Goal: Task Accomplishment & Management: Manage account settings

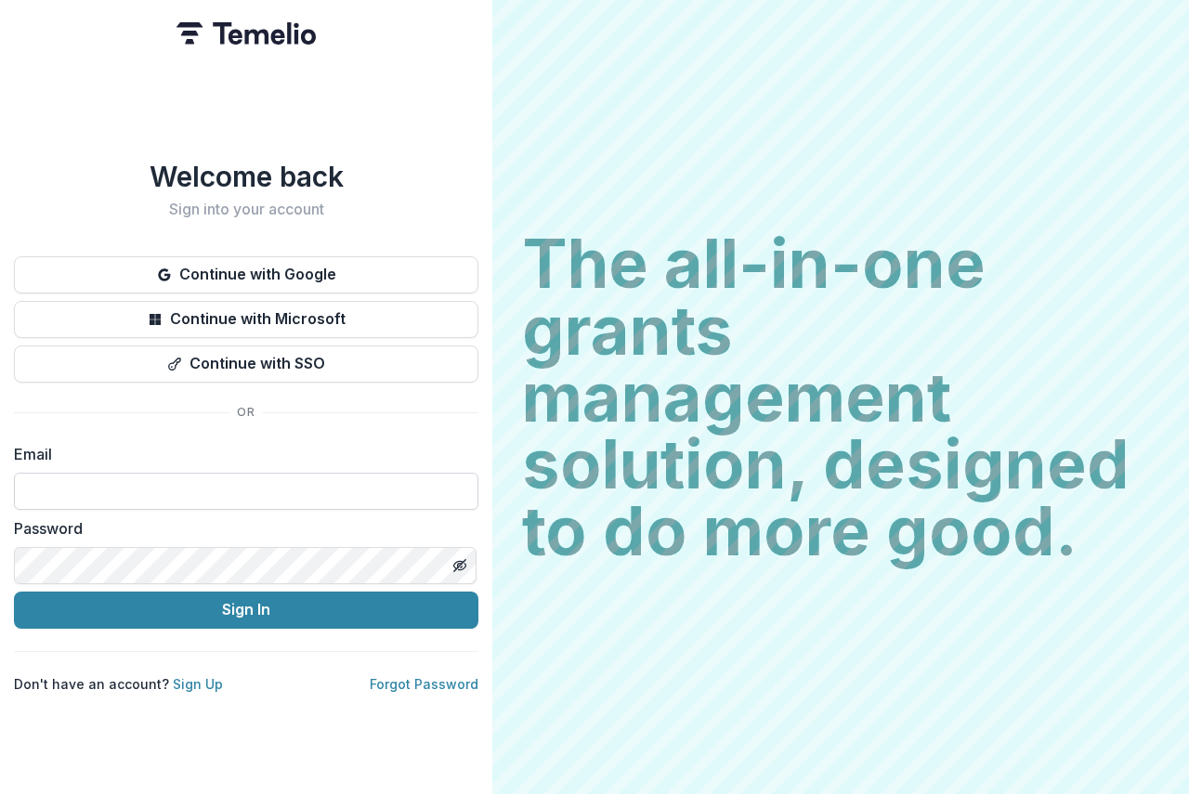
click at [76, 485] on input at bounding box center [246, 491] width 464 height 37
type input "**********"
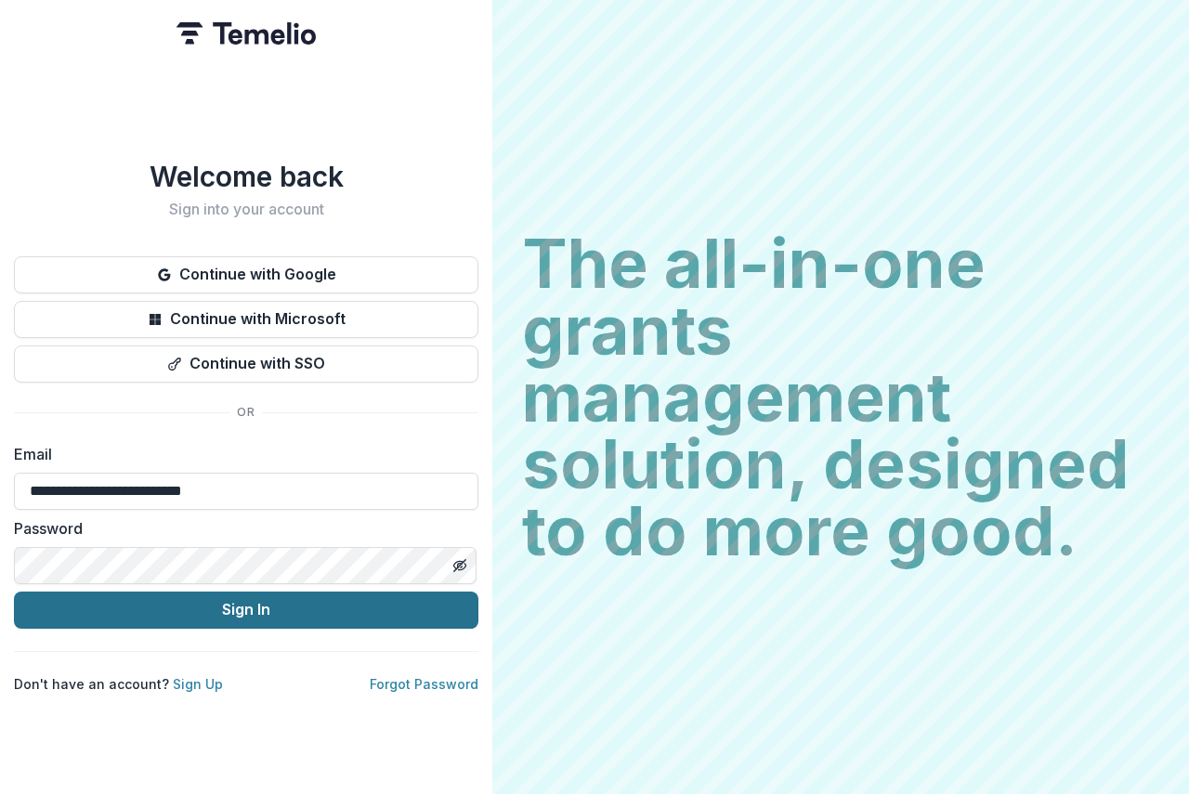
click at [298, 596] on button "Sign In" at bounding box center [246, 610] width 464 height 37
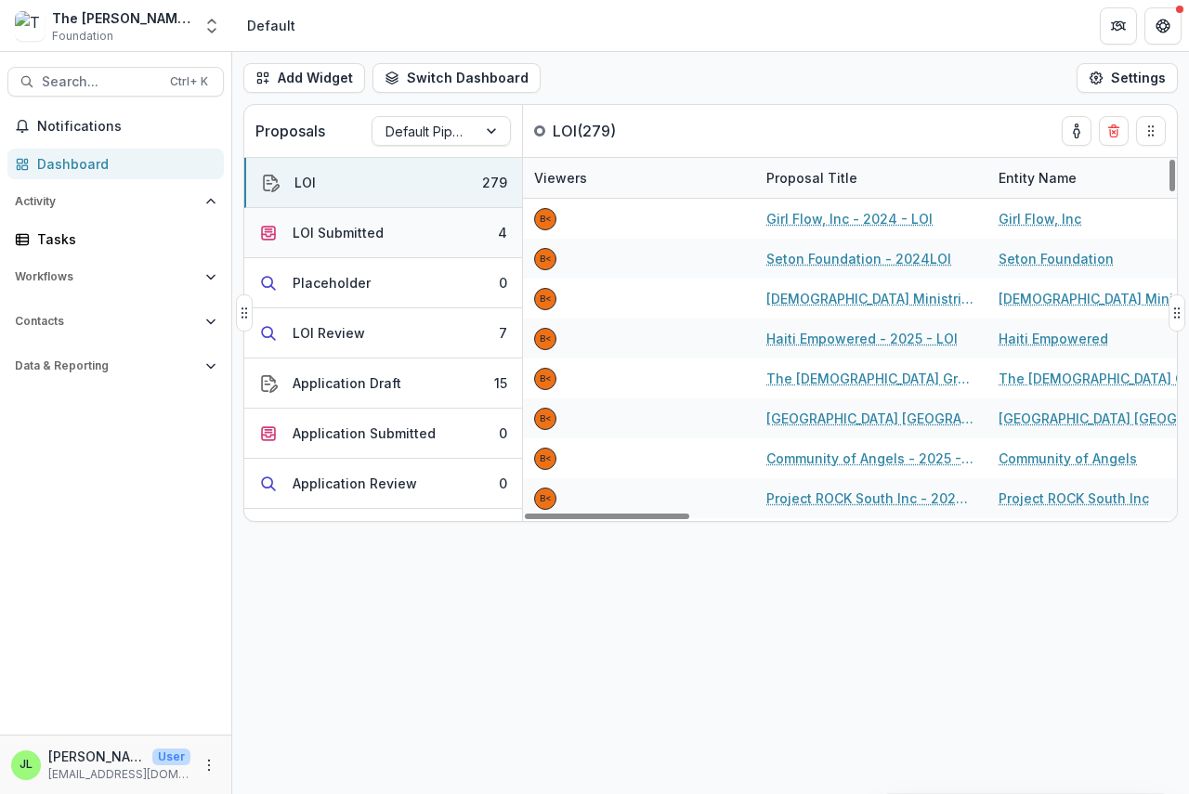
click at [345, 230] on div "LOI Submitted" at bounding box center [338, 233] width 91 height 20
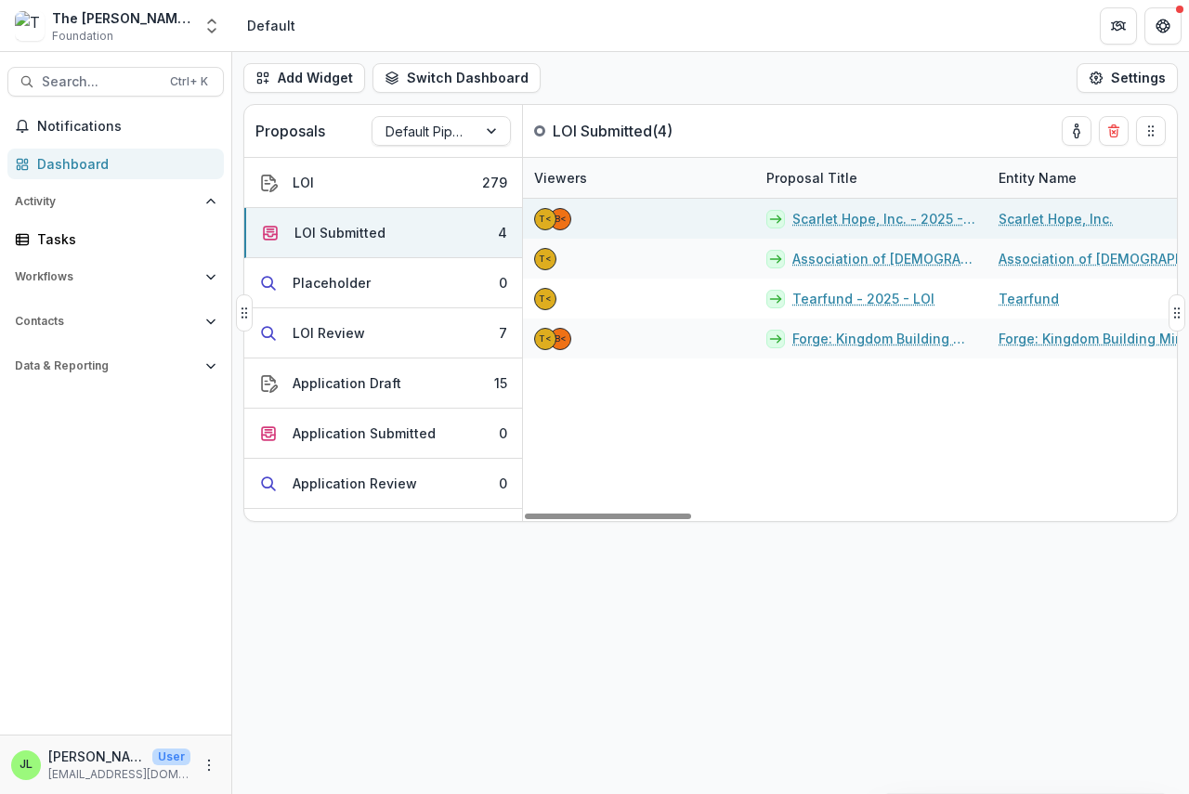
click at [821, 215] on link "Scarlet Hope, Inc. - 2025 - LOI" at bounding box center [884, 219] width 184 height 20
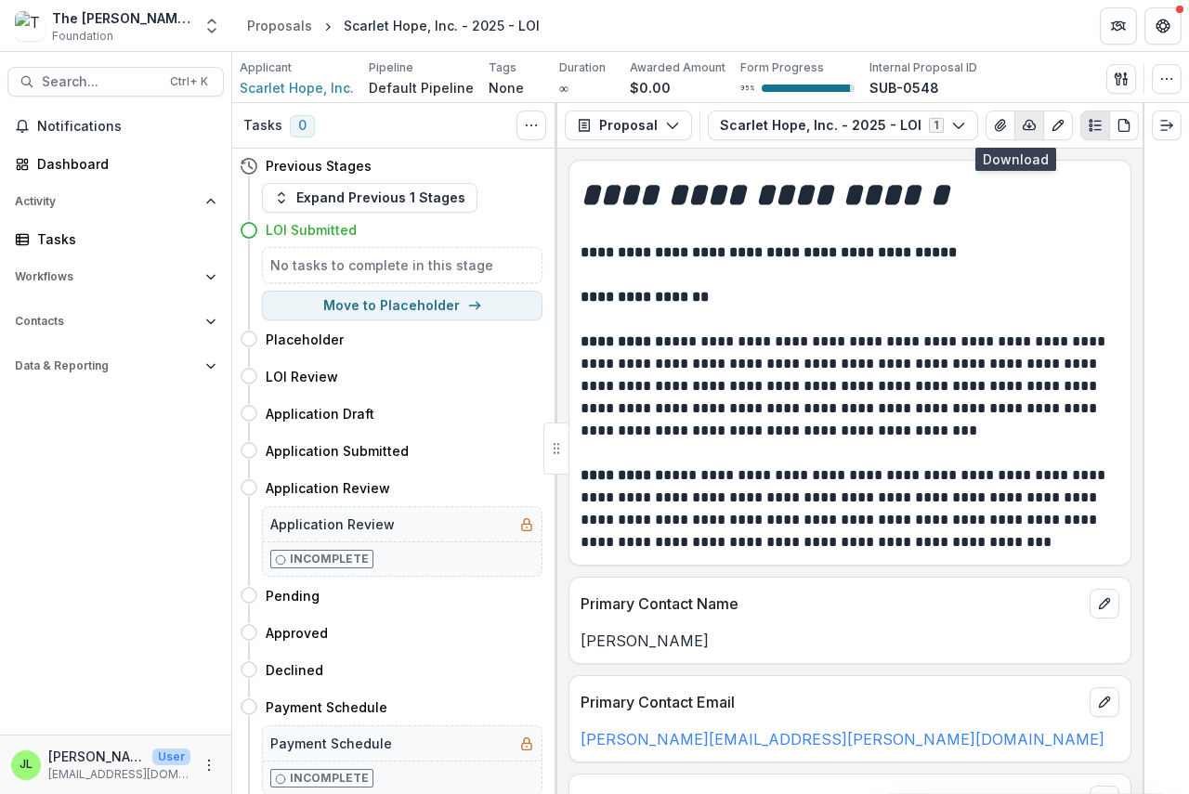
click at [1029, 127] on line "button" at bounding box center [1029, 126] width 0 height 4
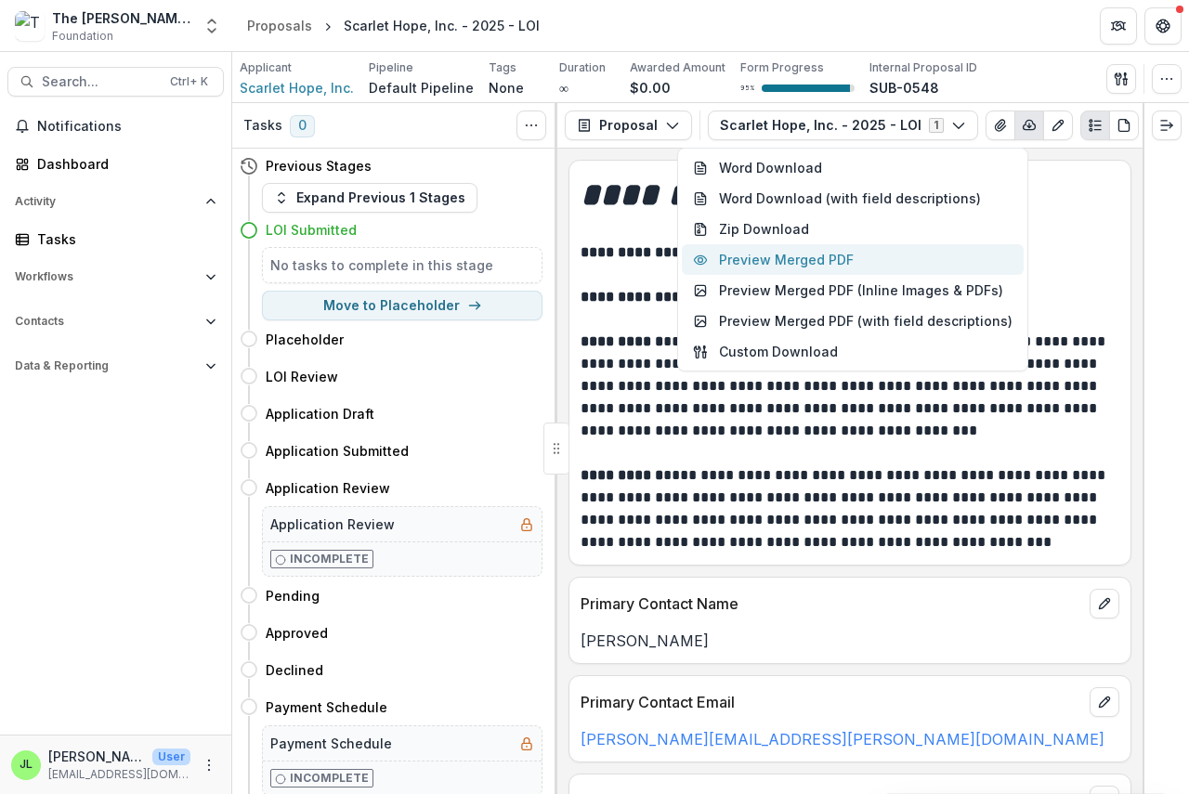
click at [850, 254] on button "Preview Merged PDF" at bounding box center [853, 259] width 342 height 31
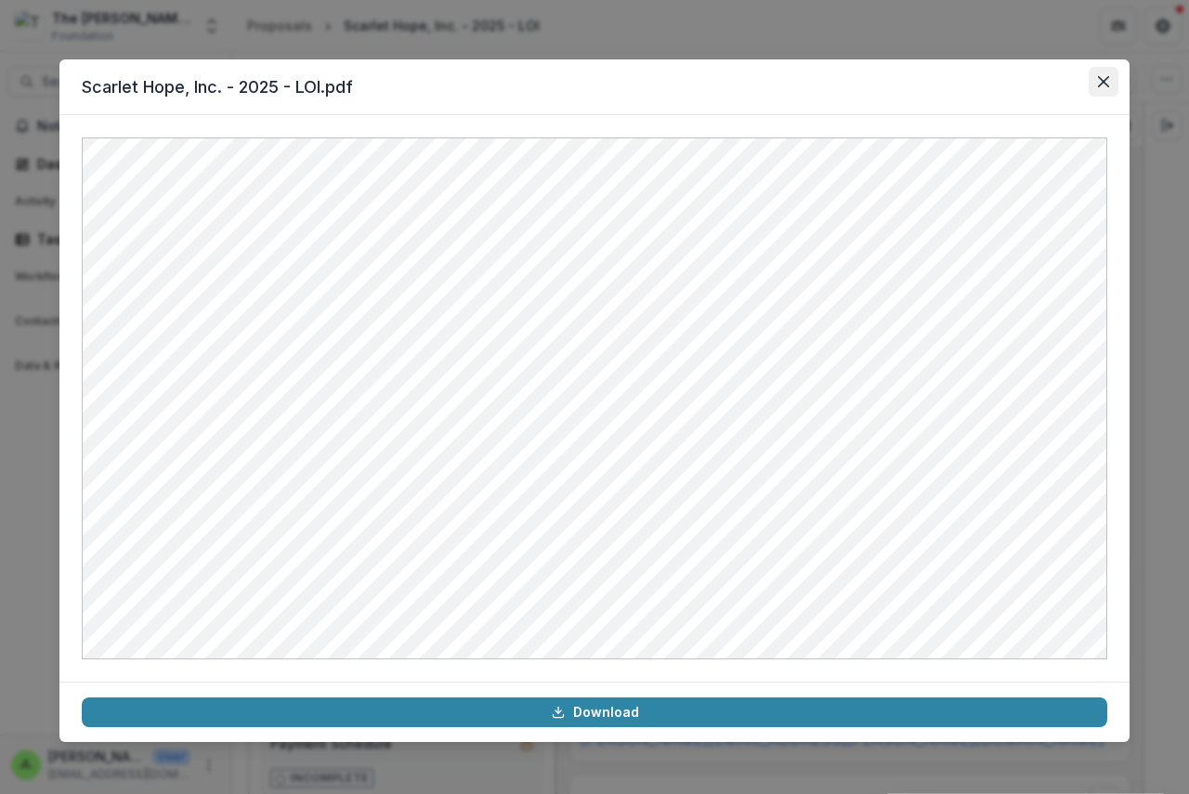
click at [1103, 81] on icon "Close" at bounding box center [1103, 81] width 11 height 11
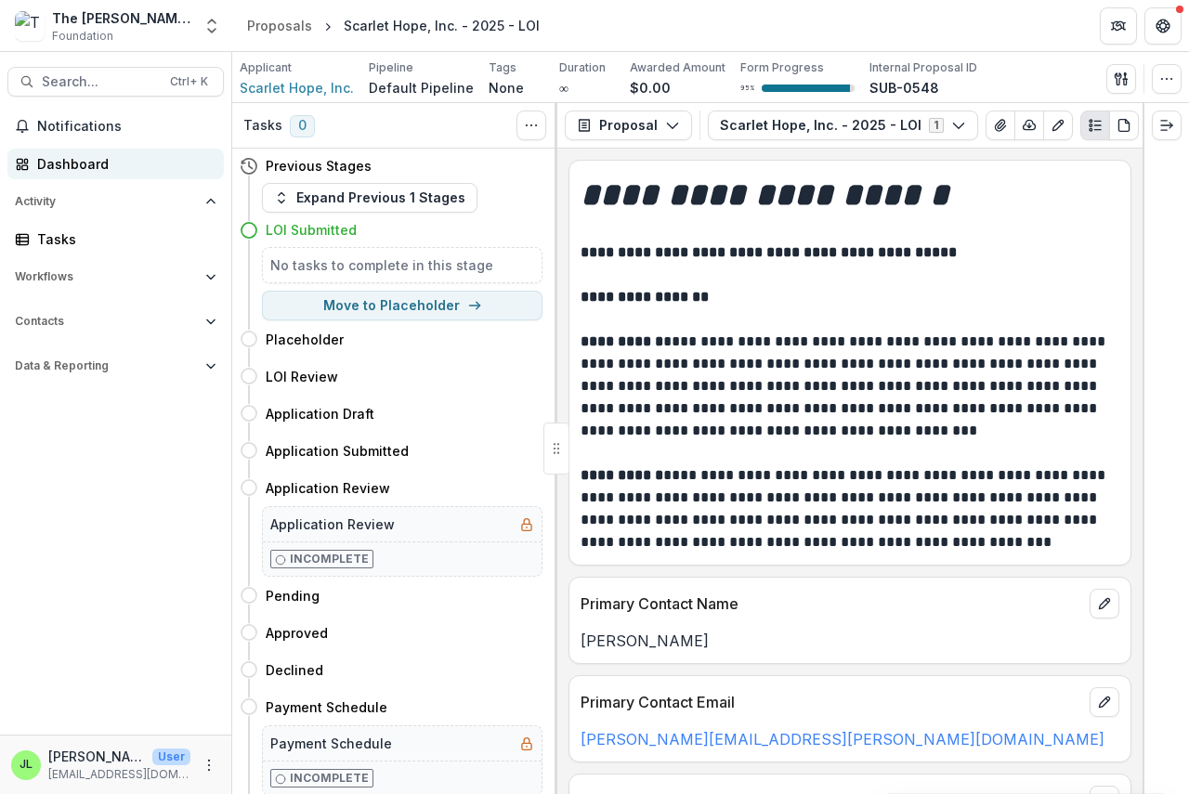
click at [60, 163] on div "Dashboard" at bounding box center [123, 164] width 172 height 20
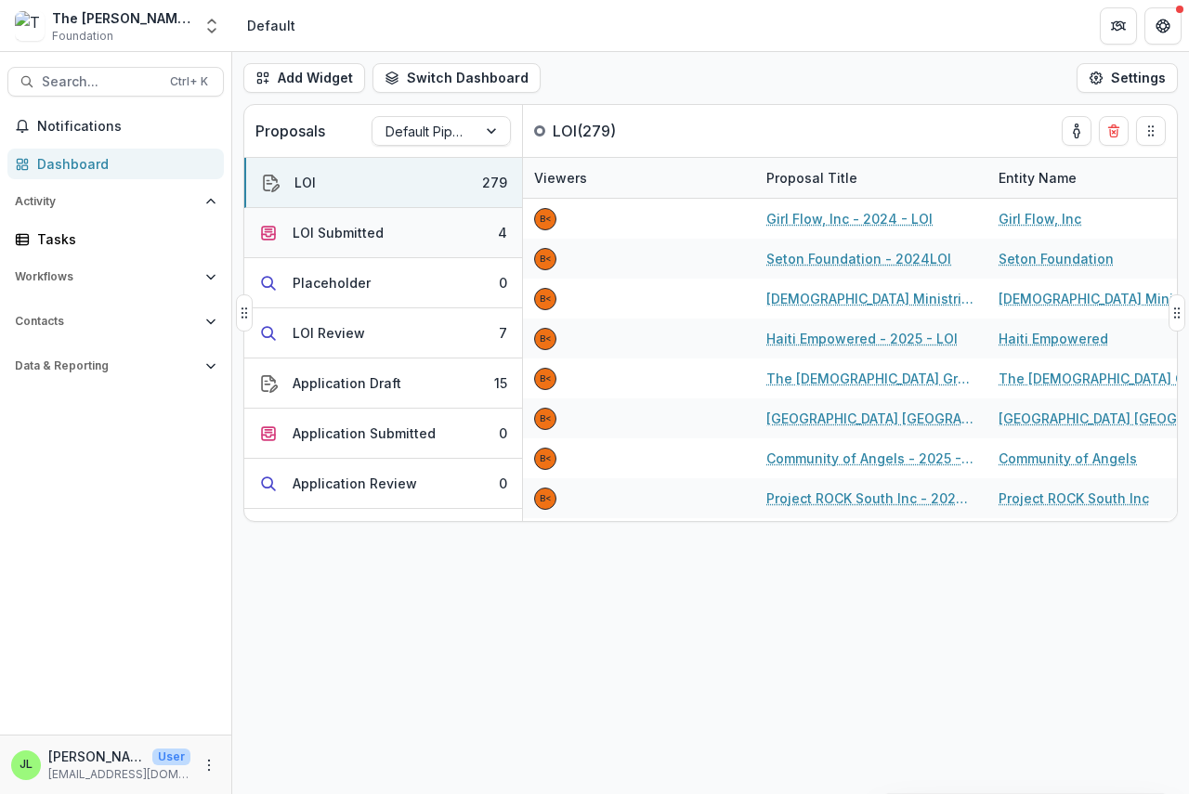
click at [349, 231] on div "LOI Submitted" at bounding box center [338, 233] width 91 height 20
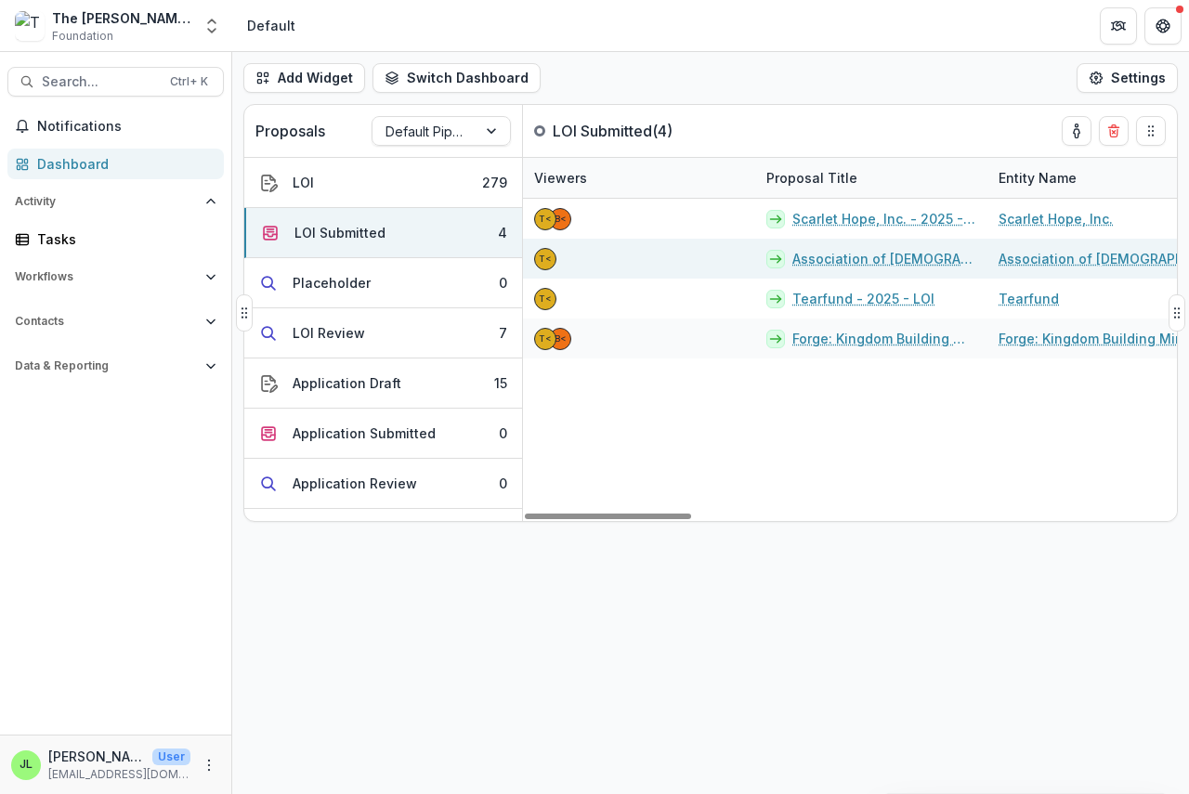
click at [859, 262] on link "Association of [DEMOGRAPHIC_DATA] to Advance the [DEMOGRAPHIC_DATA] - 2025 - LOI" at bounding box center [884, 259] width 184 height 20
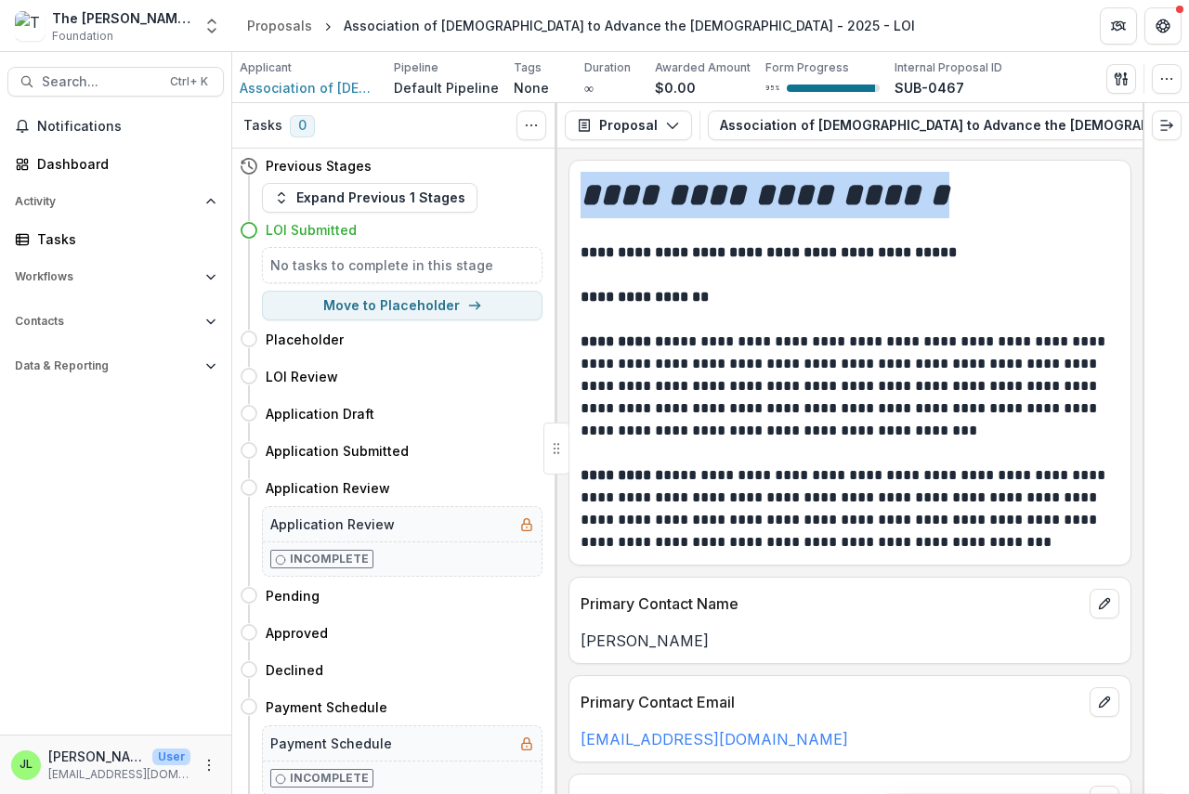
drag, startPoint x: 951, startPoint y: 150, endPoint x: 1003, endPoint y: 156, distance: 52.3
click at [1073, 157] on div "**********" at bounding box center [849, 448] width 585 height 691
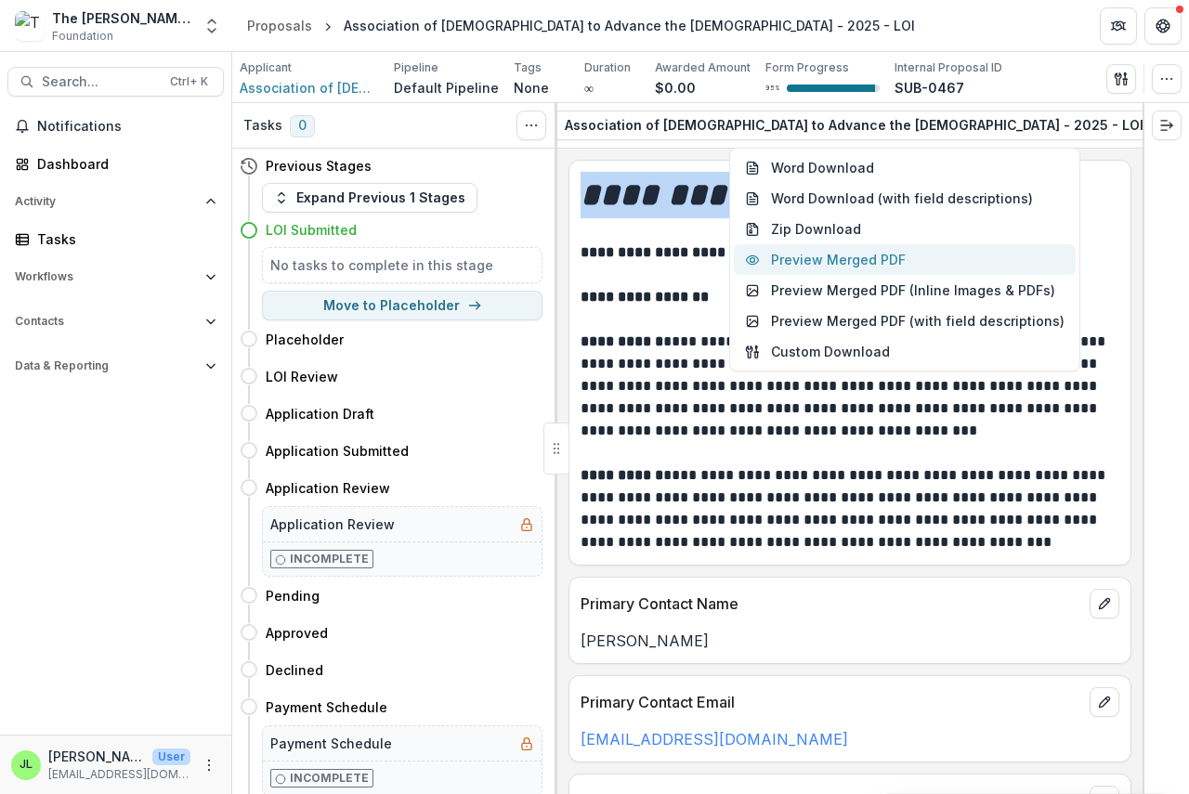
click at [905, 259] on button "Preview Merged PDF" at bounding box center [905, 259] width 342 height 31
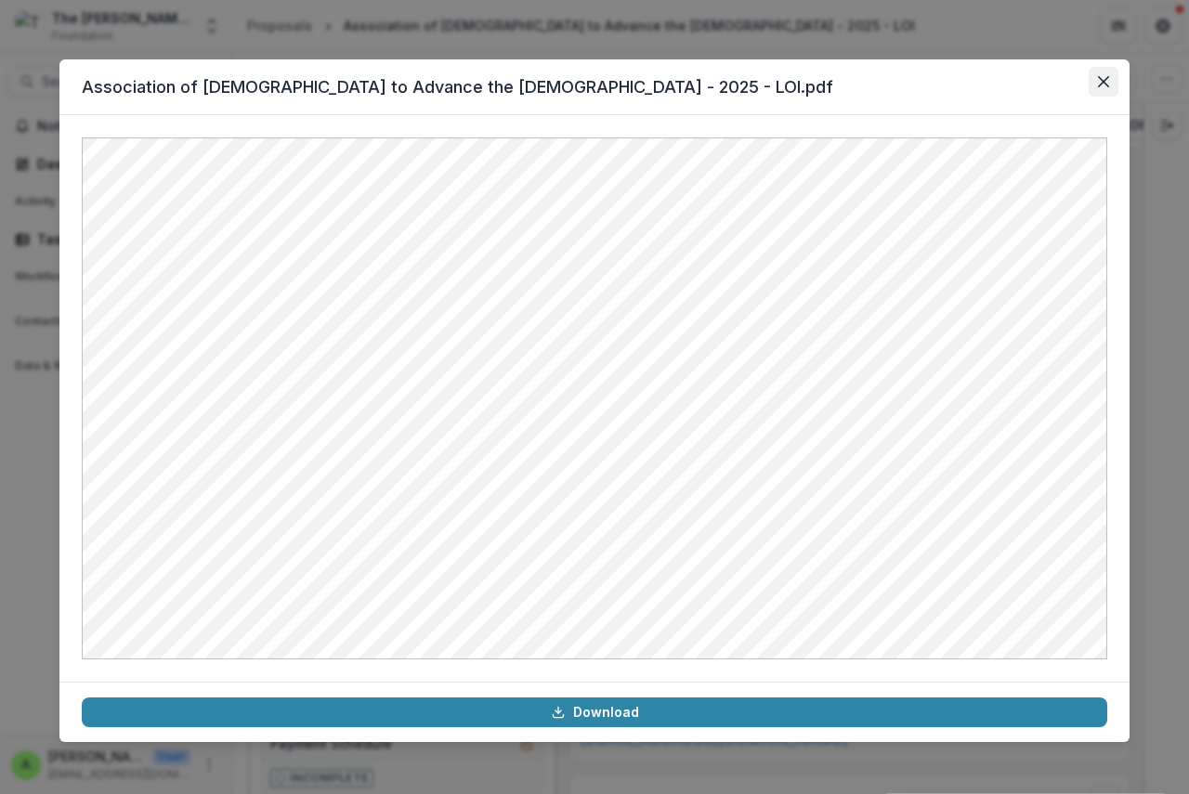
click at [1103, 76] on icon "Close" at bounding box center [1103, 81] width 11 height 11
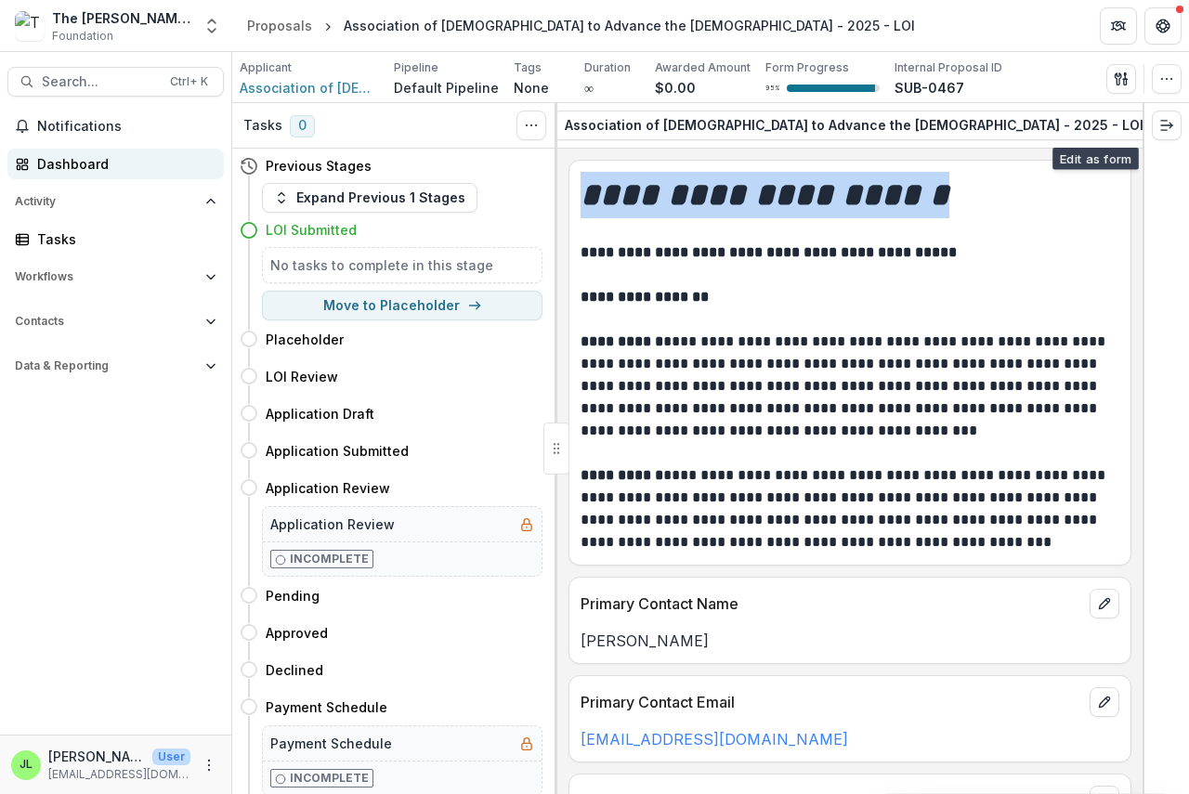
click at [73, 159] on div "Dashboard" at bounding box center [123, 164] width 172 height 20
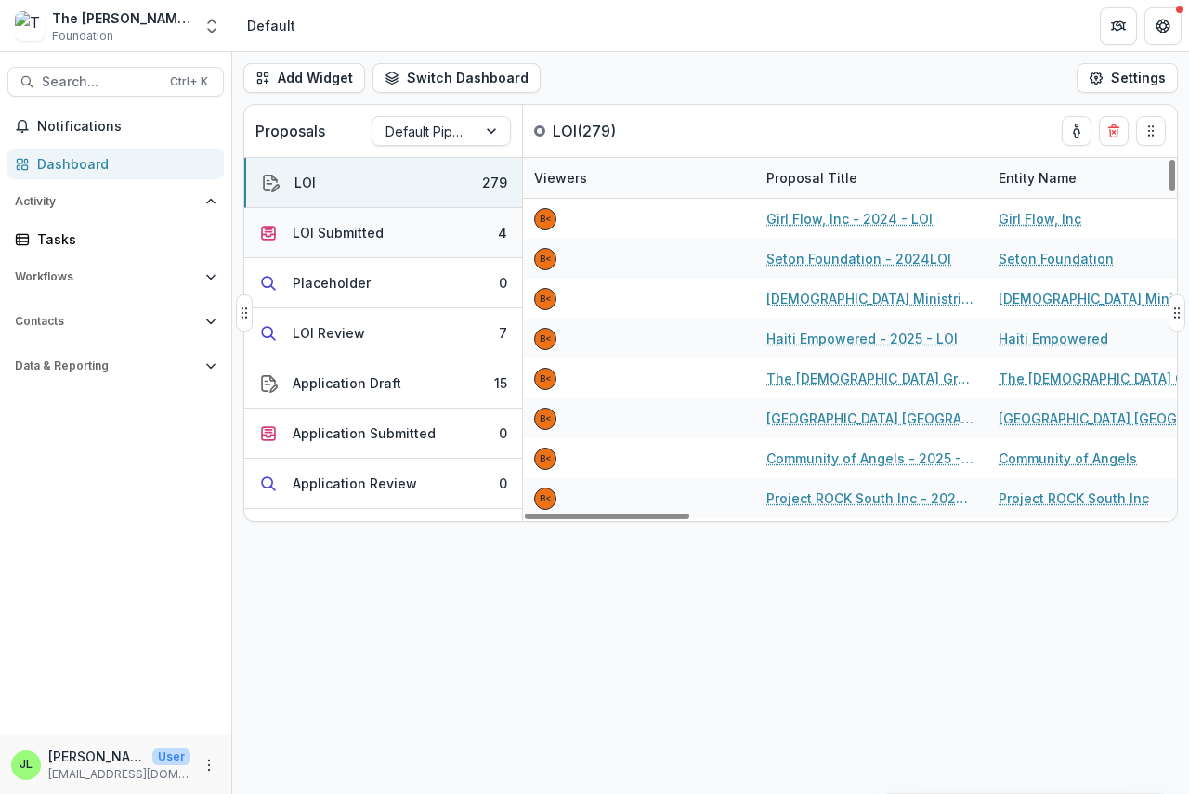
click at [333, 232] on div "LOI Submitted" at bounding box center [338, 233] width 91 height 20
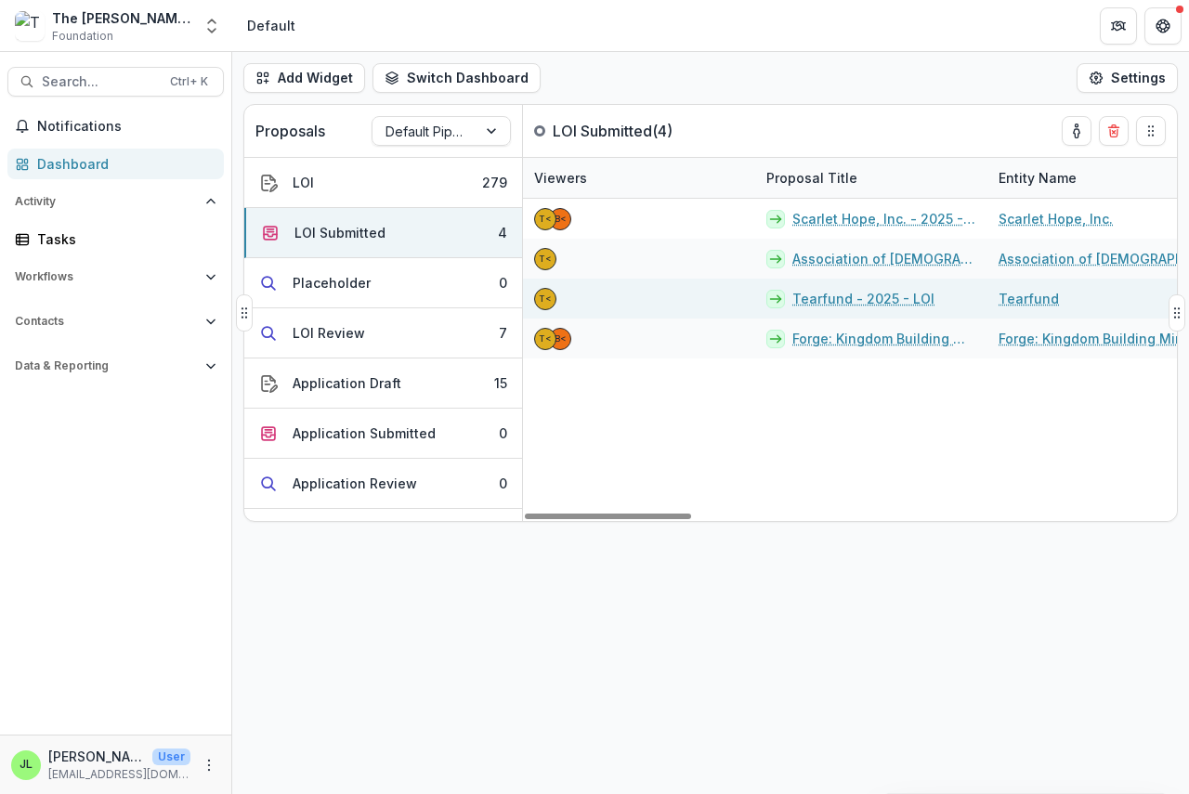
click at [871, 301] on link "Tearfund - 2025 - LOI" at bounding box center [863, 299] width 142 height 20
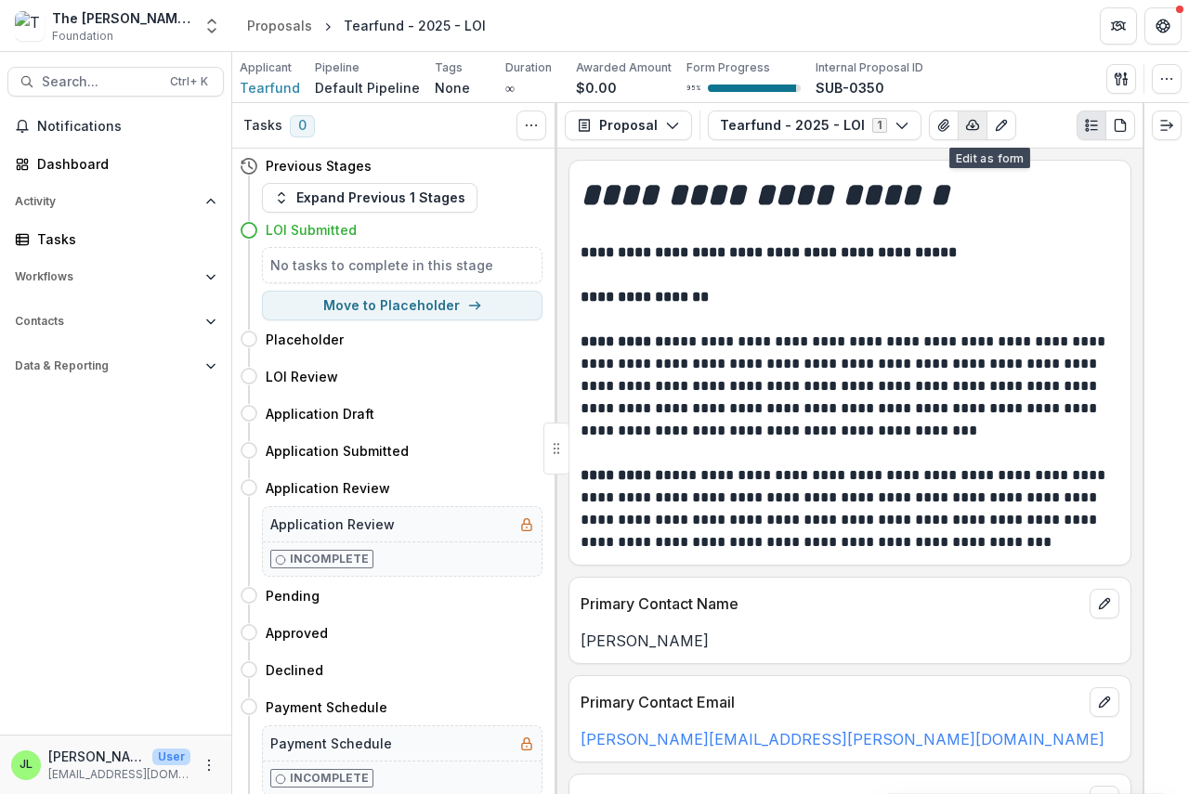
click at [967, 121] on icon "button" at bounding box center [973, 125] width 12 height 9
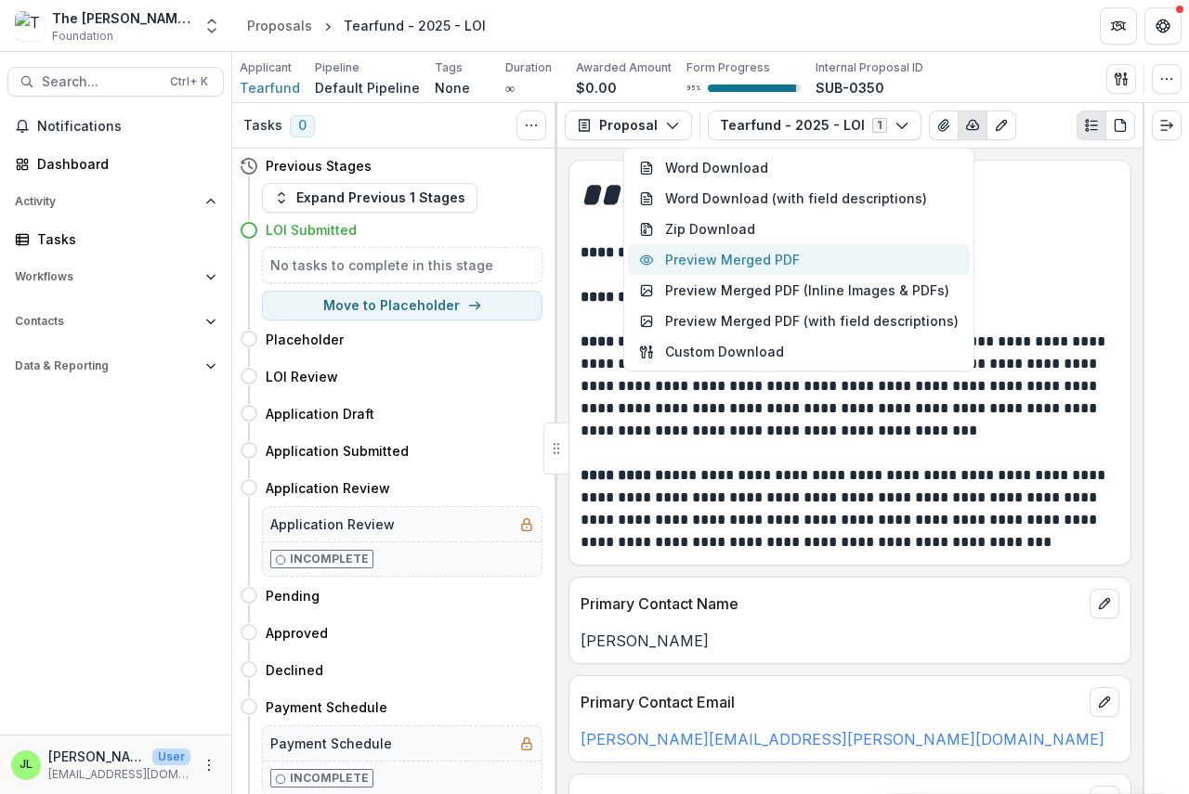
click at [755, 266] on button "Preview Merged PDF" at bounding box center [799, 259] width 342 height 31
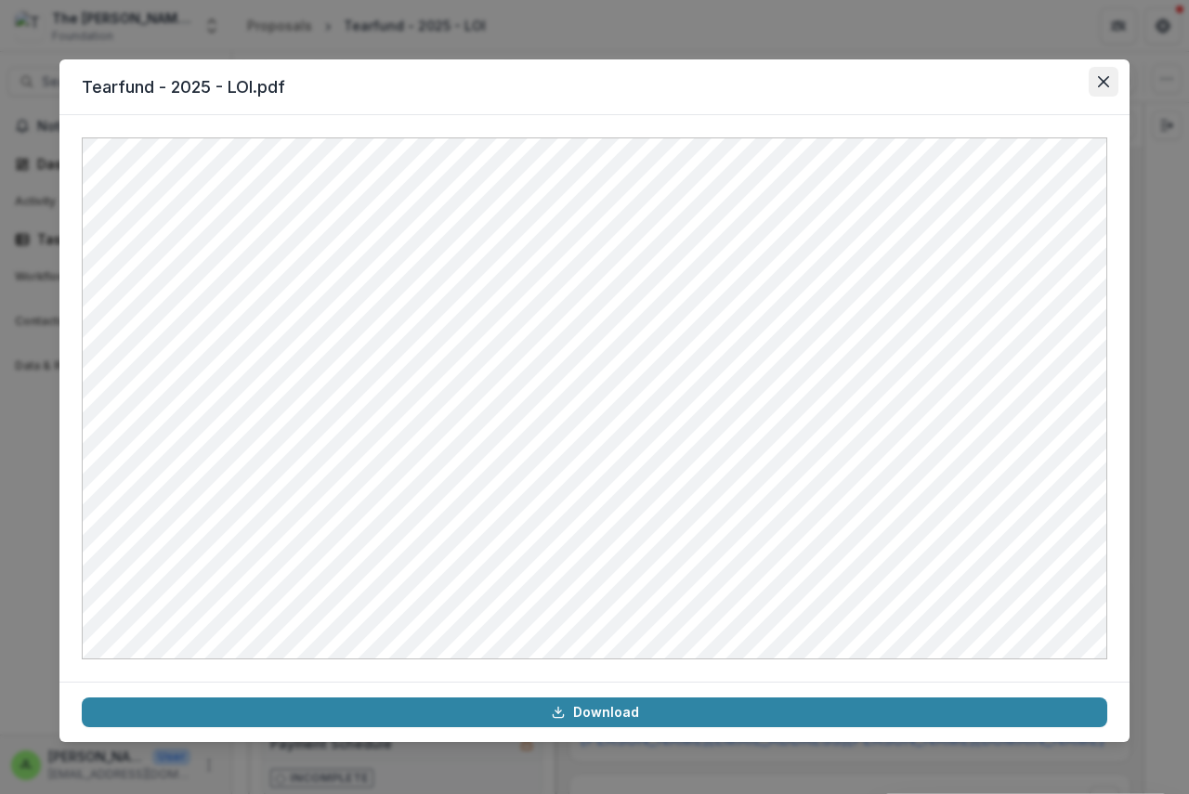
click at [1101, 77] on icon "Close" at bounding box center [1103, 81] width 11 height 11
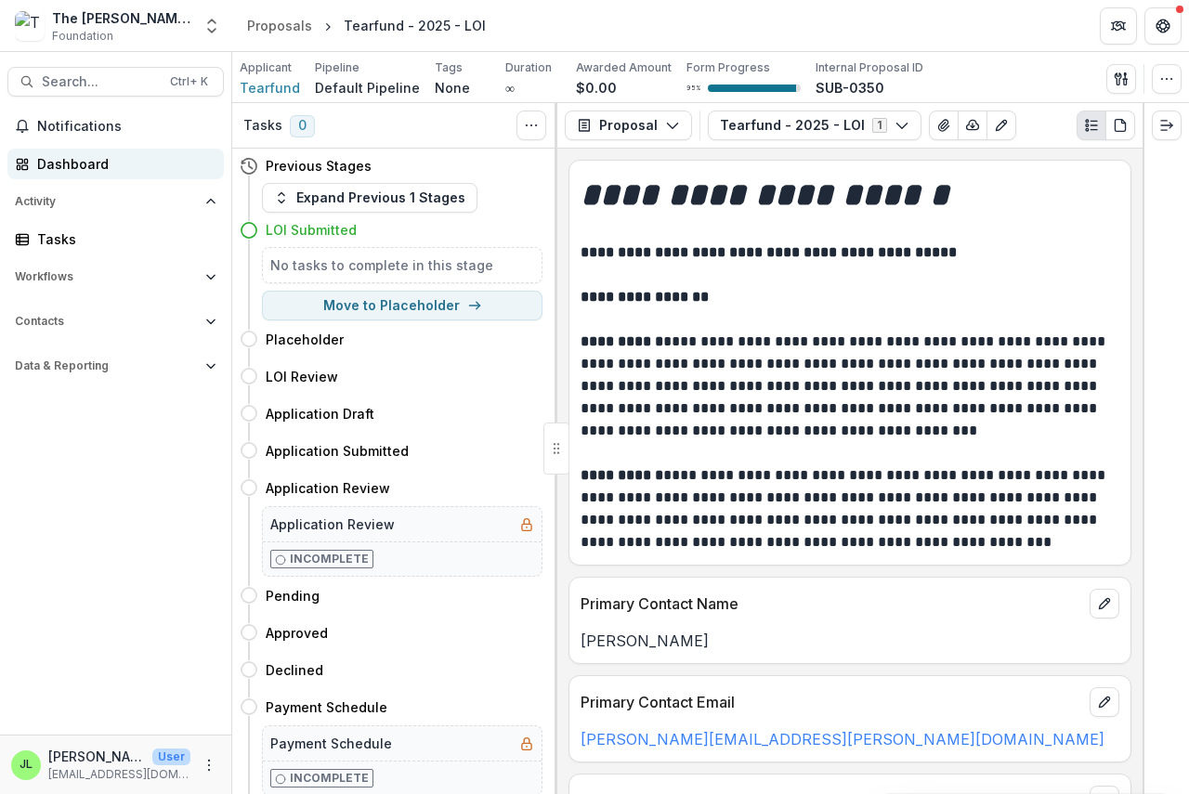
click at [68, 161] on div "Dashboard" at bounding box center [123, 164] width 172 height 20
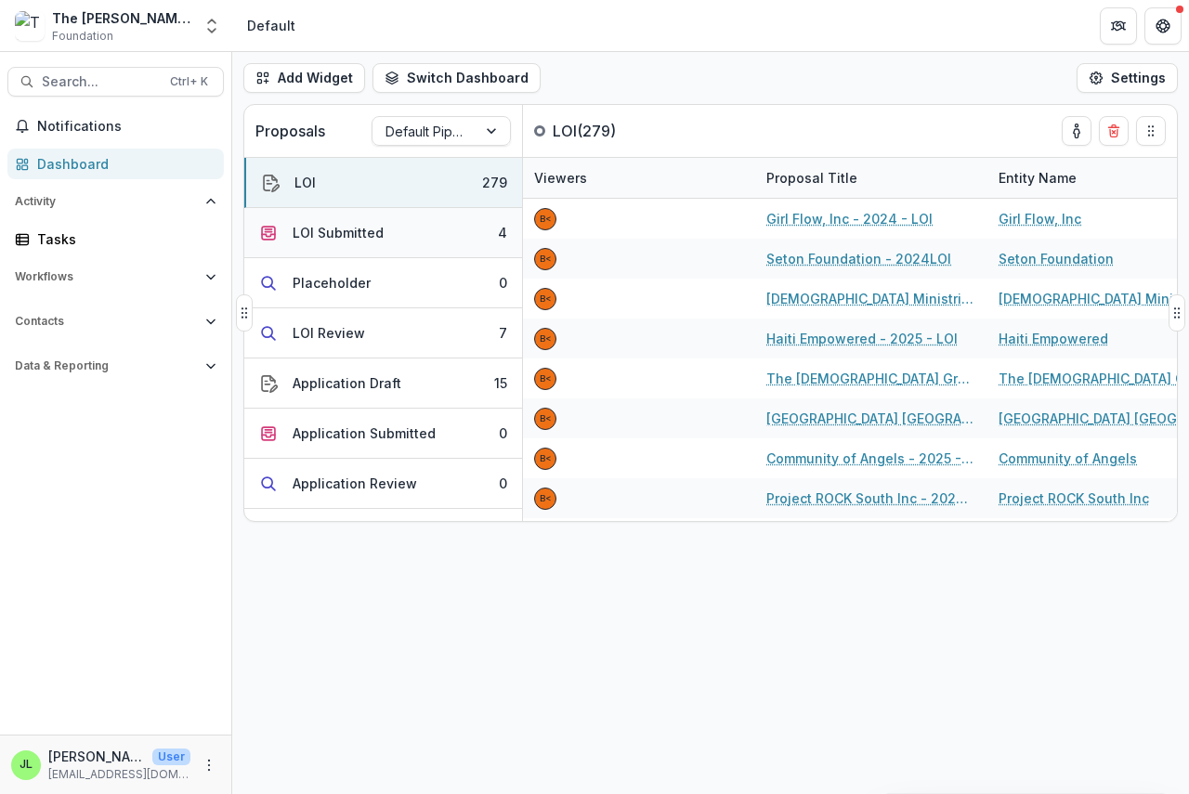
click at [309, 237] on div "LOI Submitted" at bounding box center [338, 233] width 91 height 20
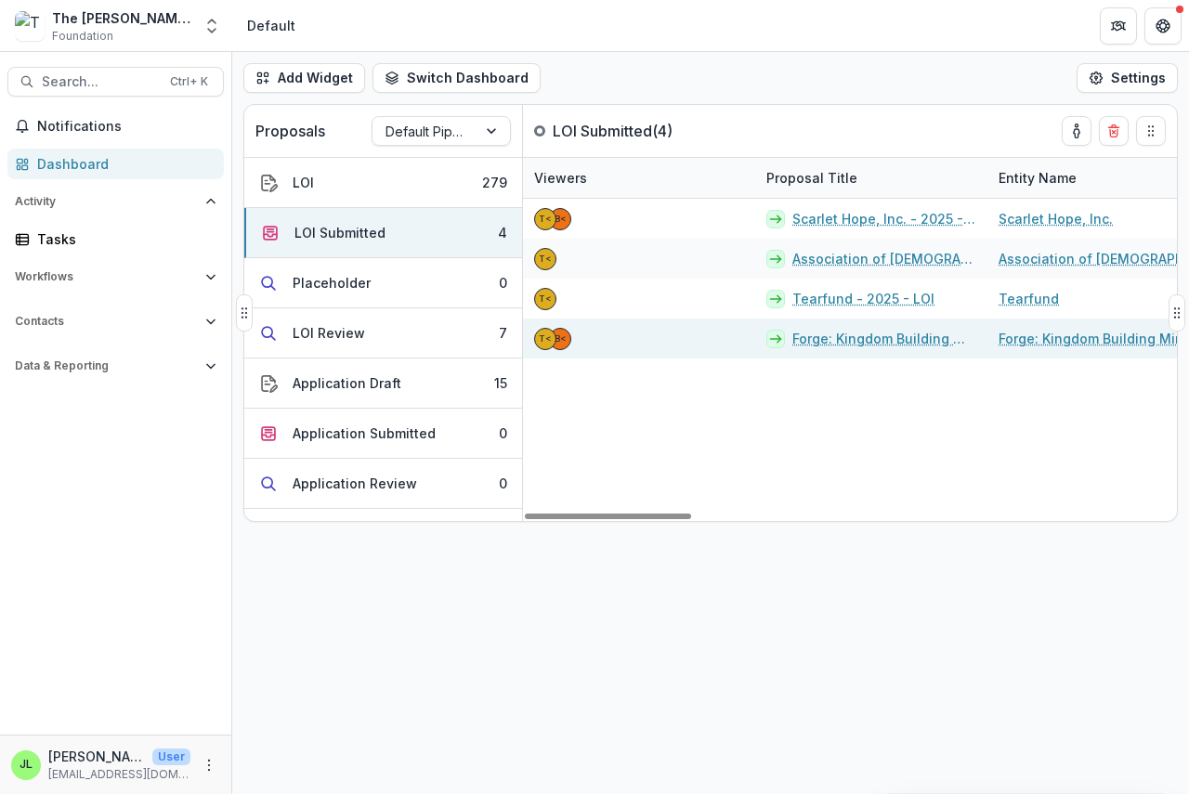
click at [859, 345] on link "Forge: Kingdom Building Ministries - 2025 - LOI" at bounding box center [884, 339] width 184 height 20
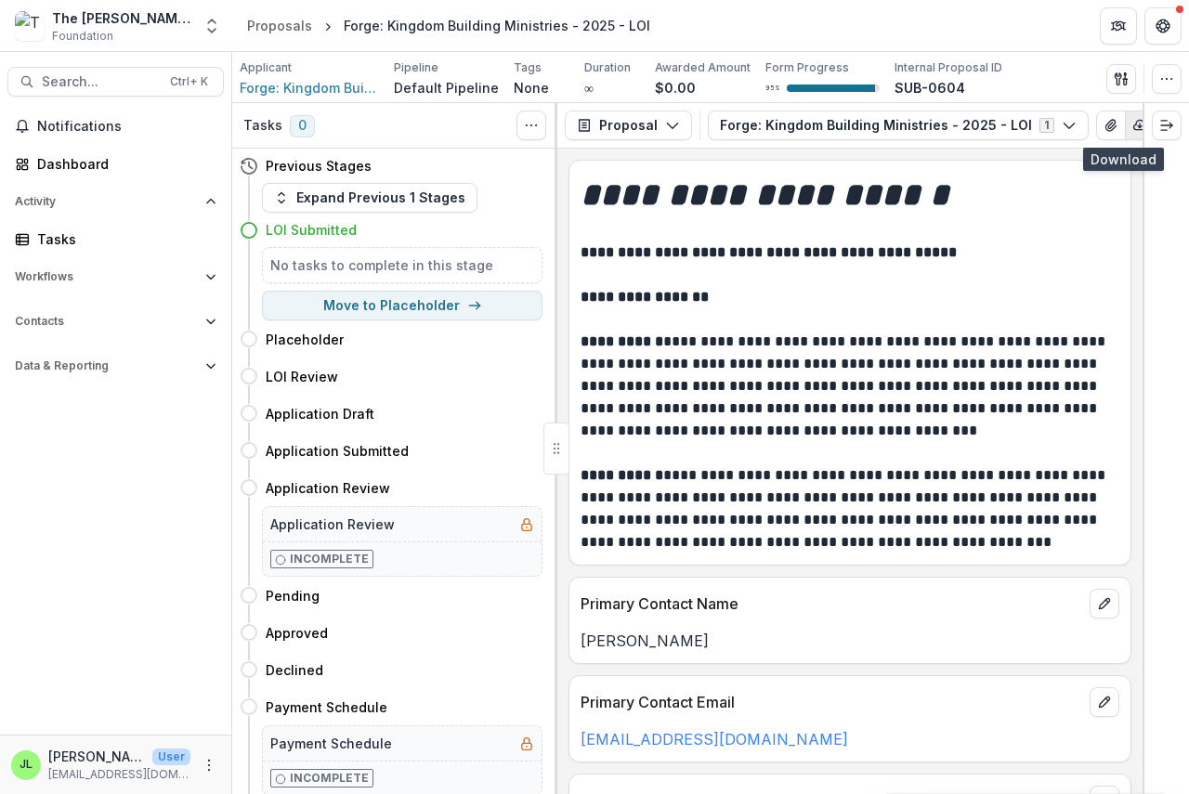
click at [1134, 122] on icon "button" at bounding box center [1140, 125] width 12 height 9
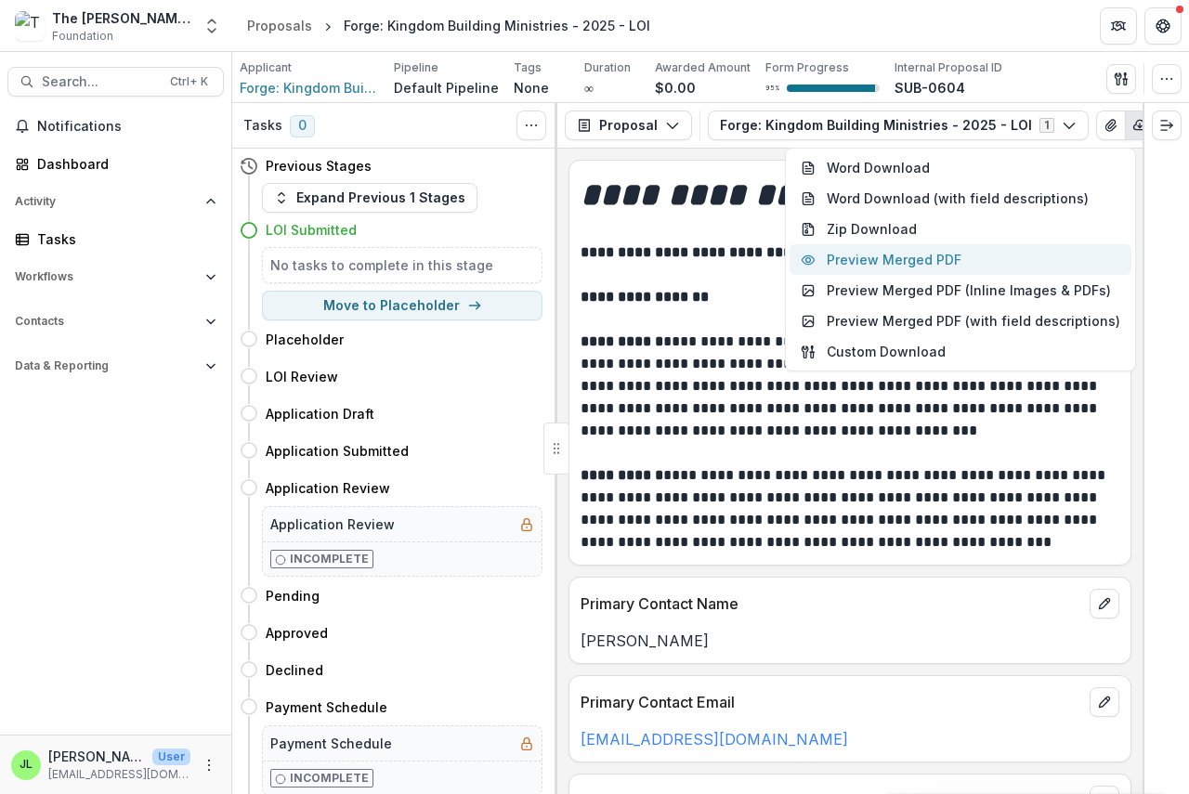
click at [918, 269] on button "Preview Merged PDF" at bounding box center [960, 259] width 342 height 31
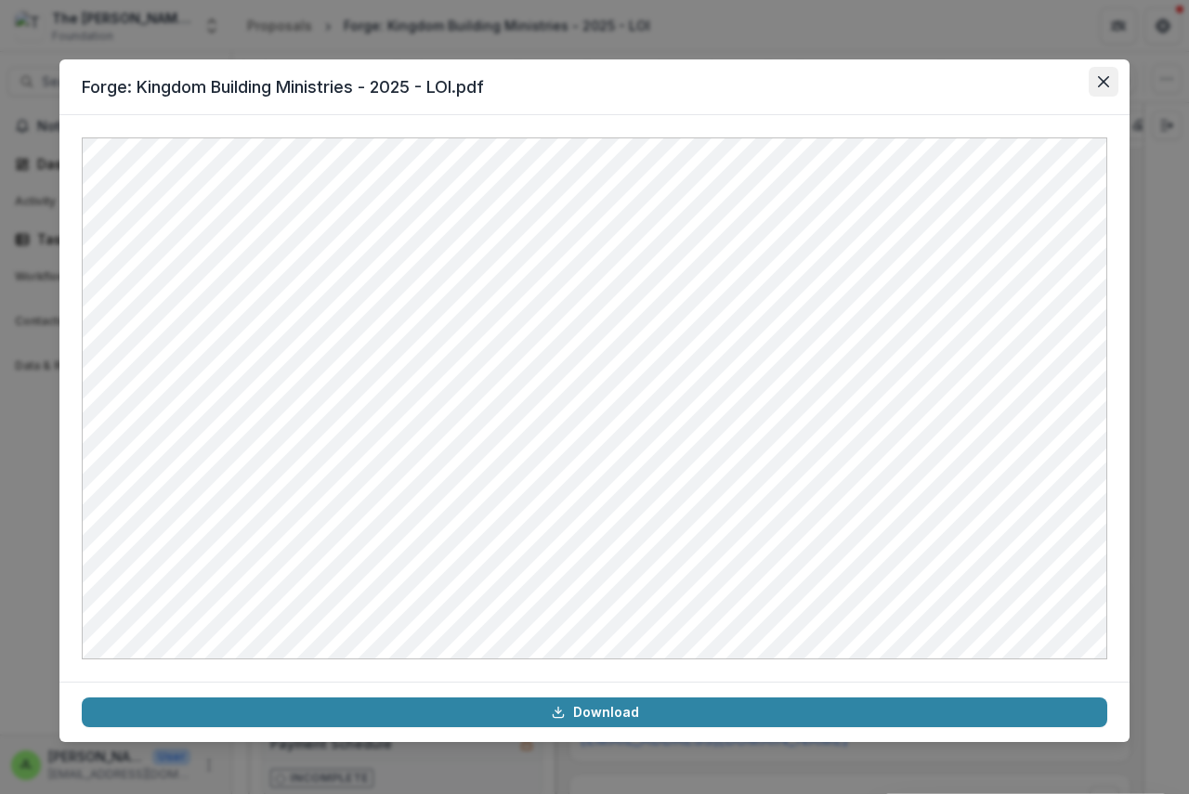
click at [1101, 80] on icon "Close" at bounding box center [1103, 81] width 11 height 11
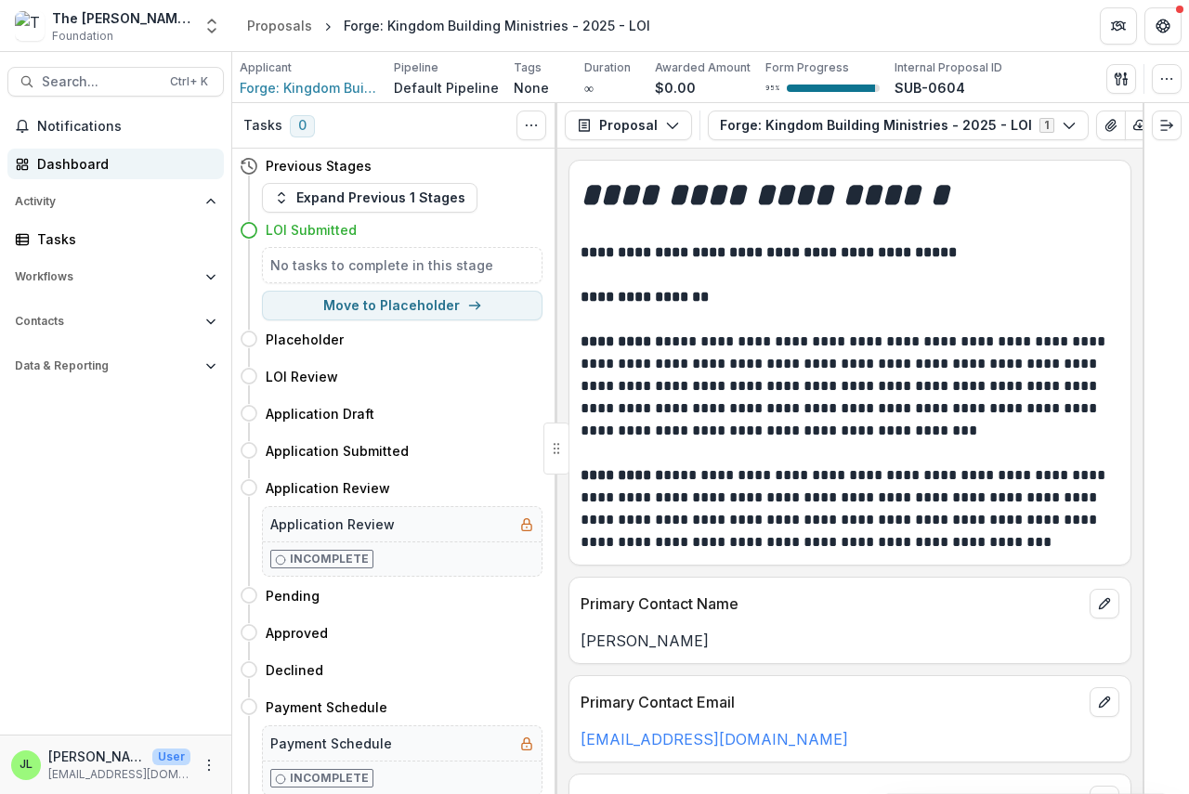
click at [63, 150] on link "Dashboard" at bounding box center [115, 164] width 216 height 31
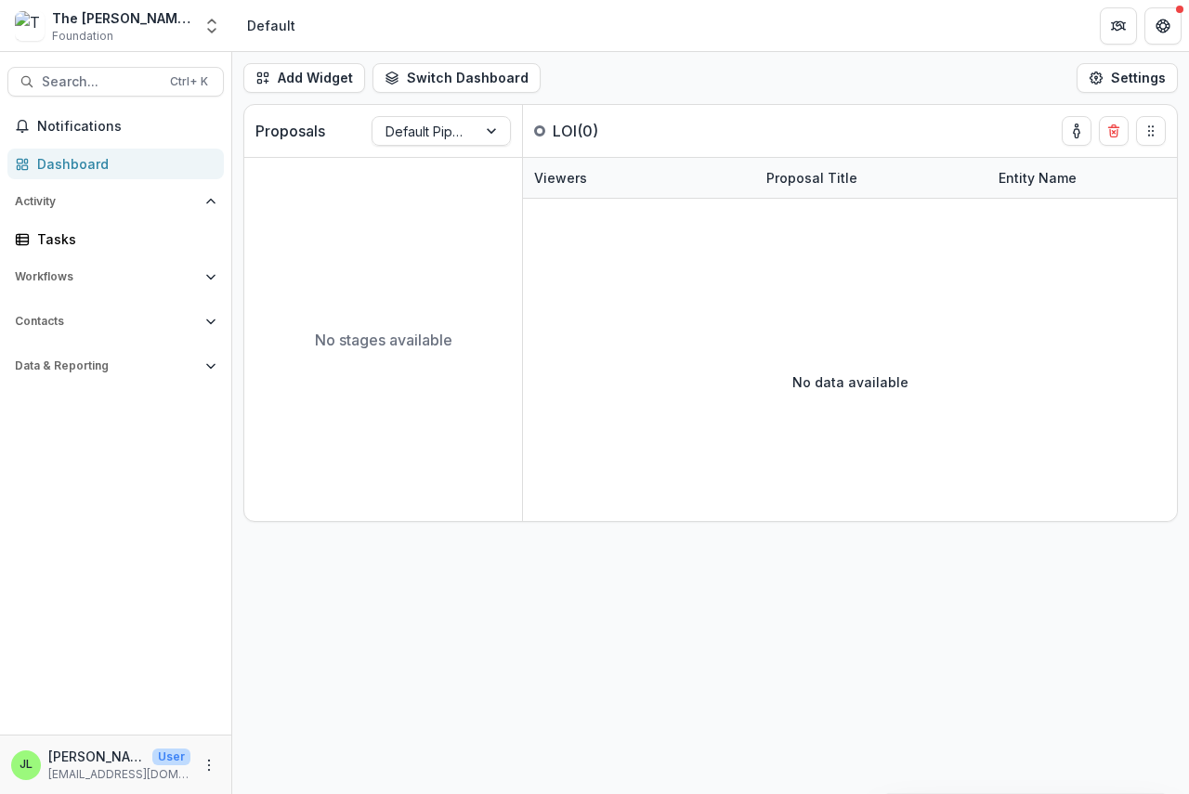
click at [60, 159] on div "Dashboard" at bounding box center [123, 164] width 172 height 20
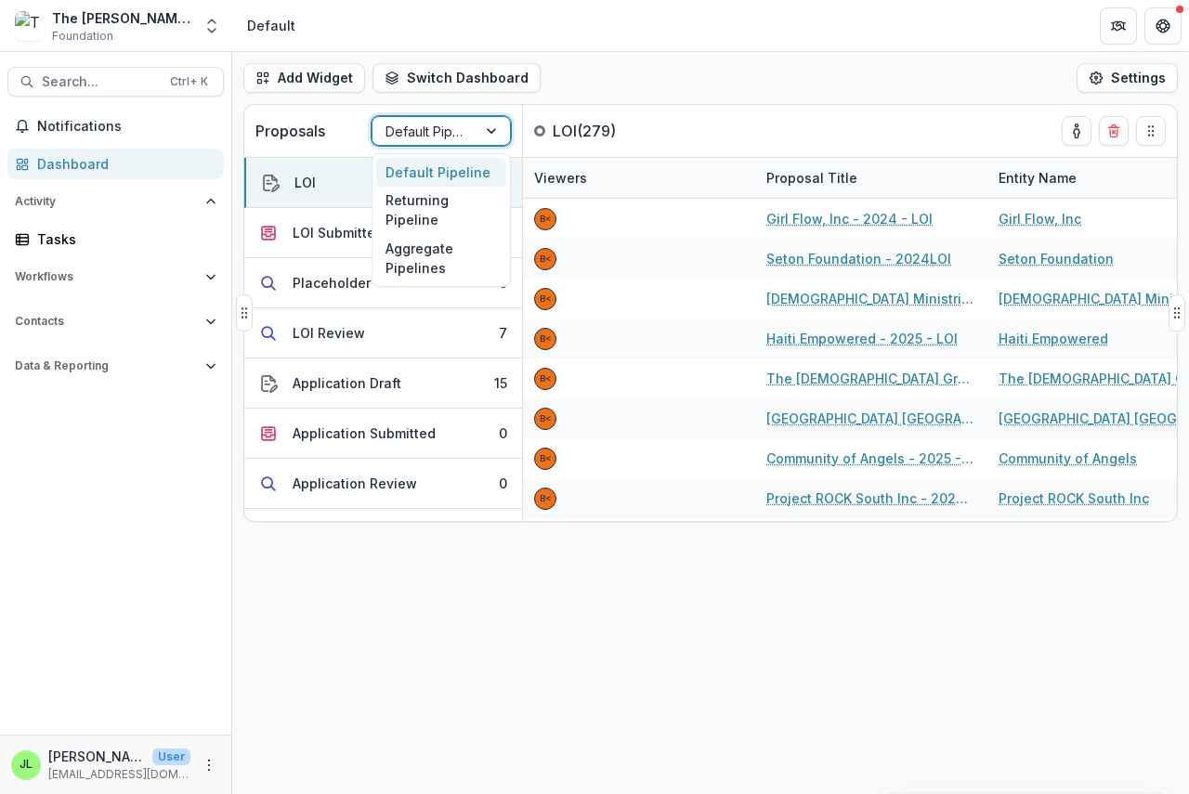
click at [415, 127] on div at bounding box center [424, 131] width 78 height 23
click at [418, 218] on div "Returning Pipeline" at bounding box center [441, 211] width 130 height 48
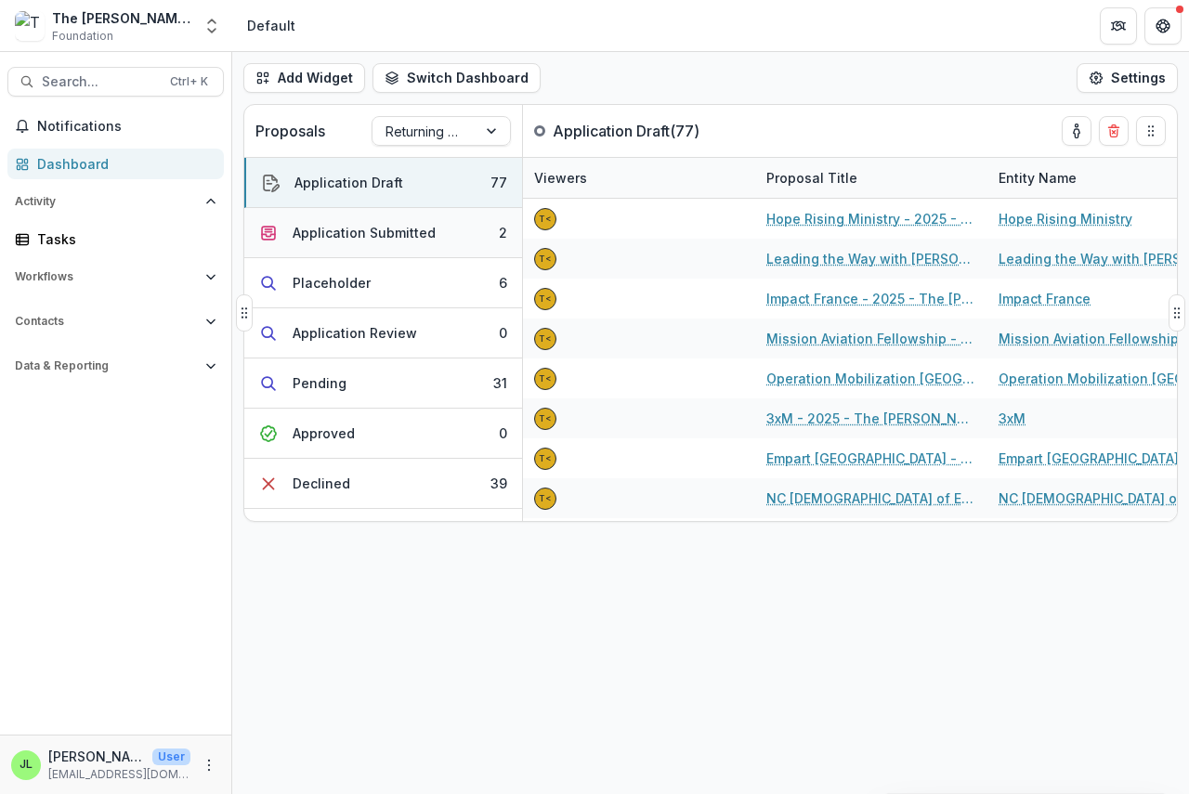
click at [358, 231] on div "Application Submitted" at bounding box center [364, 233] width 143 height 20
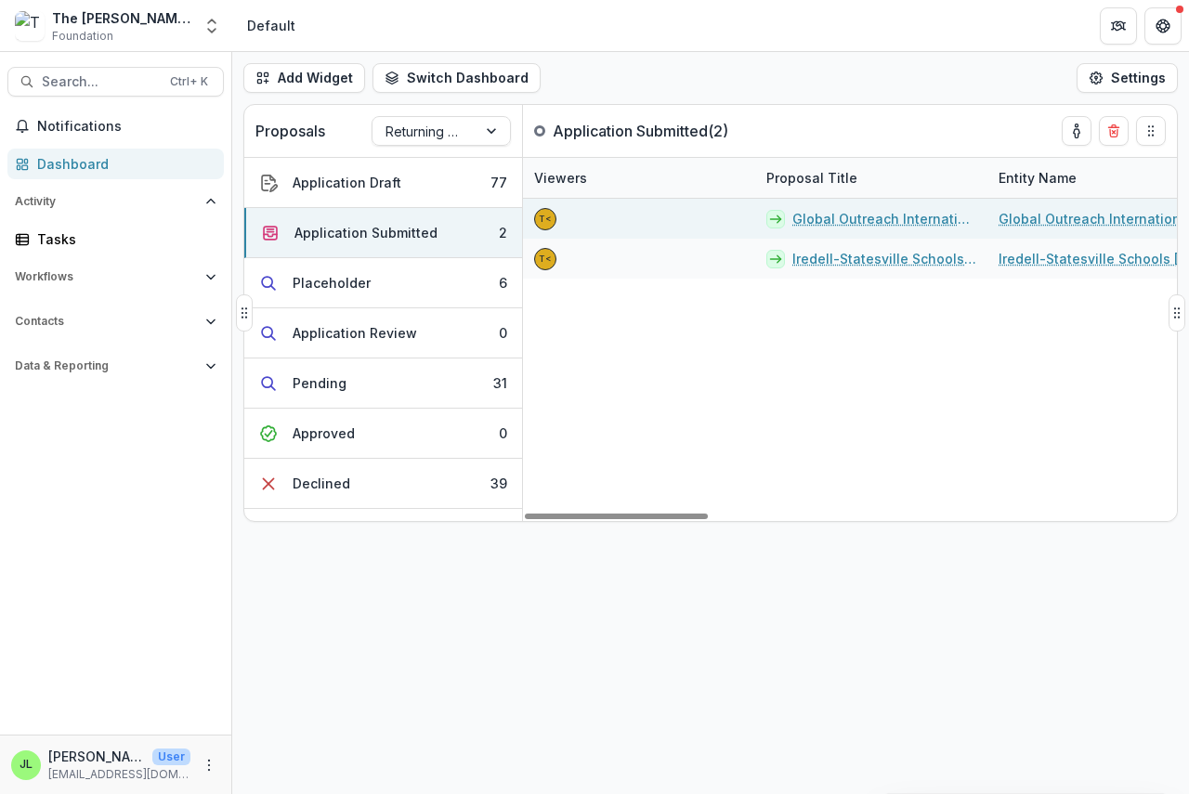
click at [843, 221] on link "Global Outreach International - 2025 - The [PERSON_NAME] Foundation Grant Propo…" at bounding box center [884, 219] width 184 height 20
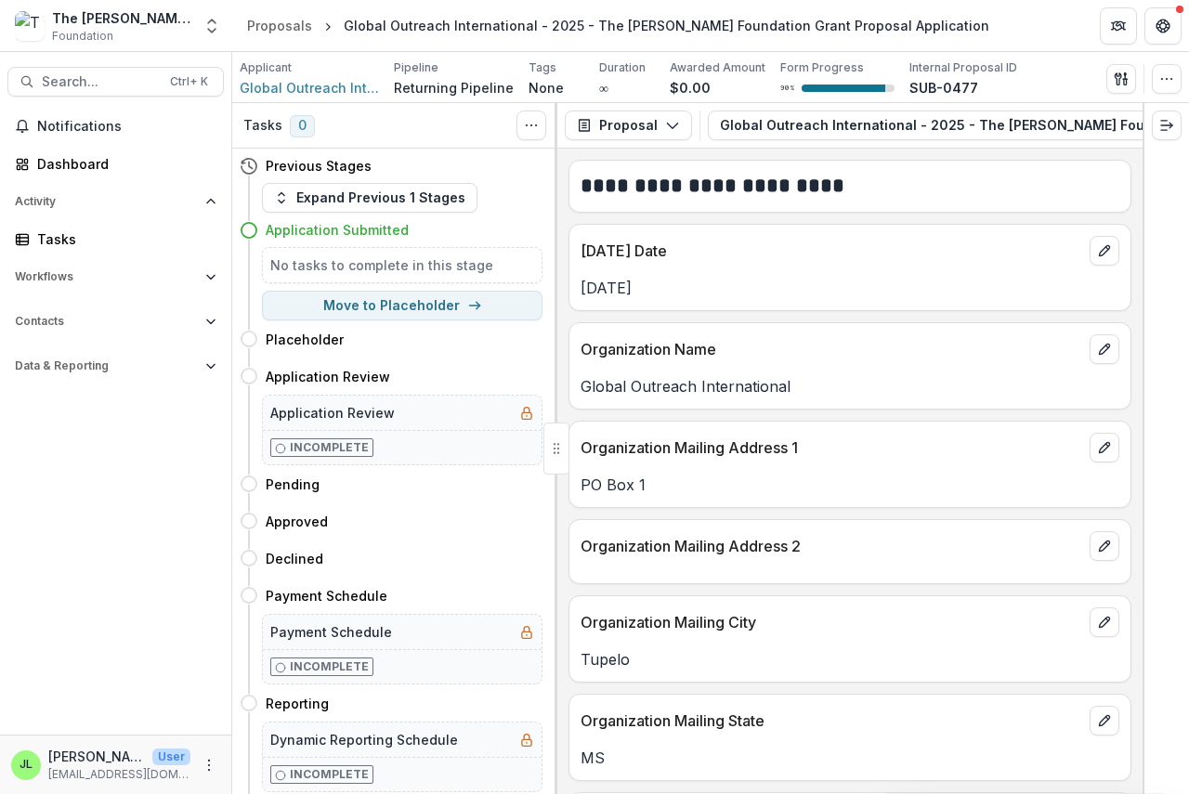
click at [791, 149] on div "Proposal Proposal Payments Reports Grant Agreements Board Summaries Bank Detail…" at bounding box center [849, 126] width 585 height 46
click at [1125, 120] on icon "button" at bounding box center [1132, 125] width 15 height 15
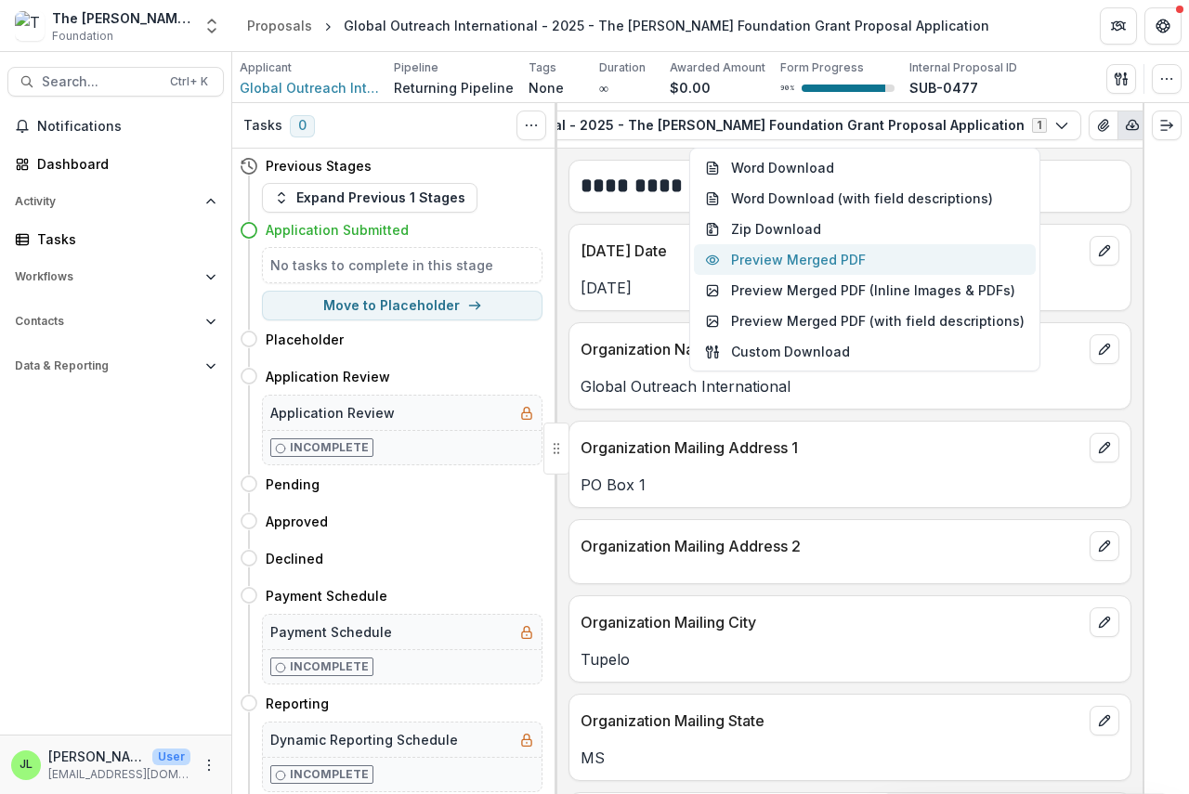
click at [859, 250] on button "Preview Merged PDF" at bounding box center [865, 259] width 342 height 31
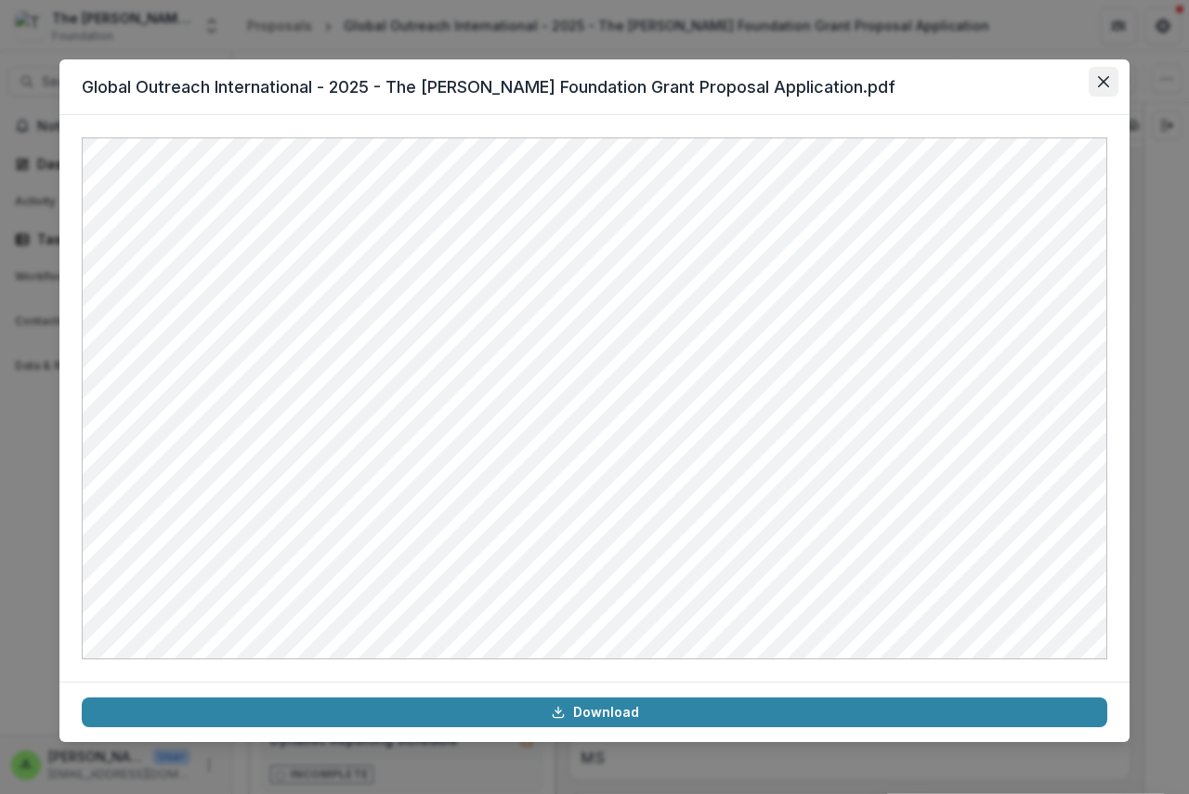
click at [1098, 82] on icon "Close" at bounding box center [1103, 81] width 11 height 11
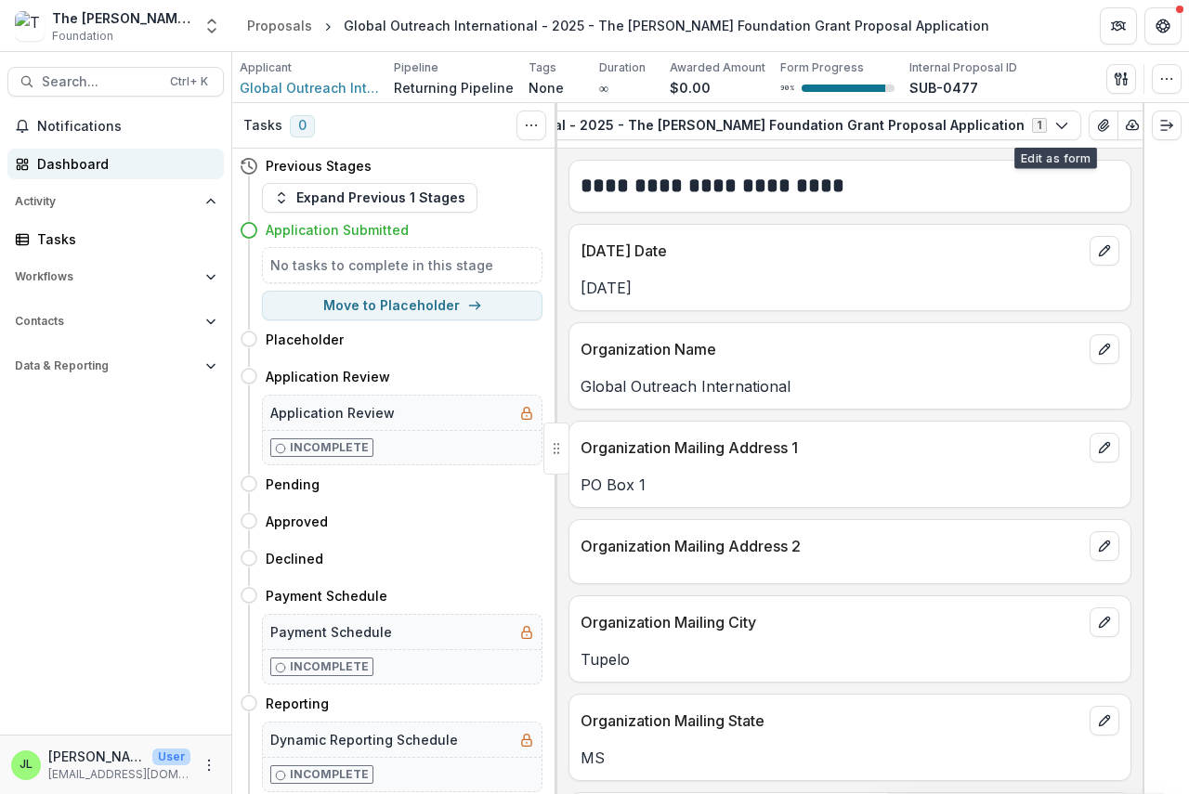
click at [33, 166] on link "Dashboard" at bounding box center [115, 164] width 216 height 31
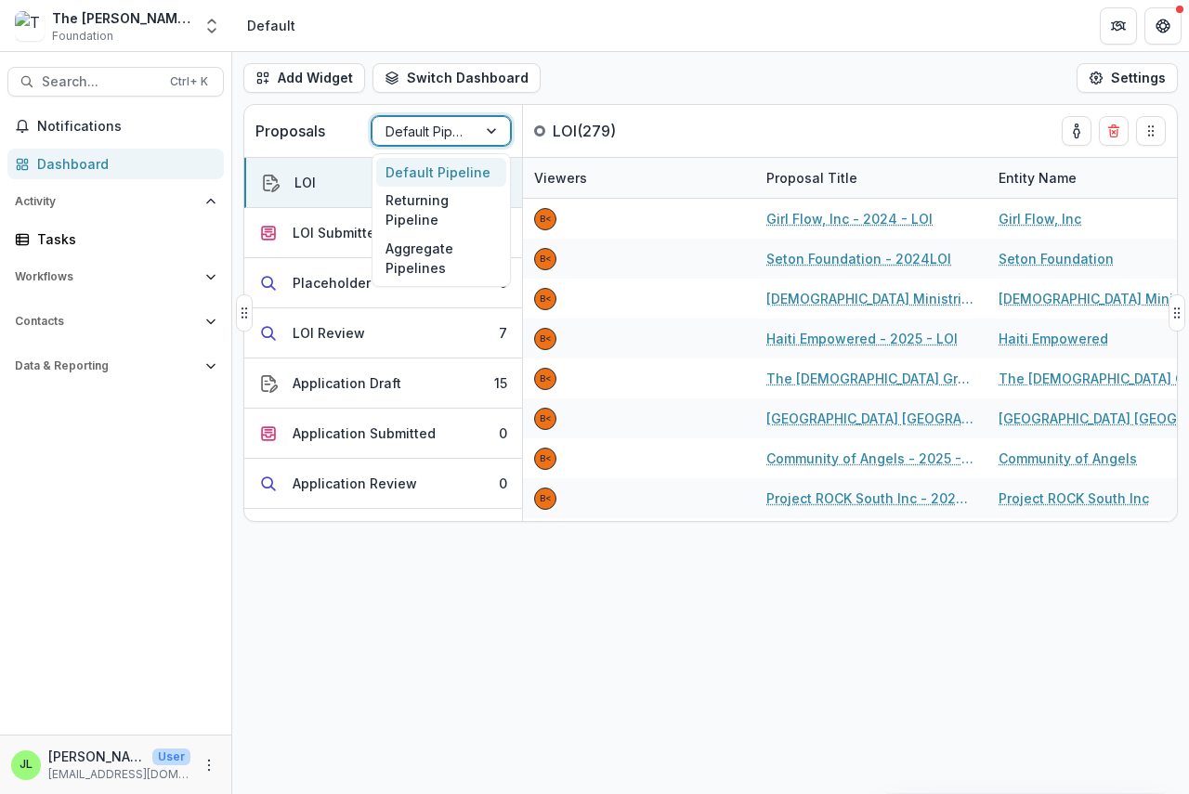
click at [424, 138] on div at bounding box center [424, 131] width 78 height 23
click at [415, 216] on div "Returning Pipeline" at bounding box center [441, 211] width 130 height 48
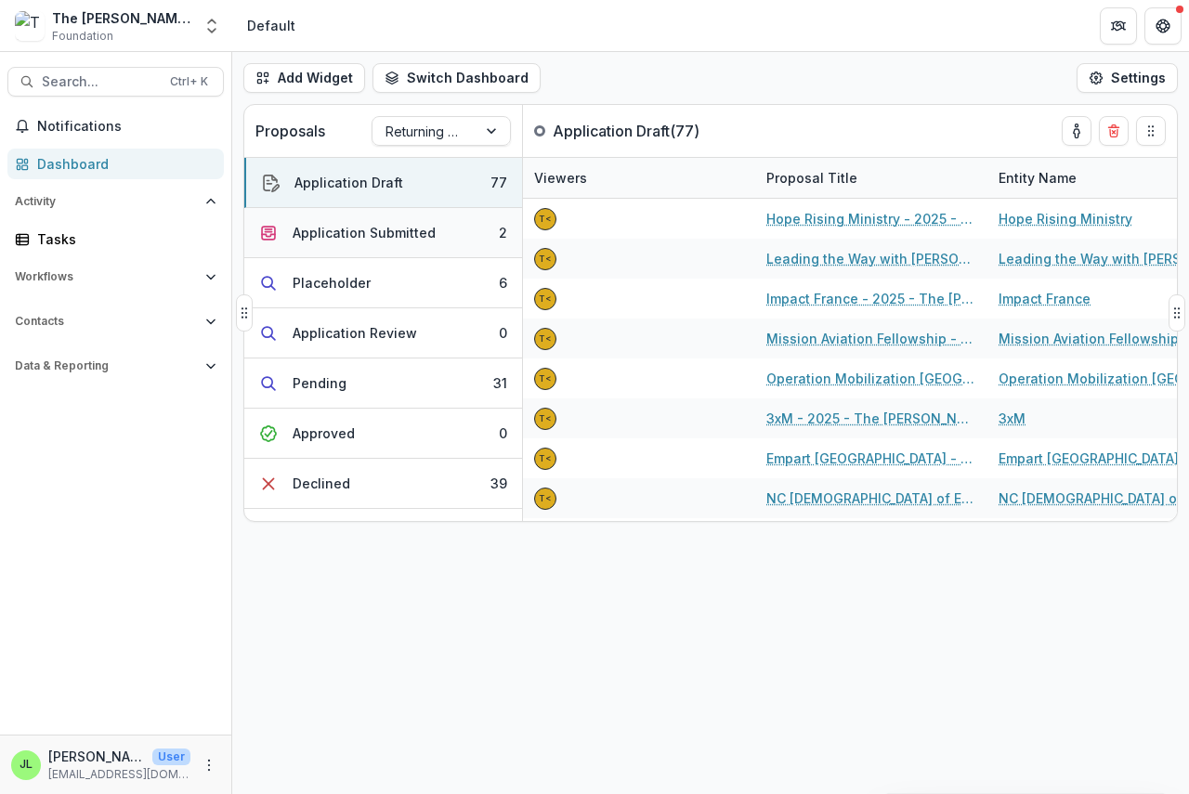
click at [357, 234] on div "Application Submitted" at bounding box center [364, 233] width 143 height 20
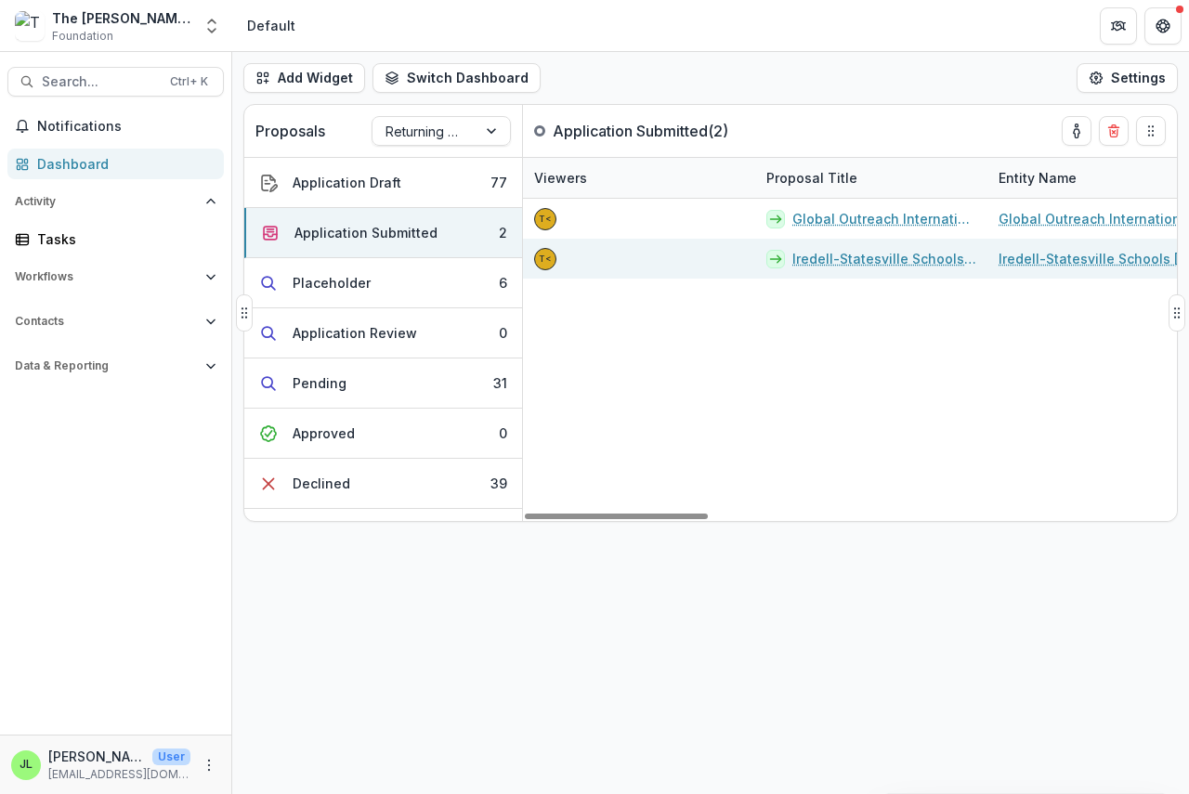
click at [862, 262] on link "Iredell-Statesville Schools [DEMOGRAPHIC_DATA] - 2025 - The [PERSON_NAME] Found…" at bounding box center [884, 259] width 184 height 20
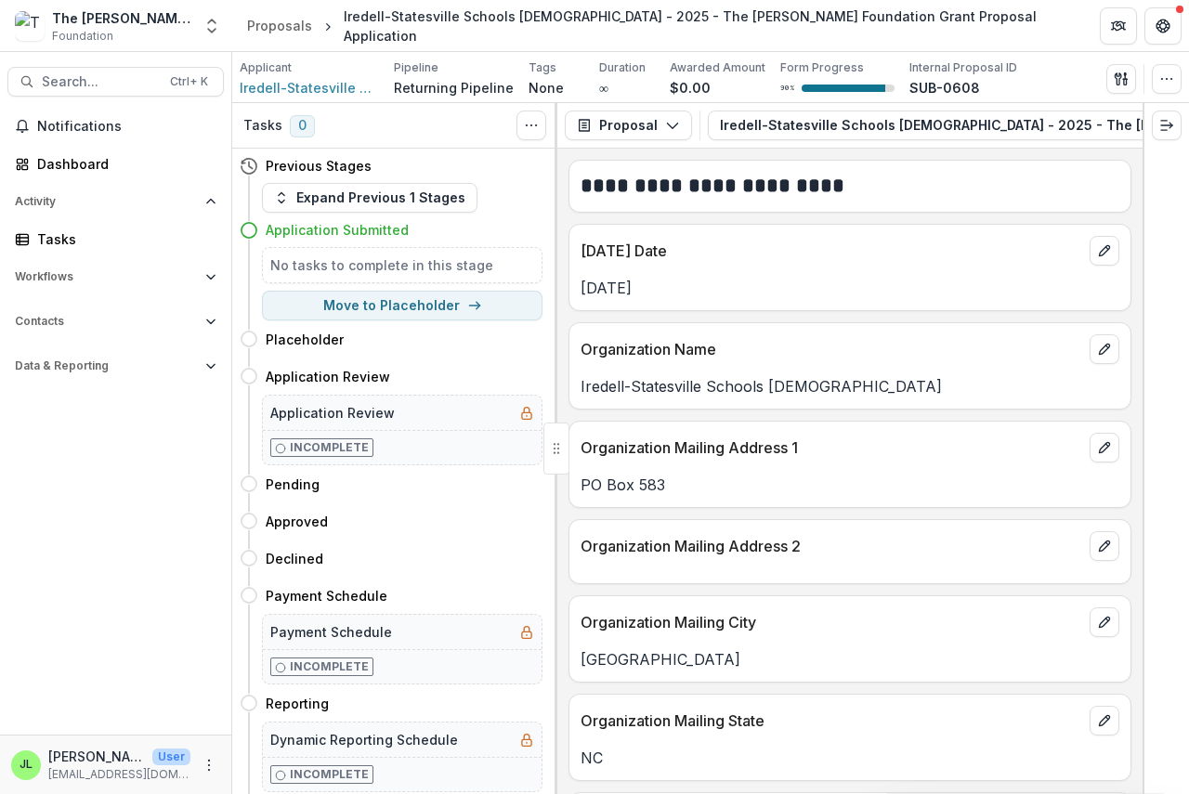
click at [883, 152] on div "**********" at bounding box center [849, 471] width 585 height 645
drag, startPoint x: 883, startPoint y: 150, endPoint x: 952, endPoint y: 155, distance: 68.9
click at [982, 159] on div "**********" at bounding box center [849, 448] width 585 height 691
drag, startPoint x: 856, startPoint y: 147, endPoint x: 910, endPoint y: 159, distance: 55.2
click at [1077, 179] on div "**********" at bounding box center [849, 448] width 585 height 691
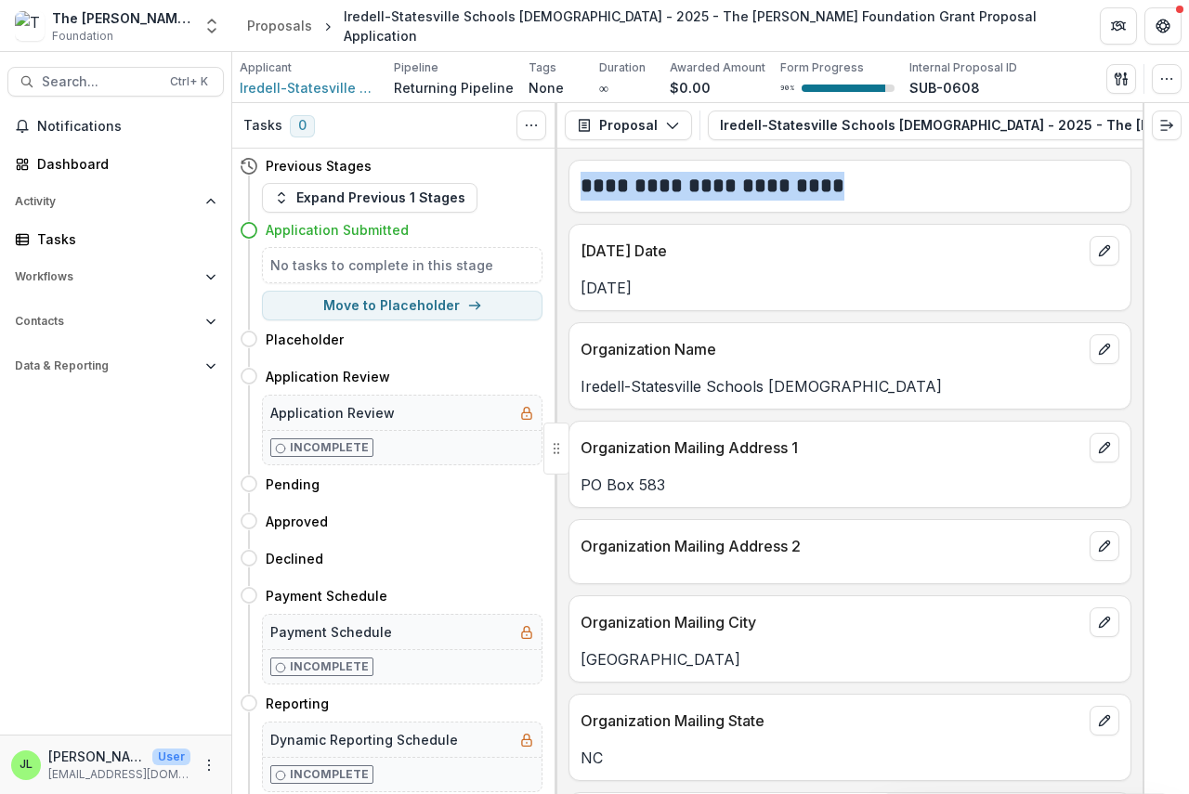
drag, startPoint x: 831, startPoint y: 147, endPoint x: 821, endPoint y: 144, distance: 10.6
click at [960, 155] on div "**********" at bounding box center [849, 448] width 585 height 691
drag, startPoint x: 678, startPoint y: 147, endPoint x: 894, endPoint y: 168, distance: 217.4
click at [948, 168] on div "**********" at bounding box center [849, 448] width 585 height 691
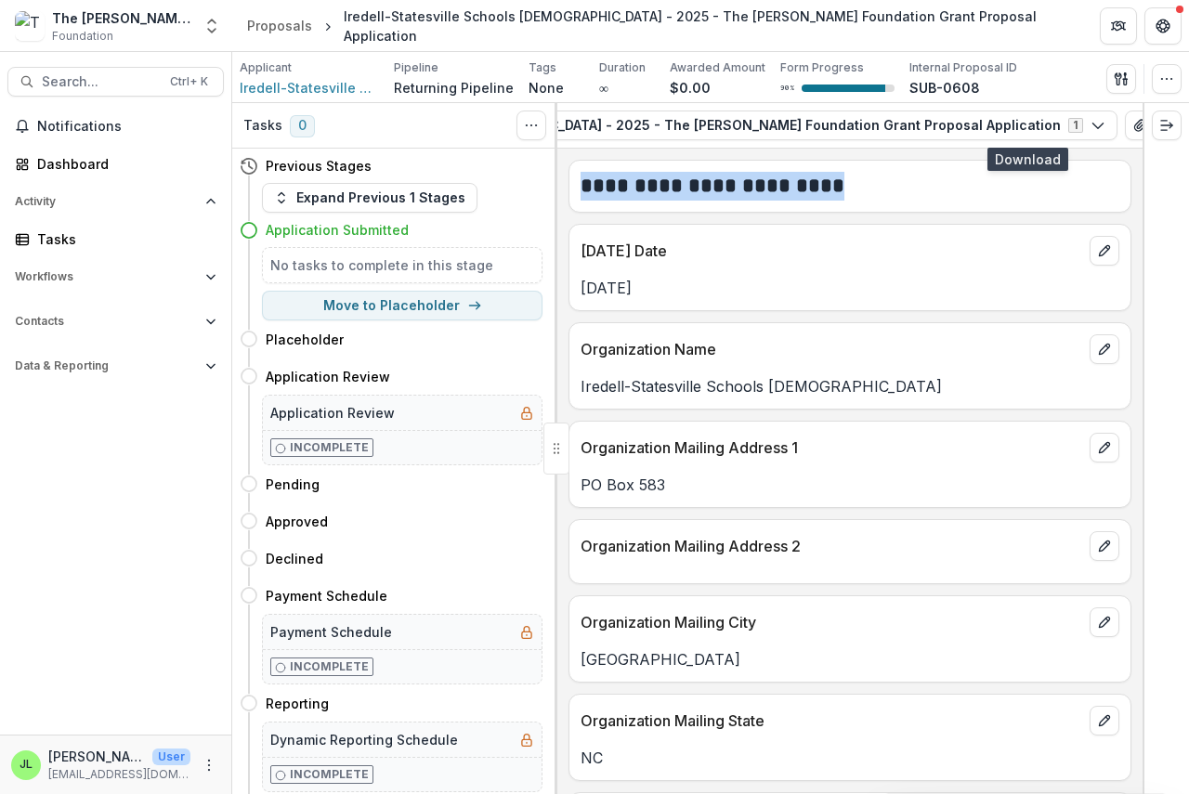
click at [1163, 121] on icon "button" at bounding box center [1169, 125] width 12 height 9
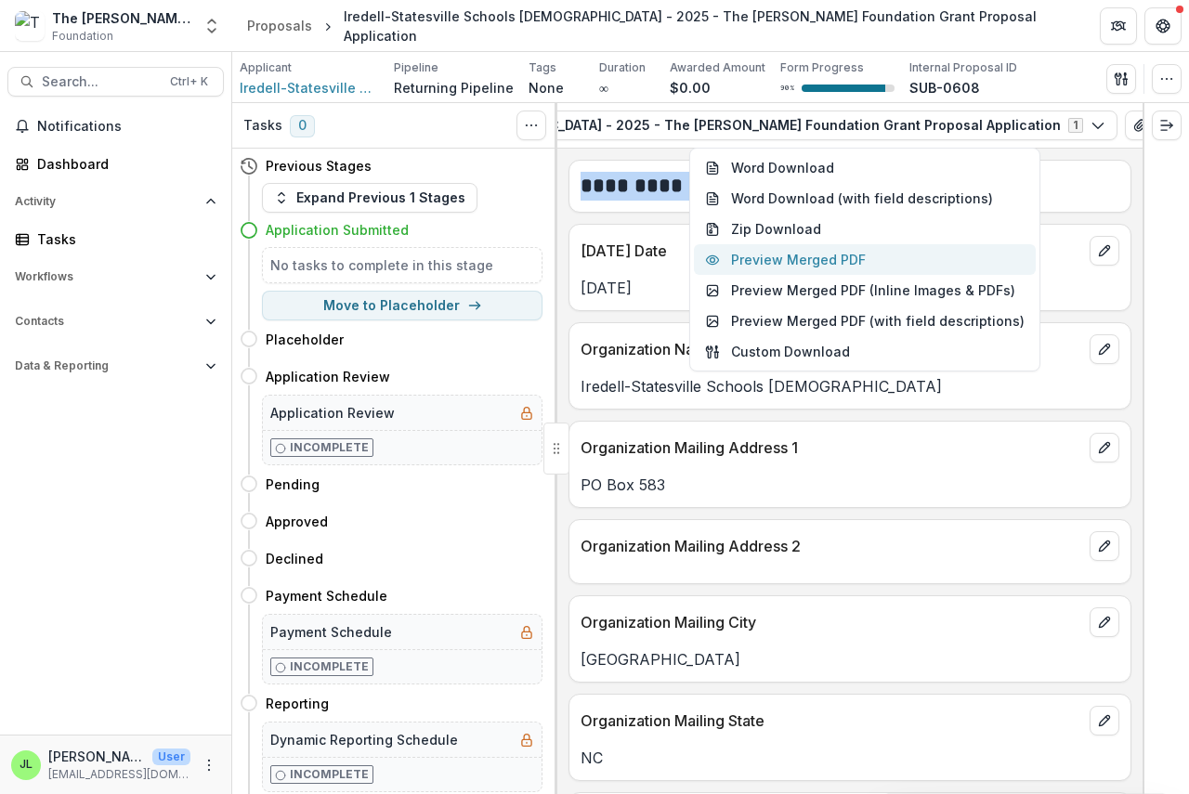
click at [860, 258] on button "Preview Merged PDF" at bounding box center [865, 259] width 342 height 31
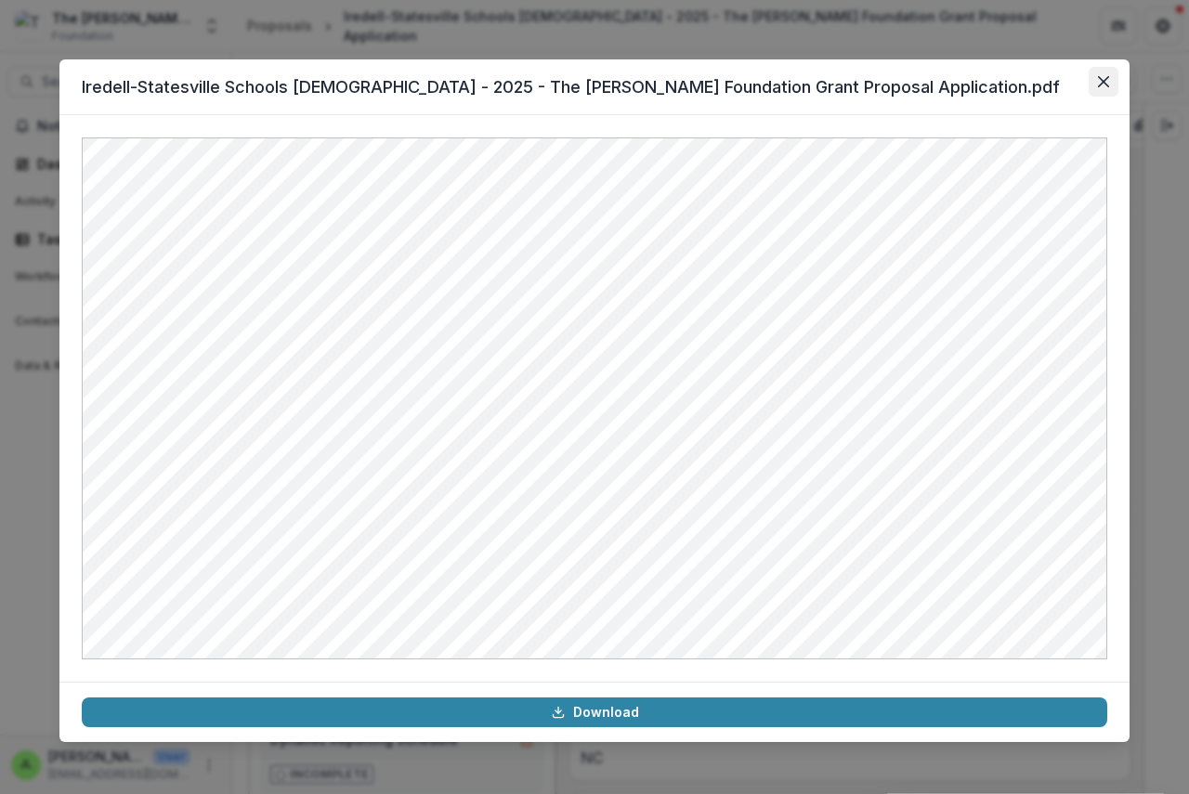
click at [1102, 78] on icon "Close" at bounding box center [1103, 81] width 11 height 11
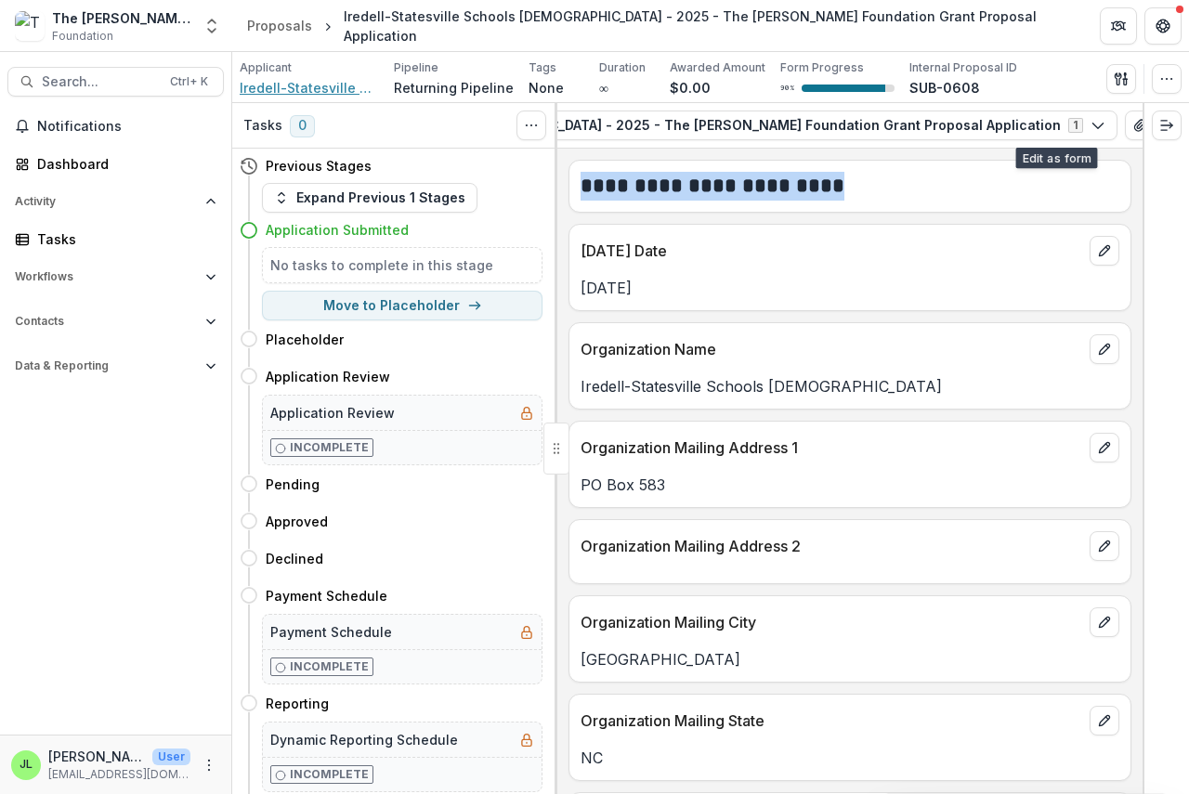
click at [297, 90] on span "Iredell-Statesville Schools [DEMOGRAPHIC_DATA]" at bounding box center [309, 88] width 139 height 20
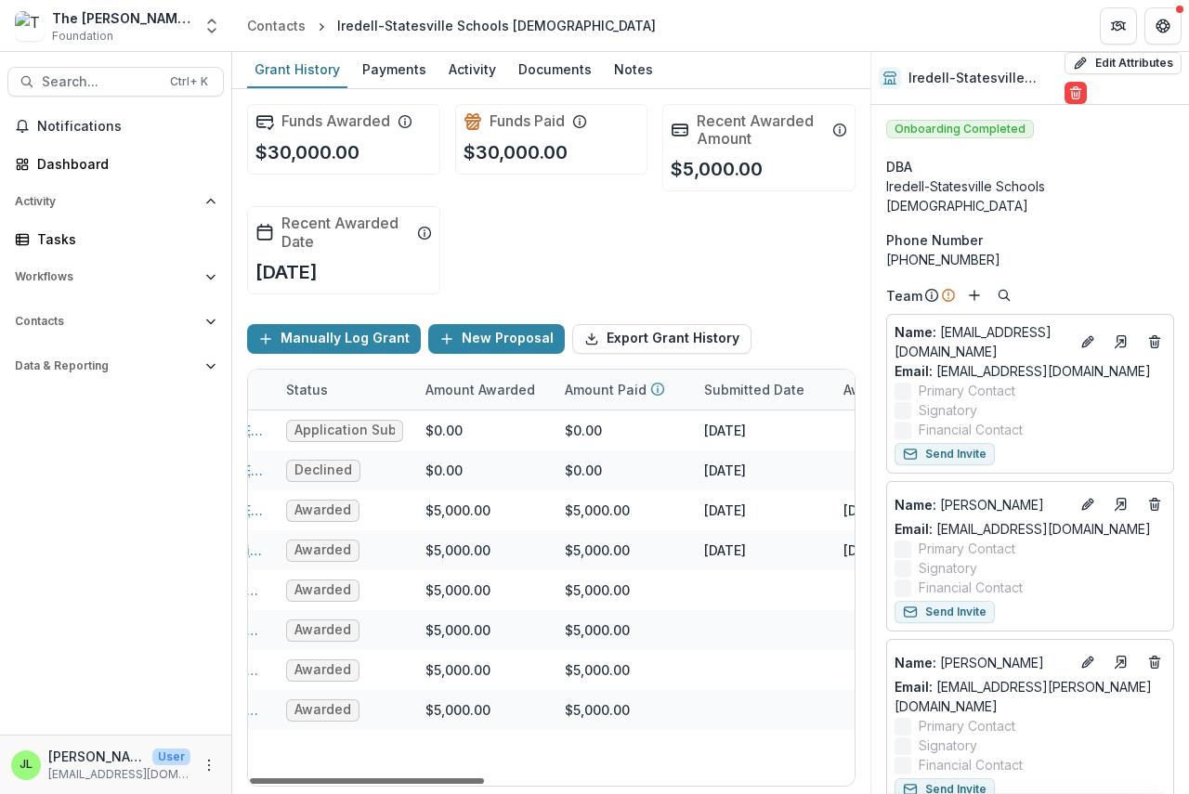
scroll to position [0, 386]
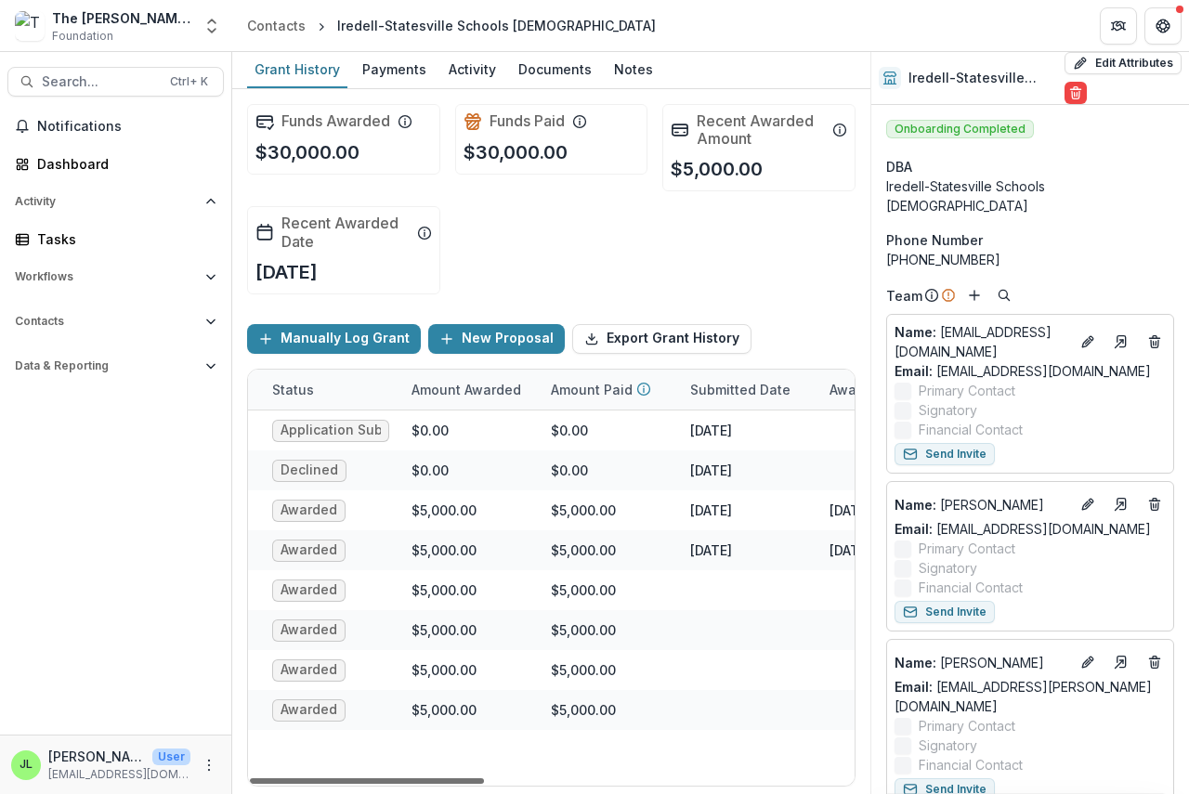
drag, startPoint x: 468, startPoint y: 777, endPoint x: 618, endPoint y: 798, distance: 150.9
click at [484, 784] on div at bounding box center [367, 781] width 234 height 6
click at [583, 787] on div "Funds Awarded $30,000.00 Funds Paid $30,000.00 Recent Awarded Amount $5,000.00 …" at bounding box center [551, 441] width 638 height 705
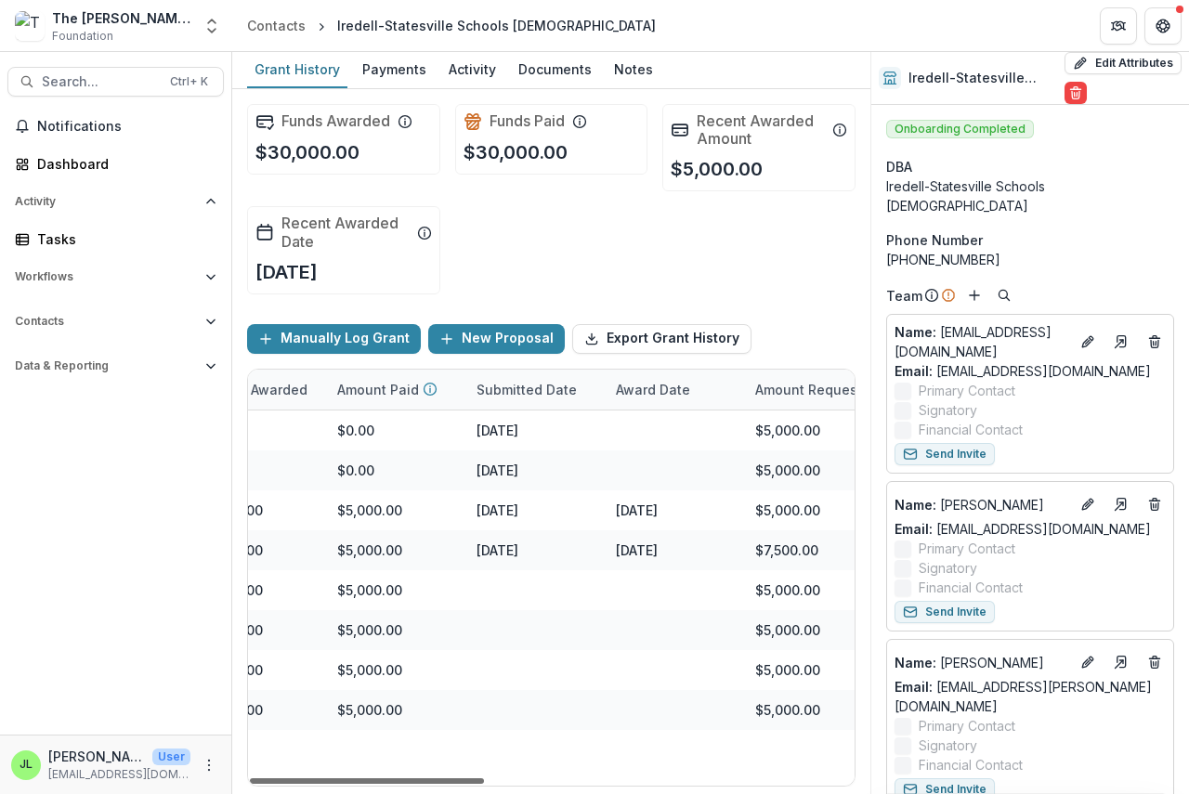
scroll to position [0, 629]
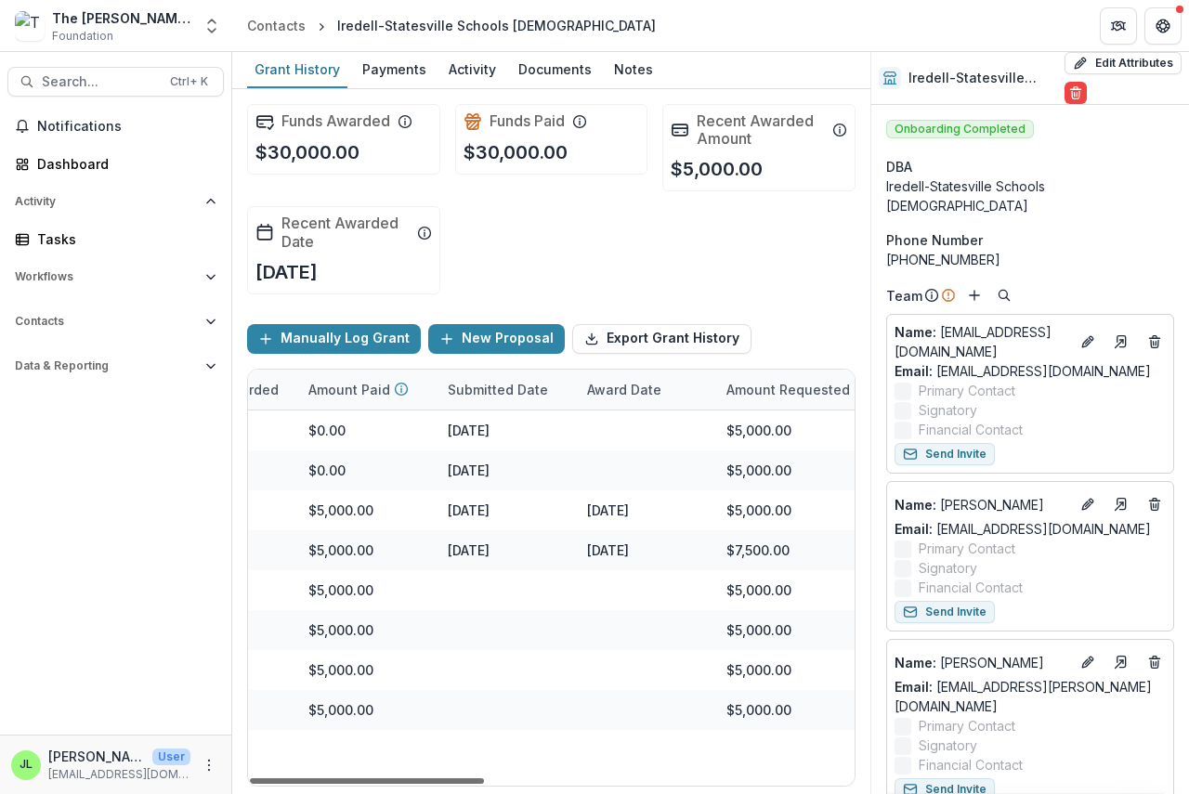
drag, startPoint x: 581, startPoint y: 778, endPoint x: 675, endPoint y: 802, distance: 96.9
click at [484, 784] on div at bounding box center [367, 781] width 234 height 6
click at [50, 170] on div "Dashboard" at bounding box center [123, 164] width 172 height 20
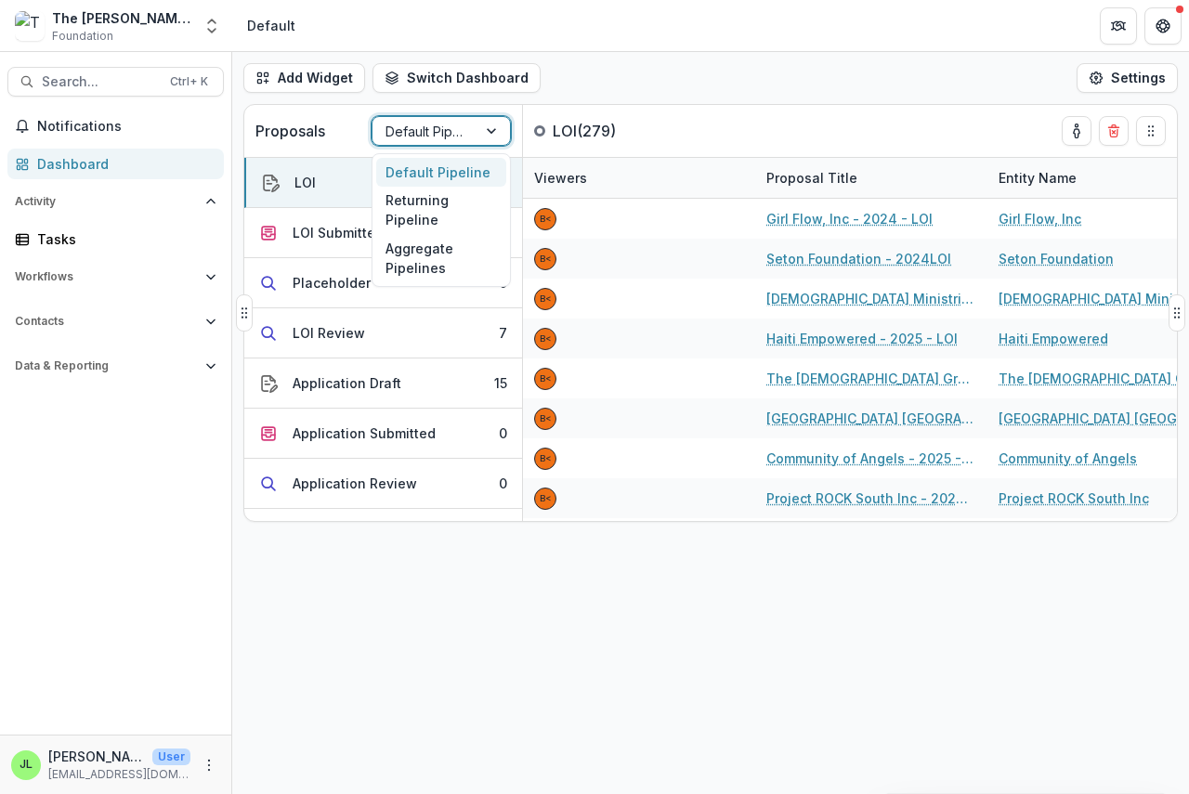
click at [469, 137] on div "Default Pipeline" at bounding box center [424, 131] width 104 height 27
click at [461, 201] on div "Returning Pipeline" at bounding box center [441, 211] width 130 height 48
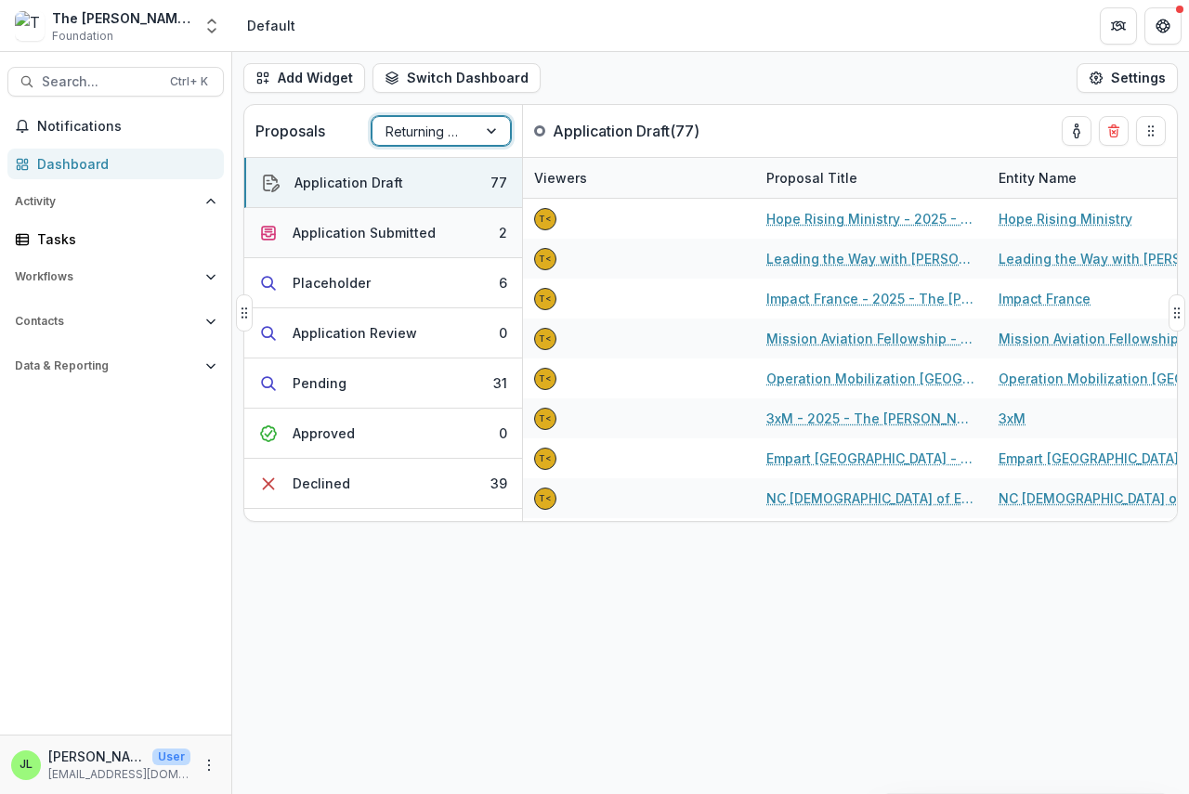
click at [380, 226] on div "Application Submitted" at bounding box center [364, 233] width 143 height 20
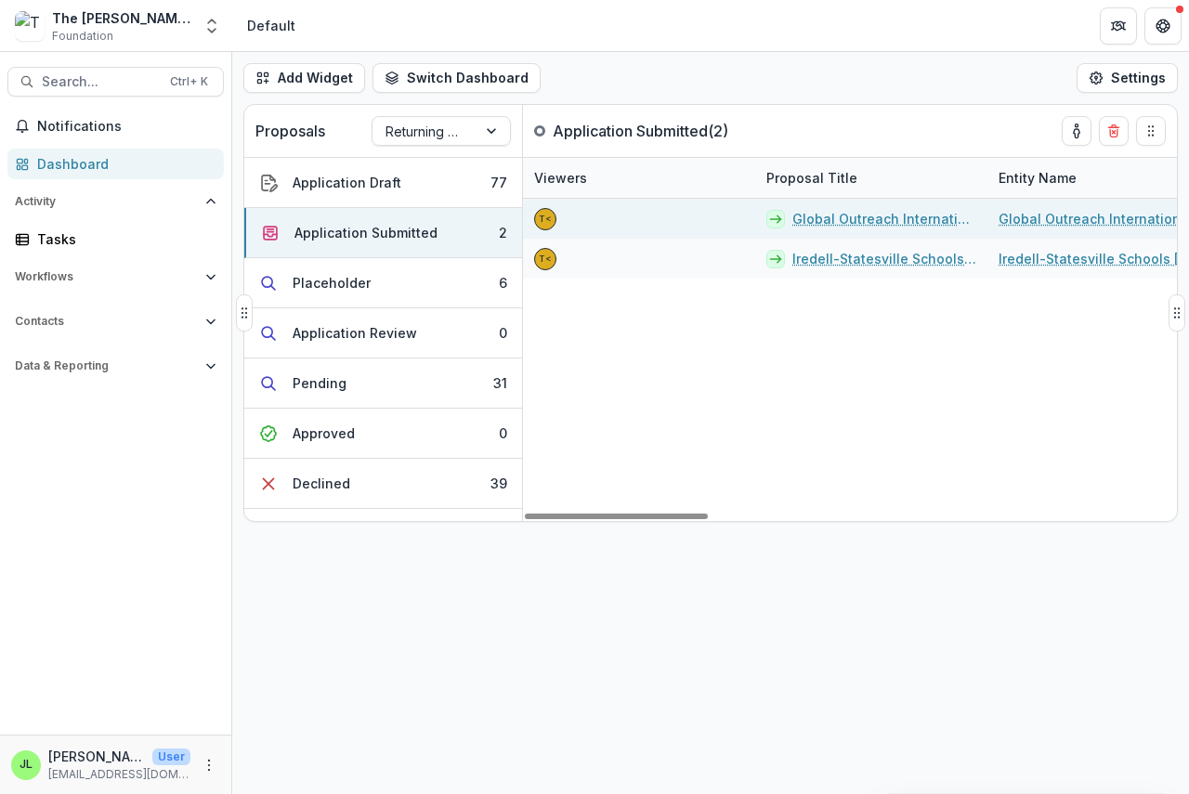
click at [872, 223] on link "Global Outreach International - 2025 - The [PERSON_NAME] Foundation Grant Propo…" at bounding box center [884, 219] width 184 height 20
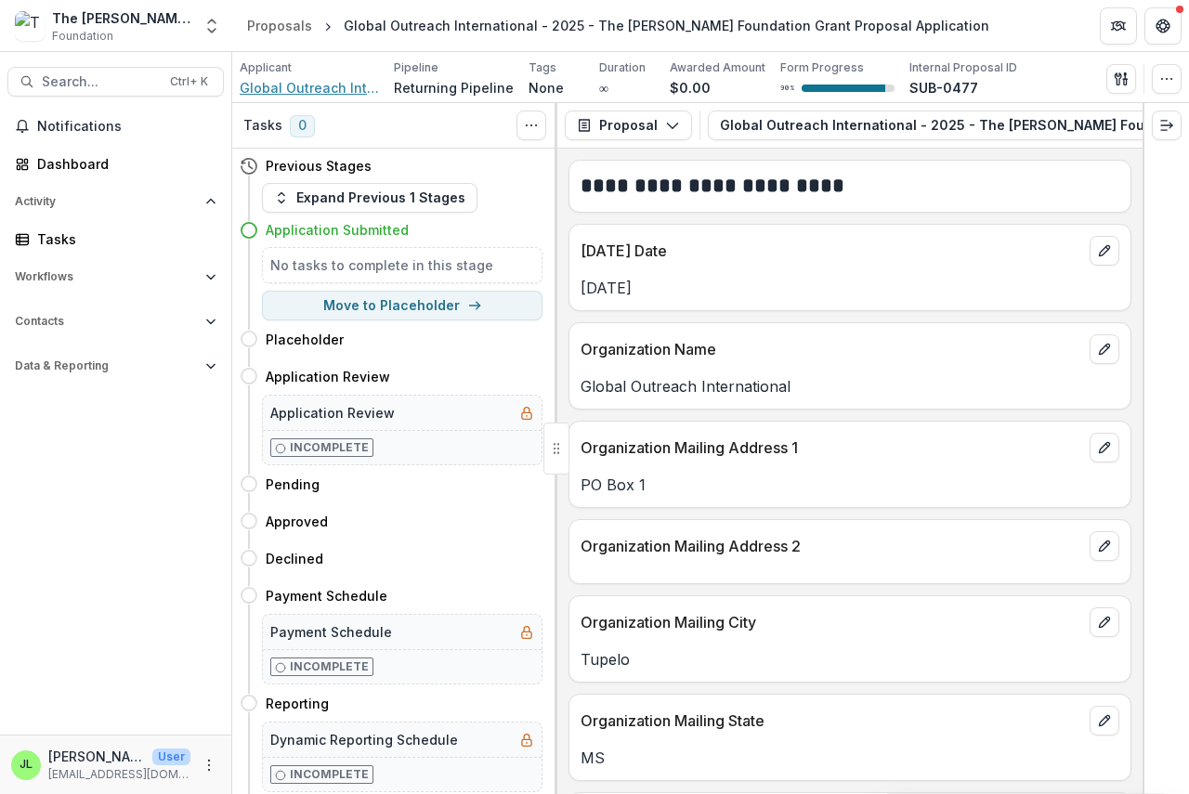
click at [317, 88] on span "Global Outreach International" at bounding box center [309, 88] width 139 height 20
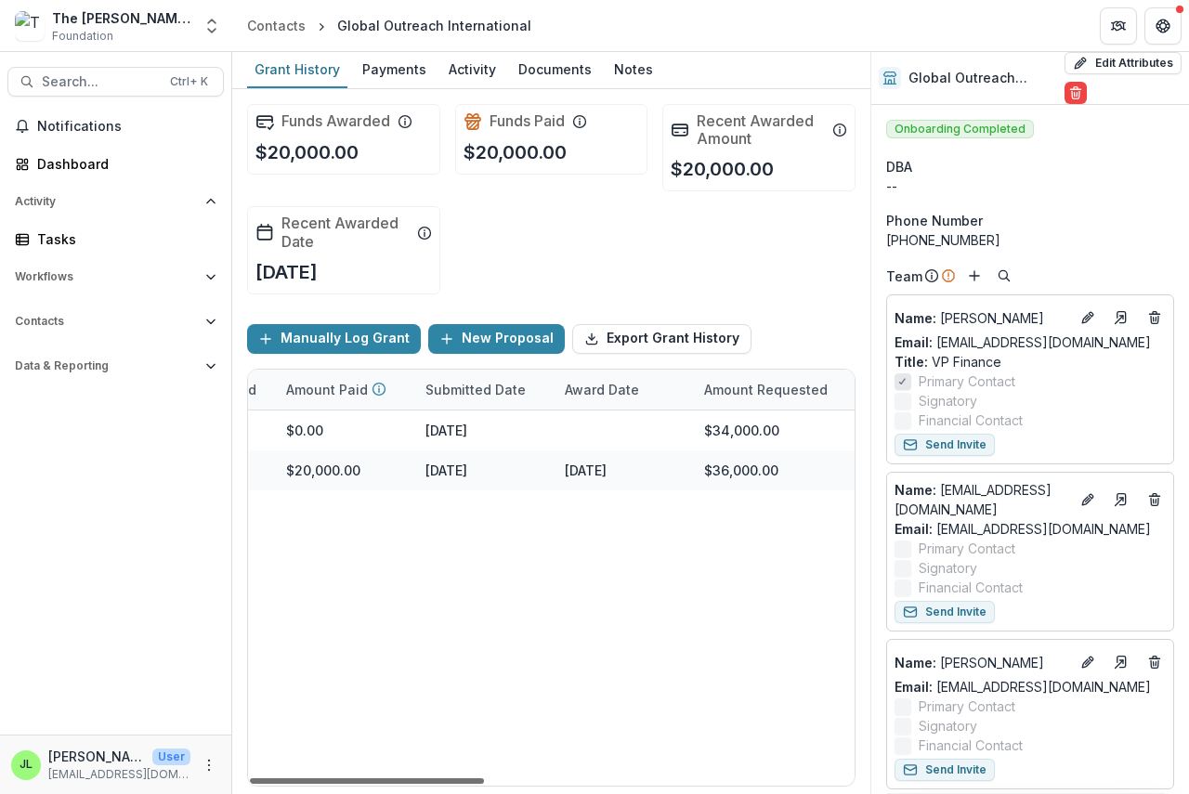
scroll to position [0, 737]
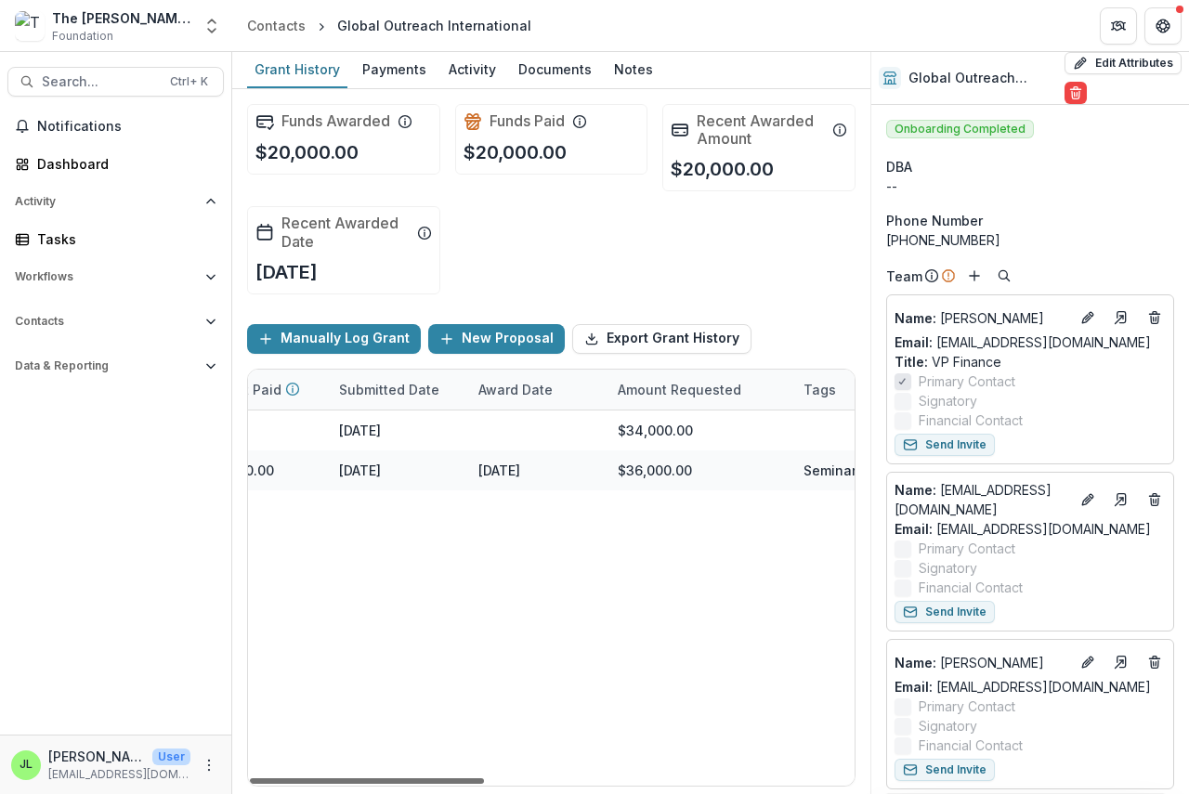
drag, startPoint x: 448, startPoint y: 777, endPoint x: 733, endPoint y: 813, distance: 287.3
click at [484, 784] on div at bounding box center [367, 781] width 234 height 6
click at [54, 160] on div "Dashboard" at bounding box center [123, 164] width 172 height 20
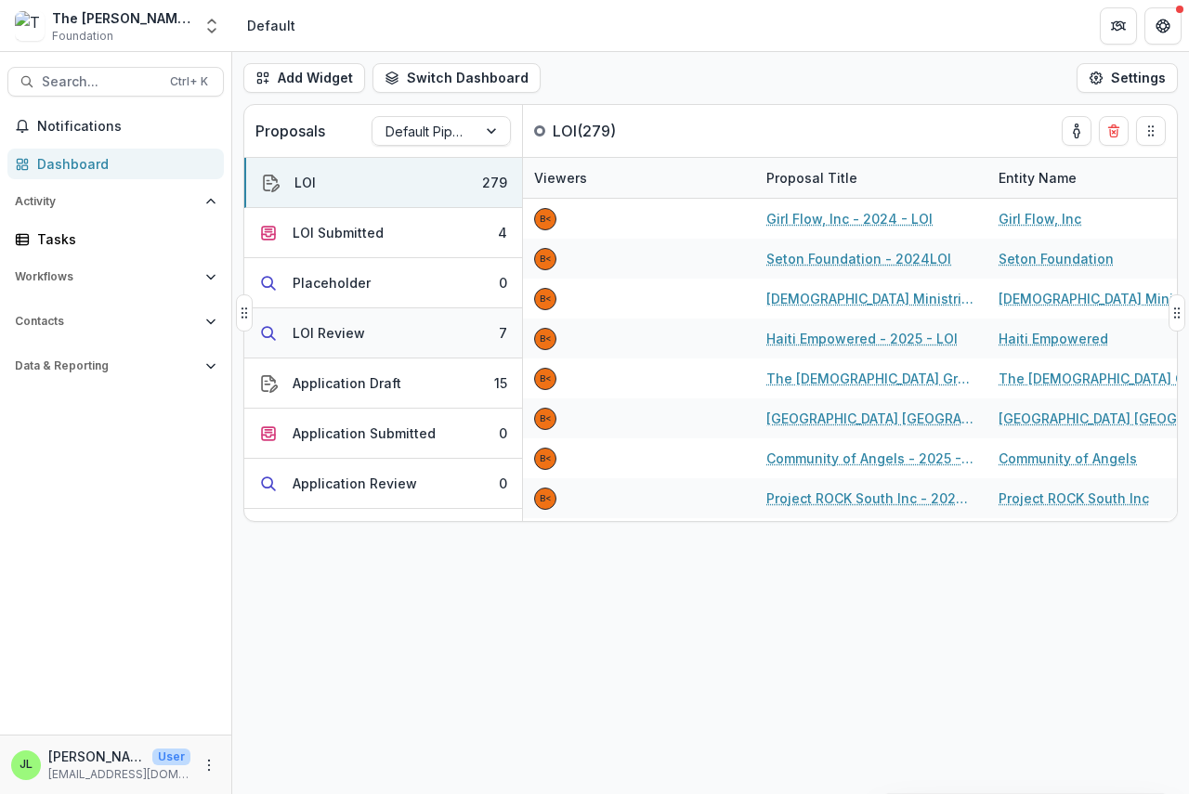
click at [315, 332] on div "LOI Review" at bounding box center [329, 333] width 72 height 20
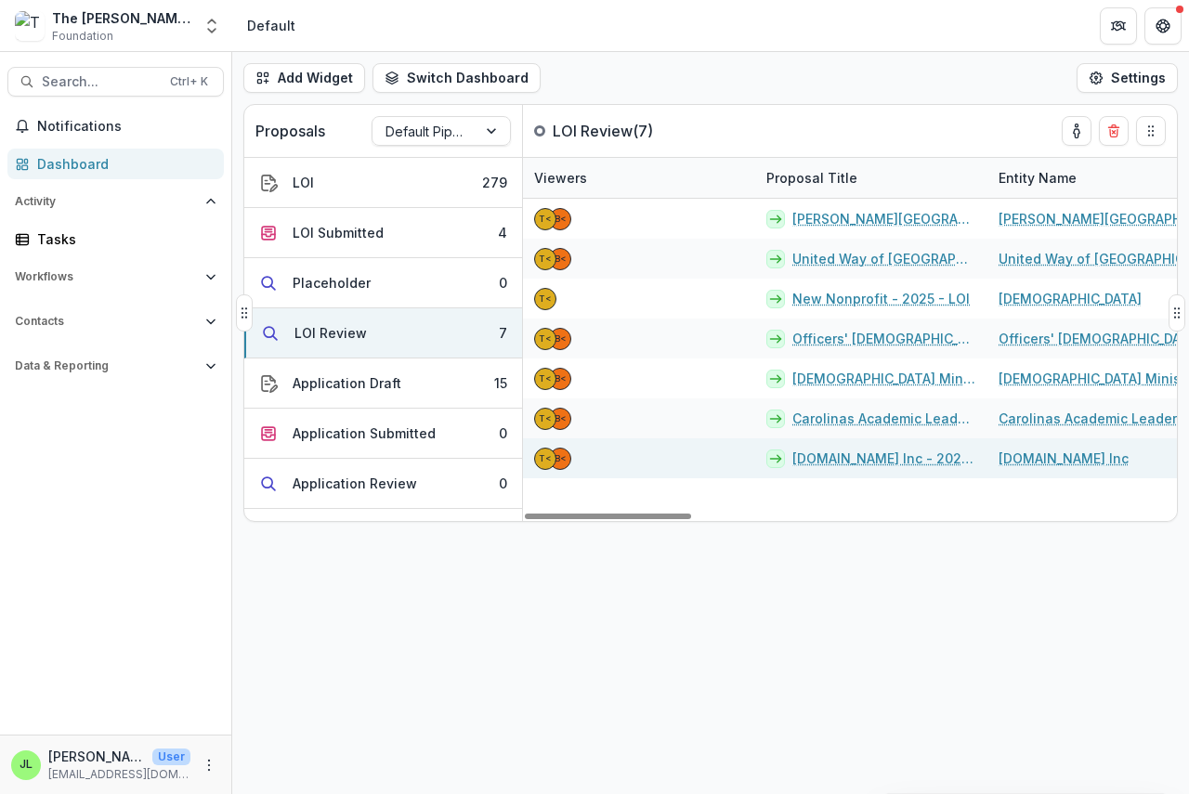
click at [905, 461] on link "[DOMAIN_NAME] Inc - 2025 - LOI" at bounding box center [884, 459] width 184 height 20
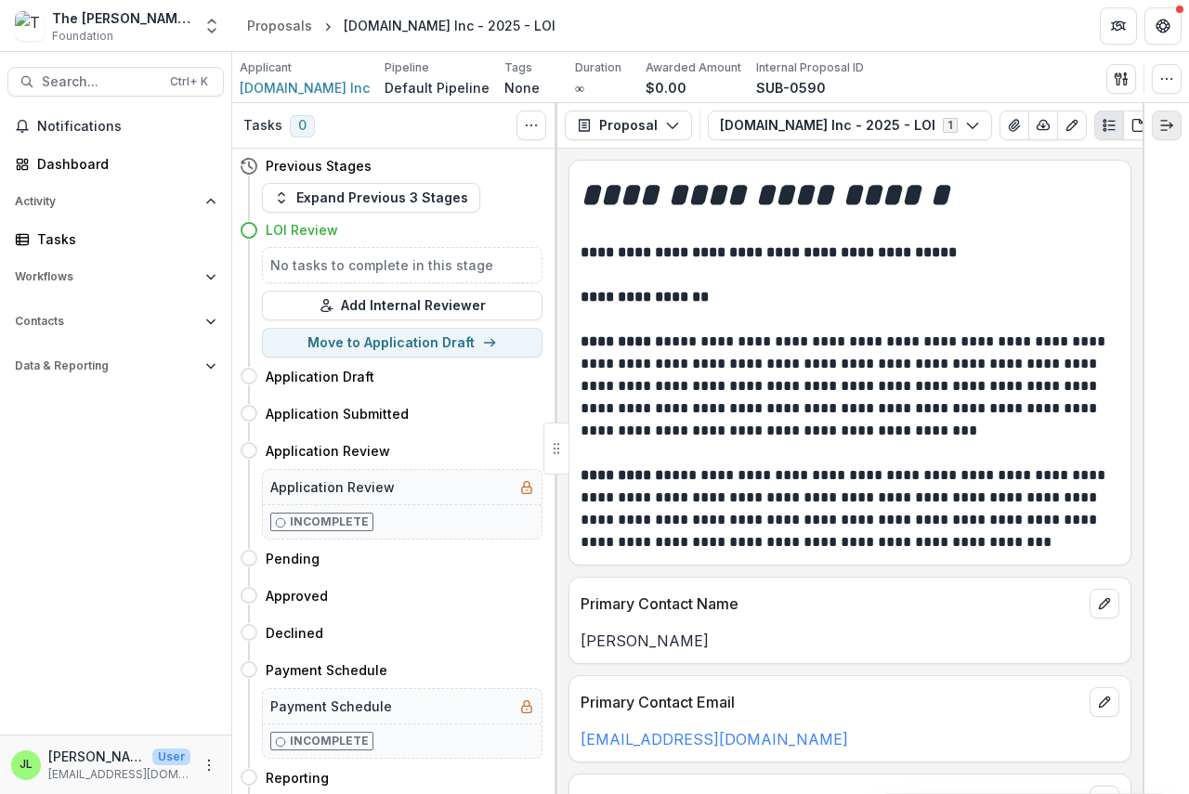
click at [1165, 127] on icon "Expand right" at bounding box center [1166, 125] width 15 height 15
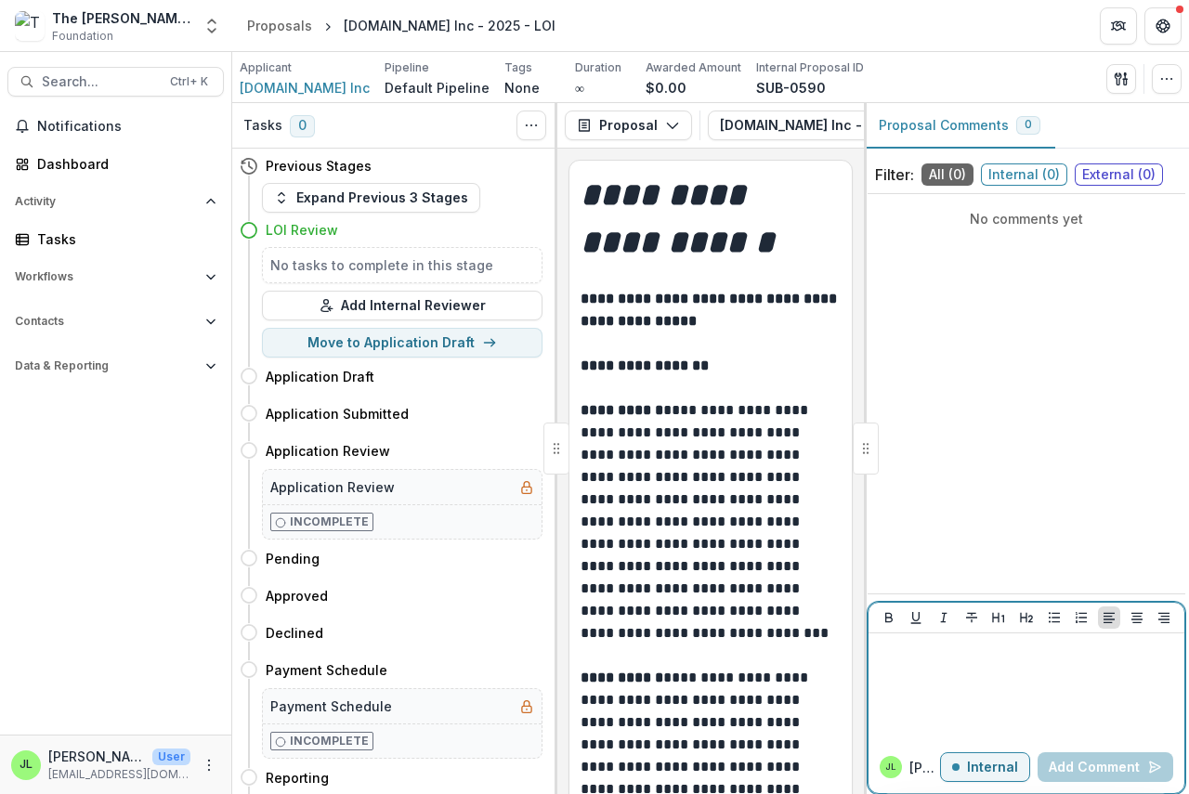
click at [896, 648] on p at bounding box center [1026, 651] width 301 height 20
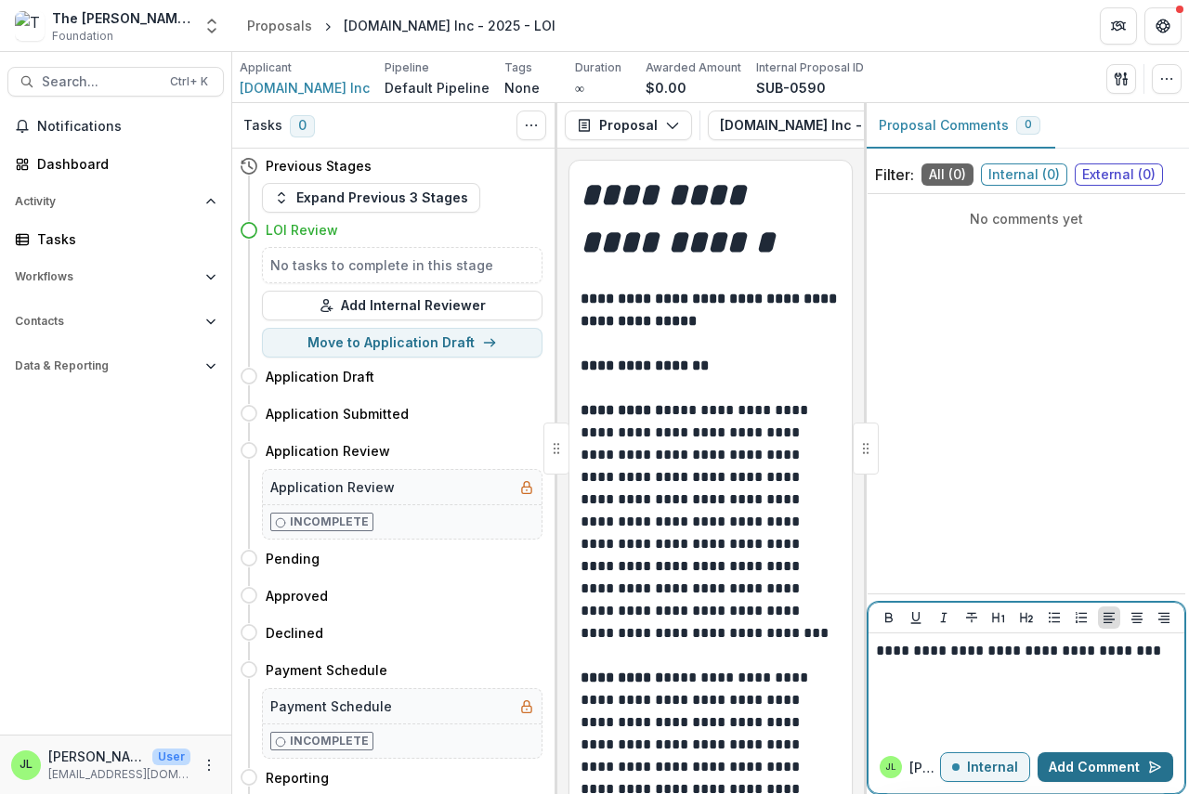
click at [1076, 763] on button "Add Comment" at bounding box center [1105, 767] width 136 height 30
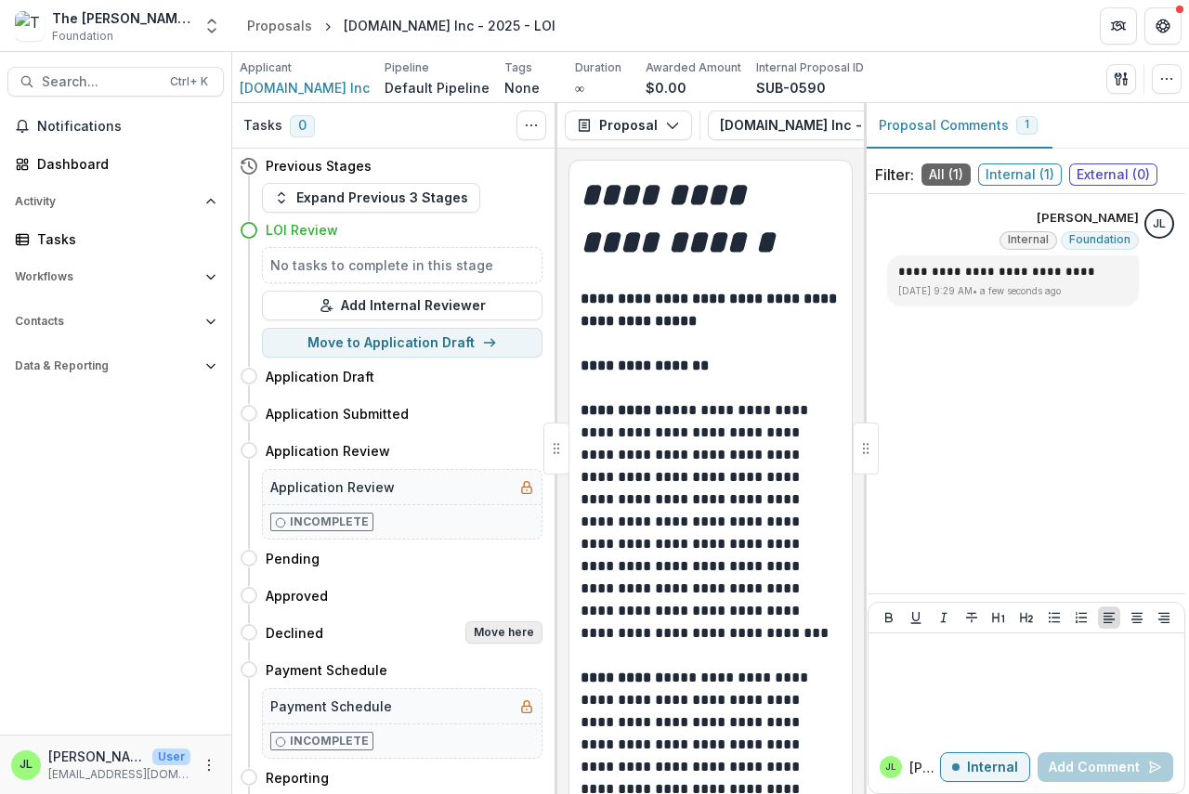
click at [505, 631] on button "Move here" at bounding box center [503, 632] width 77 height 22
select select "********"
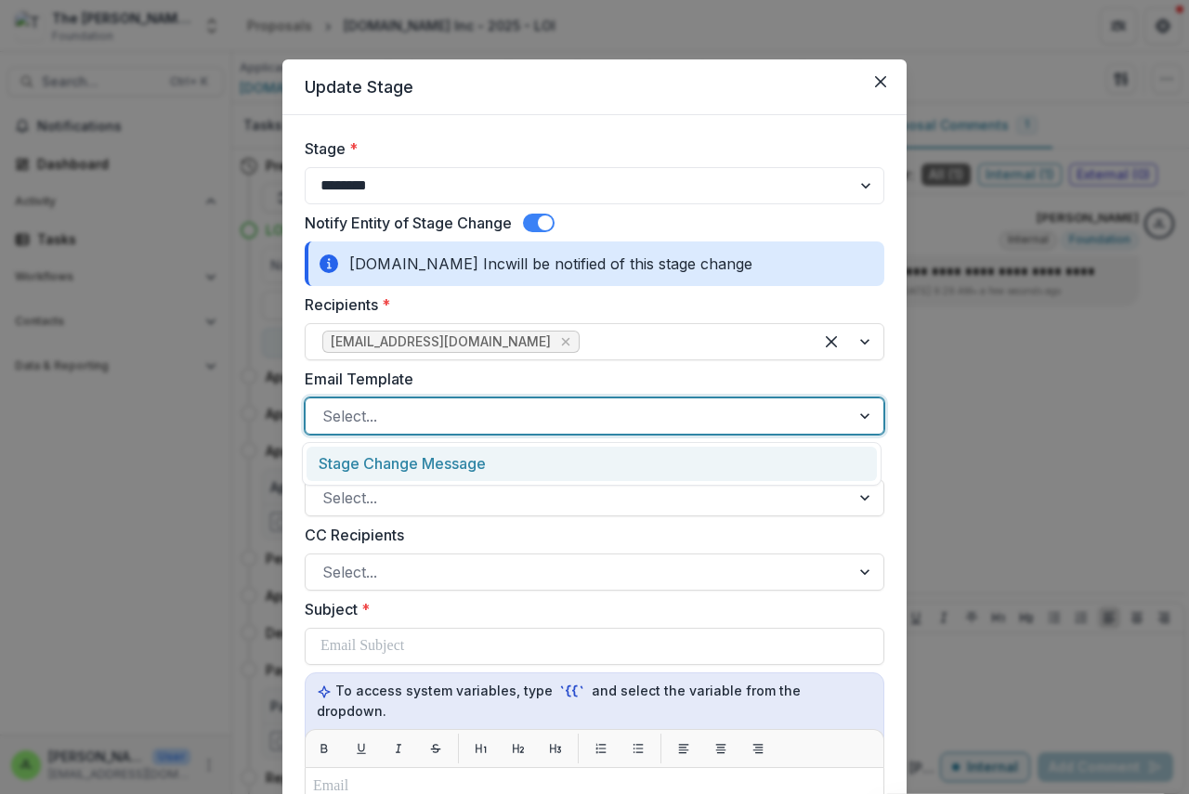
click at [392, 423] on div at bounding box center [577, 416] width 511 height 26
click at [410, 462] on div "Stage Change Message" at bounding box center [591, 464] width 570 height 34
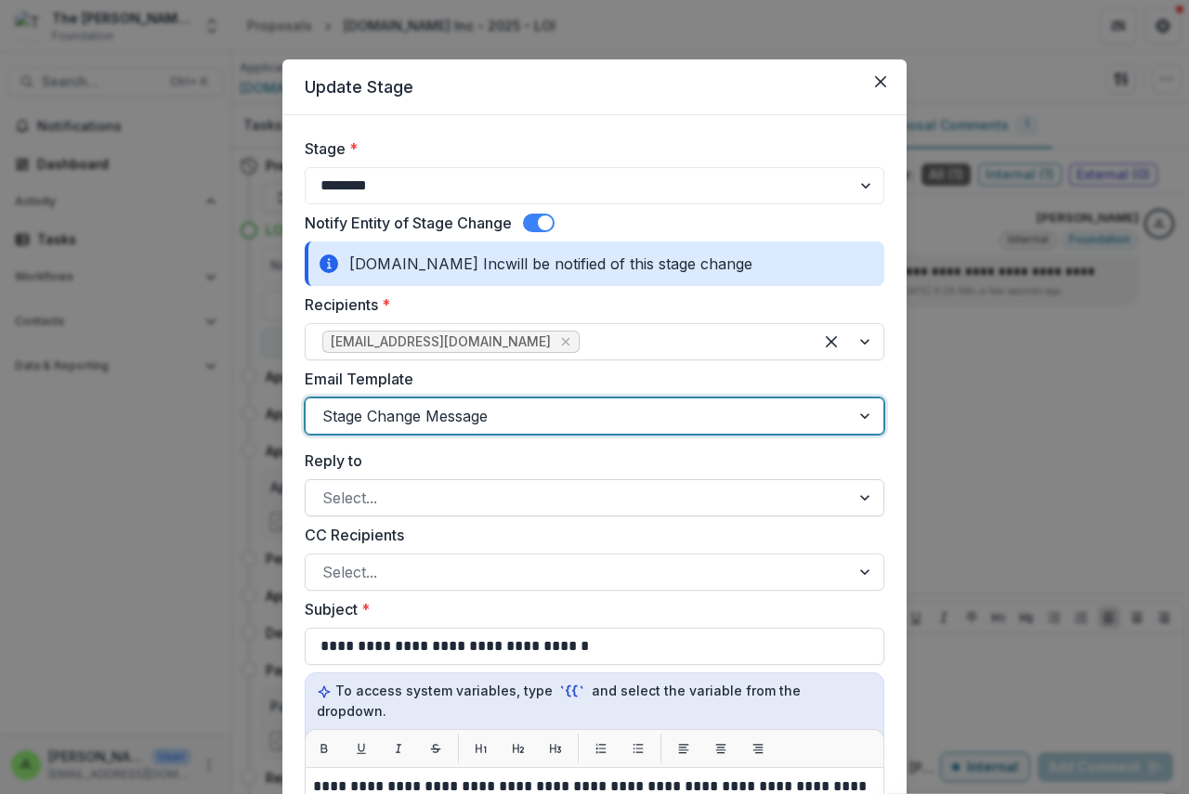
scroll to position [464, 0]
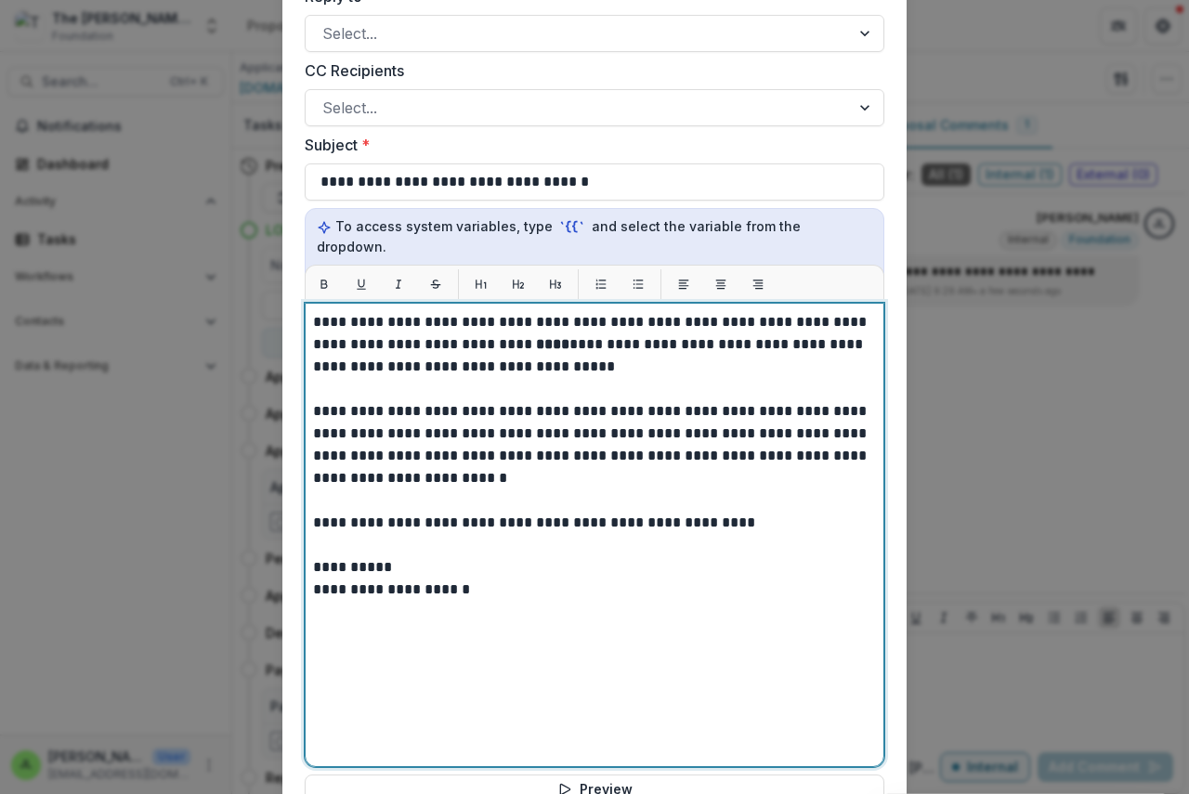
click at [536, 337] on strong "****" at bounding box center [552, 344] width 33 height 14
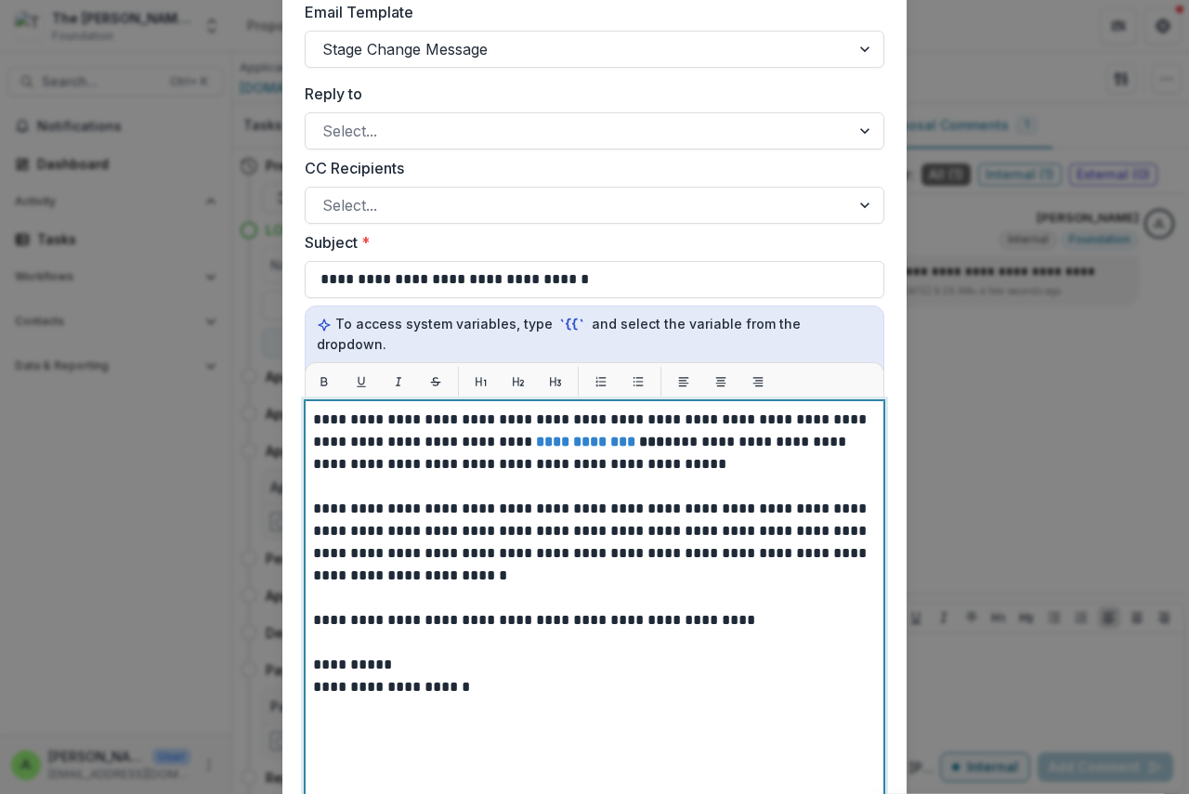
scroll to position [371, 0]
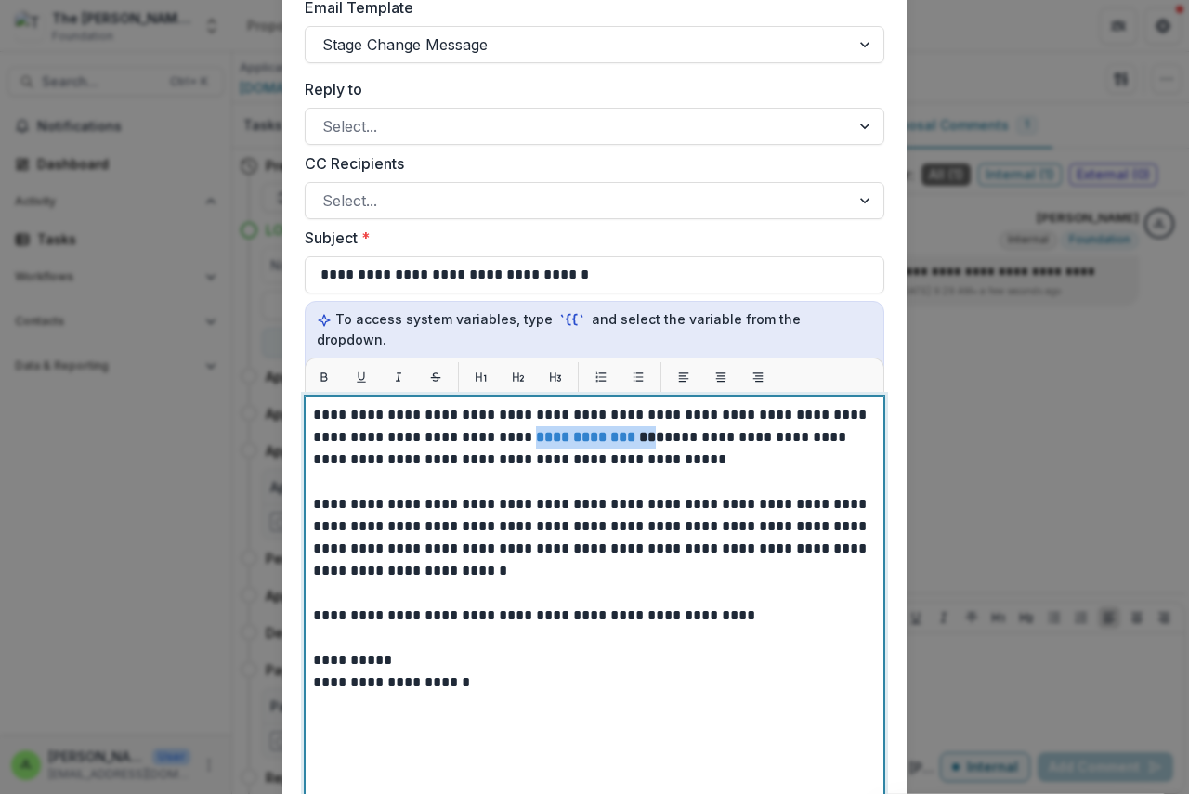
drag, startPoint x: 497, startPoint y: 415, endPoint x: 618, endPoint y: 424, distance: 121.1
click at [618, 424] on p "**********" at bounding box center [594, 437] width 563 height 67
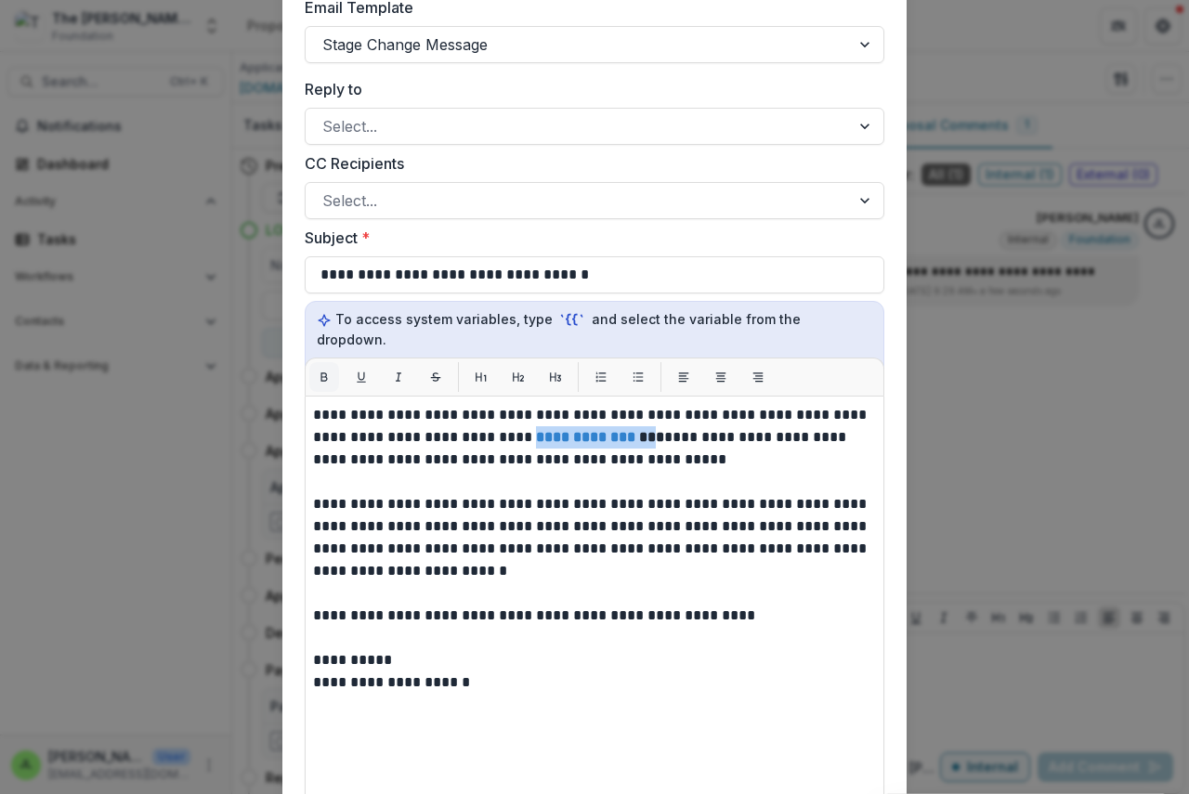
click at [323, 372] on icon "Bold" at bounding box center [324, 376] width 7 height 8
click at [925, 472] on div "**********" at bounding box center [594, 397] width 1189 height 794
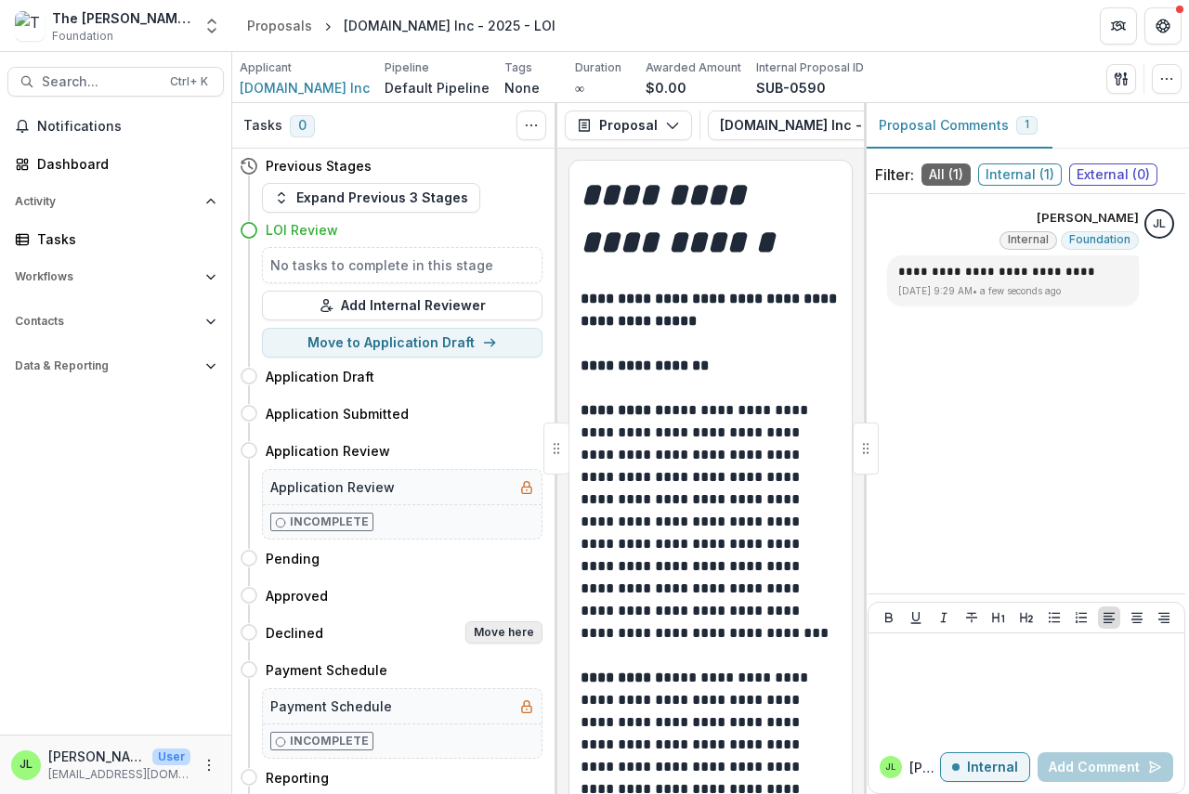
click at [484, 635] on button "Move here" at bounding box center [503, 632] width 77 height 22
select select "********"
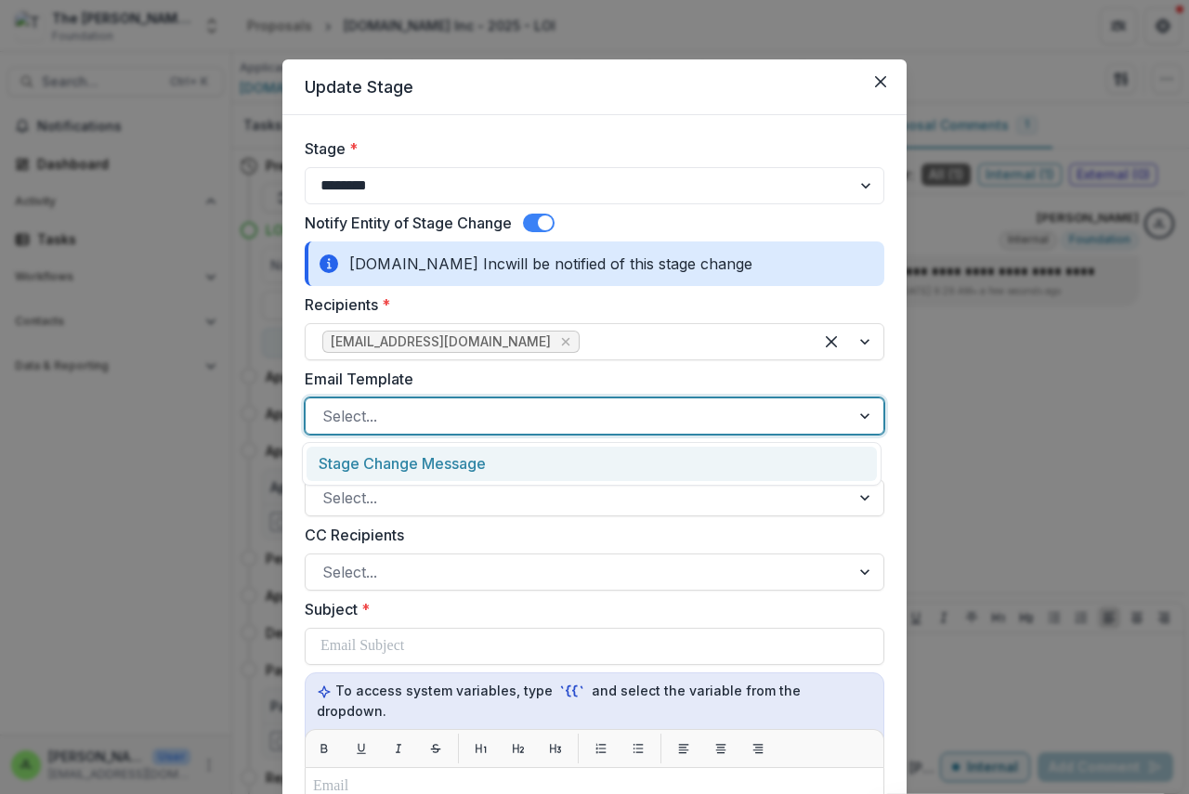
click at [409, 422] on div at bounding box center [577, 416] width 511 height 26
drag, startPoint x: 418, startPoint y: 436, endPoint x: 418, endPoint y: 460, distance: 23.2
click at [418, 456] on div "**********" at bounding box center [594, 784] width 579 height 1295
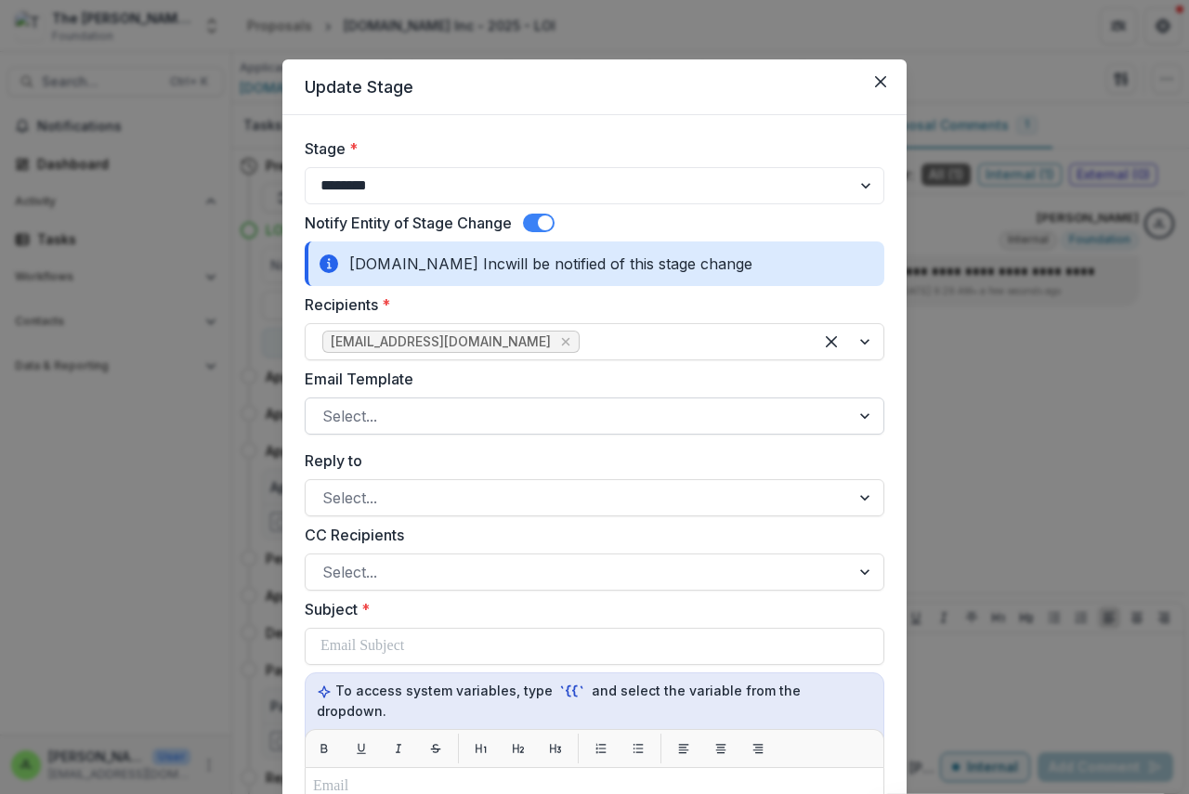
click at [384, 416] on div at bounding box center [577, 416] width 511 height 26
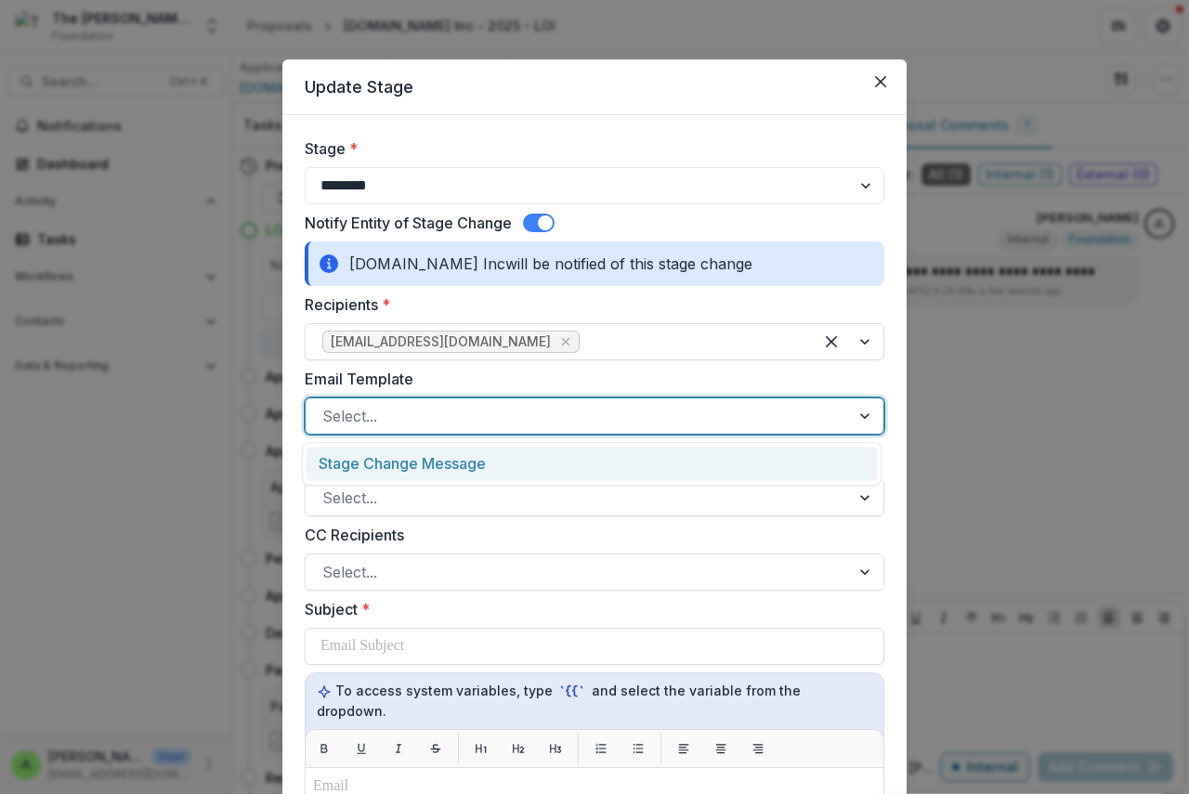
click at [414, 465] on div "Stage Change Message" at bounding box center [591, 464] width 570 height 34
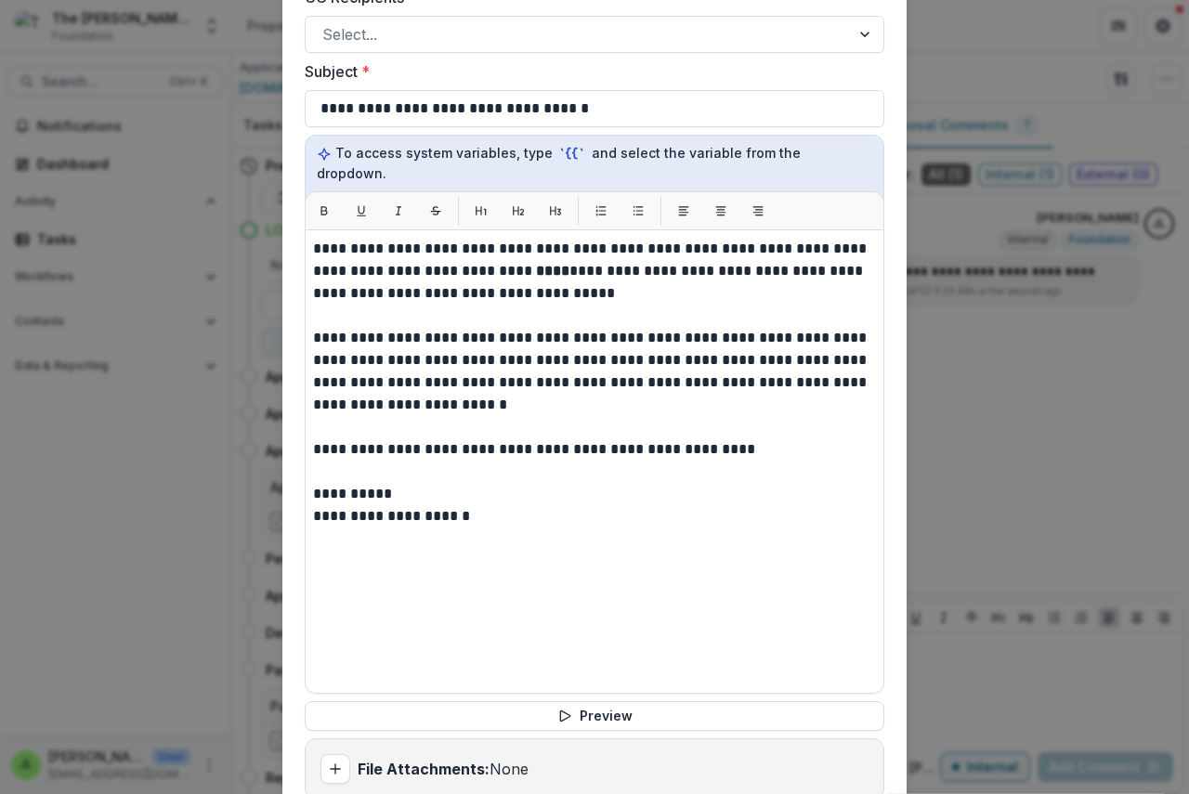
scroll to position [557, 0]
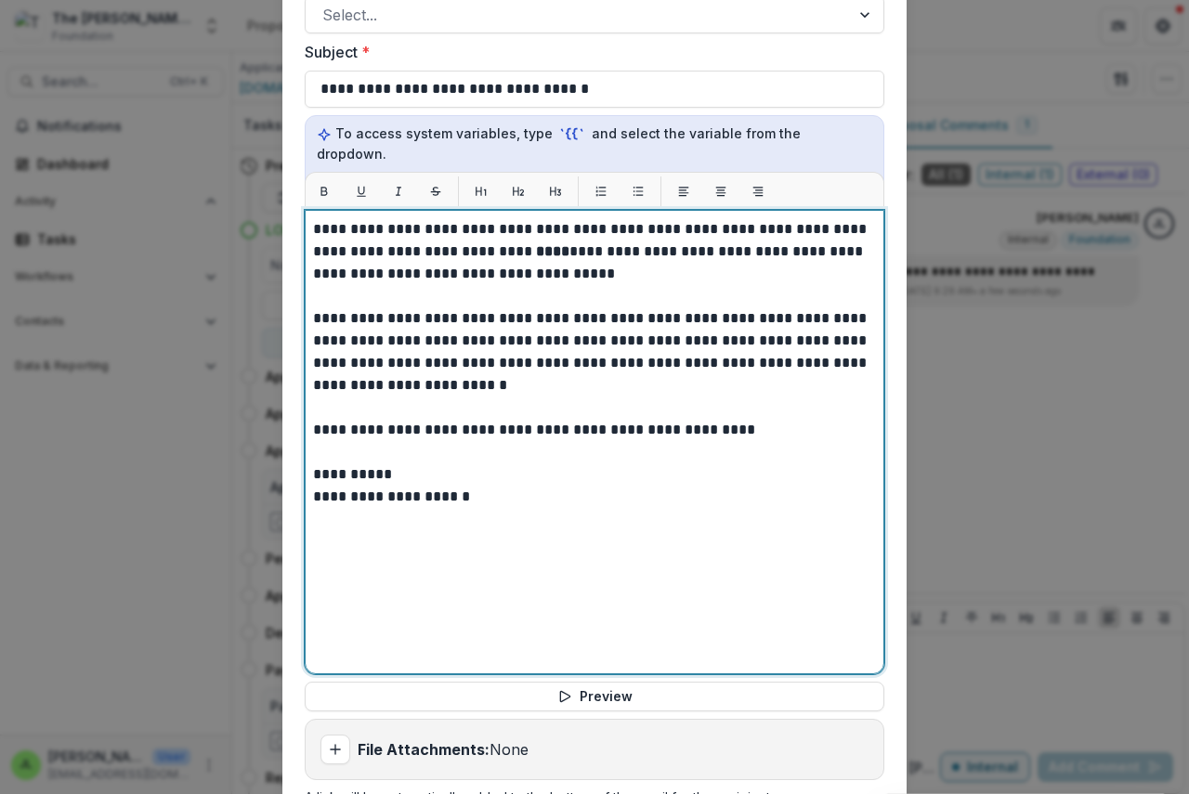
click at [536, 244] on strong "****" at bounding box center [552, 251] width 33 height 14
click at [536, 244] on strong "***" at bounding box center [550, 251] width 29 height 14
drag, startPoint x: 527, startPoint y: 232, endPoint x: 596, endPoint y: 241, distance: 70.3
click at [596, 241] on p "**********" at bounding box center [594, 251] width 563 height 67
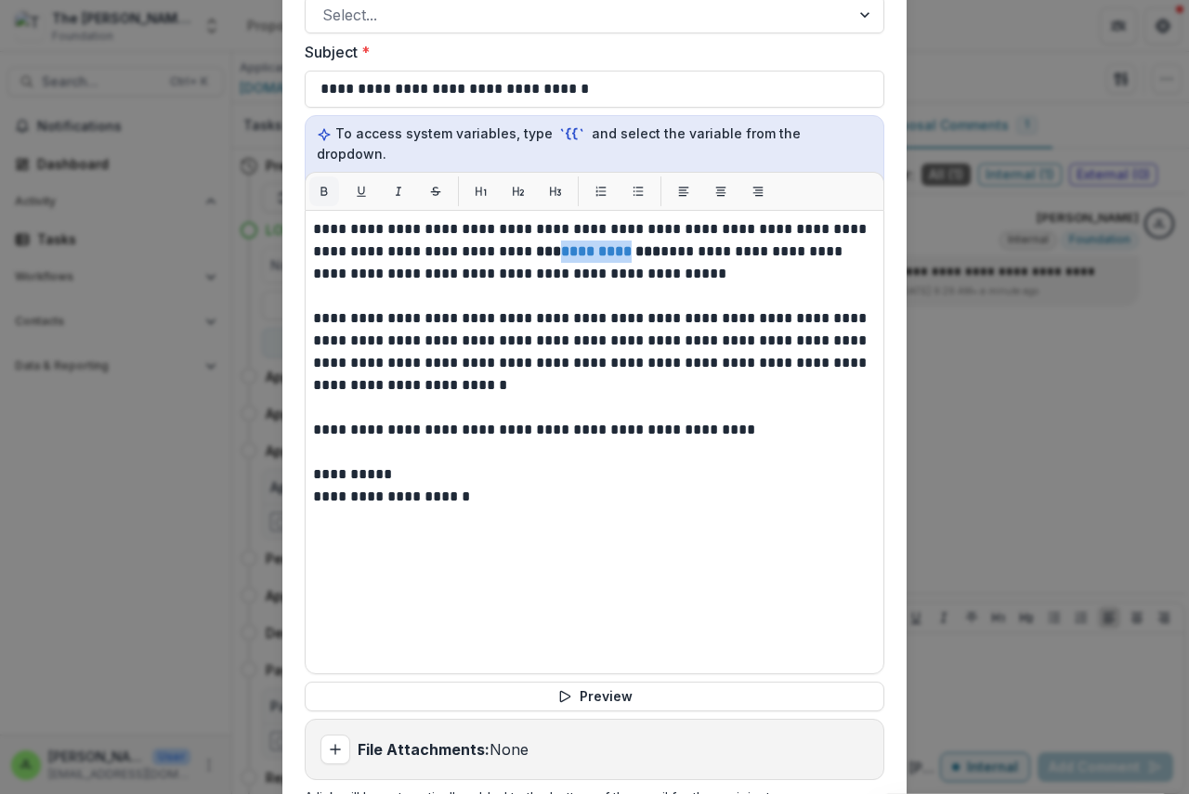
click at [321, 187] on icon "Bold" at bounding box center [324, 191] width 7 height 8
click at [1020, 389] on div "**********" at bounding box center [594, 397] width 1189 height 794
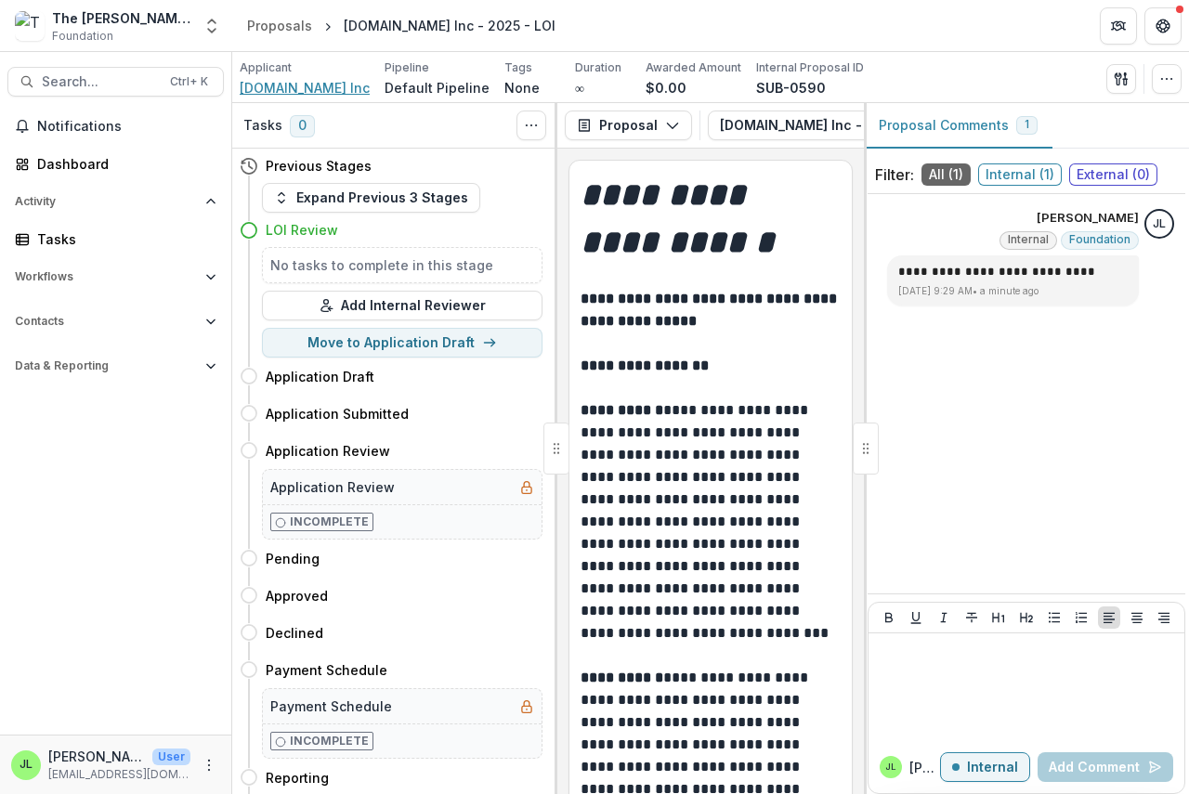
click at [280, 87] on span "[DOMAIN_NAME] Inc" at bounding box center [305, 88] width 130 height 20
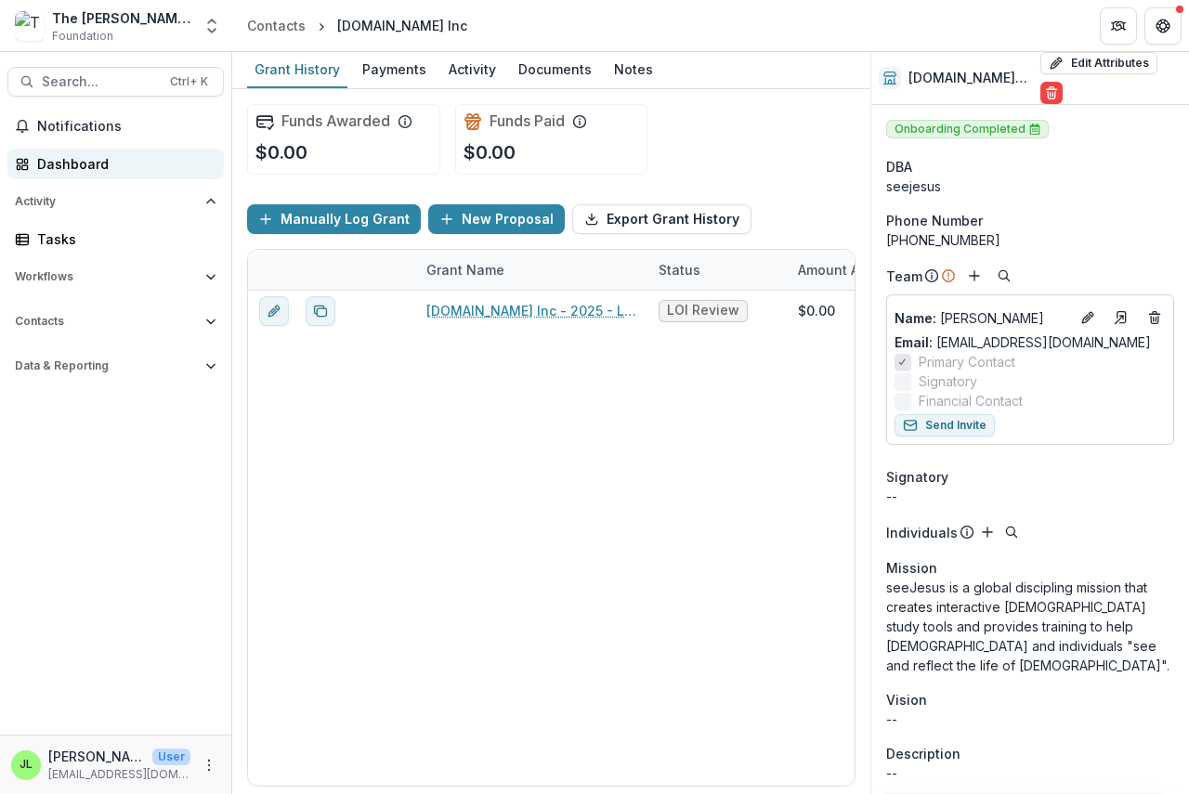
click at [52, 164] on div "Dashboard" at bounding box center [123, 164] width 172 height 20
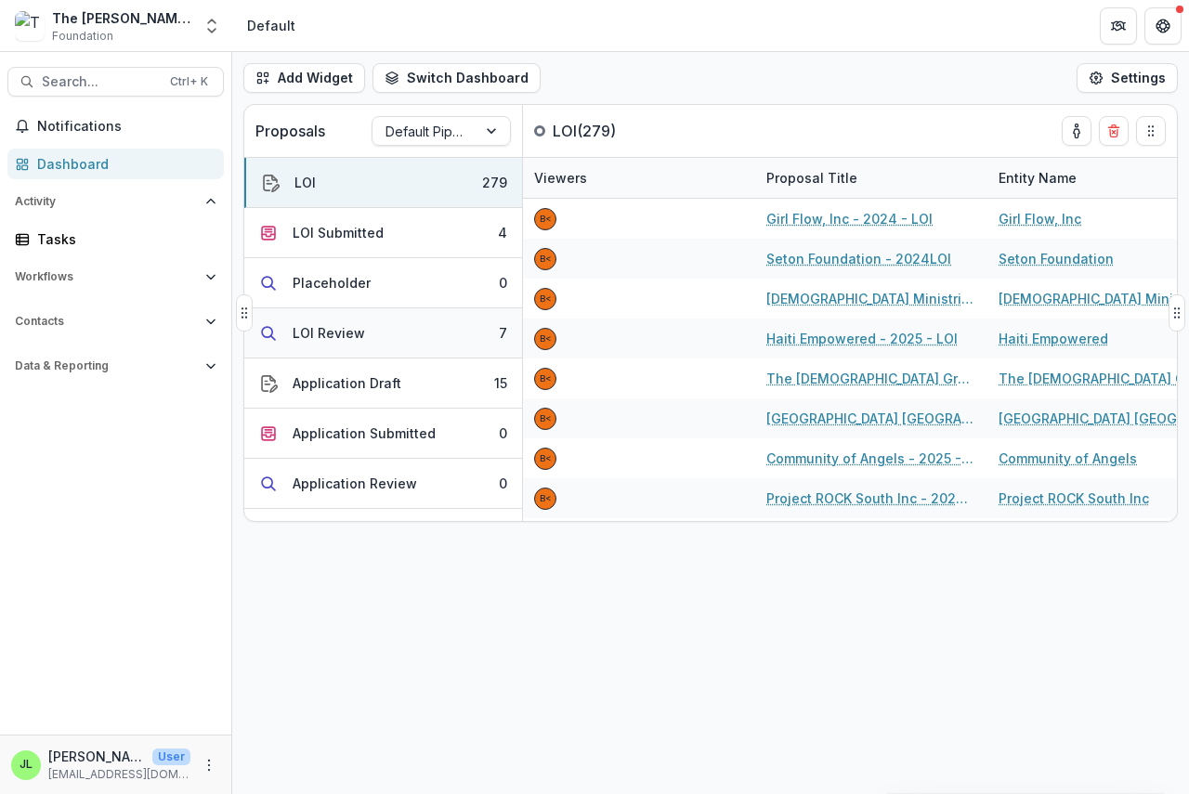
click at [332, 325] on div "LOI Review" at bounding box center [329, 333] width 72 height 20
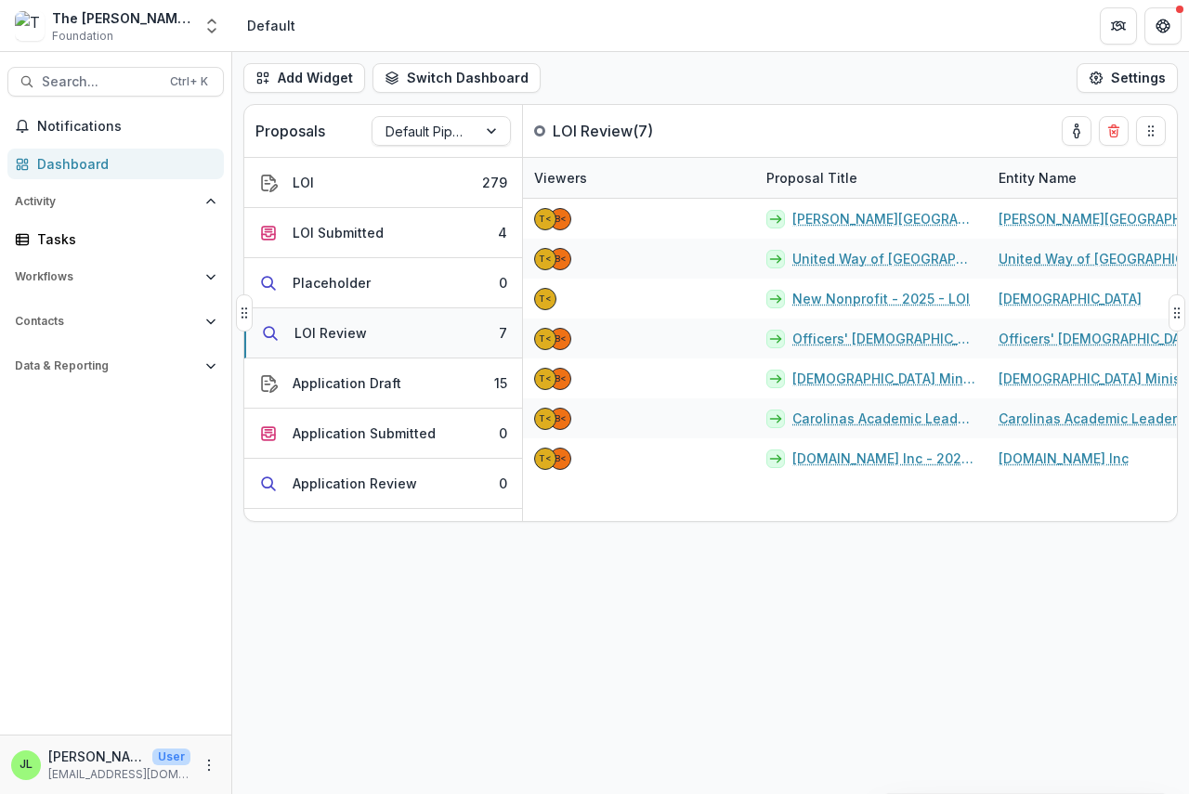
click at [330, 332] on div "LOI Review" at bounding box center [330, 333] width 72 height 20
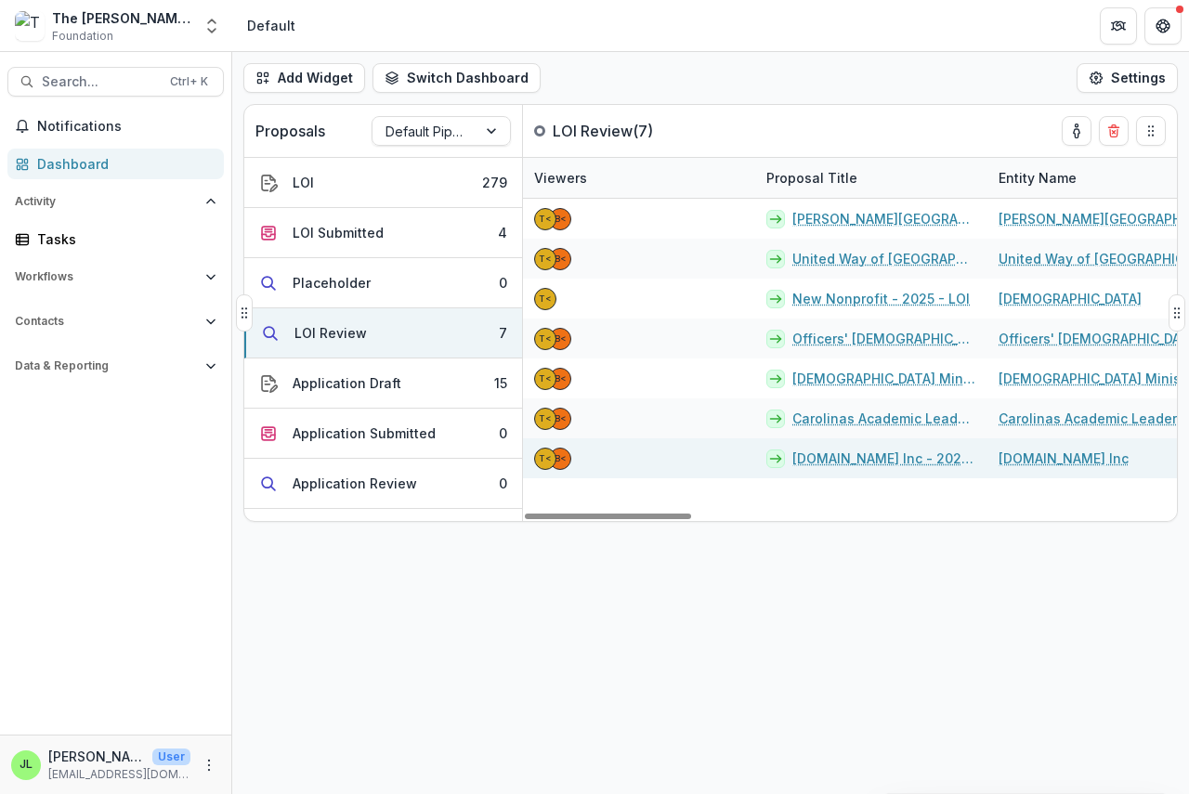
click at [850, 446] on div "[DOMAIN_NAME] Inc - 2025 - LOI" at bounding box center [871, 458] width 232 height 40
click at [827, 450] on link "[DOMAIN_NAME] Inc - 2025 - LOI" at bounding box center [884, 459] width 184 height 20
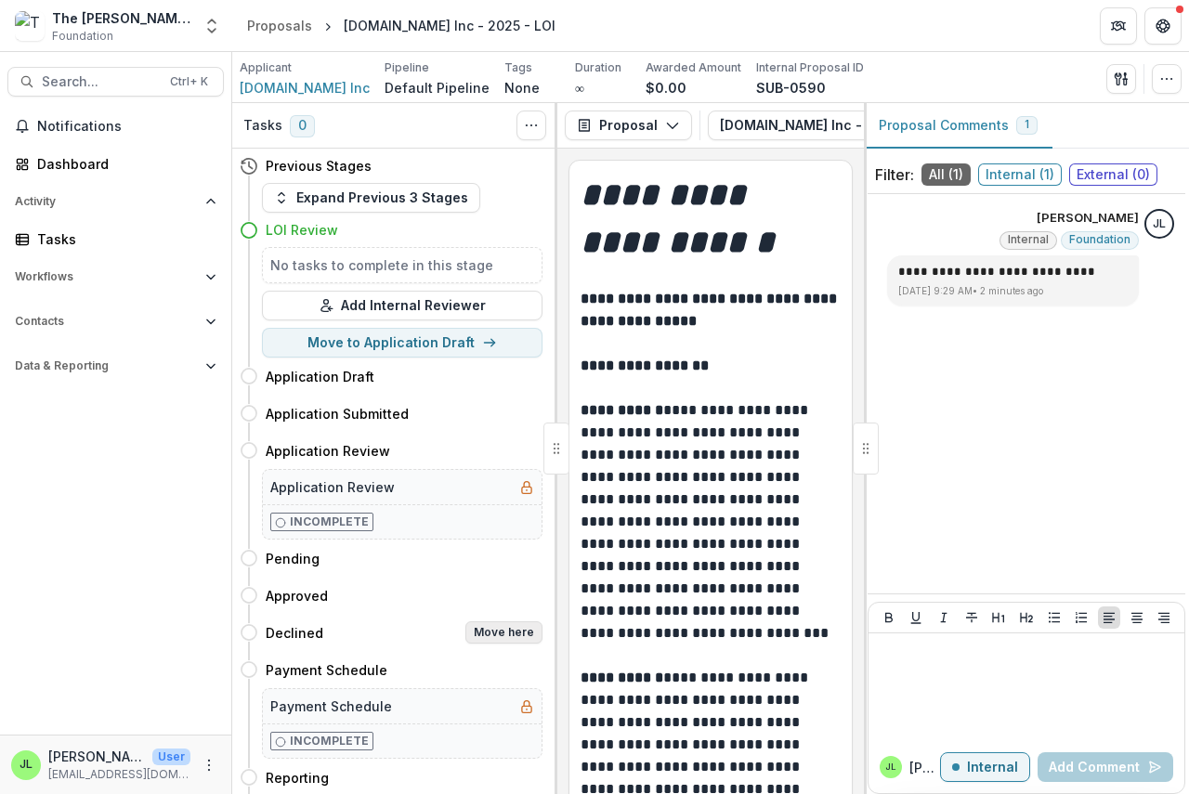
click at [503, 634] on button "Move here" at bounding box center [503, 632] width 77 height 22
select select "********"
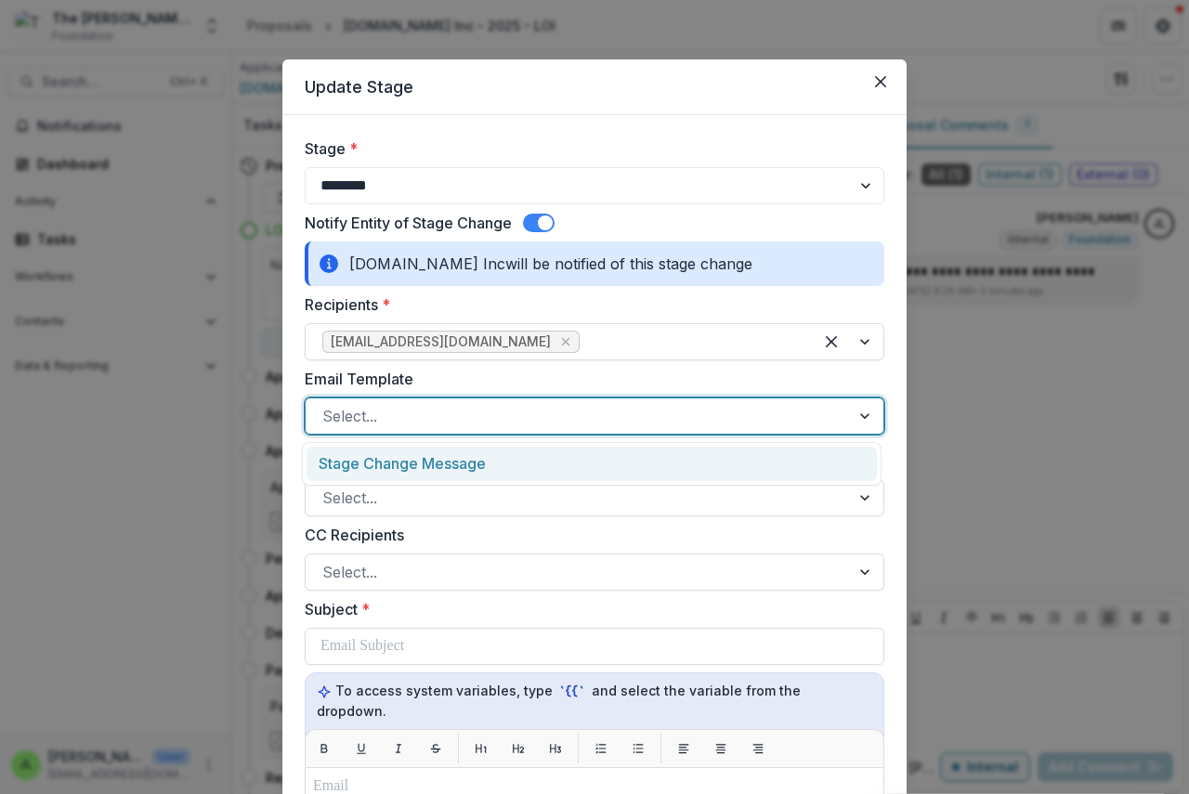
click at [394, 421] on div at bounding box center [577, 416] width 511 height 26
click at [402, 455] on div "Stage Change Message" at bounding box center [591, 464] width 570 height 34
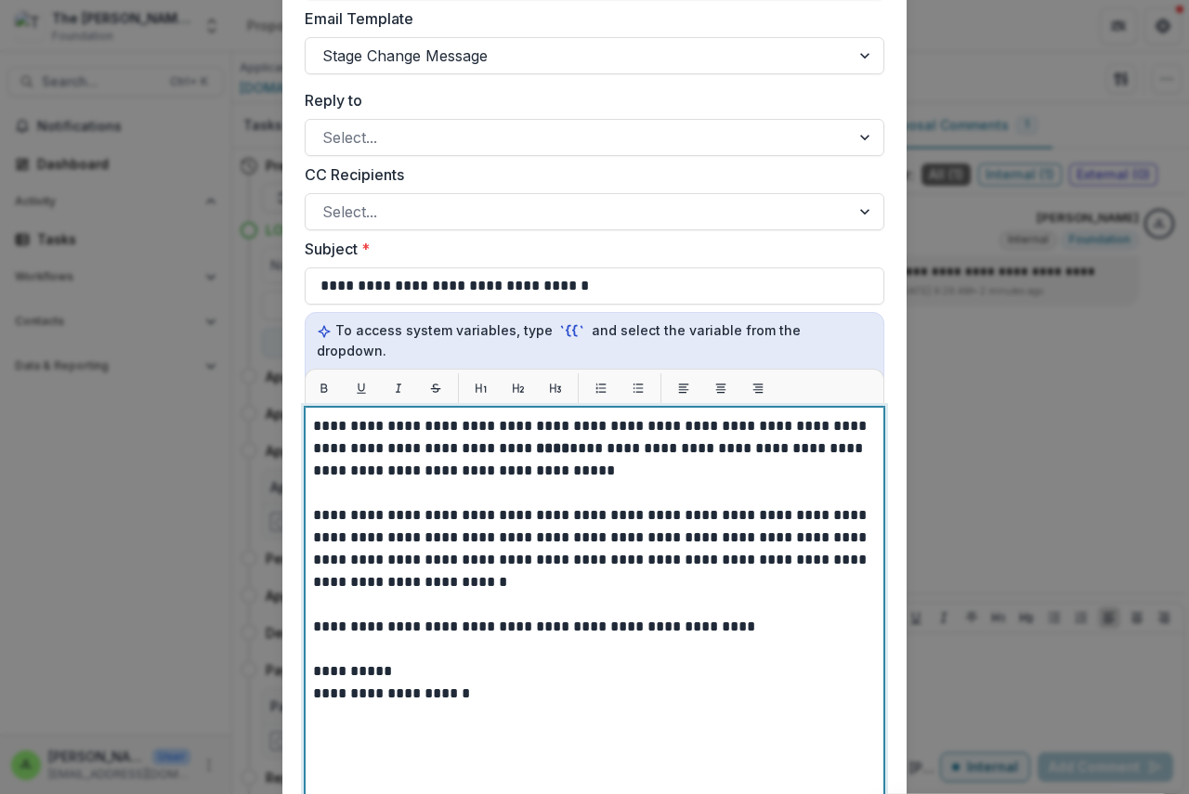
scroll to position [371, 0]
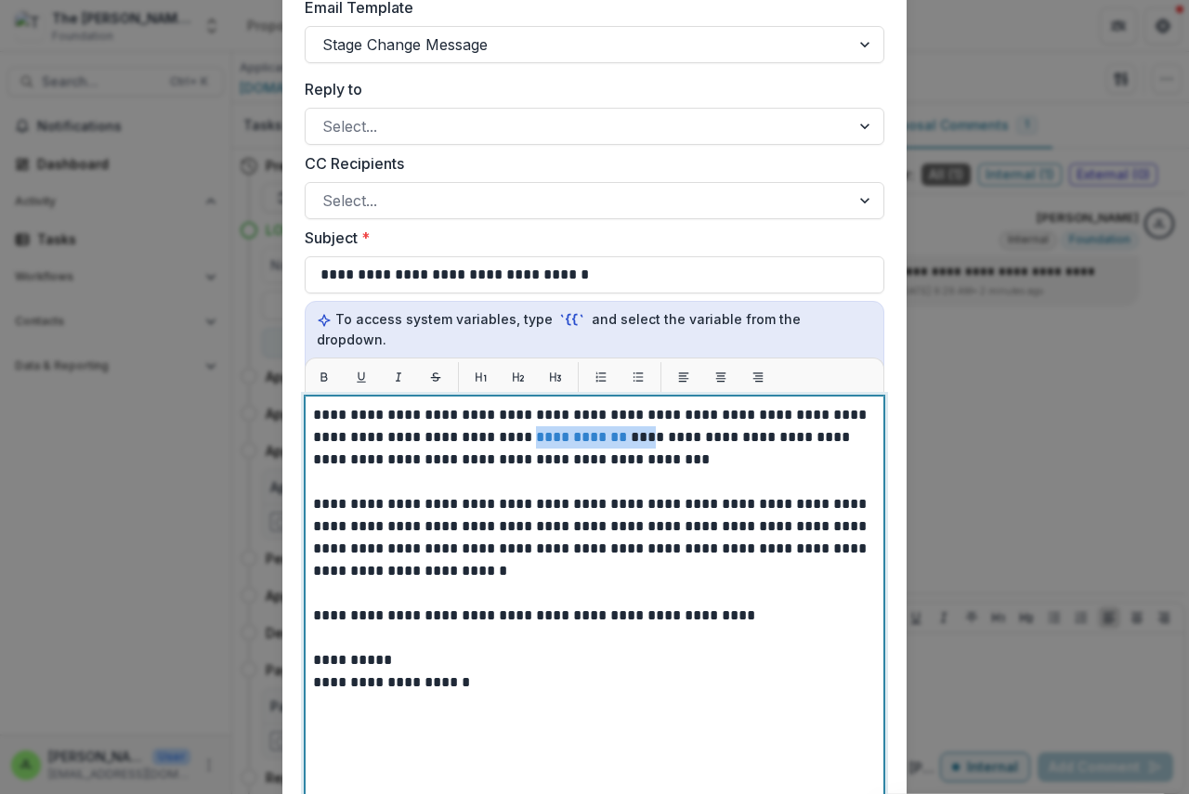
drag, startPoint x: 498, startPoint y: 420, endPoint x: 614, endPoint y: 415, distance: 116.2
click at [614, 415] on p "**********" at bounding box center [594, 437] width 563 height 67
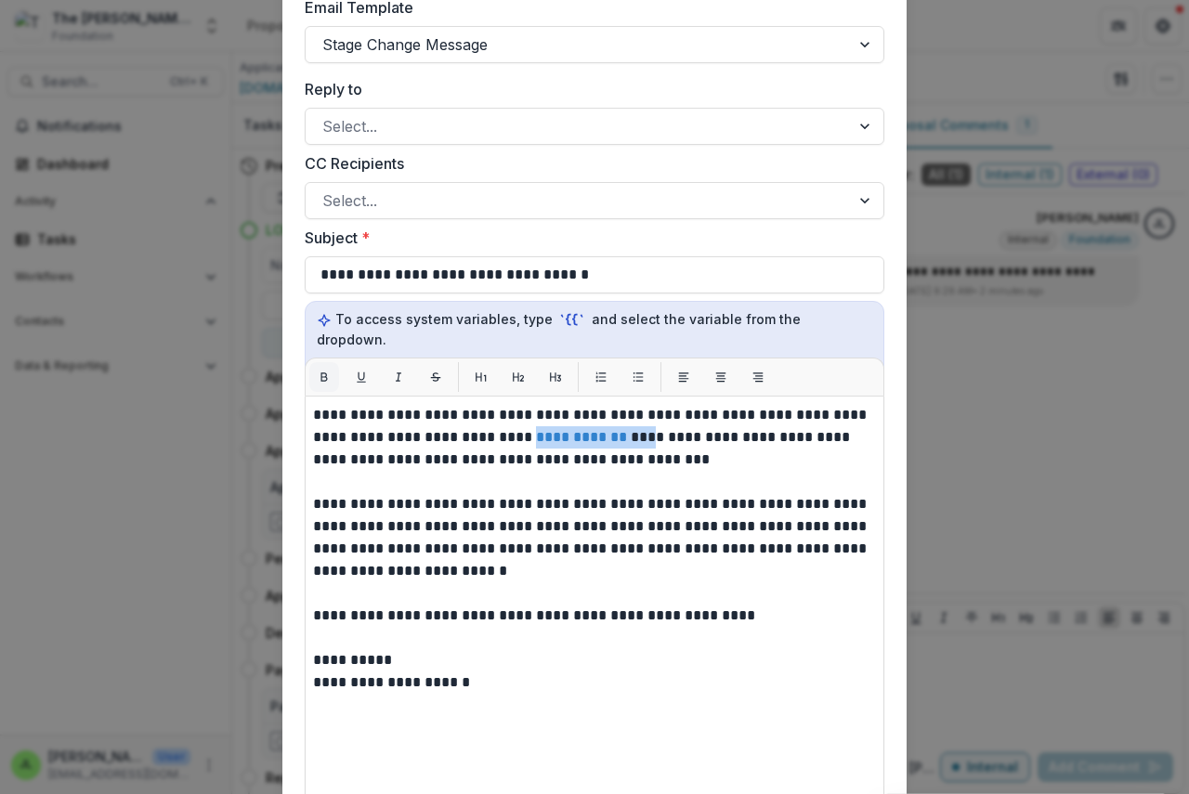
click at [324, 372] on icon "Bold" at bounding box center [324, 376] width 7 height 8
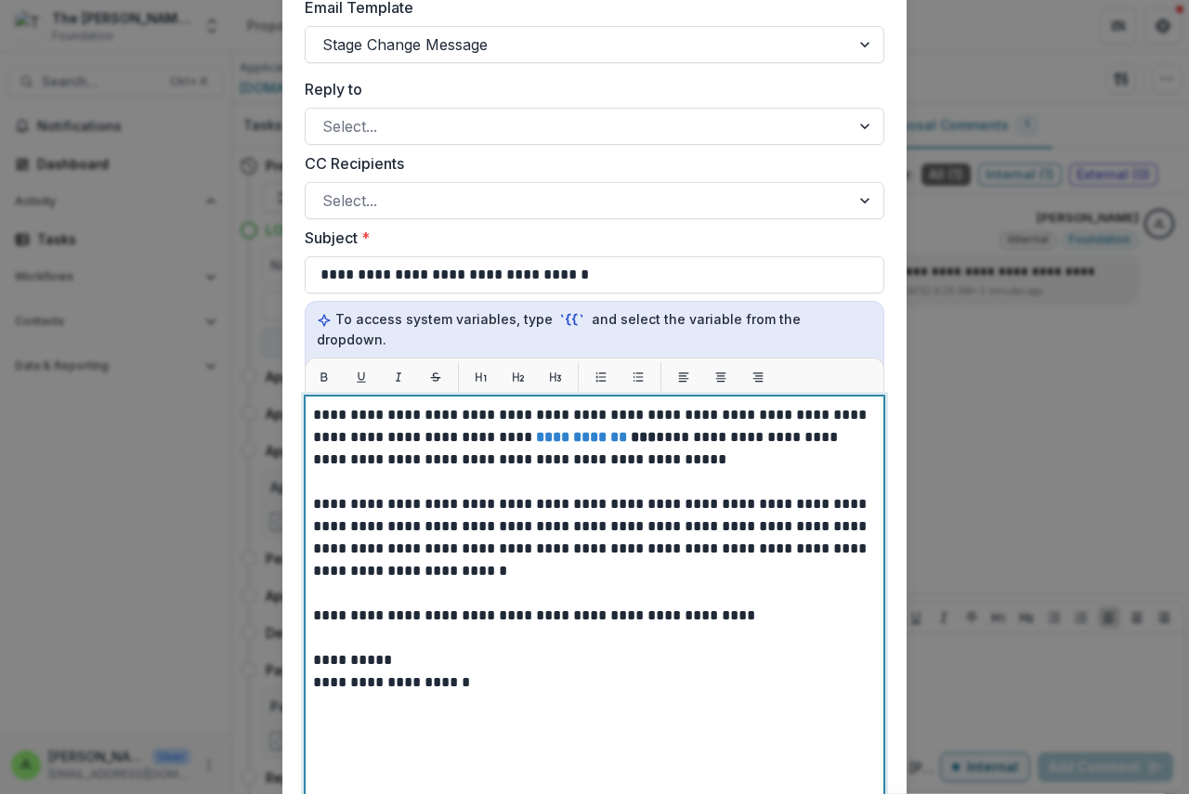
click at [497, 649] on p "**********" at bounding box center [594, 660] width 563 height 22
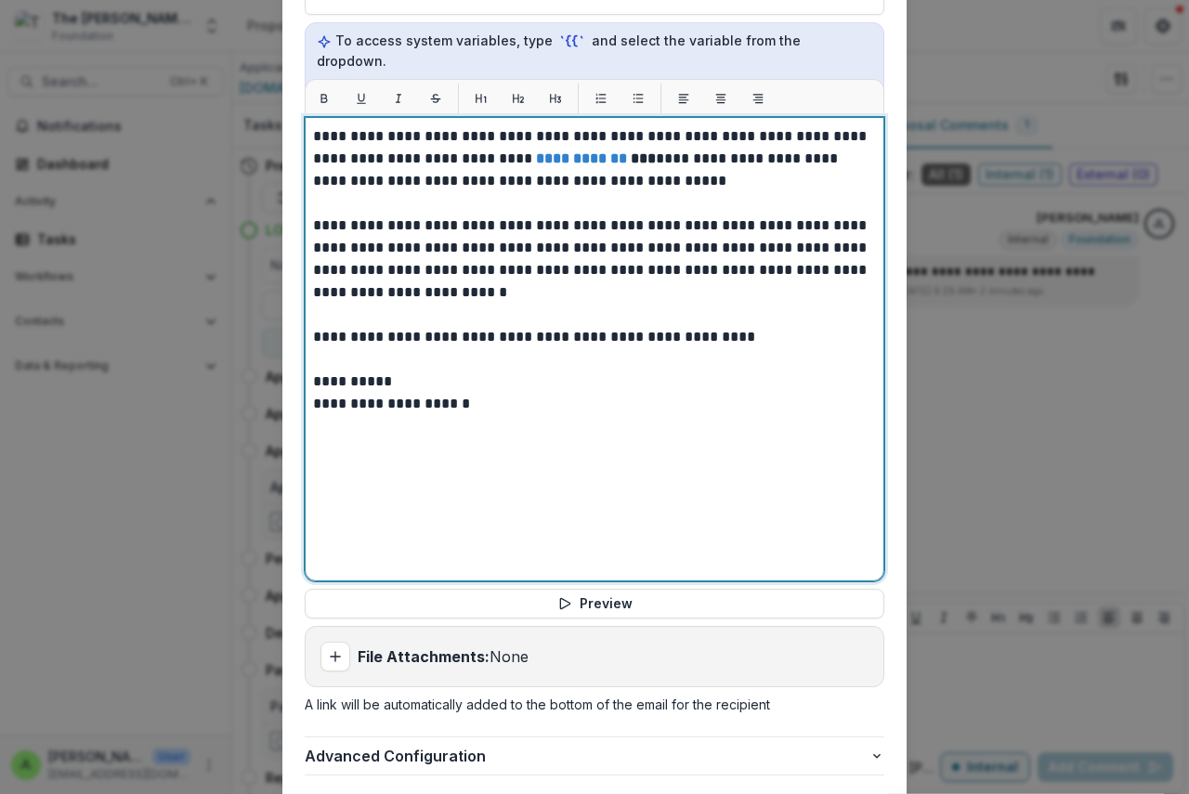
scroll to position [762, 0]
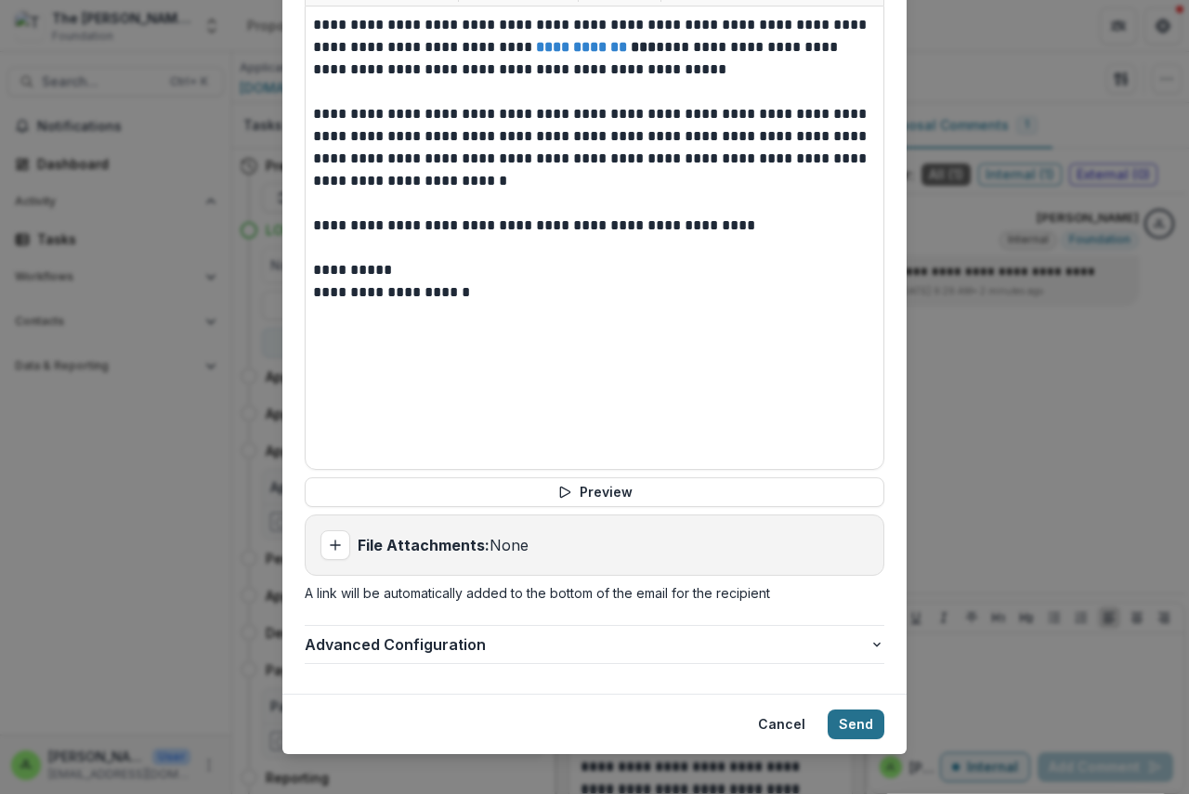
click at [840, 710] on button "Send" at bounding box center [855, 725] width 57 height 30
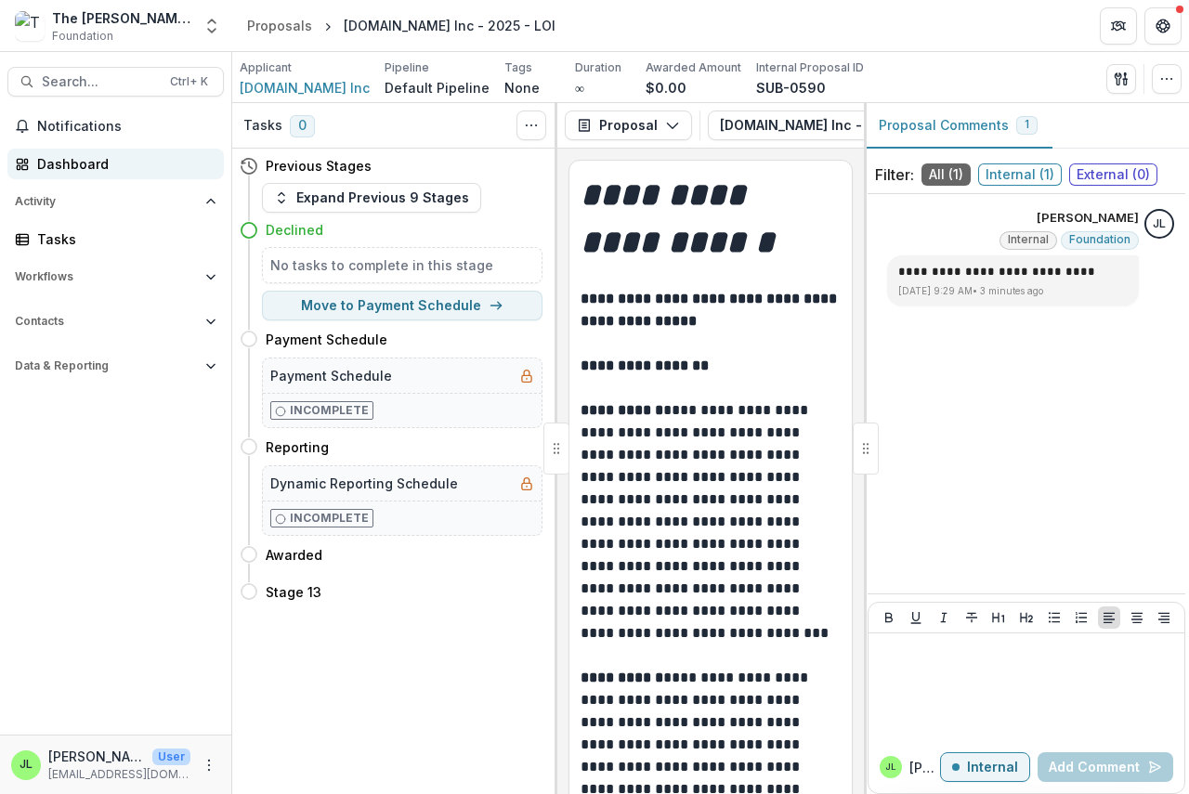
click at [36, 158] on link "Dashboard" at bounding box center [115, 164] width 216 height 31
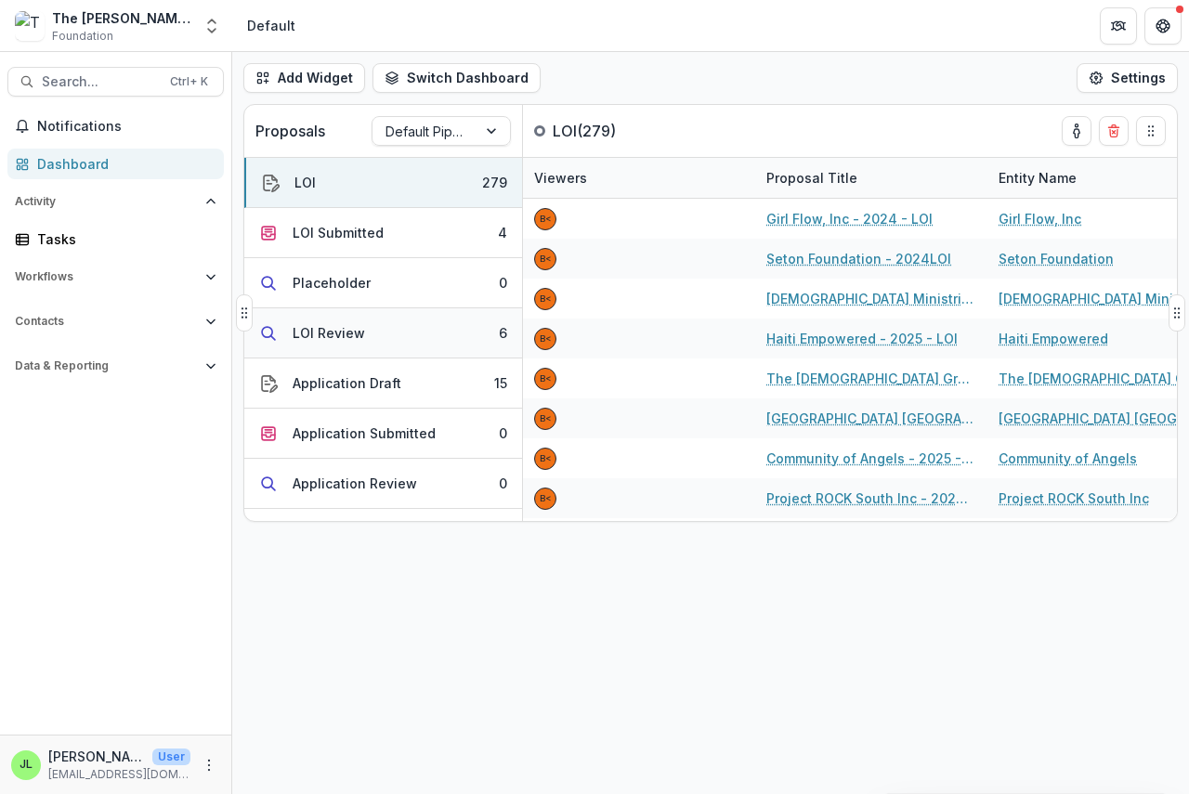
click at [322, 337] on div "LOI Review" at bounding box center [329, 333] width 72 height 20
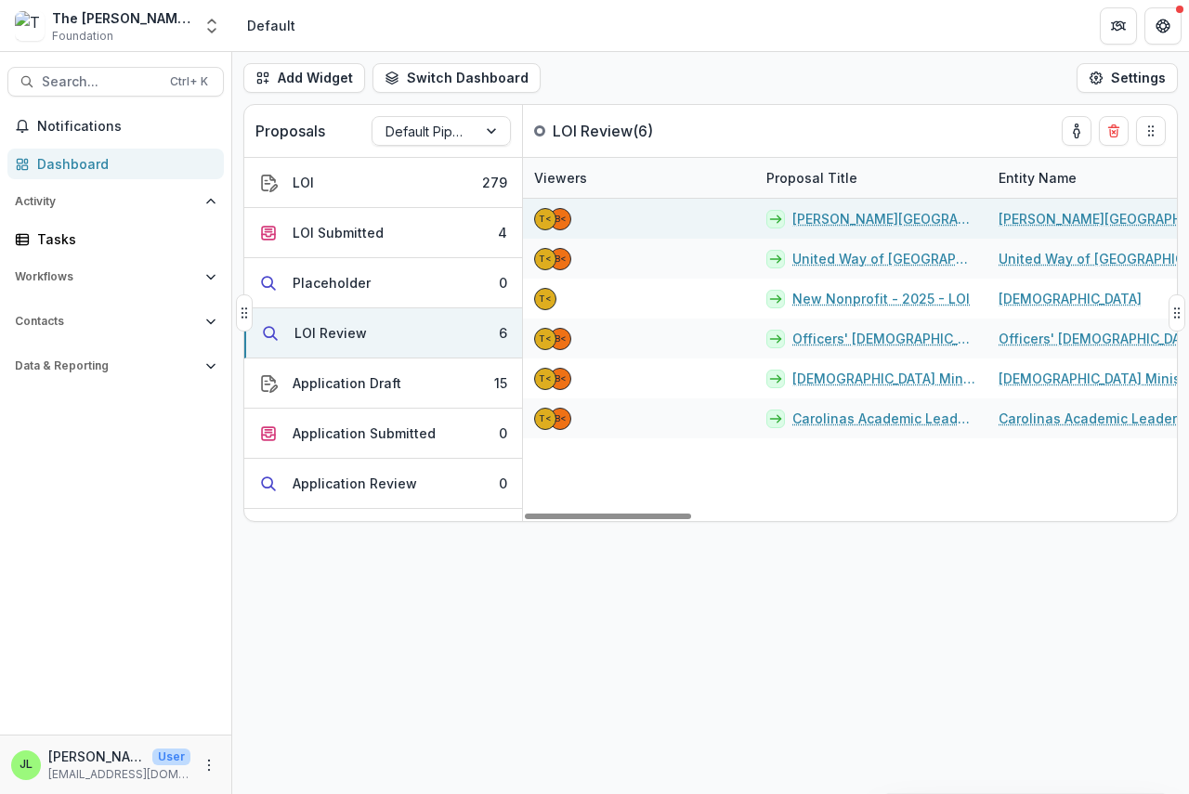
click at [842, 224] on link "[PERSON_NAME][GEOGRAPHIC_DATA] - 2025 - LOI" at bounding box center [884, 219] width 184 height 20
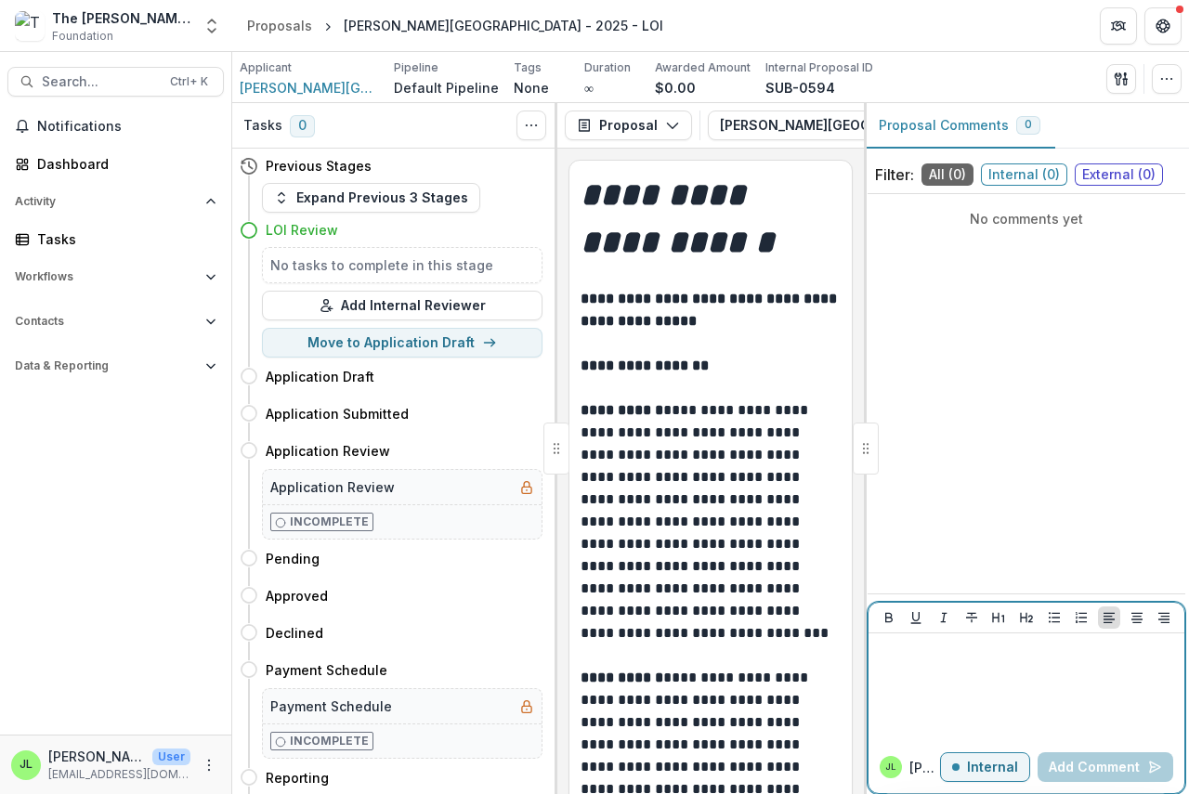
click at [879, 666] on div at bounding box center [1026, 687] width 301 height 93
click at [1088, 770] on button "Add Comment" at bounding box center [1105, 767] width 136 height 30
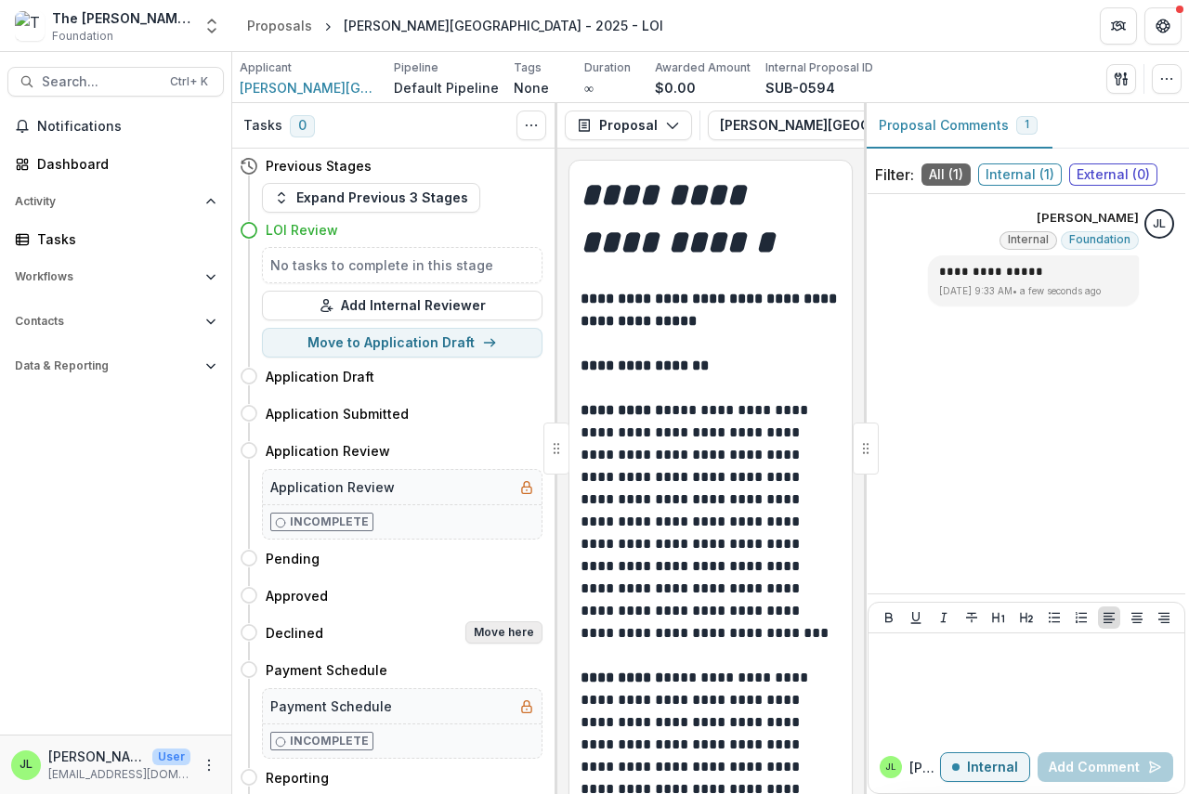
click at [520, 633] on button "Move here" at bounding box center [503, 632] width 77 height 22
select select "********"
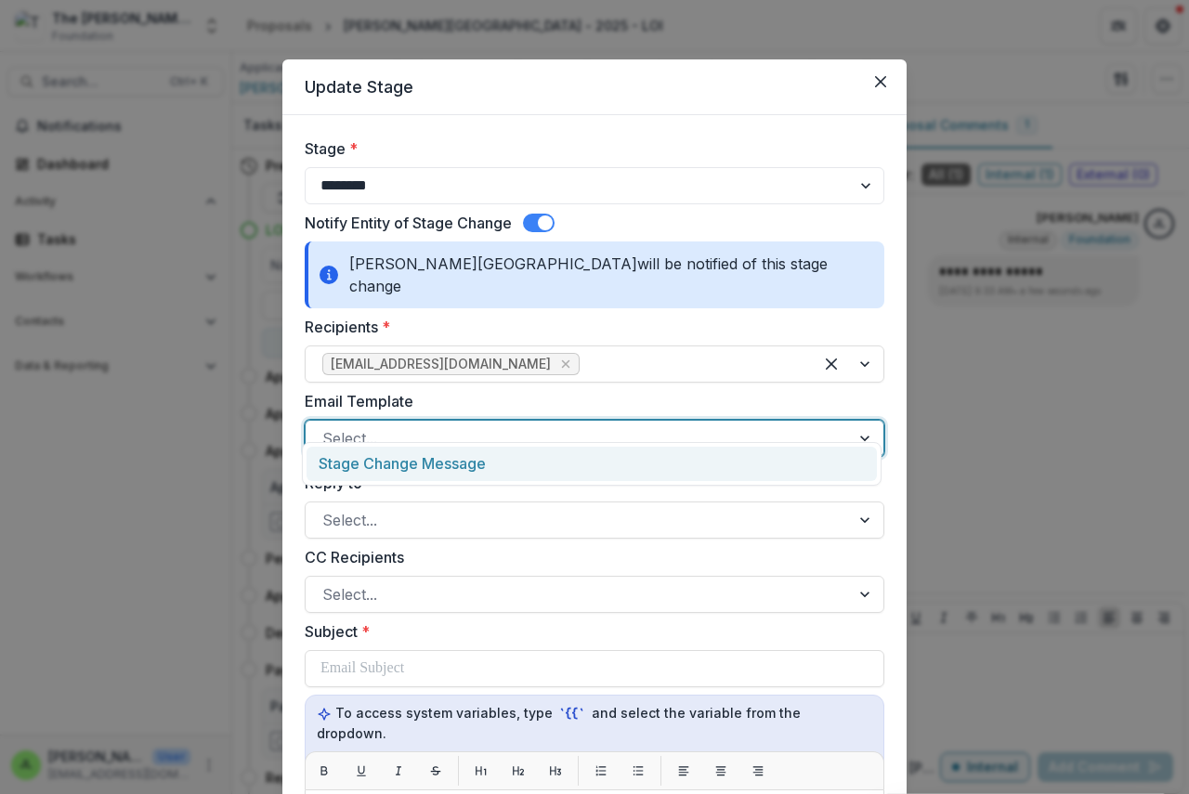
click at [426, 425] on div at bounding box center [577, 438] width 511 height 26
click at [440, 459] on div "Stage Change Message" at bounding box center [591, 464] width 570 height 34
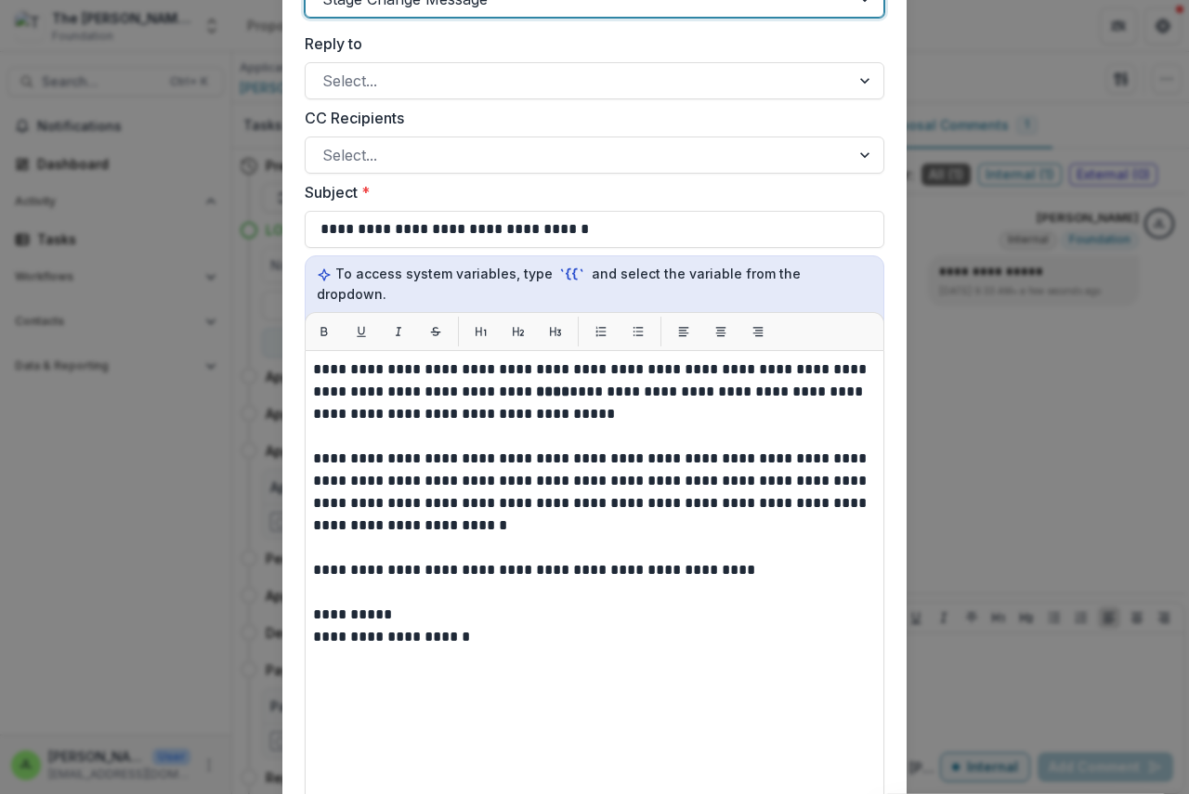
scroll to position [464, 0]
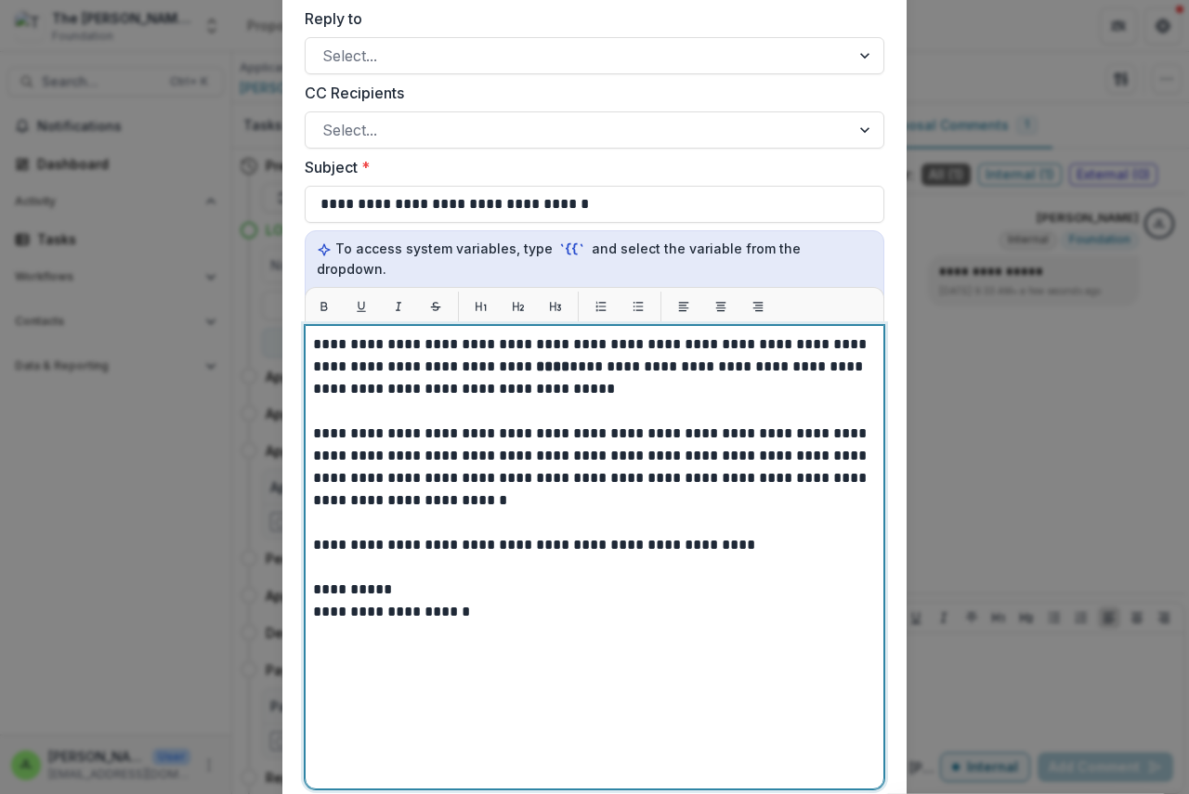
click at [536, 359] on strong "****" at bounding box center [552, 366] width 33 height 14
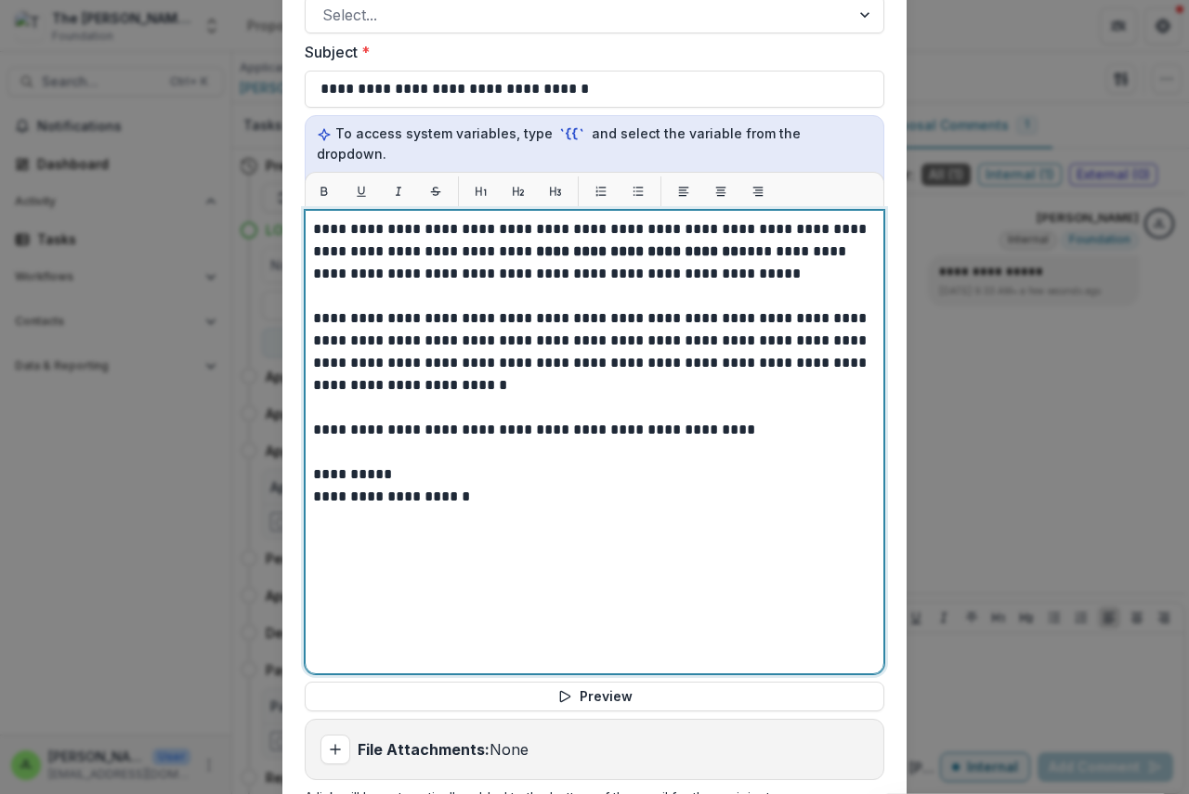
scroll to position [762, 0]
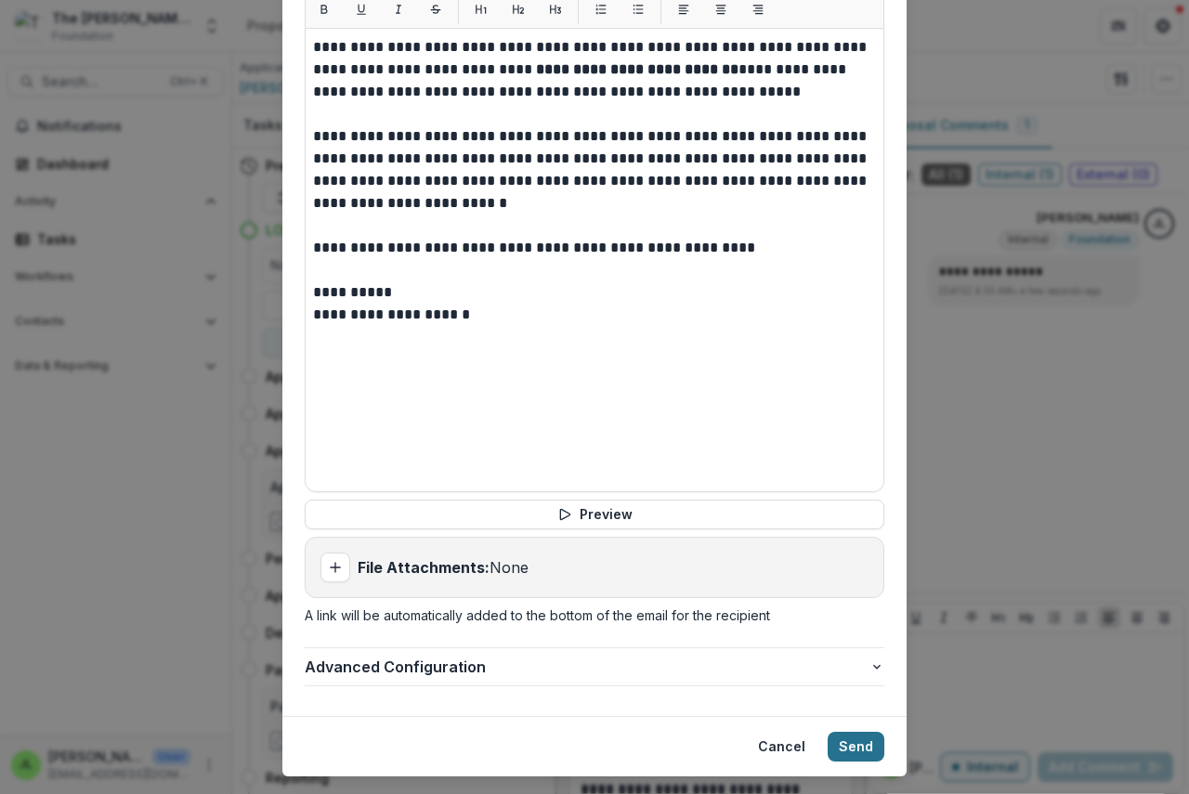
click at [849, 732] on button "Send" at bounding box center [855, 747] width 57 height 30
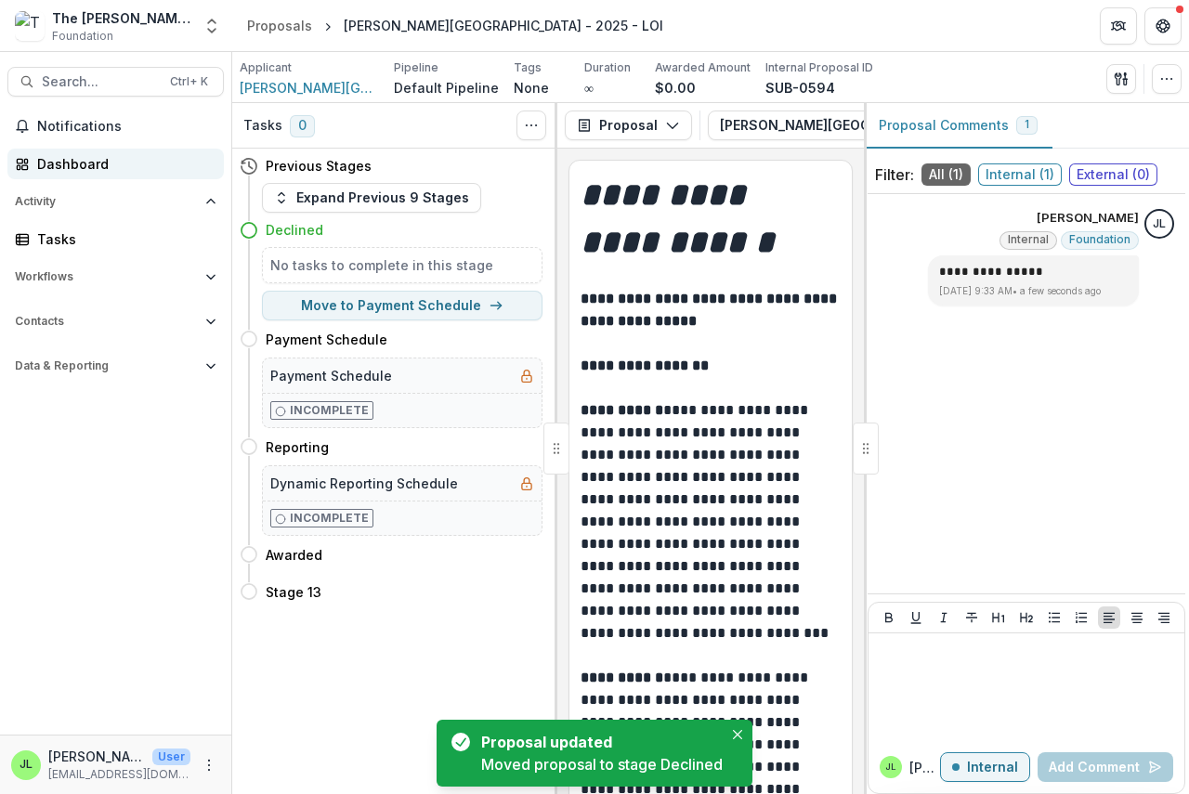
click at [66, 159] on div "Dashboard" at bounding box center [123, 164] width 172 height 20
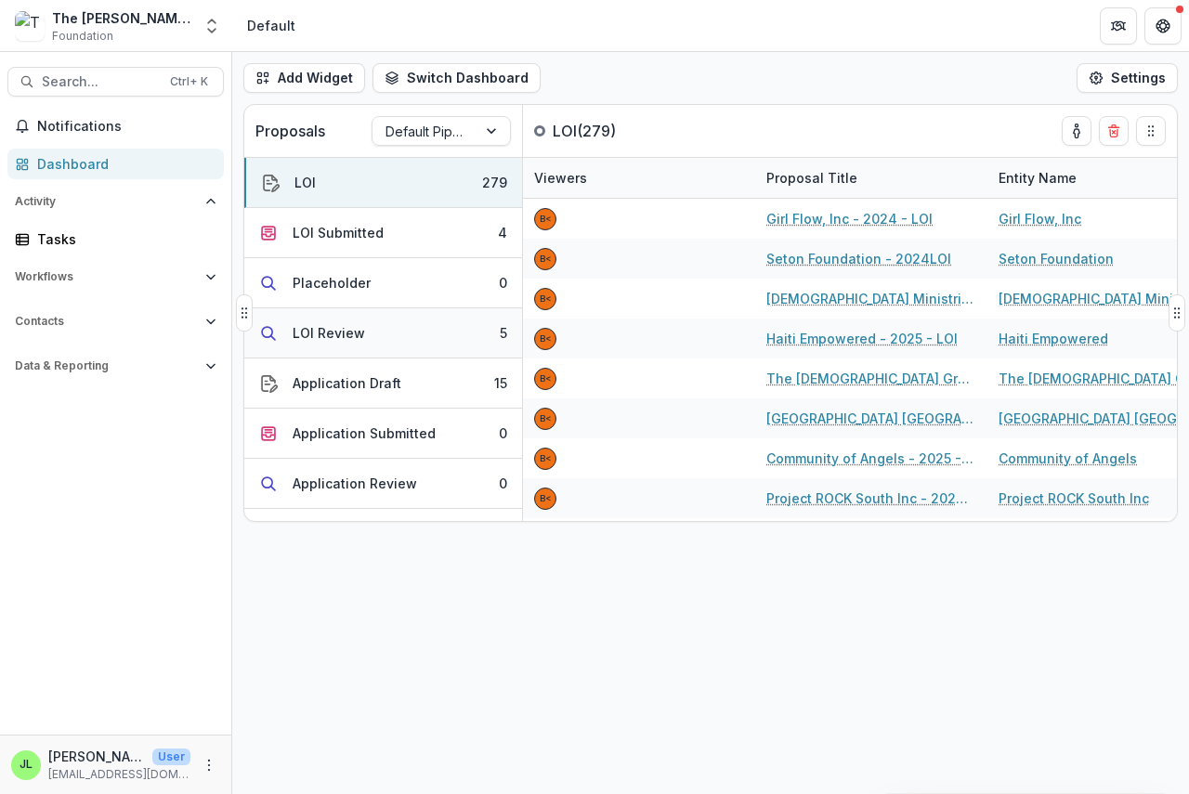
click at [310, 323] on button "LOI Review 5" at bounding box center [383, 333] width 278 height 50
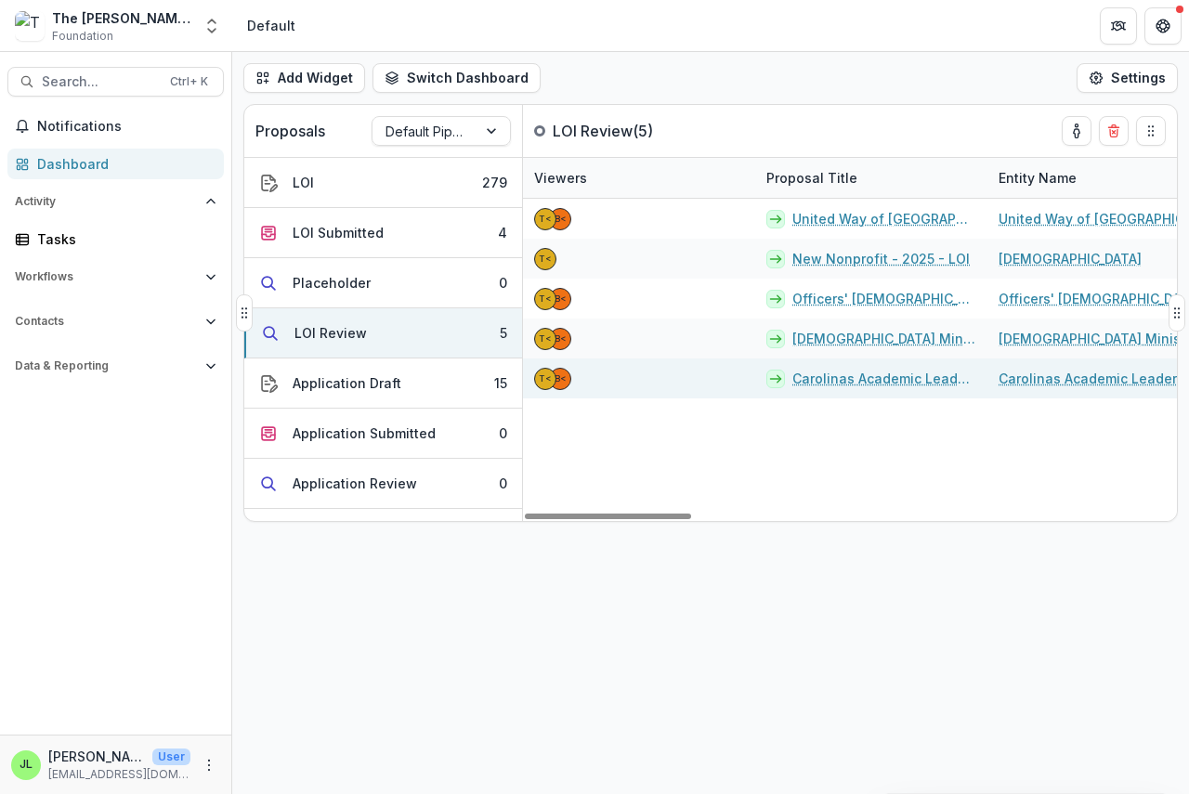
click at [845, 382] on link "Carolinas Academic Leadership Network INC - 2025 - LOI" at bounding box center [884, 379] width 184 height 20
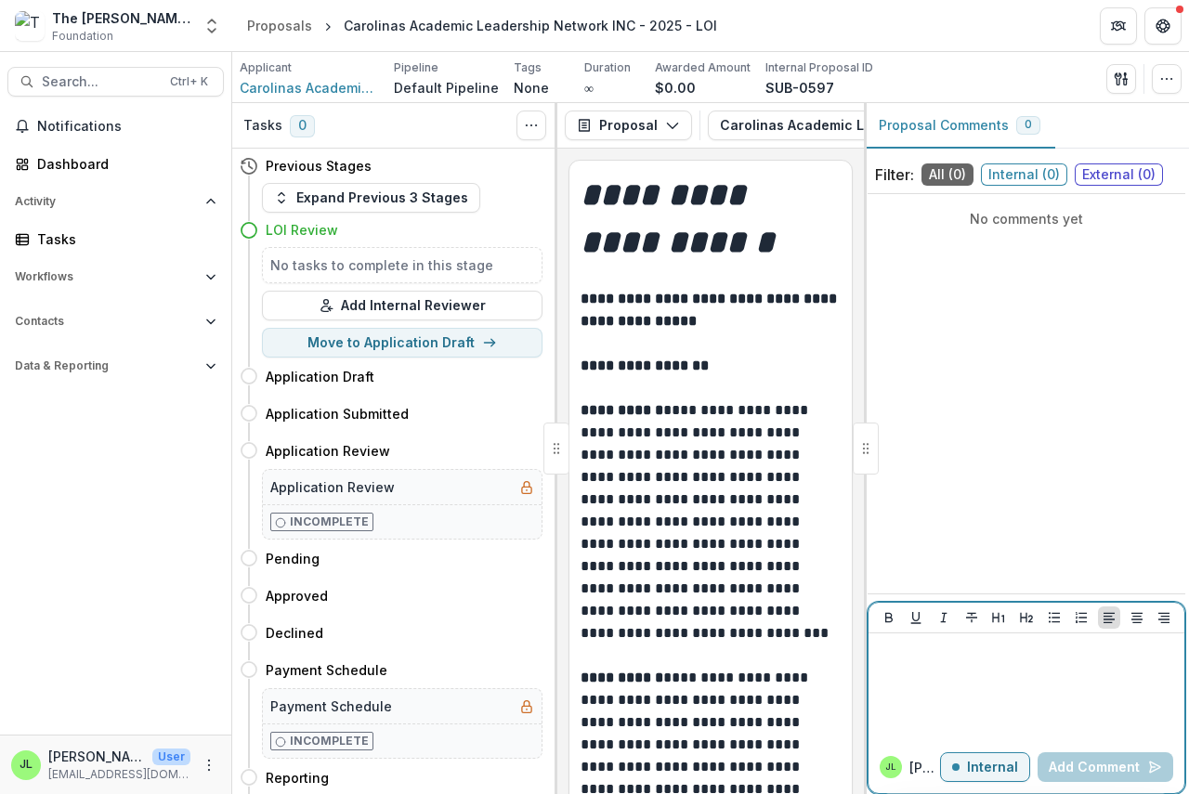
click at [900, 657] on p at bounding box center [1026, 651] width 301 height 20
click at [1104, 768] on button "Add Comment" at bounding box center [1105, 767] width 136 height 30
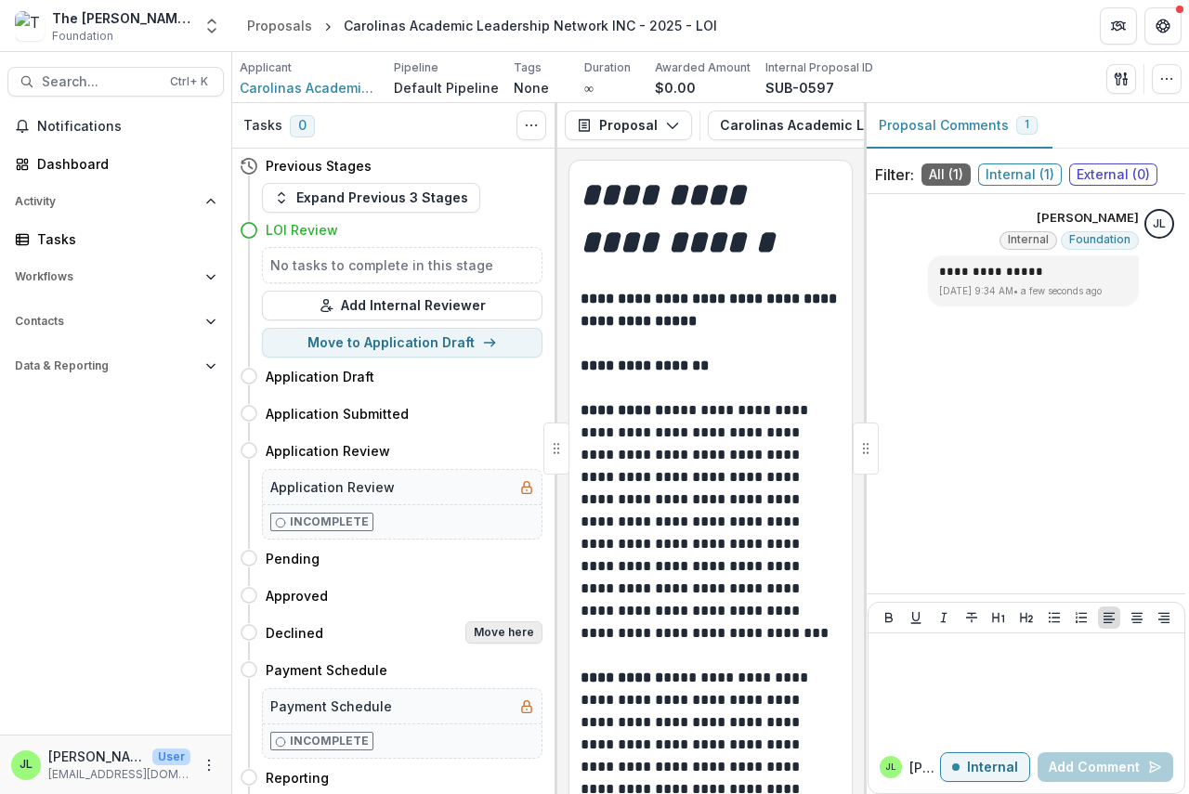
click at [499, 631] on button "Move here" at bounding box center [503, 632] width 77 height 22
select select "********"
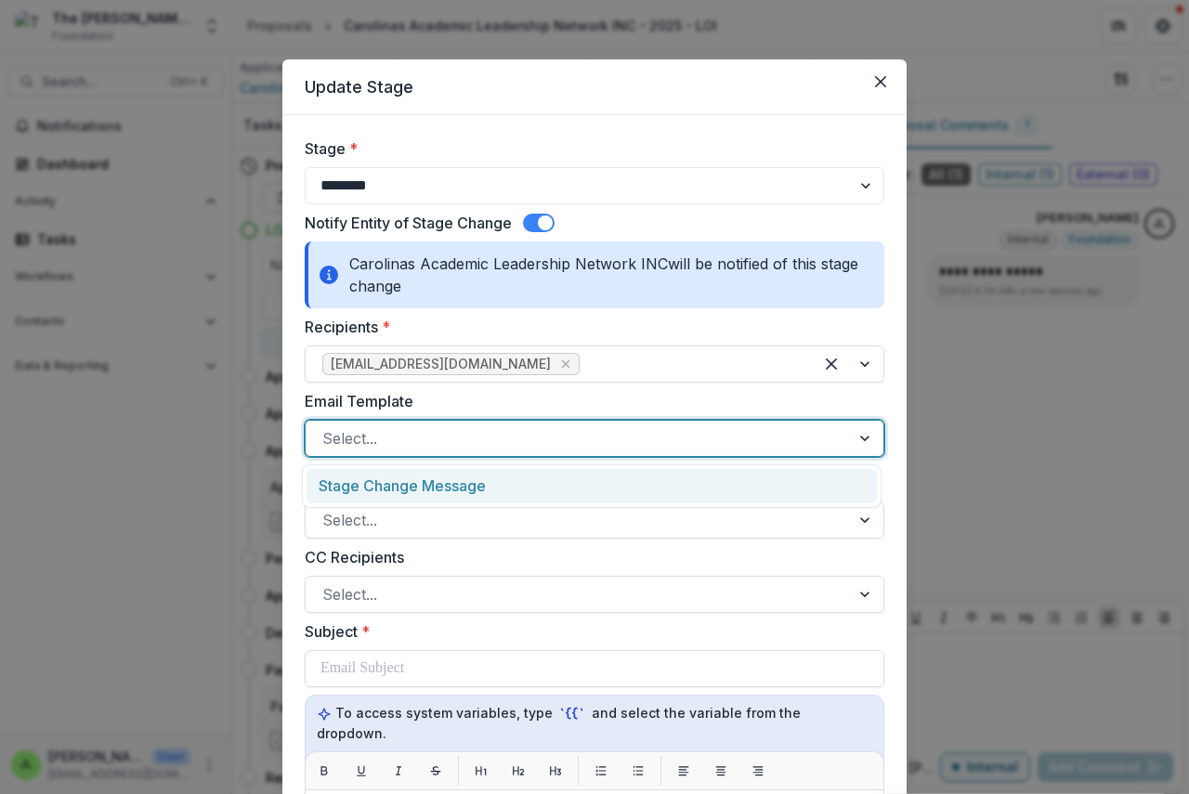
click at [435, 436] on div at bounding box center [577, 438] width 511 height 26
click at [442, 487] on div "Stage Change Message" at bounding box center [591, 486] width 570 height 34
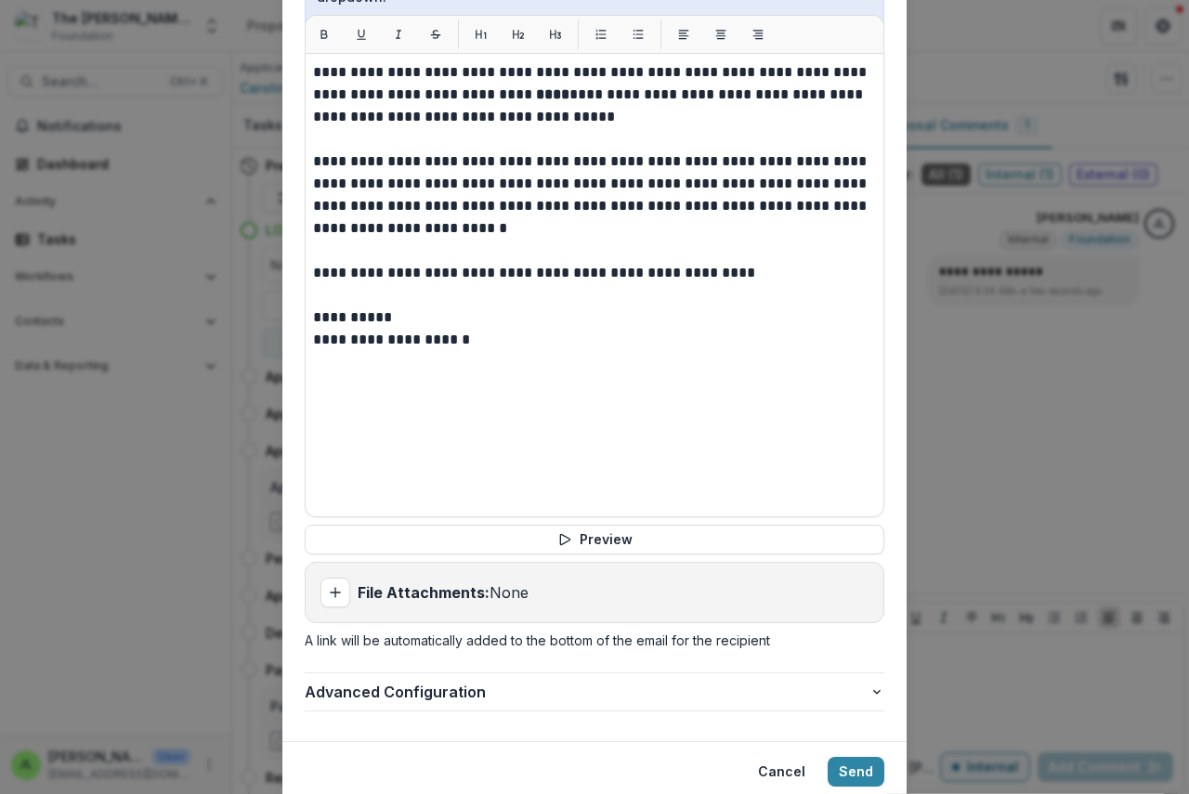
scroll to position [743, 0]
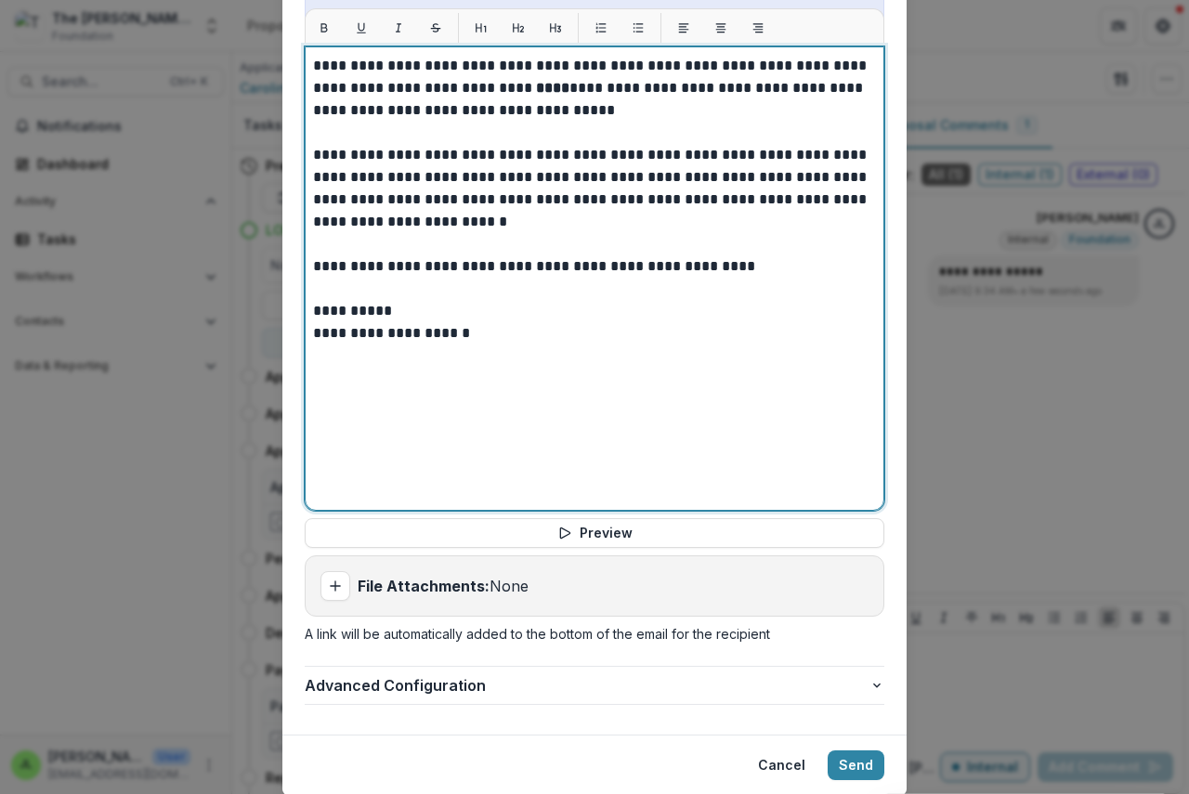
click at [536, 81] on strong "****" at bounding box center [552, 88] width 33 height 14
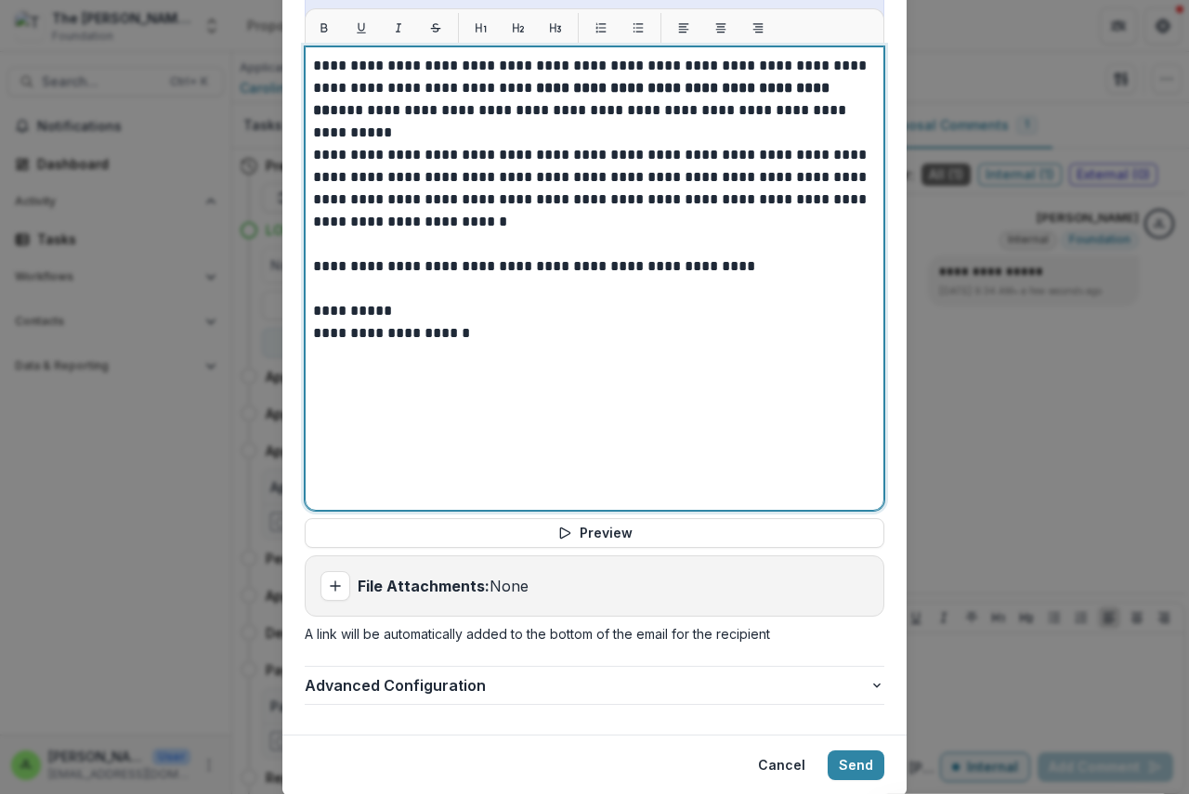
click at [548, 81] on strong "**********" at bounding box center [573, 99] width 520 height 36
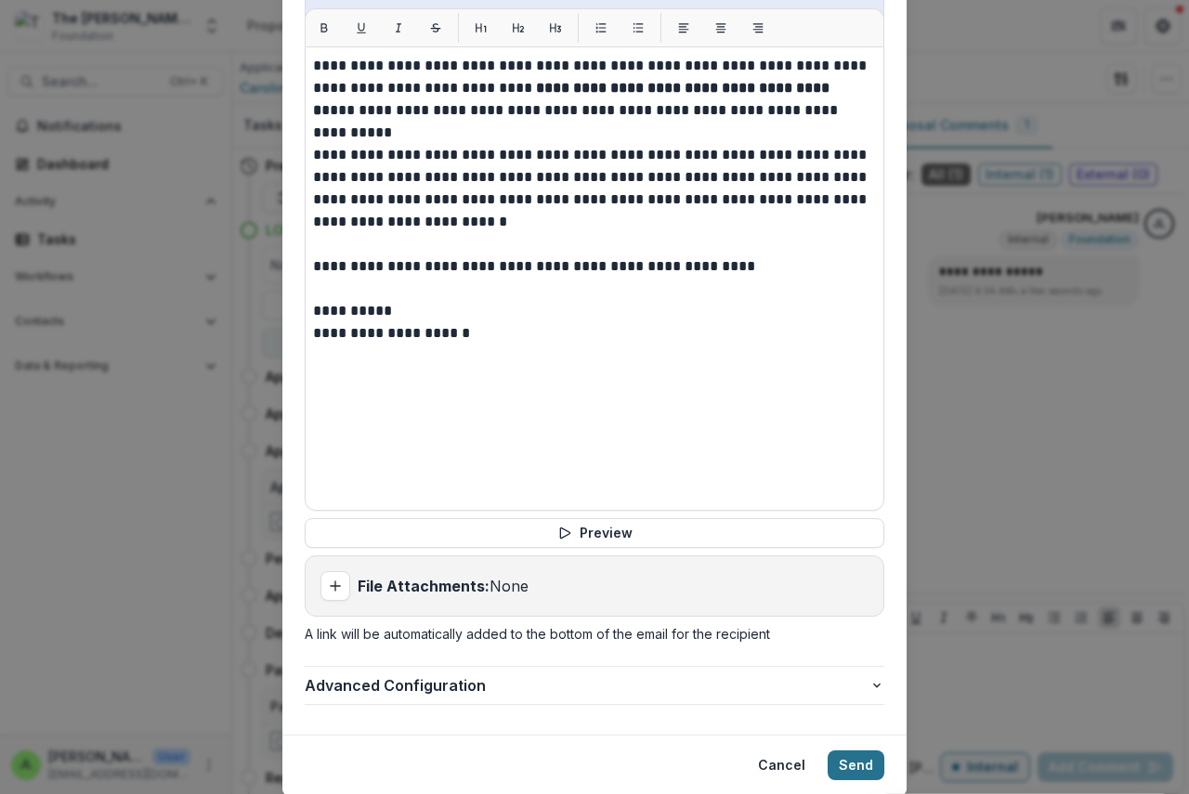
click at [857, 750] on button "Send" at bounding box center [855, 765] width 57 height 30
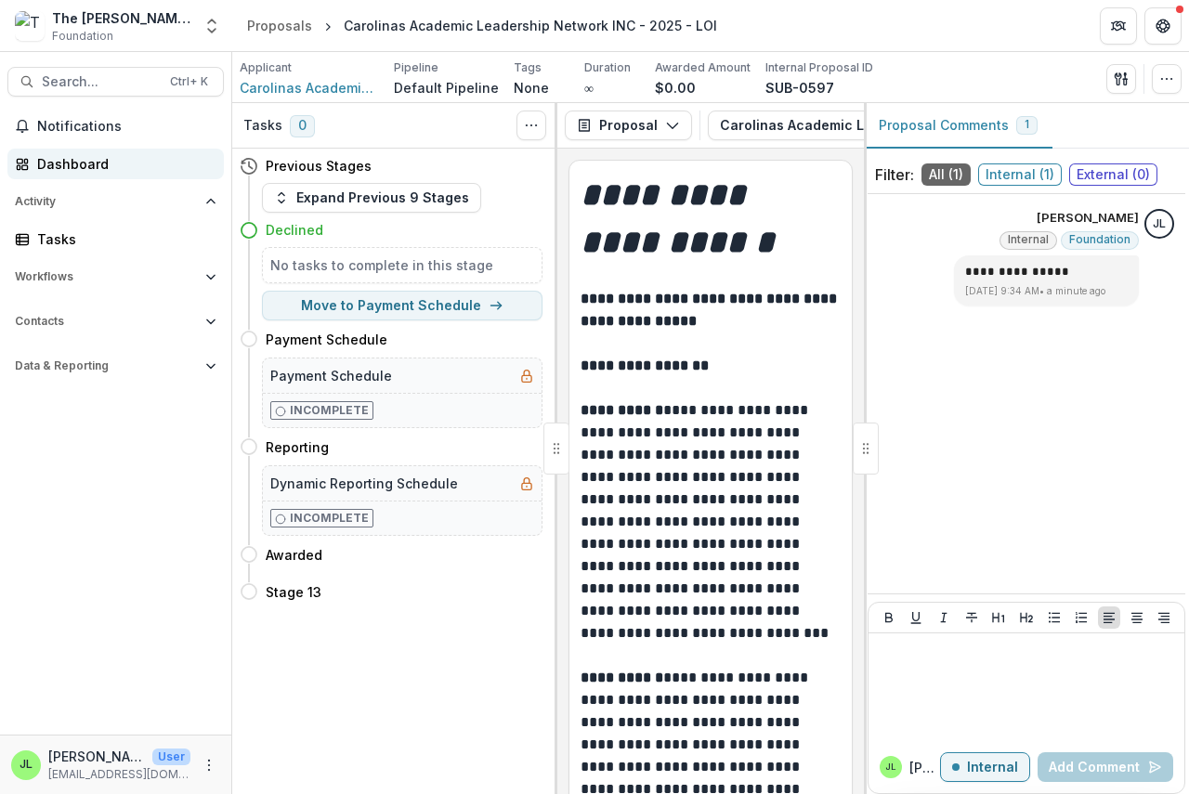
click at [89, 165] on div "Dashboard" at bounding box center [123, 164] width 172 height 20
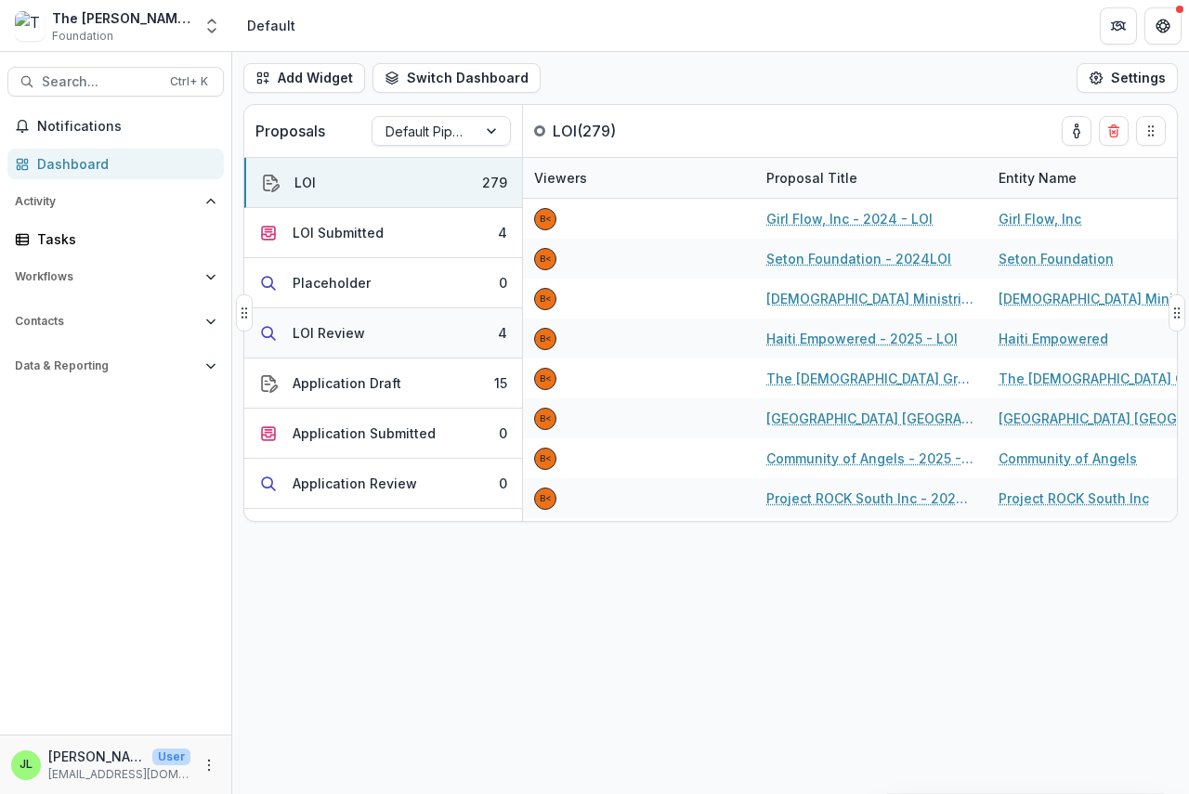
click at [338, 331] on div "LOI Review" at bounding box center [329, 333] width 72 height 20
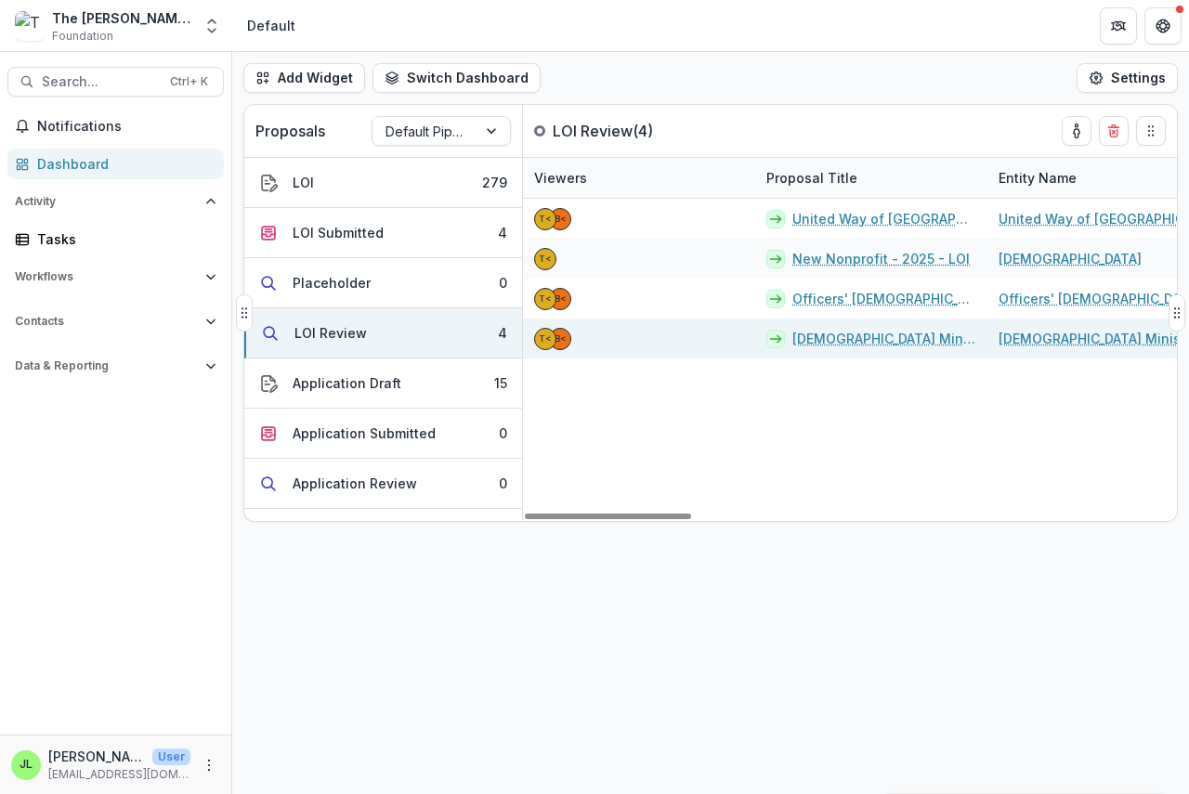
click at [851, 330] on link "[DEMOGRAPHIC_DATA] Ministries - 2025 - LOI" at bounding box center [884, 339] width 184 height 20
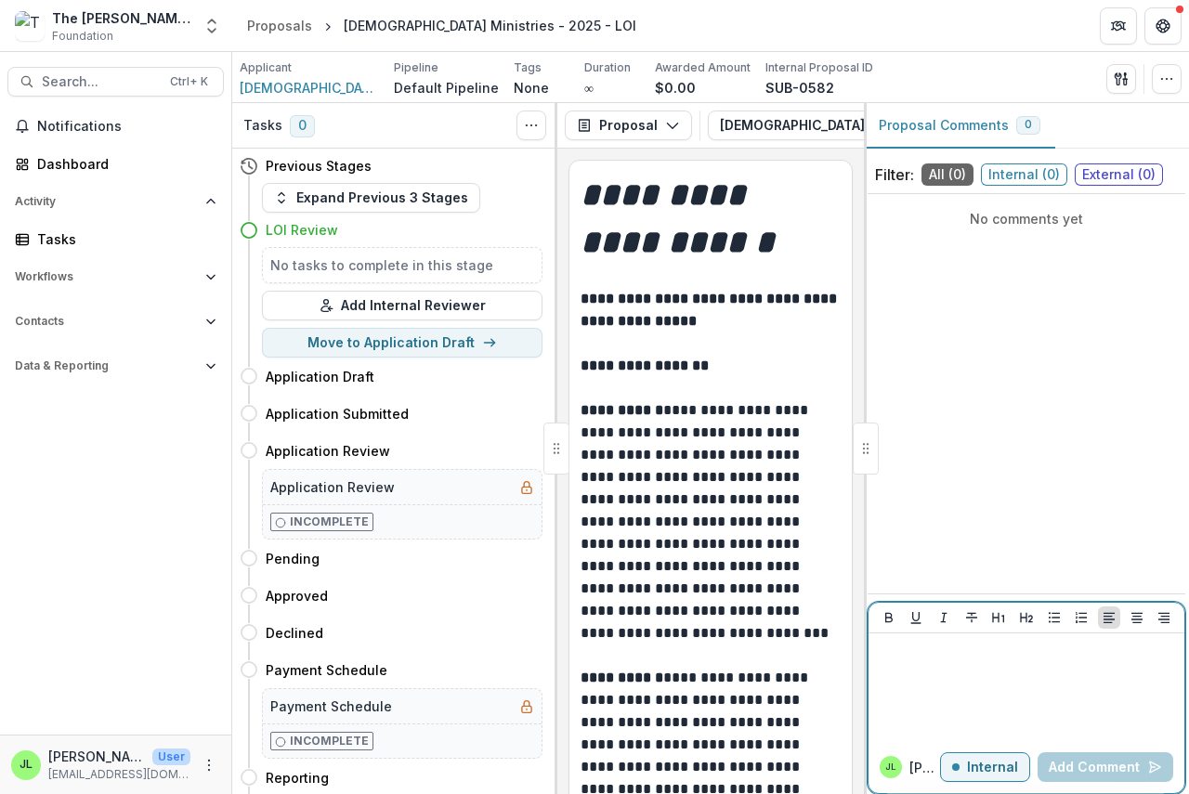
click at [914, 663] on div at bounding box center [1026, 687] width 301 height 93
click at [1109, 765] on button "Add Comment" at bounding box center [1105, 767] width 136 height 30
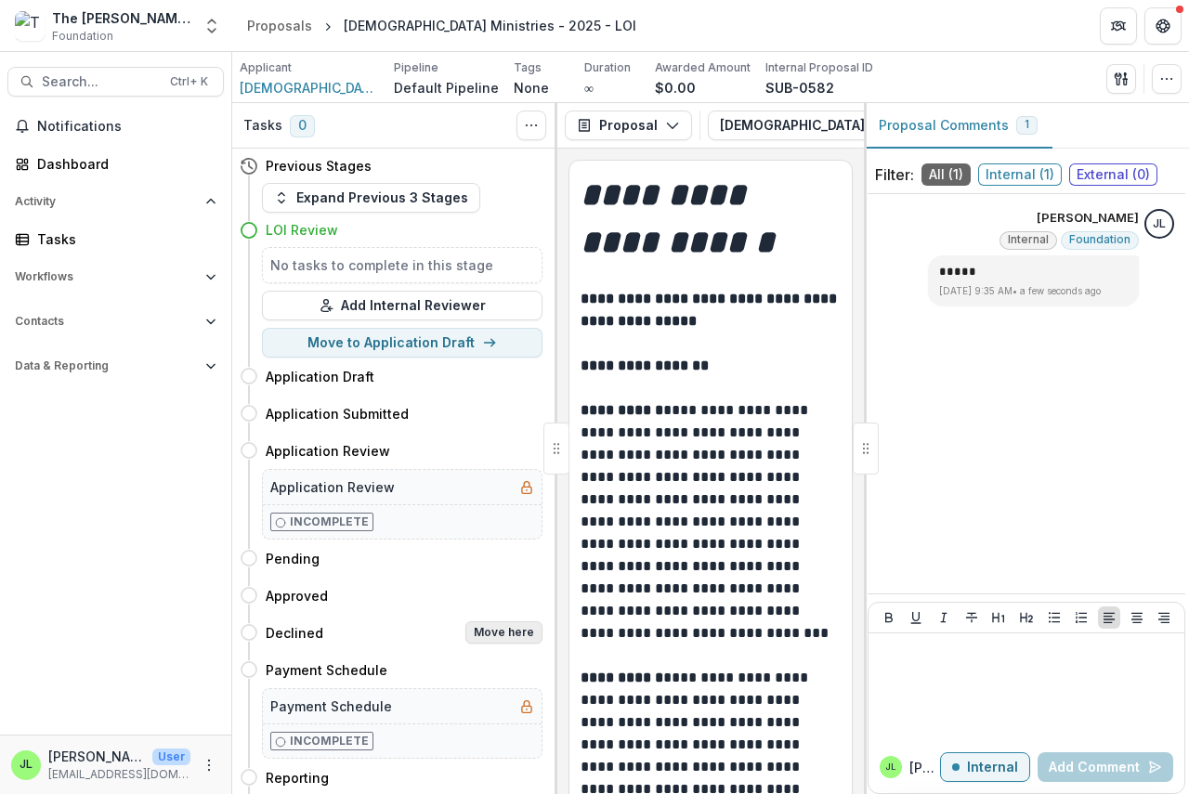
click at [510, 631] on button "Move here" at bounding box center [503, 632] width 77 height 22
select select "********"
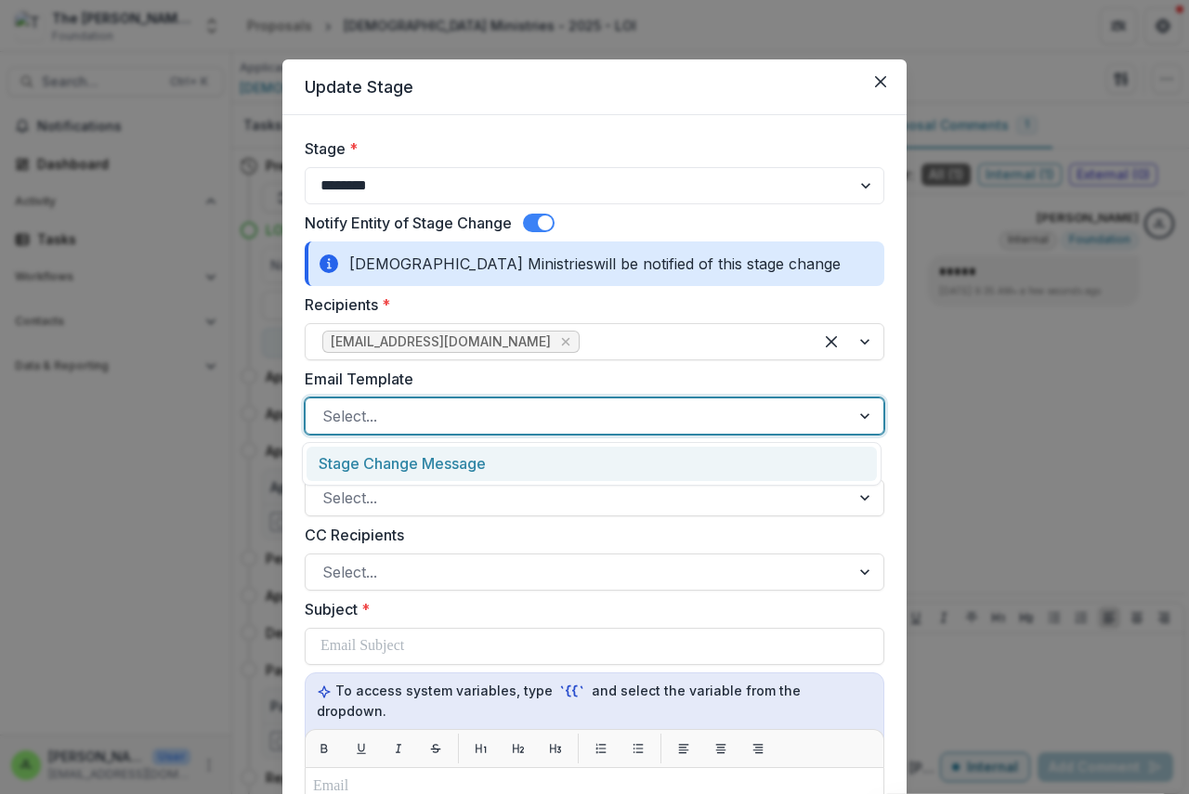
click at [405, 418] on div at bounding box center [577, 416] width 511 height 26
drag, startPoint x: 410, startPoint y: 468, endPoint x: 449, endPoint y: 495, distance: 47.4
click at [411, 468] on div "Stage Change Message" at bounding box center [591, 464] width 570 height 34
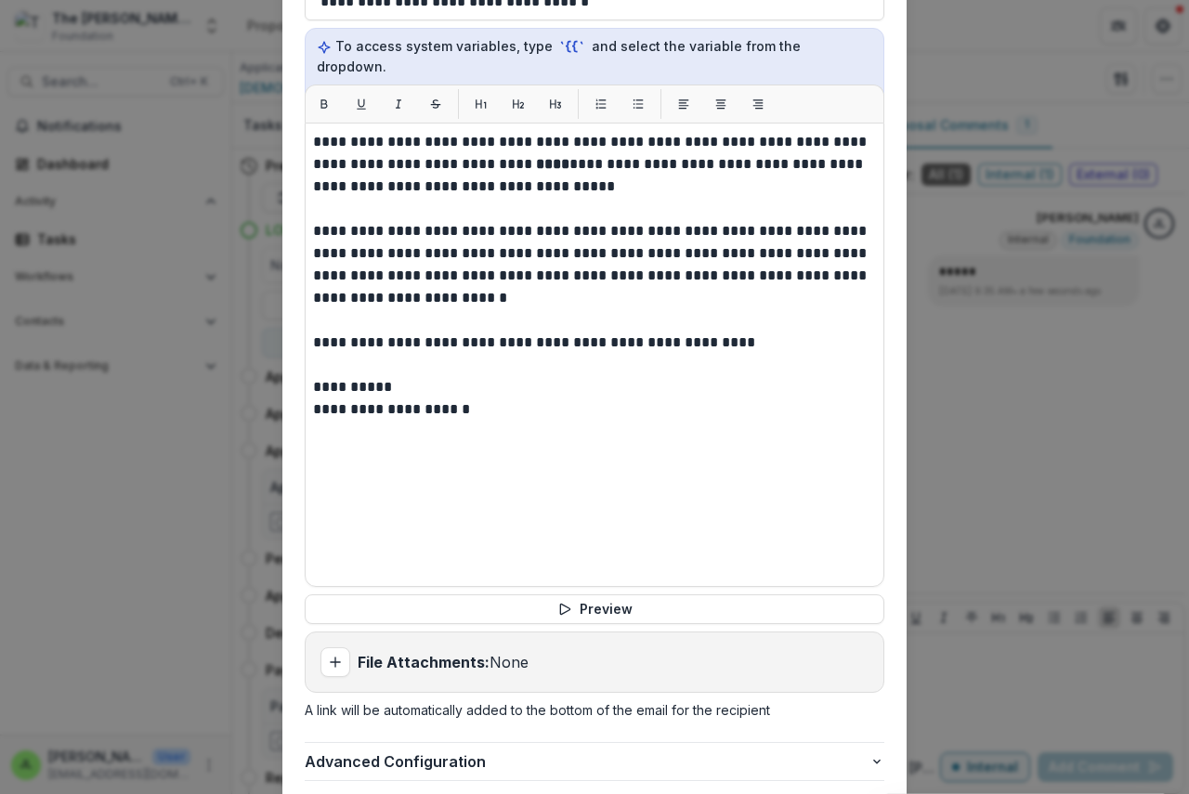
scroll to position [650, 0]
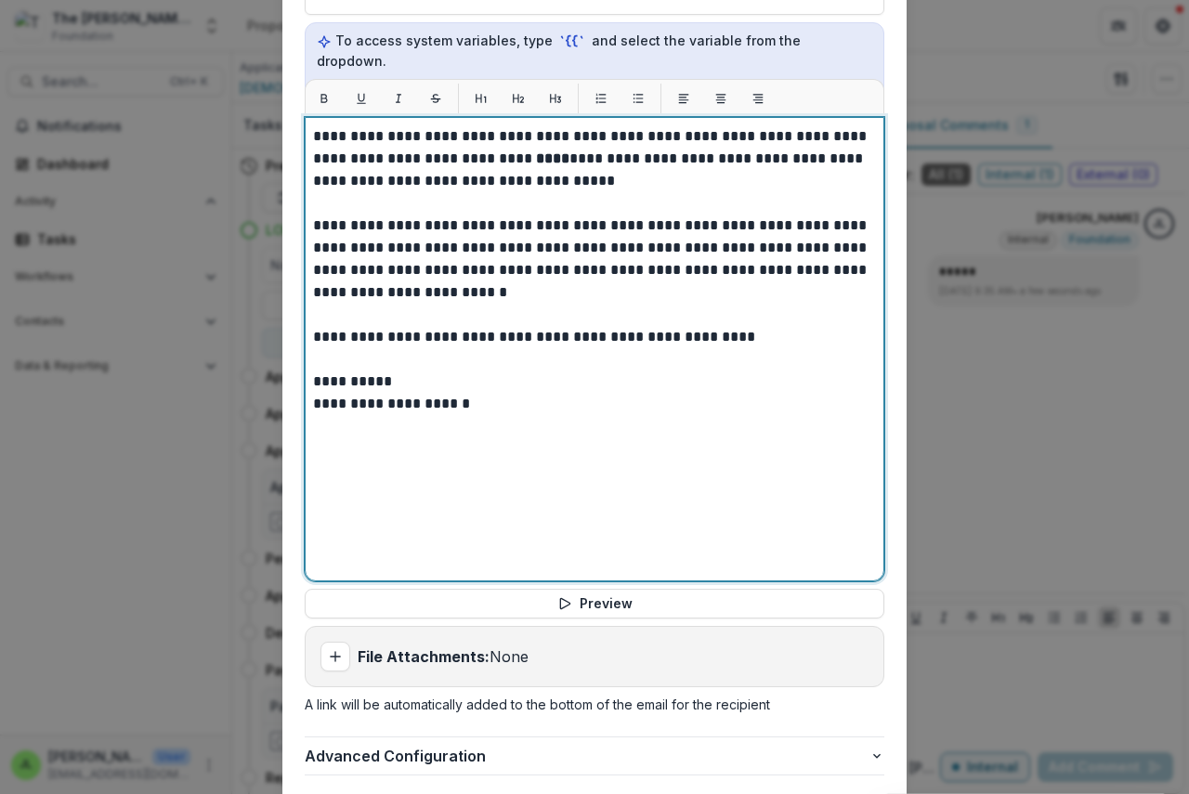
click at [536, 151] on strong "****" at bounding box center [552, 158] width 33 height 14
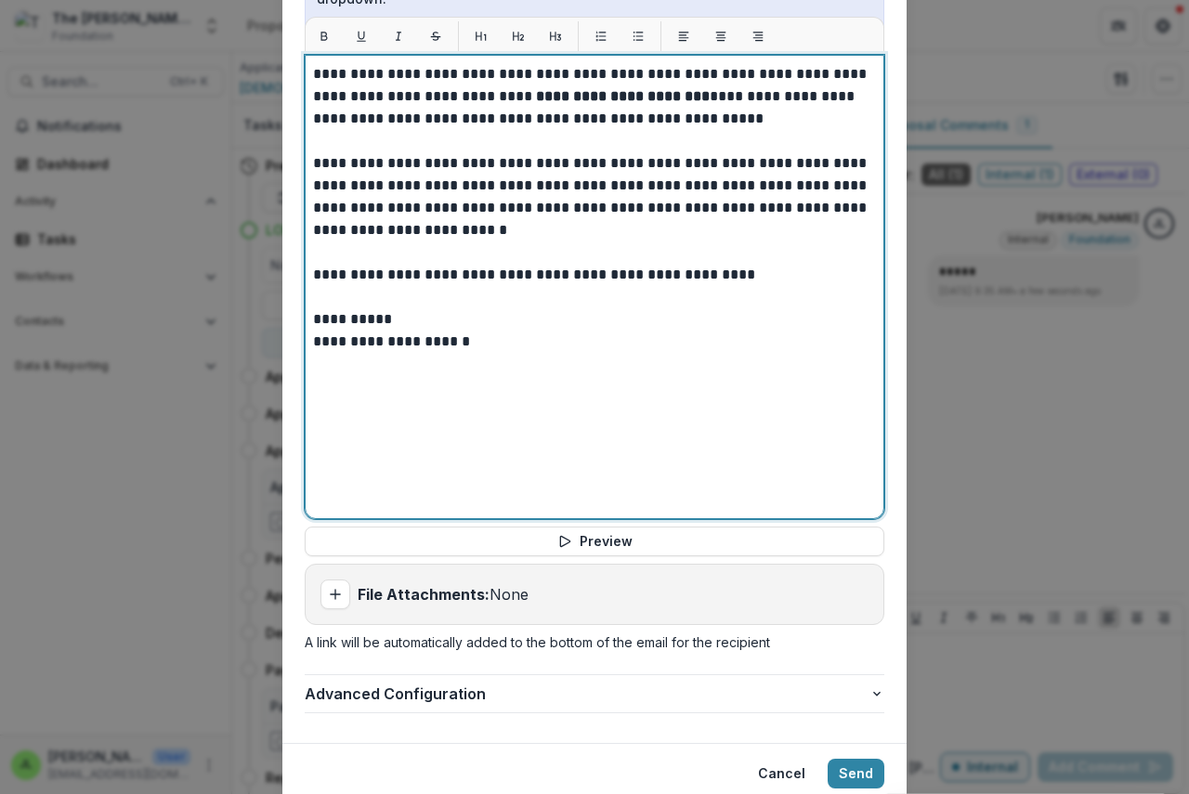
scroll to position [762, 0]
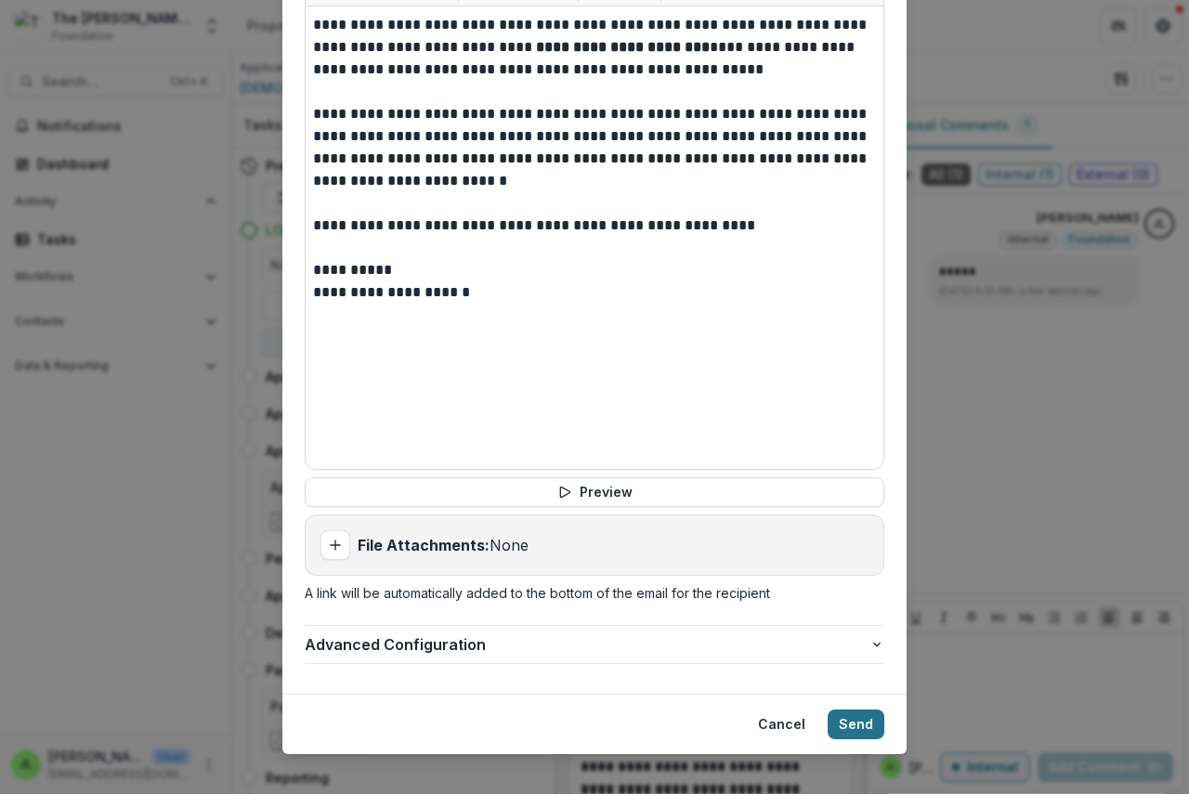
click at [830, 710] on button "Send" at bounding box center [855, 725] width 57 height 30
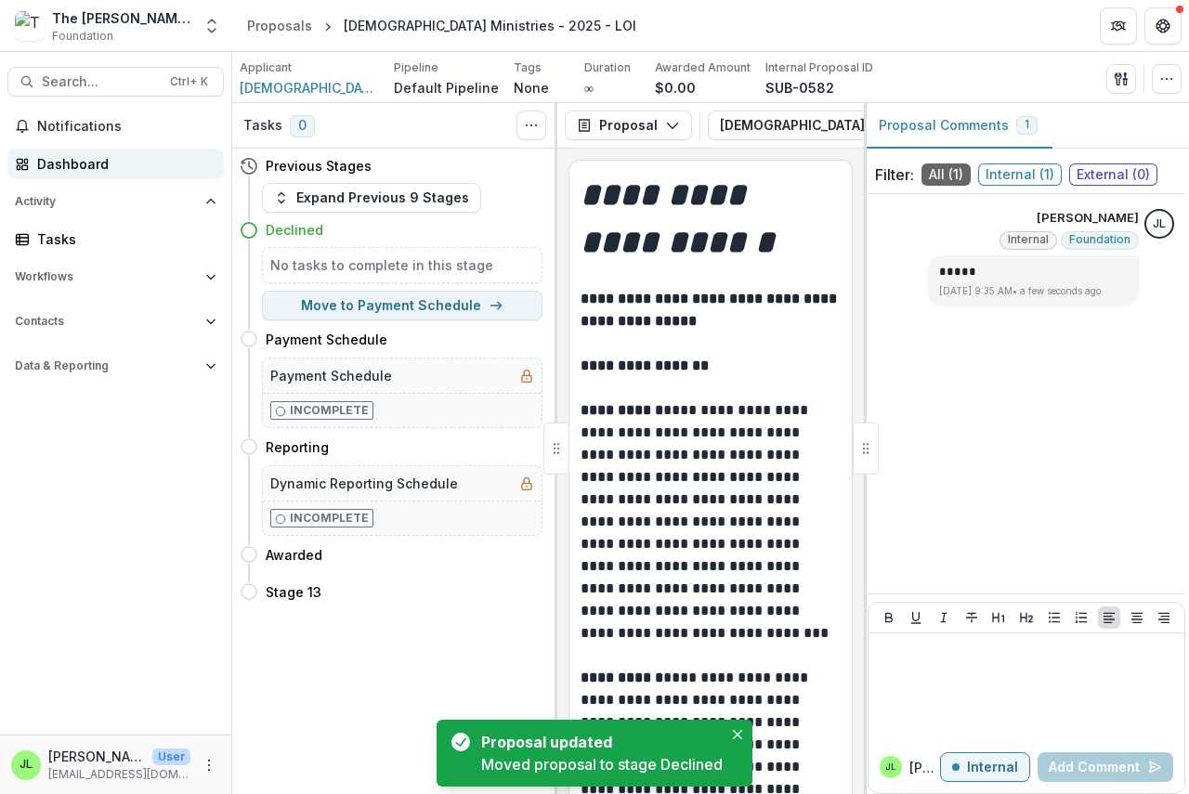
click at [50, 161] on div "Dashboard" at bounding box center [123, 164] width 172 height 20
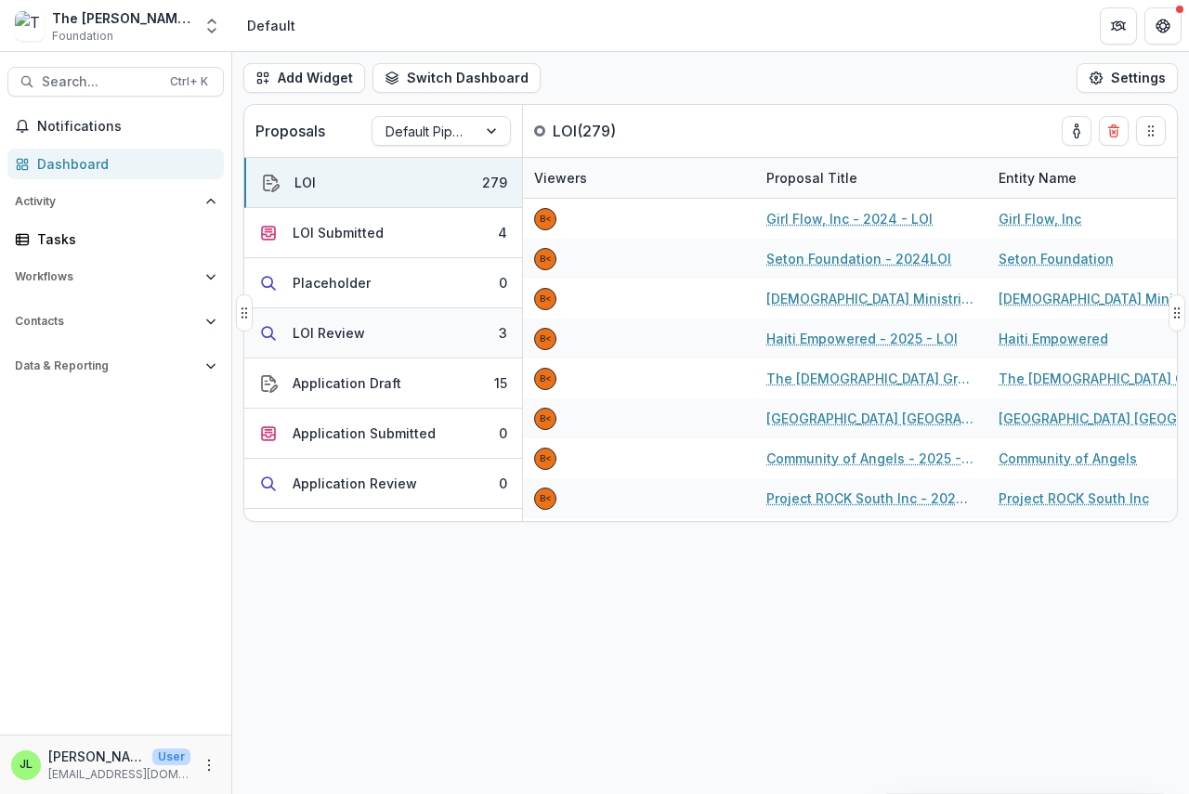
click at [313, 330] on div "LOI Review" at bounding box center [329, 333] width 72 height 20
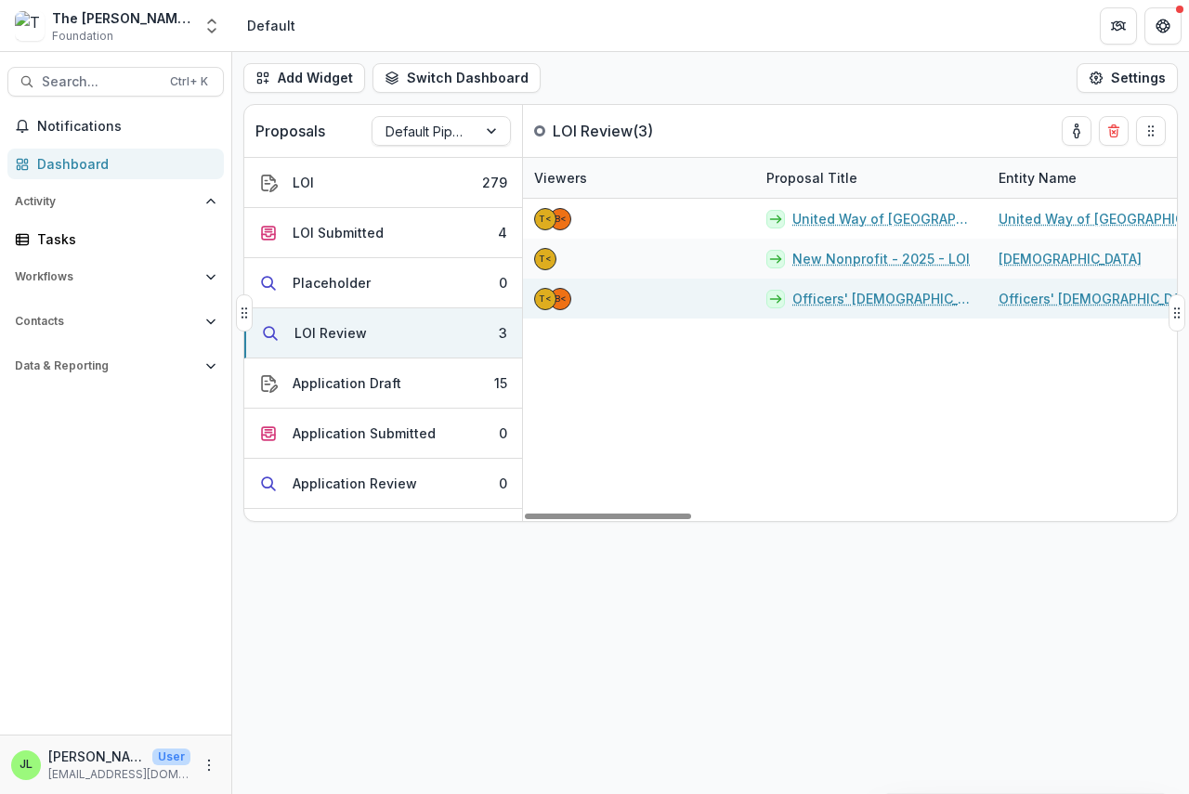
click at [858, 297] on link "Officers' [DEMOGRAPHIC_DATA] Fellowship of the USA - 2025 - LOI" at bounding box center [884, 299] width 184 height 20
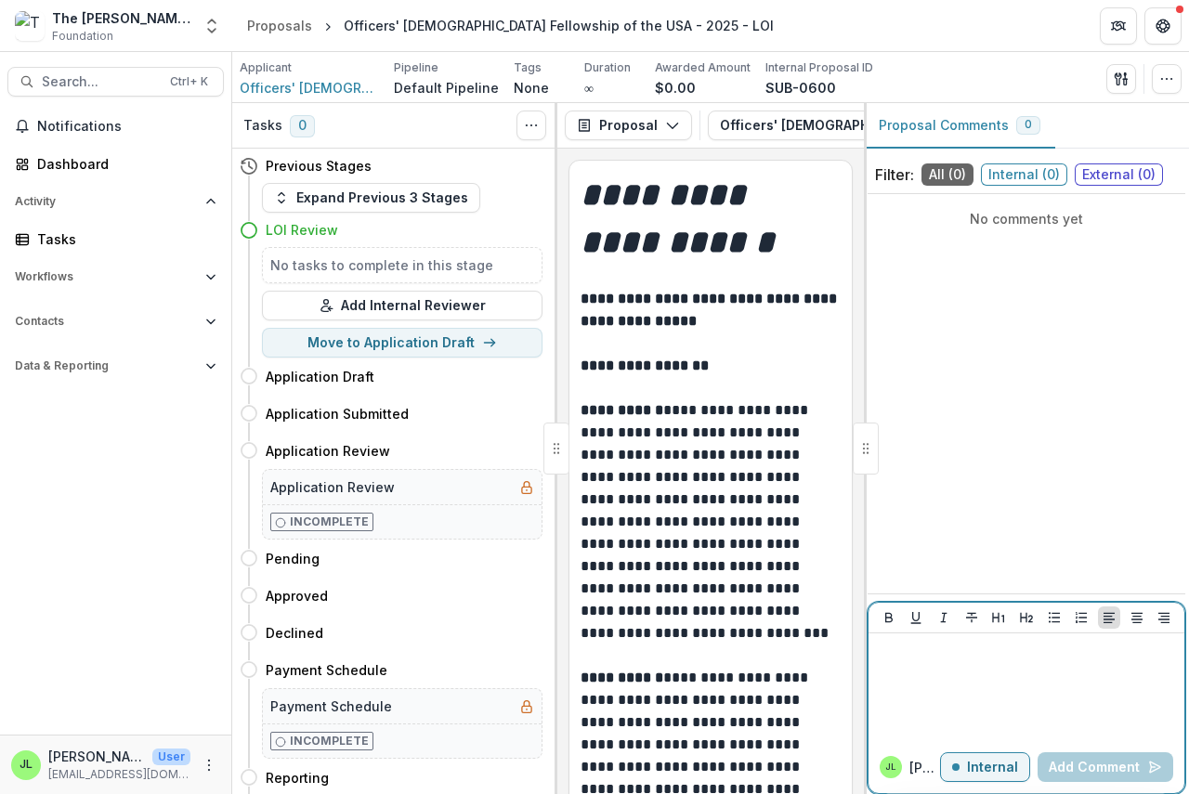
drag, startPoint x: 897, startPoint y: 667, endPoint x: 913, endPoint y: 659, distance: 17.4
click at [899, 667] on div at bounding box center [1026, 687] width 301 height 93
click at [1084, 771] on button "Add Comment" at bounding box center [1105, 767] width 136 height 30
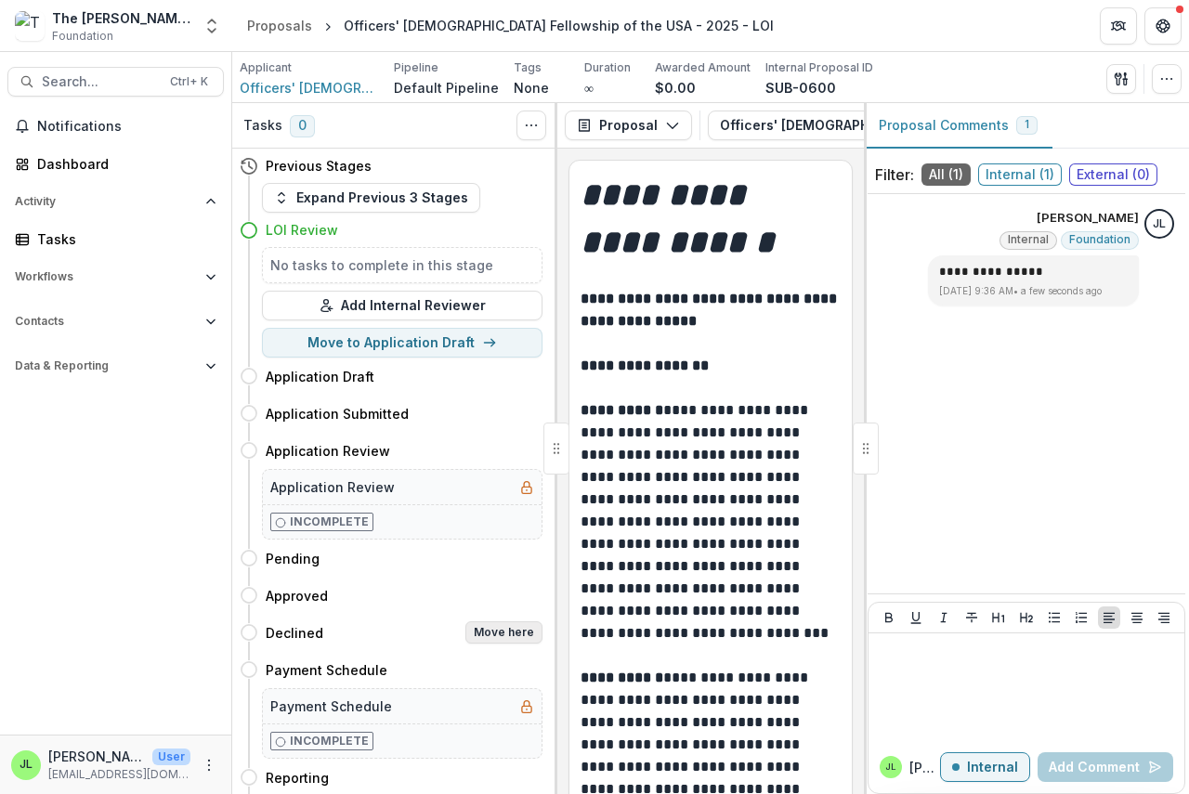
click at [526, 631] on button "Move here" at bounding box center [503, 632] width 77 height 22
select select "********"
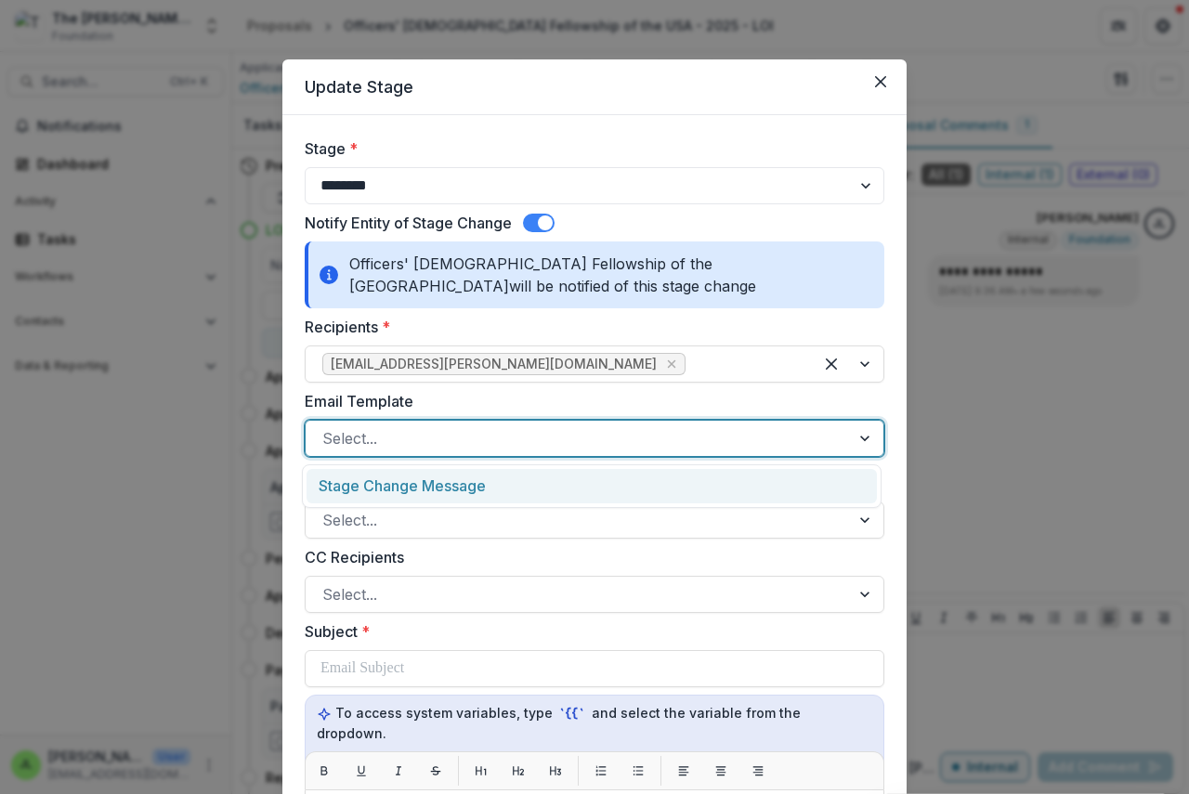
click at [469, 442] on div at bounding box center [577, 438] width 511 height 26
click at [469, 488] on div "Stage Change Message" at bounding box center [591, 486] width 570 height 34
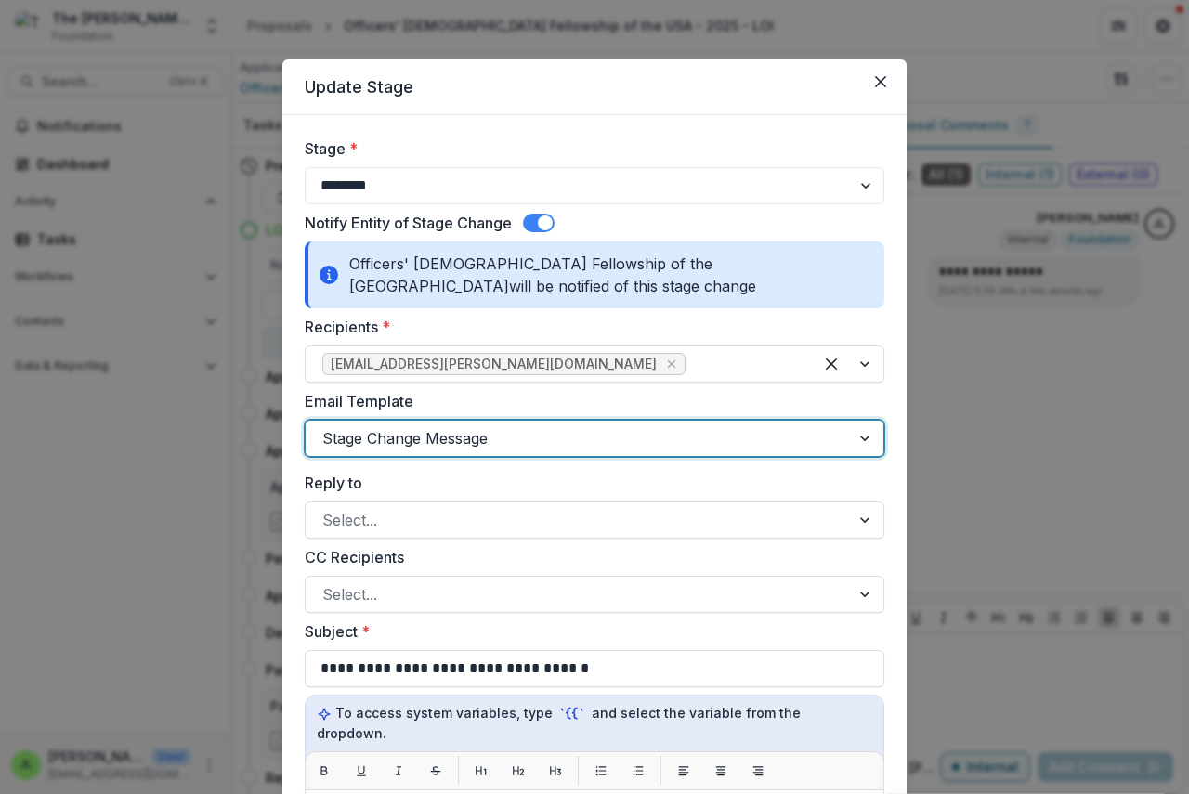
scroll to position [557, 0]
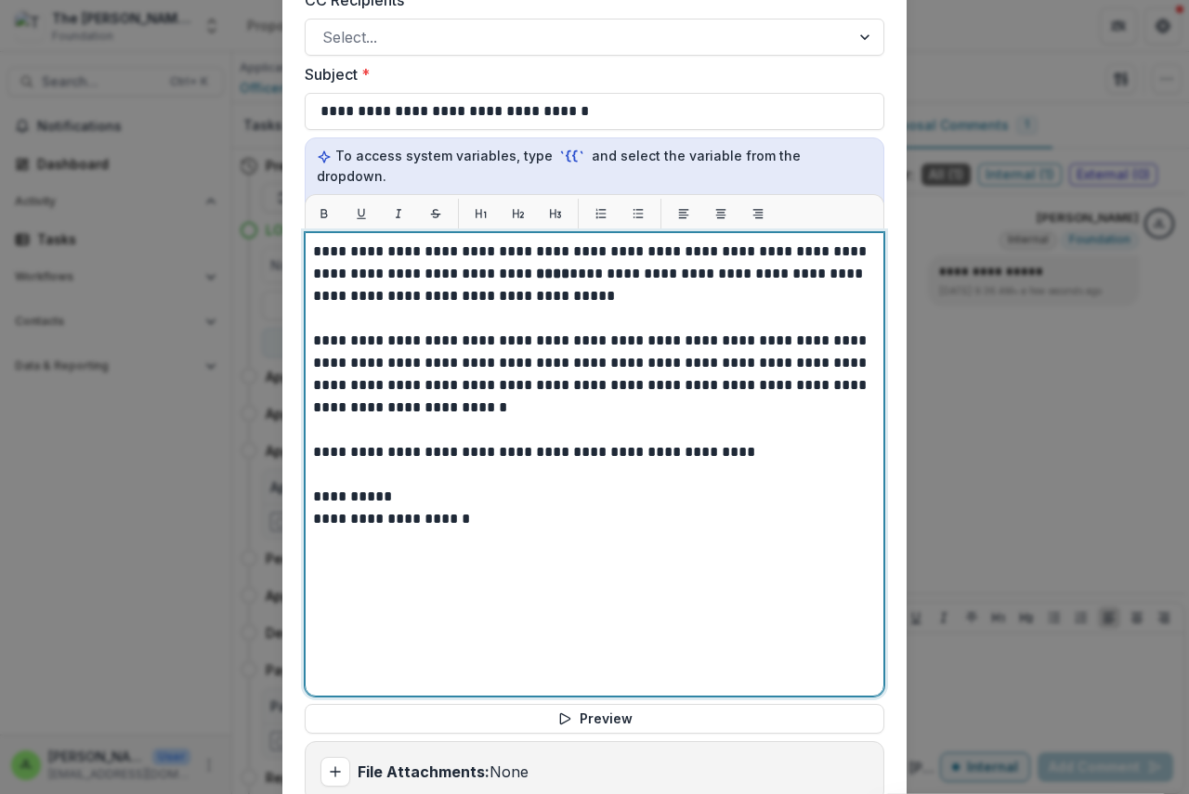
click at [536, 267] on strong "****" at bounding box center [552, 274] width 33 height 14
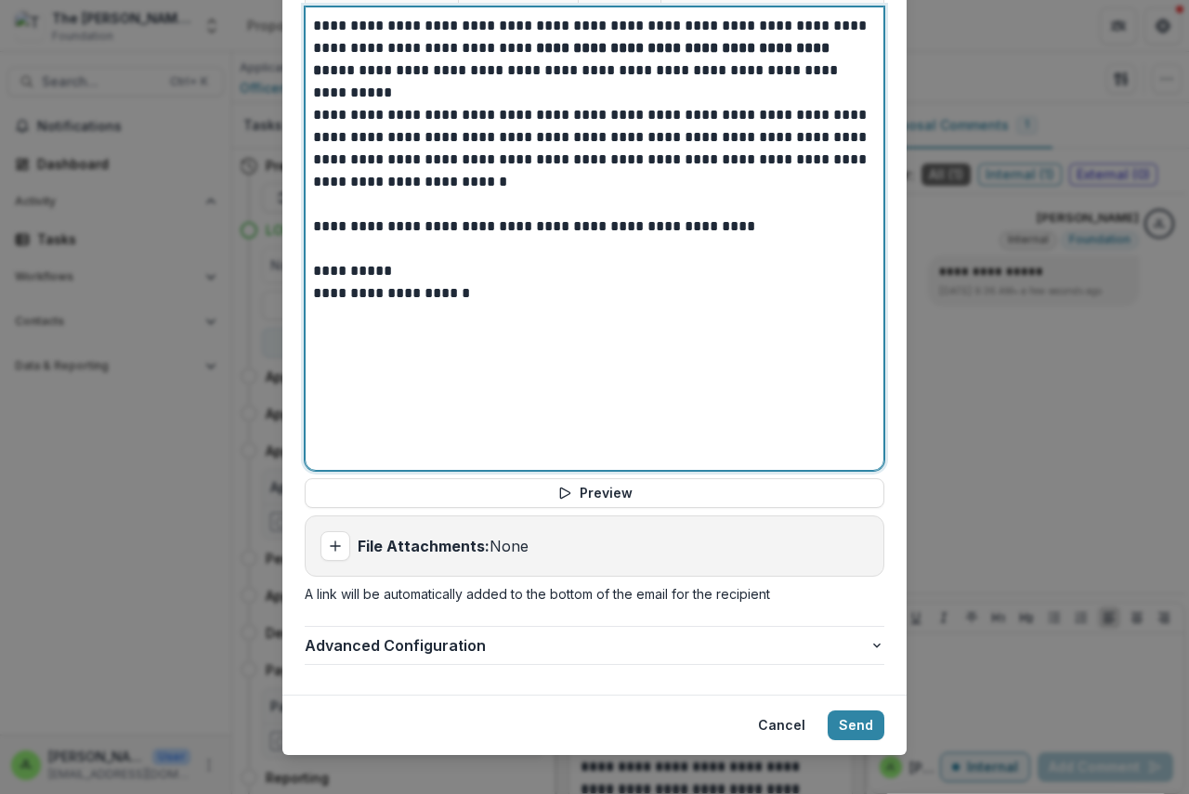
scroll to position [784, 0]
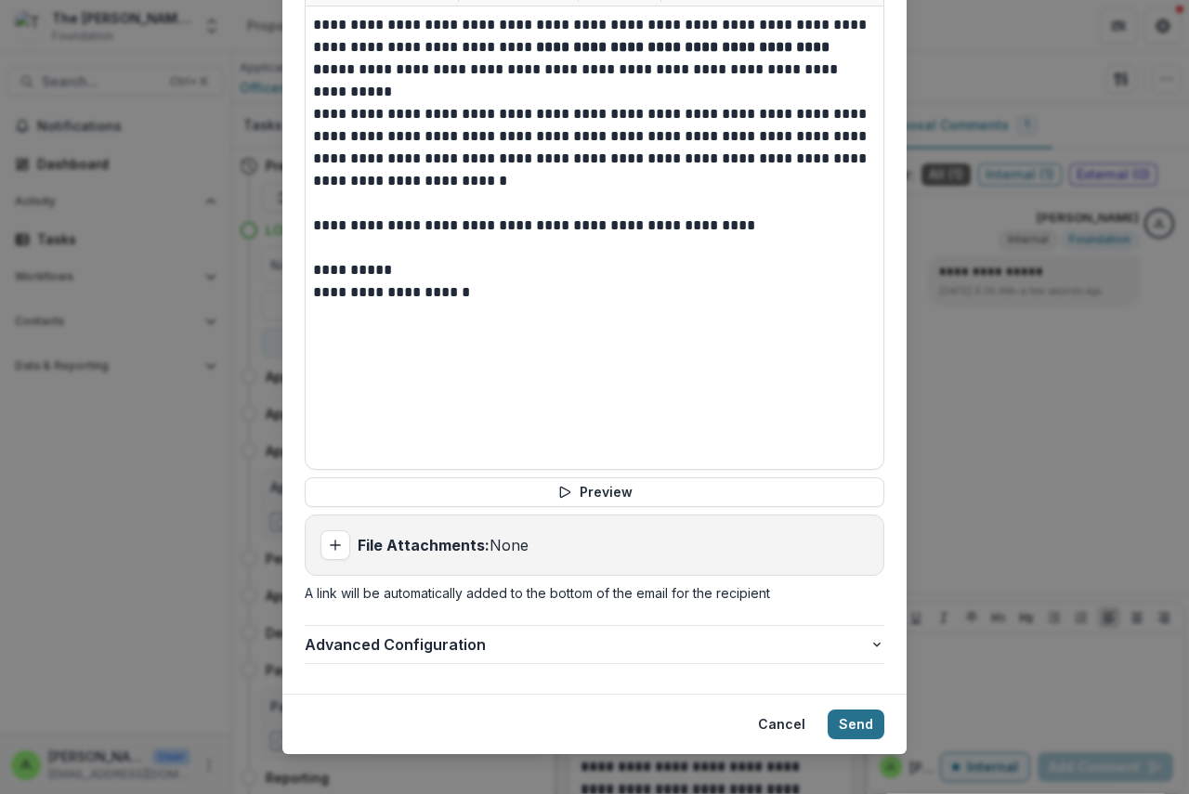
click at [854, 710] on button "Send" at bounding box center [855, 725] width 57 height 30
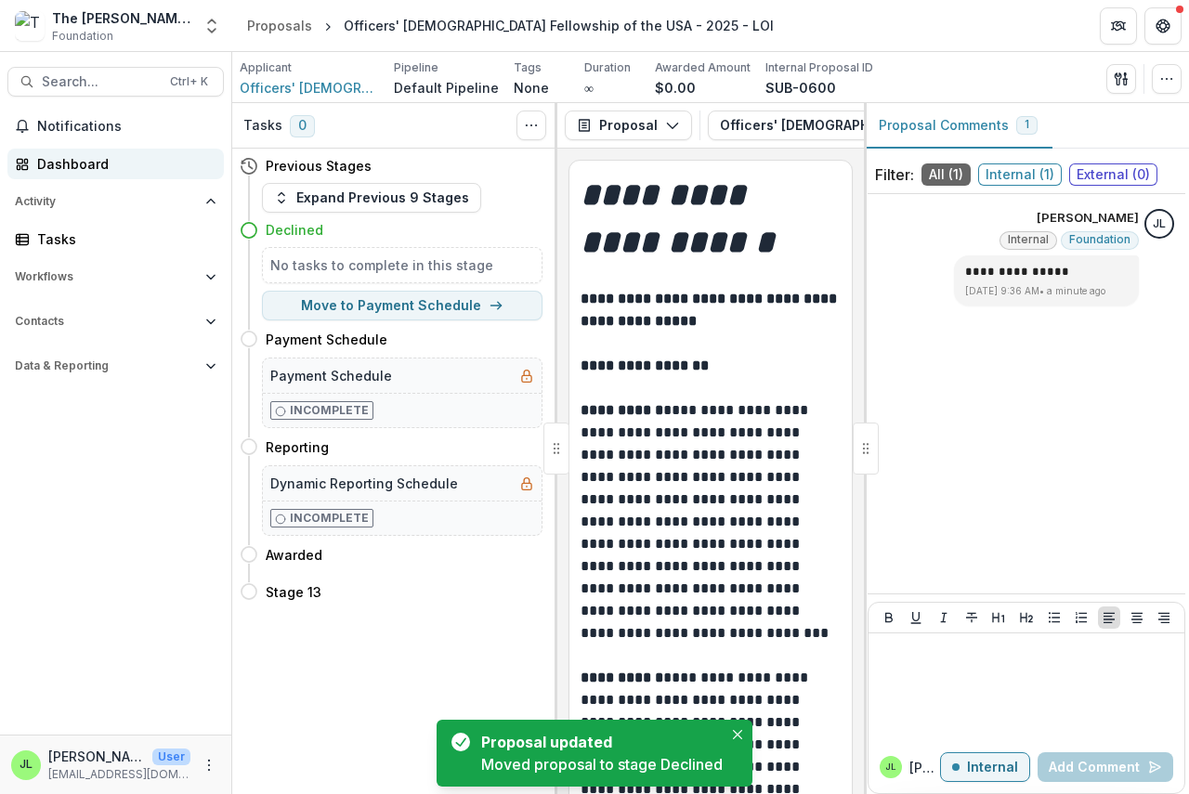
click at [59, 161] on div "Dashboard" at bounding box center [123, 164] width 172 height 20
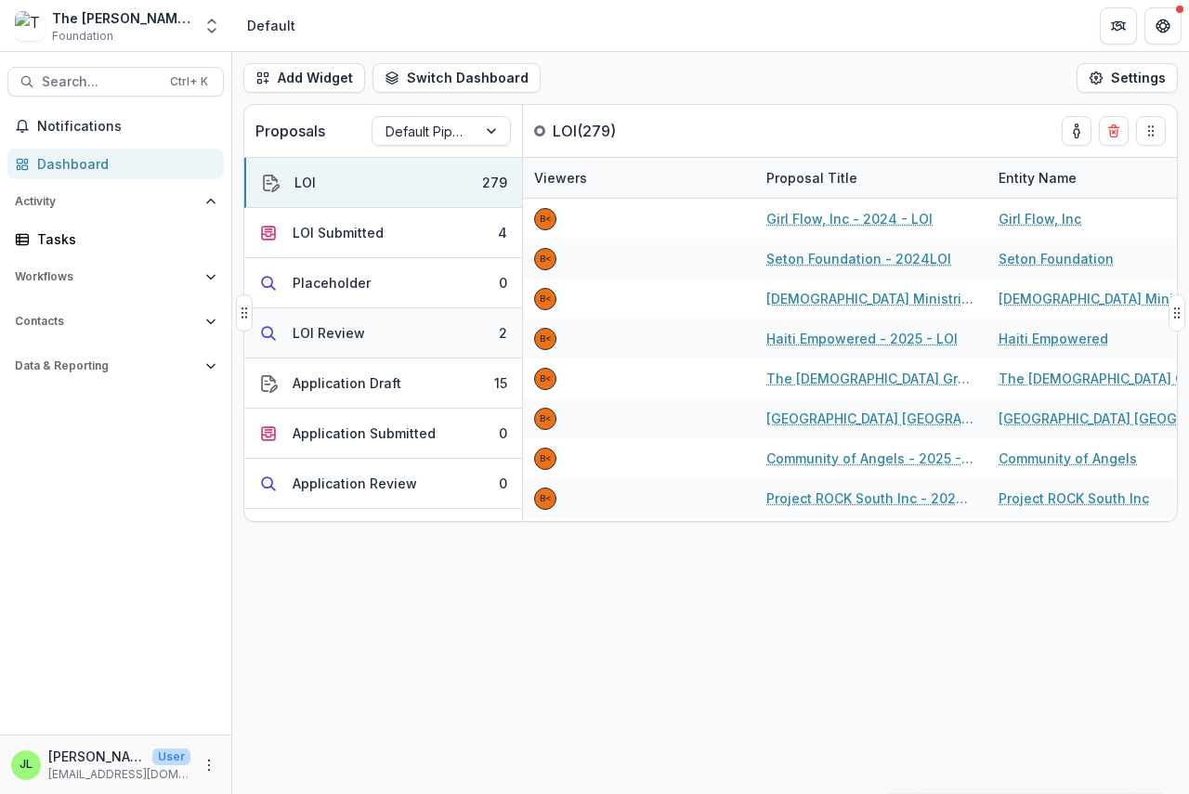
click at [352, 333] on div "LOI Review" at bounding box center [329, 333] width 72 height 20
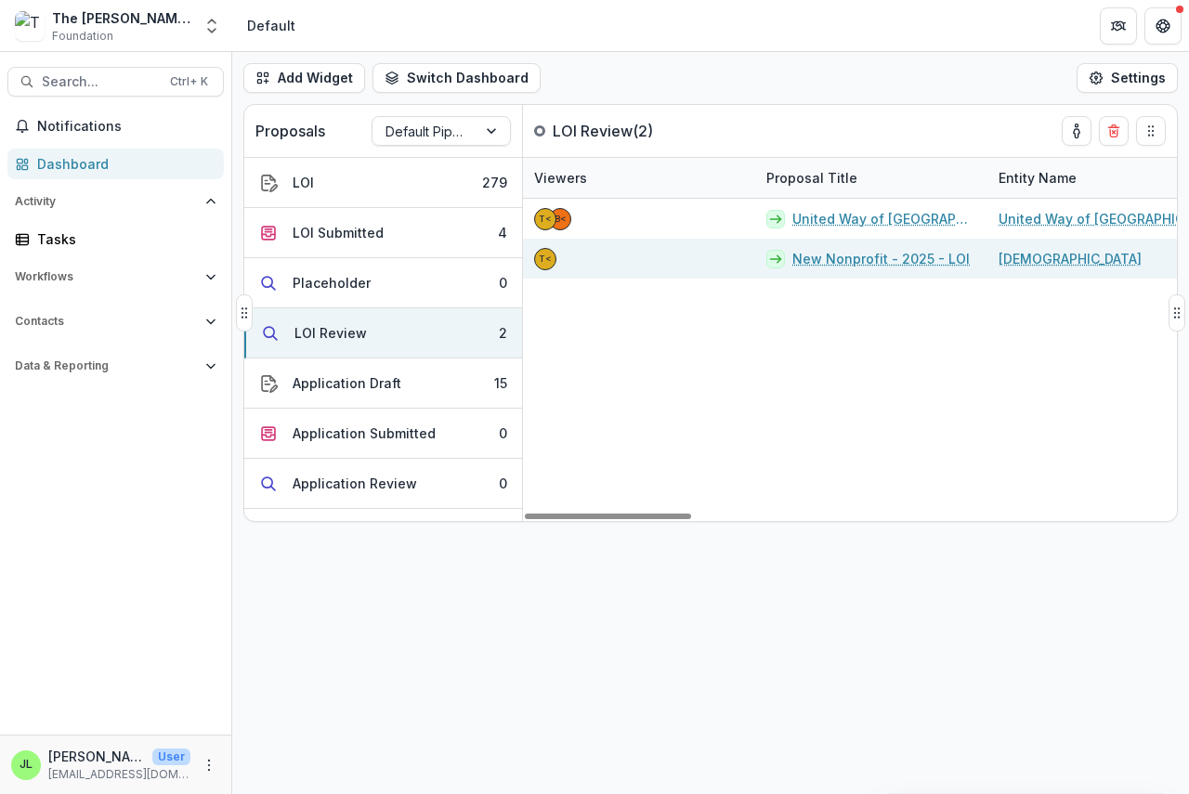
click at [835, 259] on link "New Nonprofit - 2025 - LOI" at bounding box center [880, 259] width 177 height 20
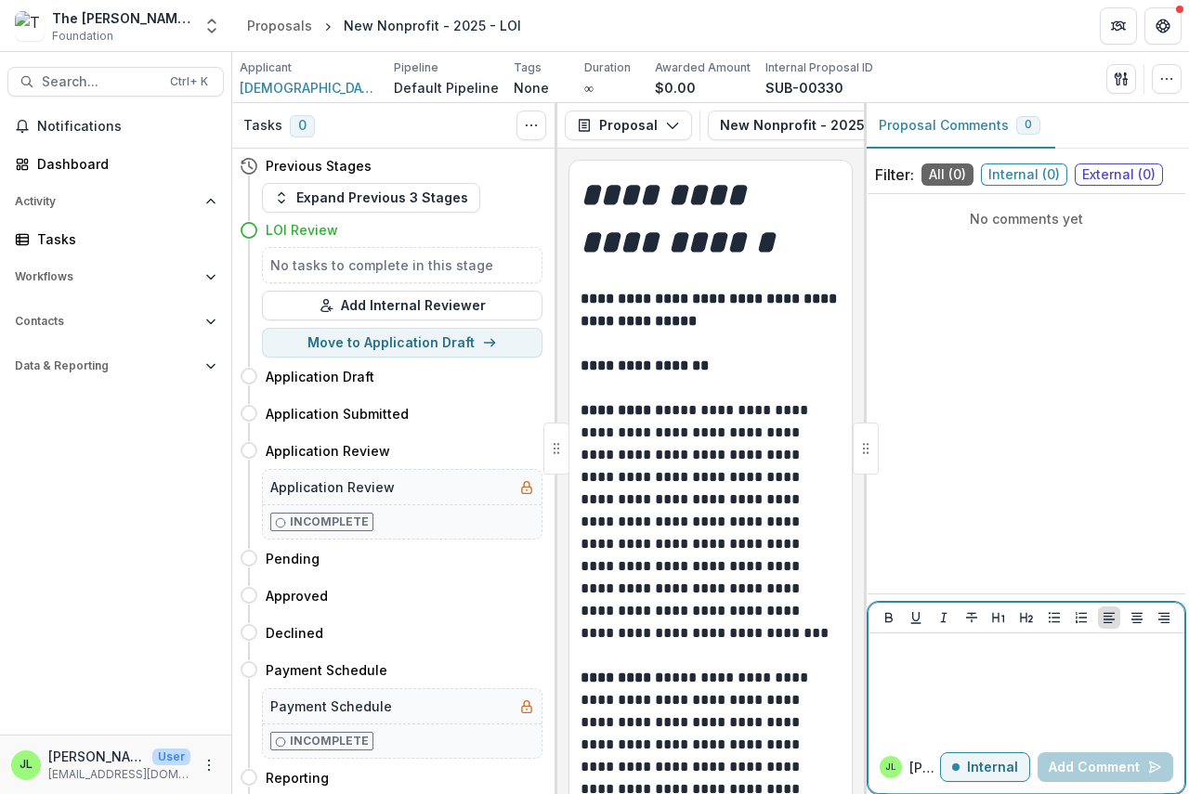
click at [893, 660] on p at bounding box center [1026, 651] width 301 height 20
click at [1081, 768] on button "Add Comment" at bounding box center [1105, 767] width 136 height 30
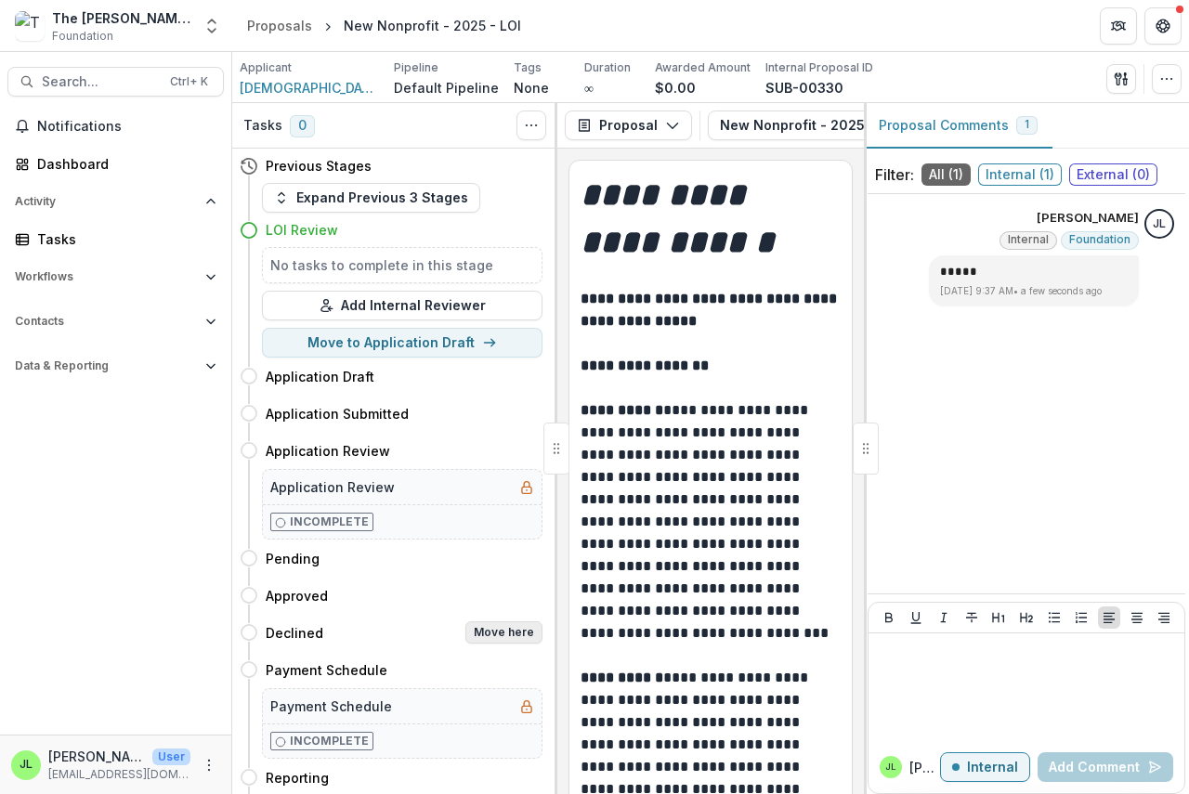
click at [495, 629] on button "Move here" at bounding box center [503, 632] width 77 height 22
select select "********"
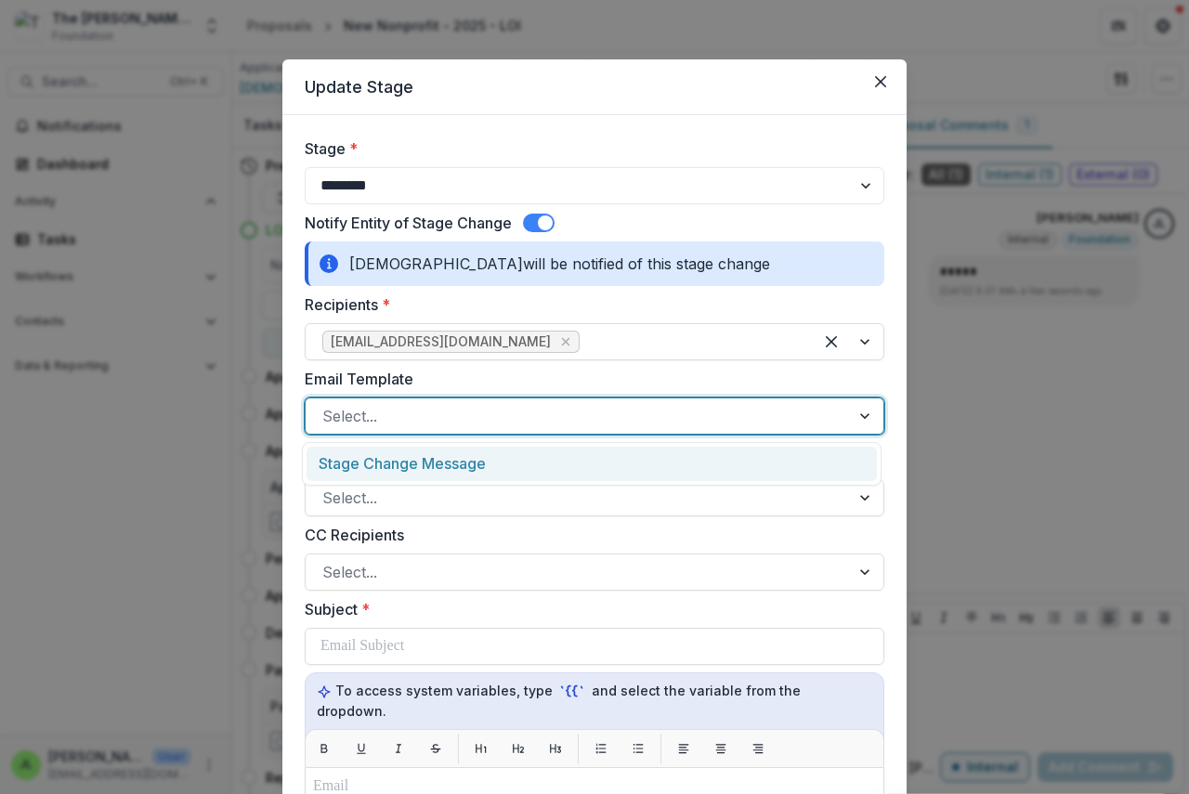
click at [412, 410] on div at bounding box center [577, 416] width 511 height 26
click at [424, 473] on div "Stage Change Message" at bounding box center [591, 464] width 570 height 34
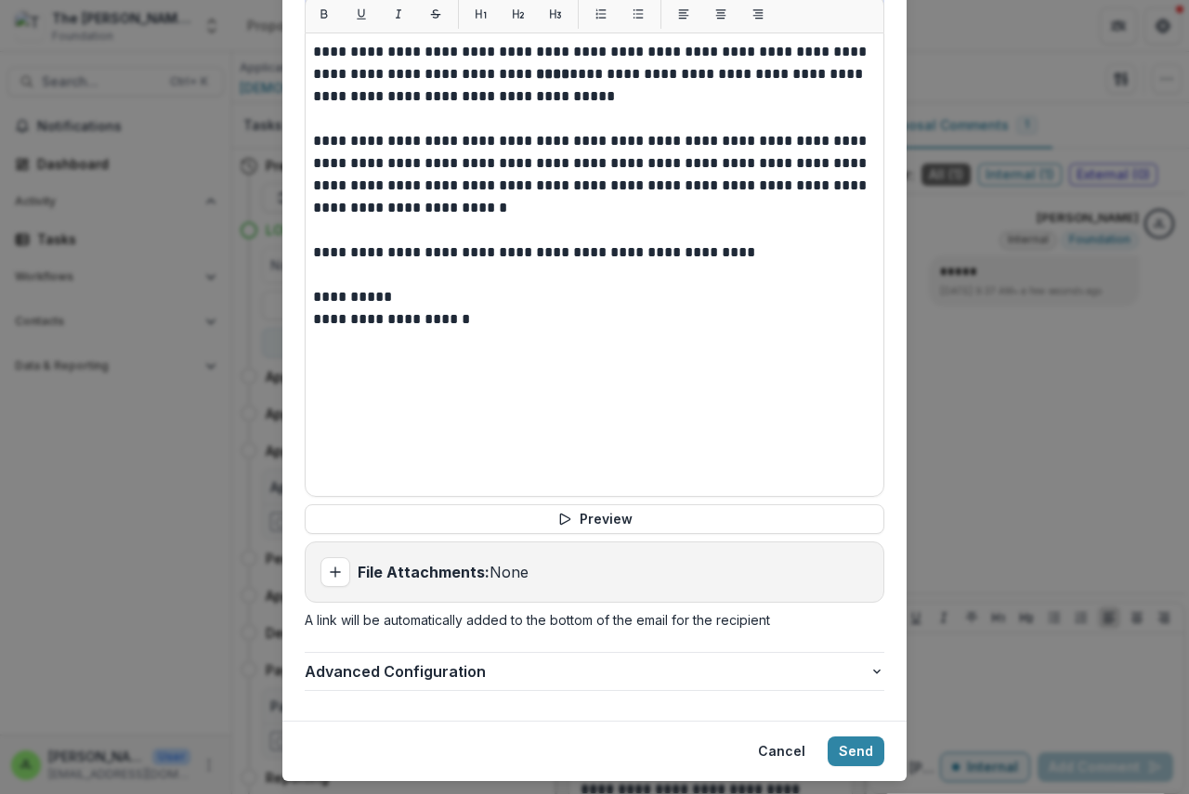
scroll to position [762, 0]
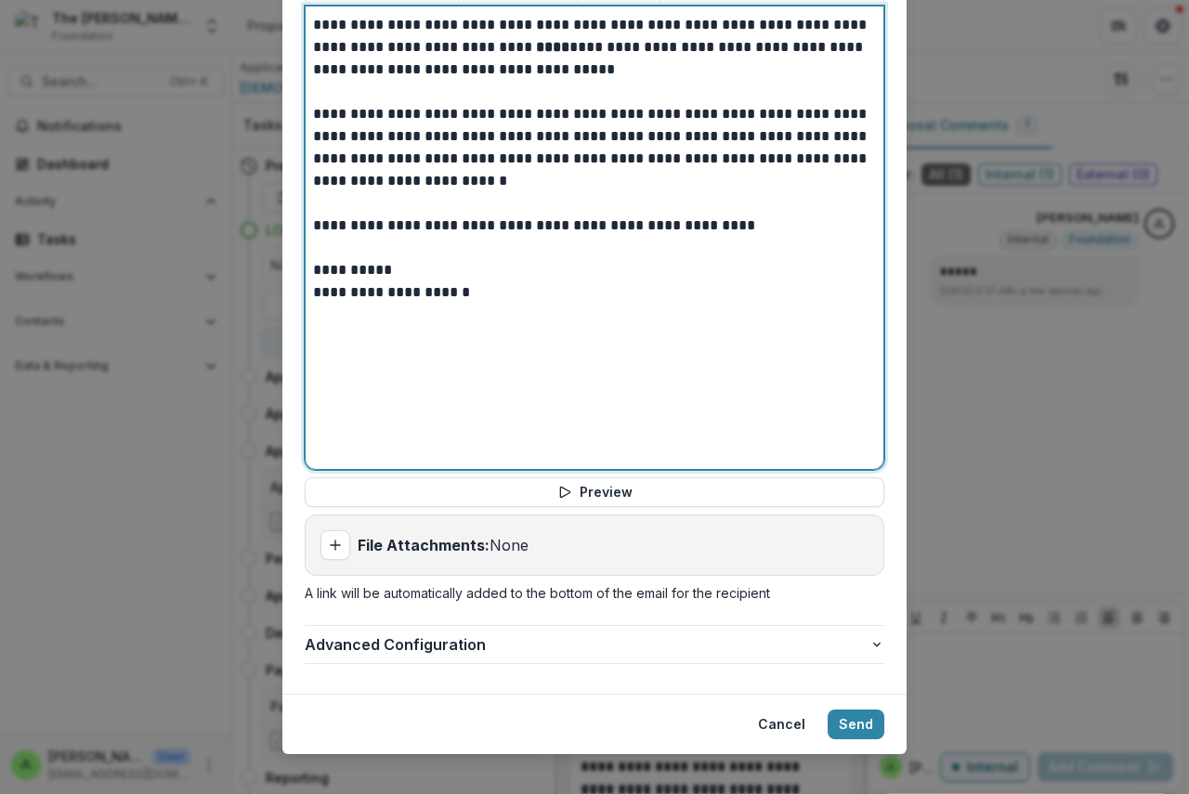
click at [536, 40] on strong "****" at bounding box center [552, 47] width 33 height 14
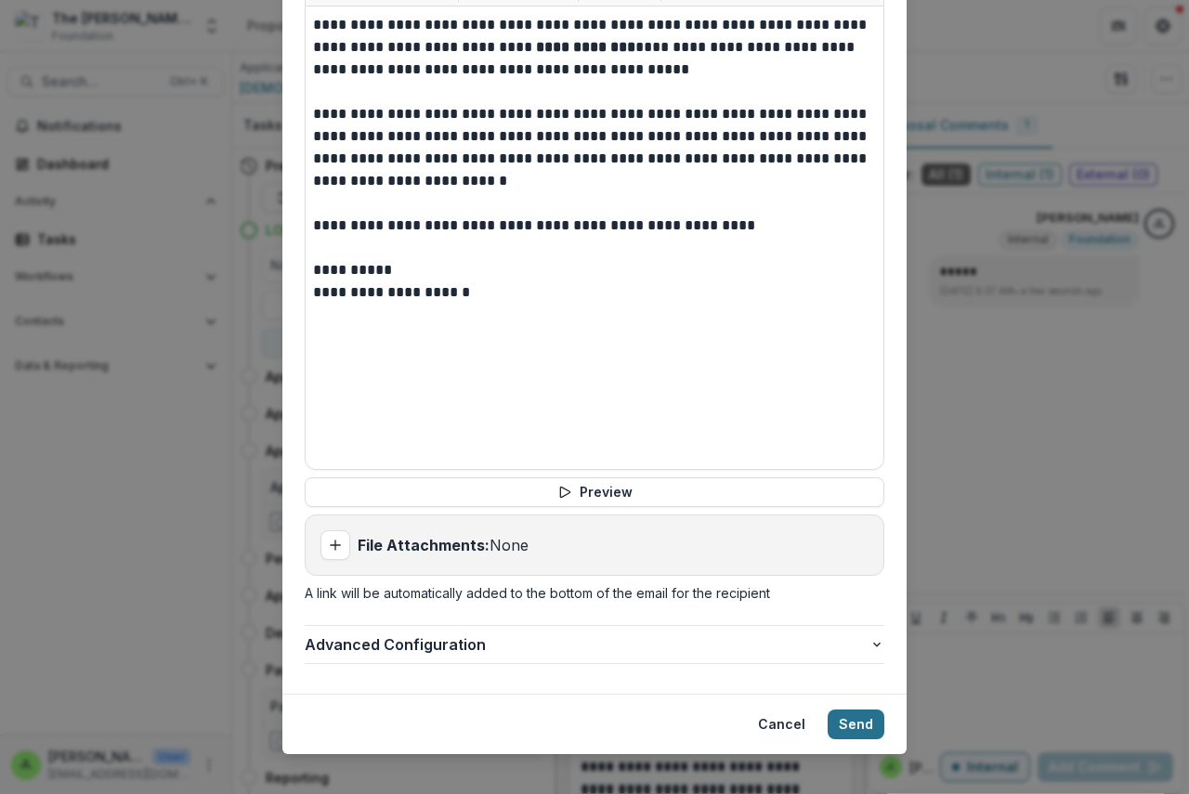
click at [855, 710] on button "Send" at bounding box center [855, 725] width 57 height 30
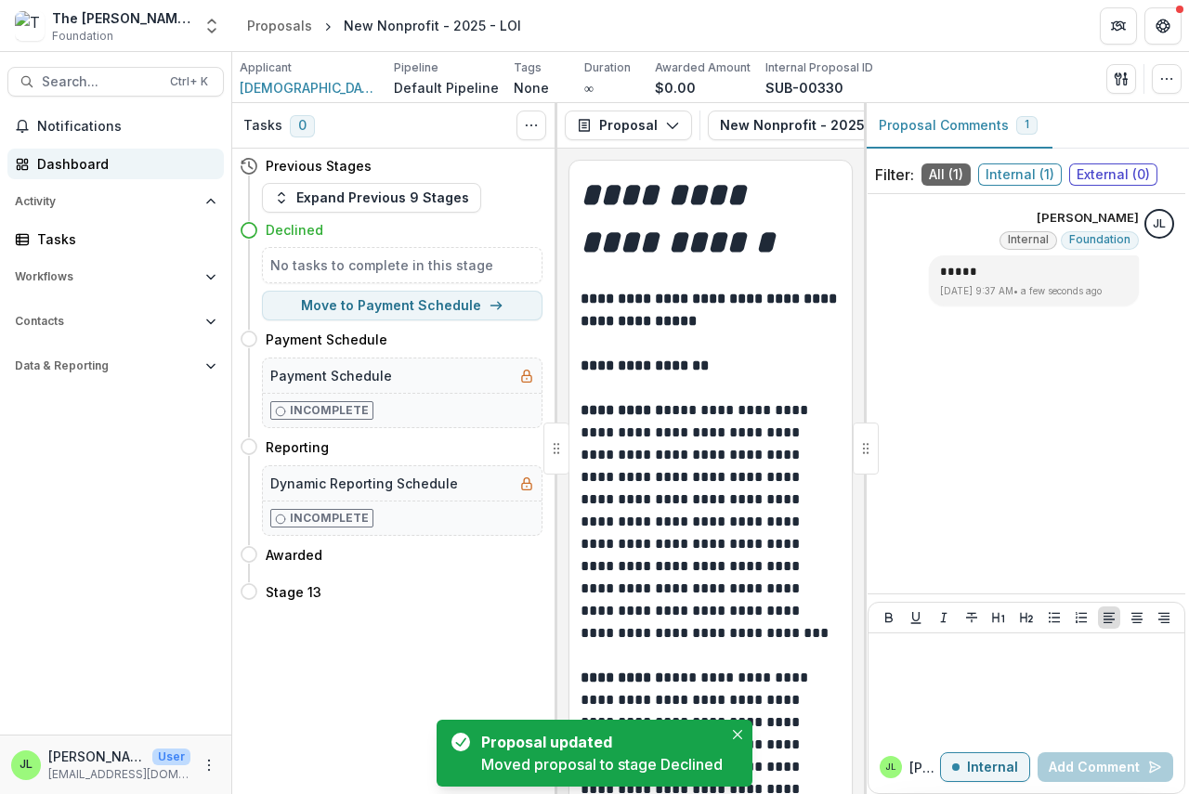
click at [70, 161] on div "Dashboard" at bounding box center [123, 164] width 172 height 20
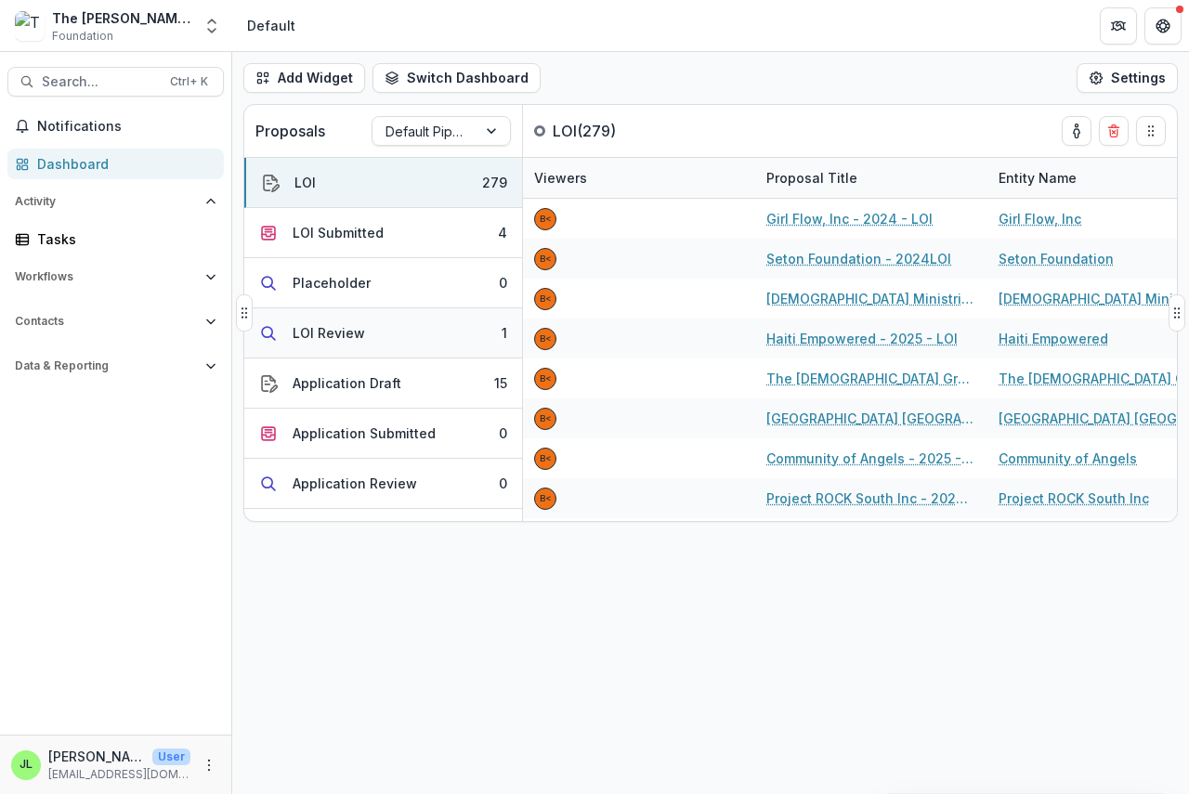
click at [326, 338] on div "LOI Review" at bounding box center [329, 333] width 72 height 20
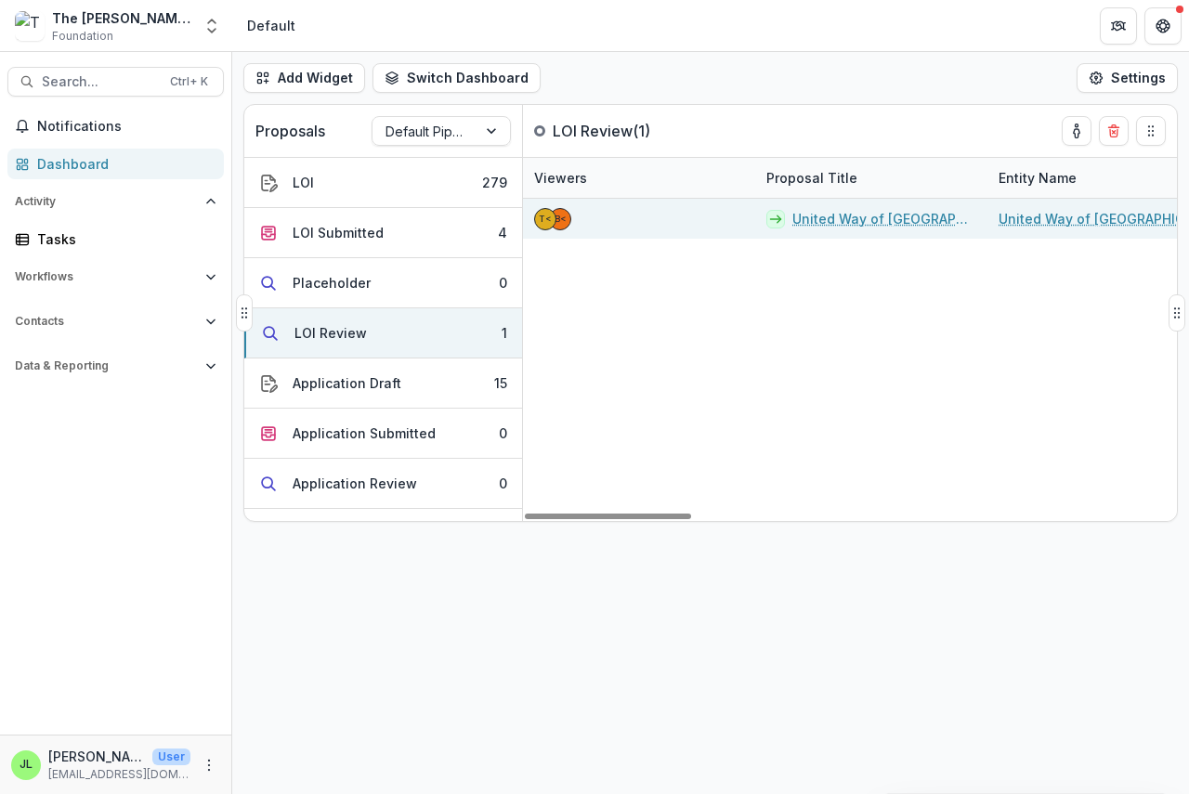
click at [829, 220] on link "United Way of [GEOGRAPHIC_DATA] - 2025 - LOI" at bounding box center [884, 219] width 184 height 20
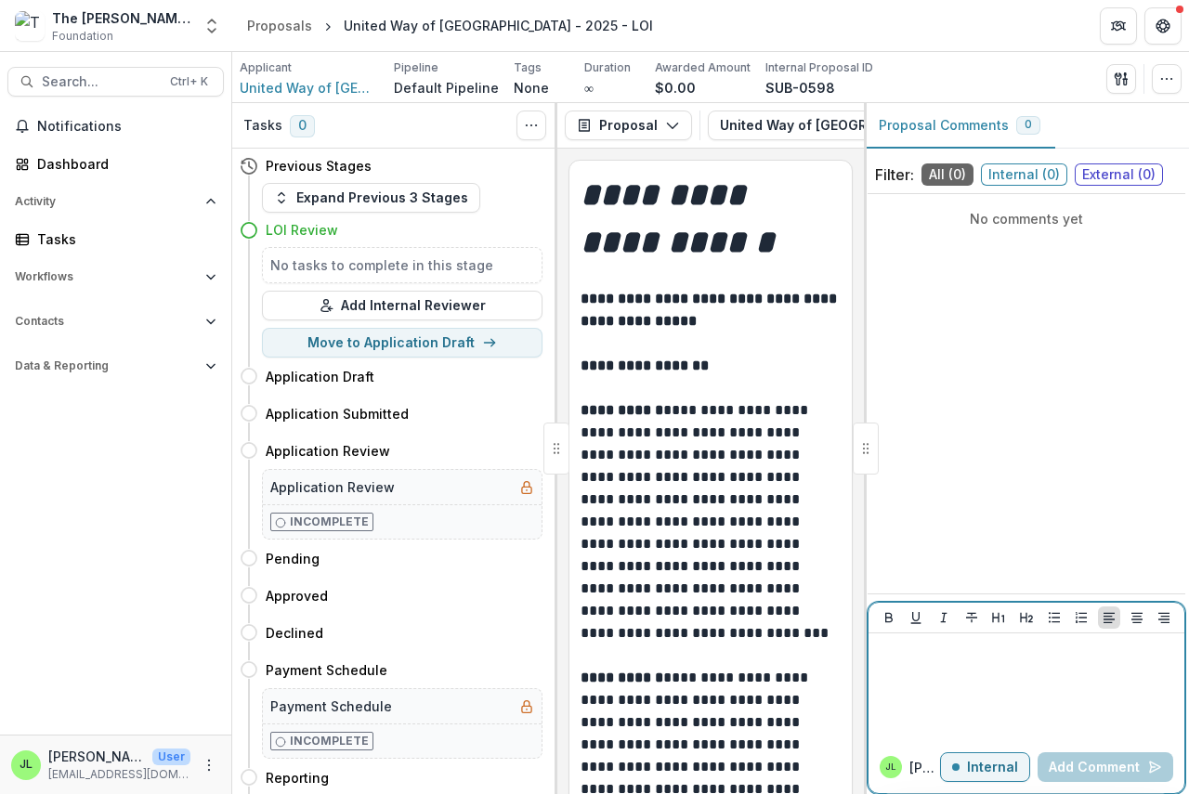
click at [915, 654] on p at bounding box center [1026, 651] width 301 height 20
click at [1130, 758] on button "Add Comment" at bounding box center [1105, 767] width 136 height 30
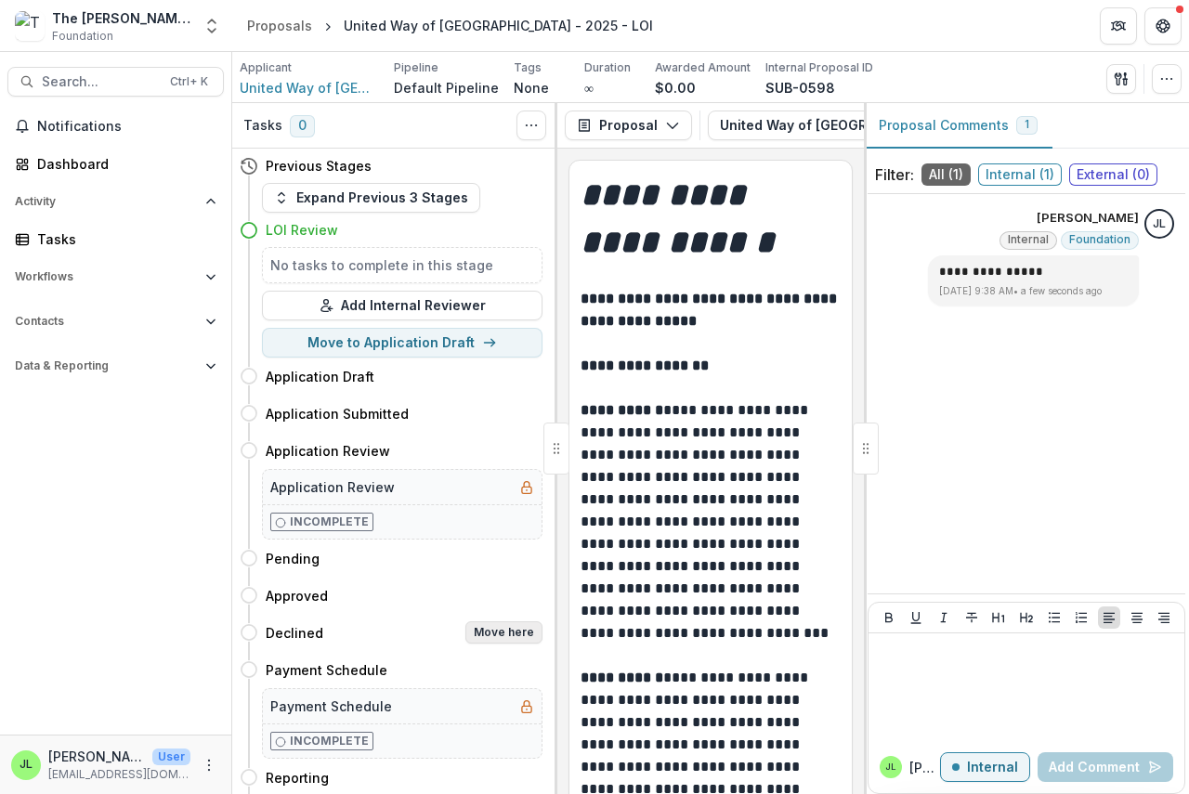
click at [501, 628] on button "Move here" at bounding box center [503, 632] width 77 height 22
select select "********"
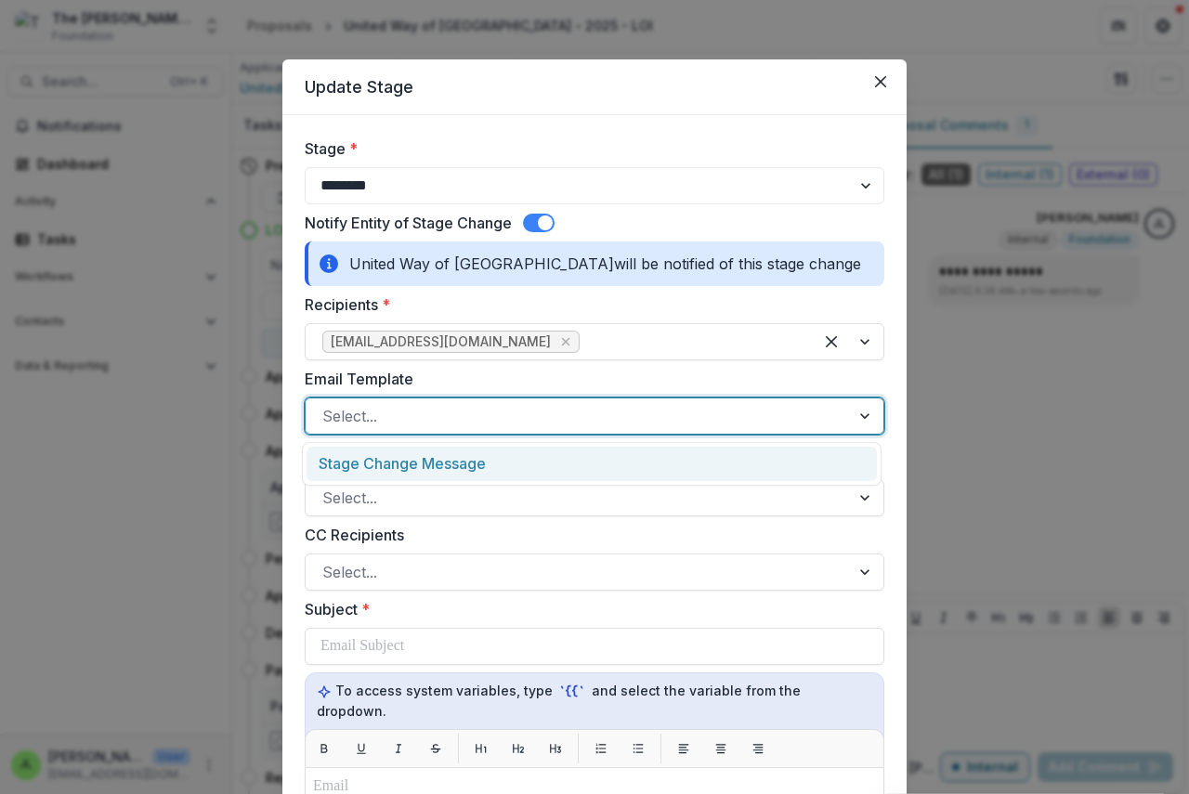
click at [444, 421] on div at bounding box center [577, 416] width 511 height 26
click at [447, 468] on div "Stage Change Message" at bounding box center [591, 464] width 570 height 34
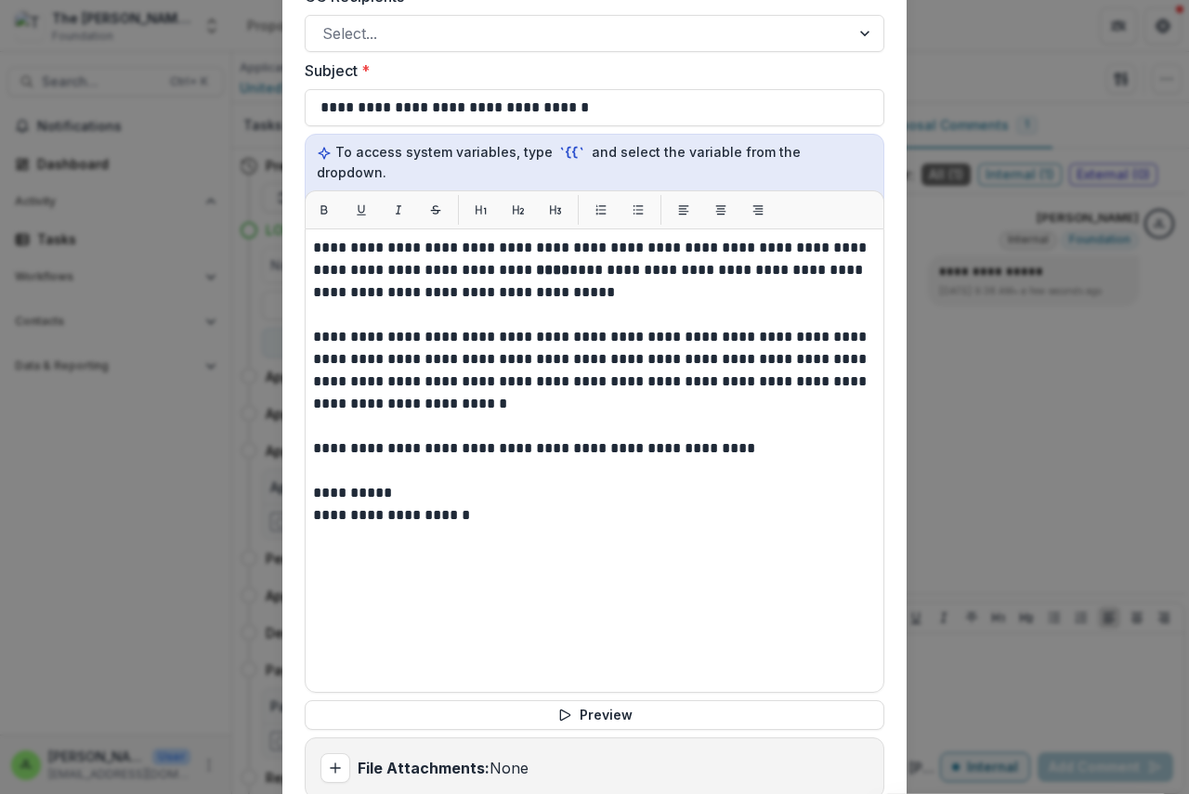
scroll to position [557, 0]
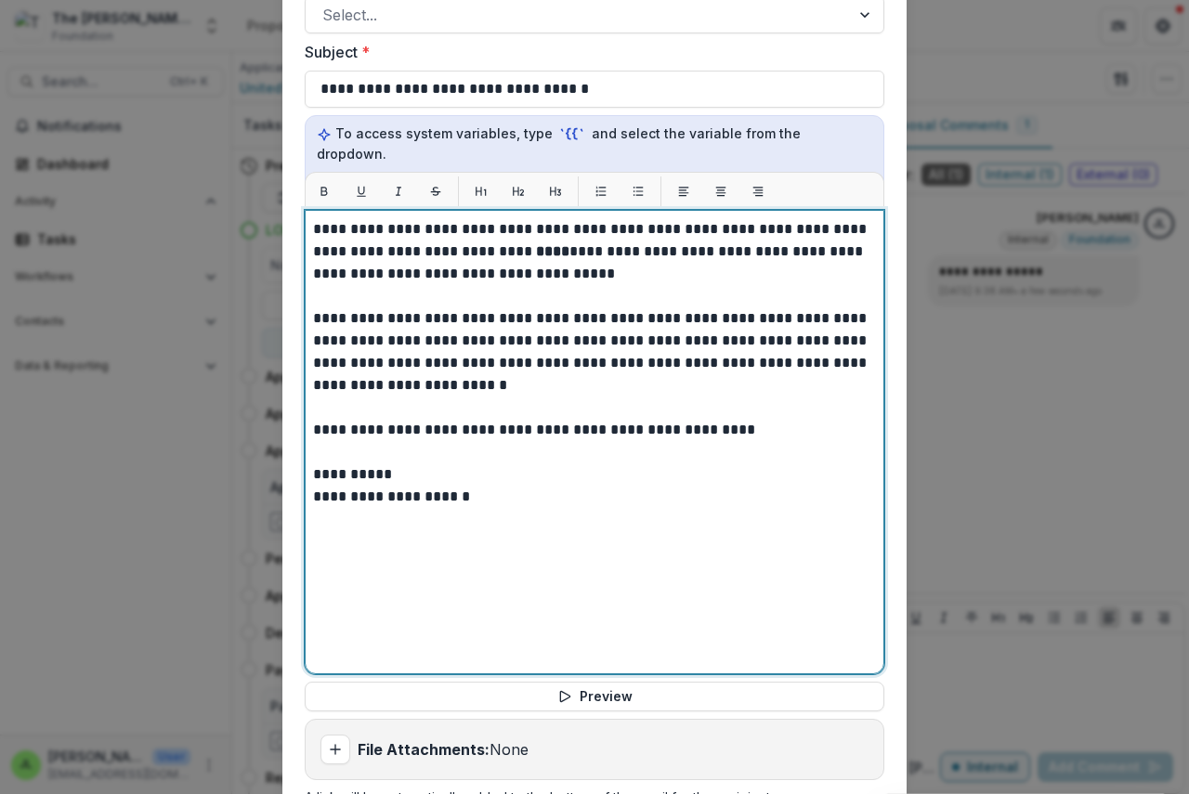
click at [536, 244] on strong "****" at bounding box center [552, 251] width 33 height 14
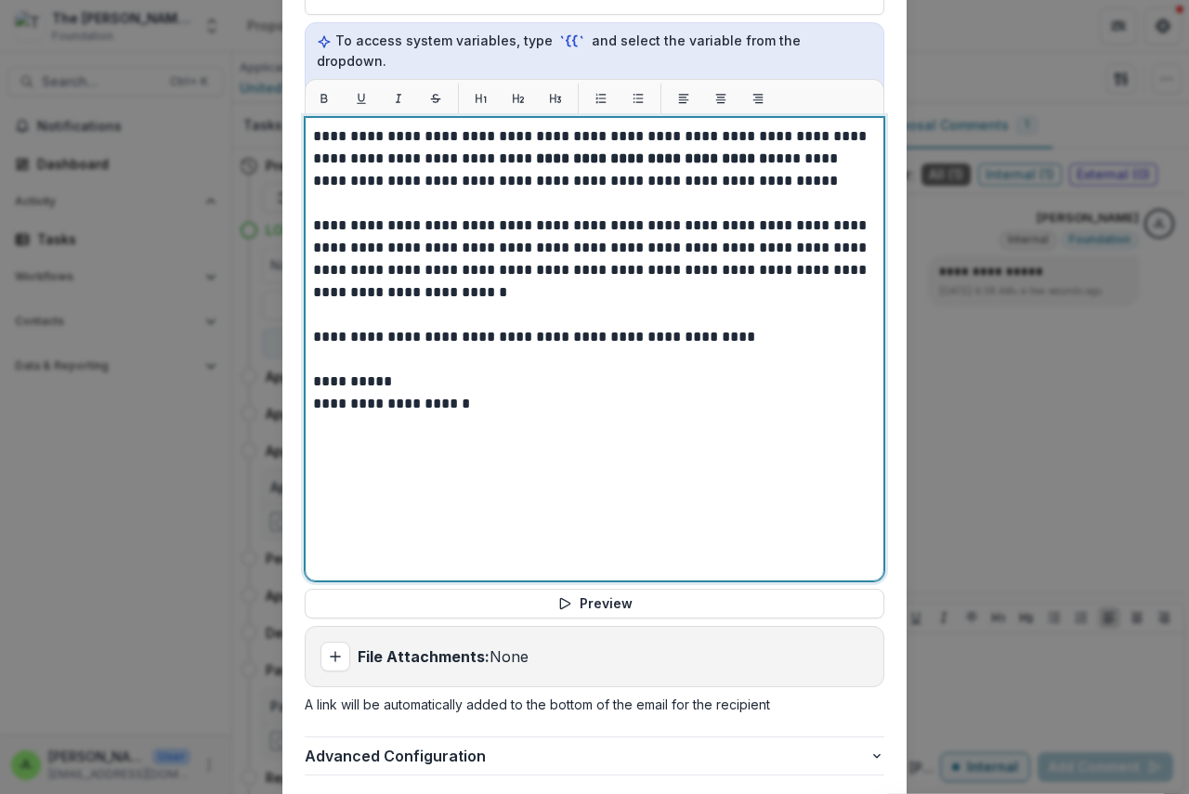
scroll to position [762, 0]
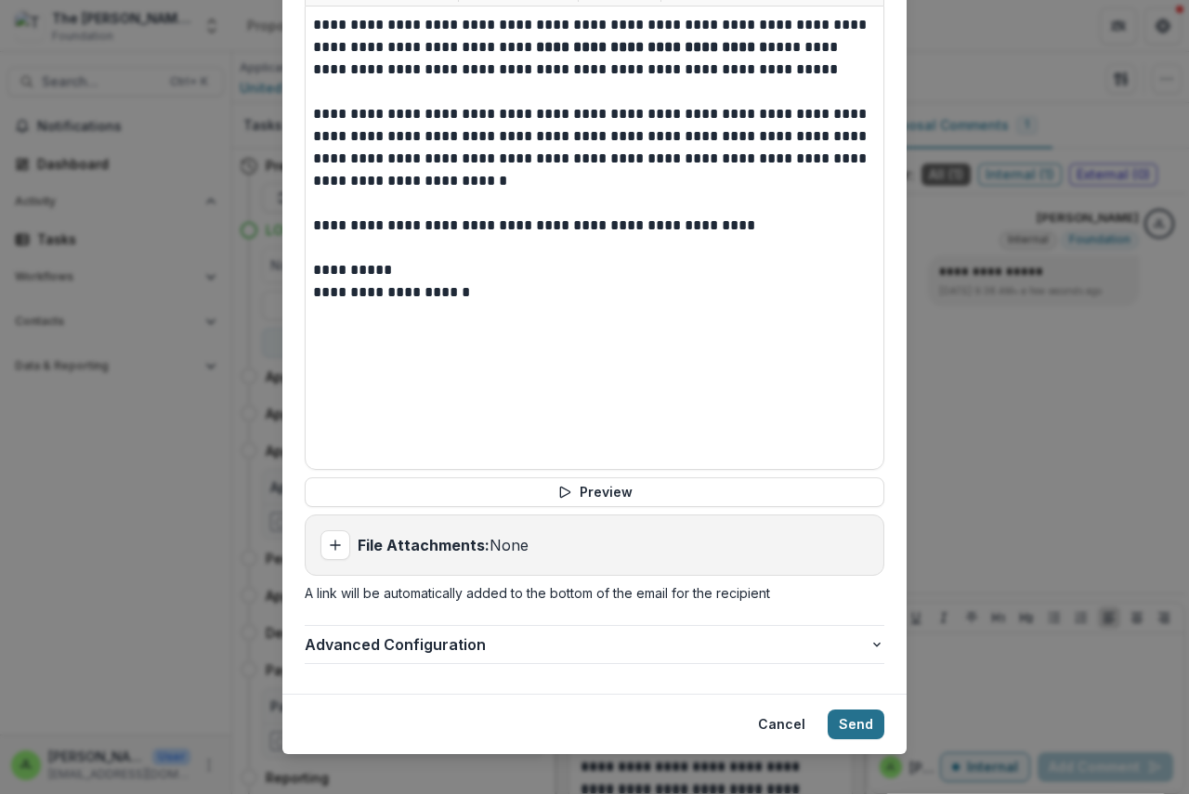
click at [840, 710] on button "Send" at bounding box center [855, 725] width 57 height 30
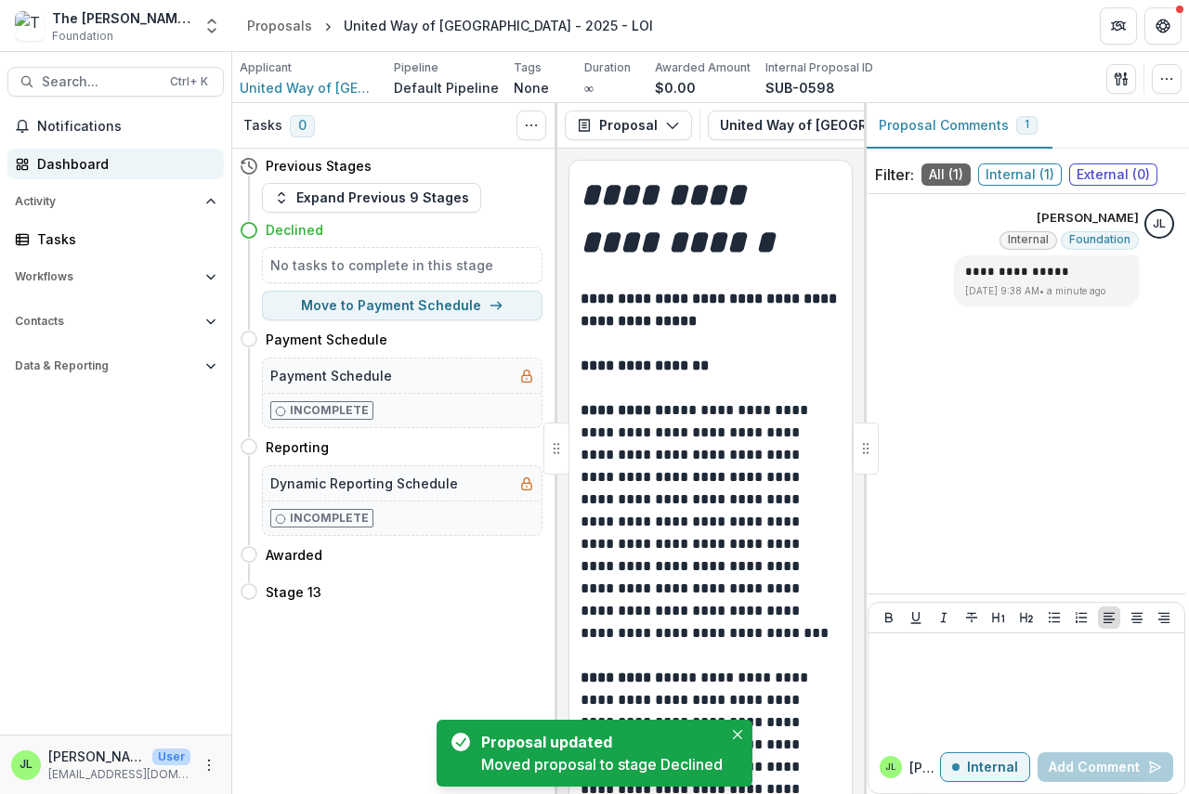
click at [69, 167] on div "Dashboard" at bounding box center [123, 164] width 172 height 20
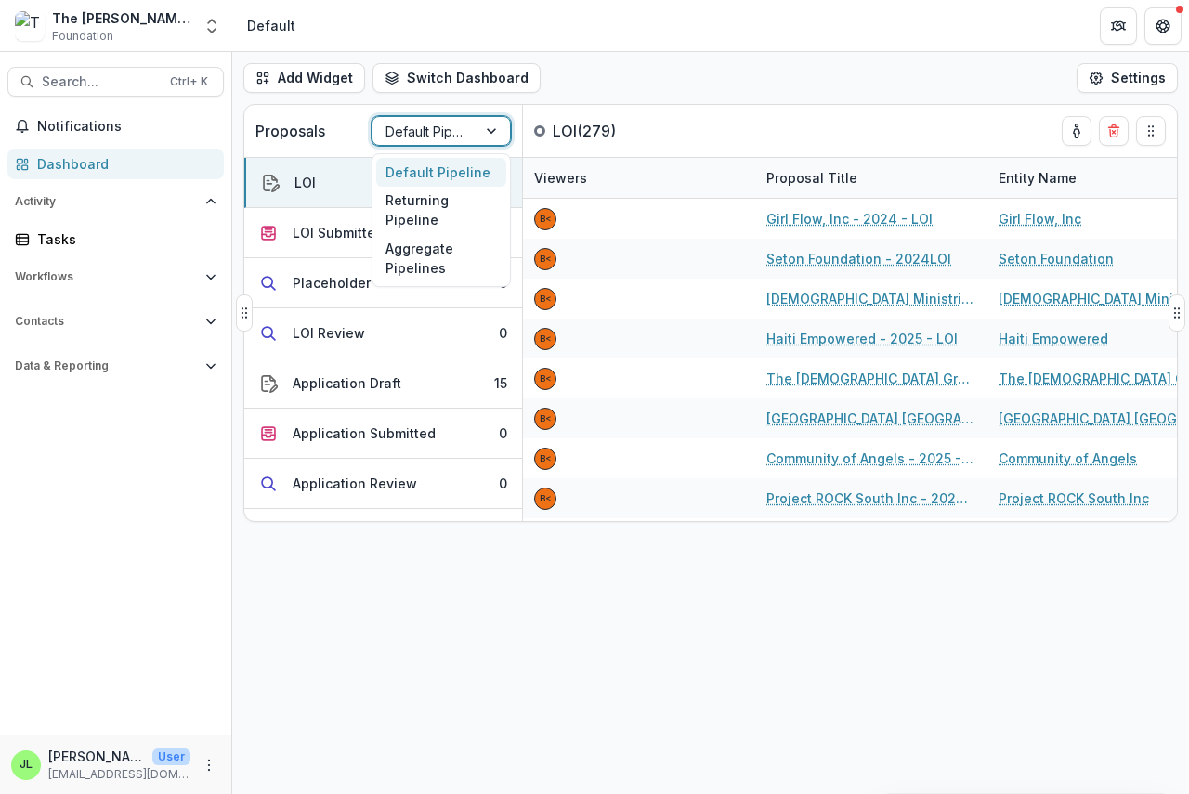
click at [436, 134] on div at bounding box center [424, 131] width 78 height 23
click at [419, 217] on div "Returning Pipeline" at bounding box center [441, 211] width 130 height 48
